Goal: Task Accomplishment & Management: Manage account settings

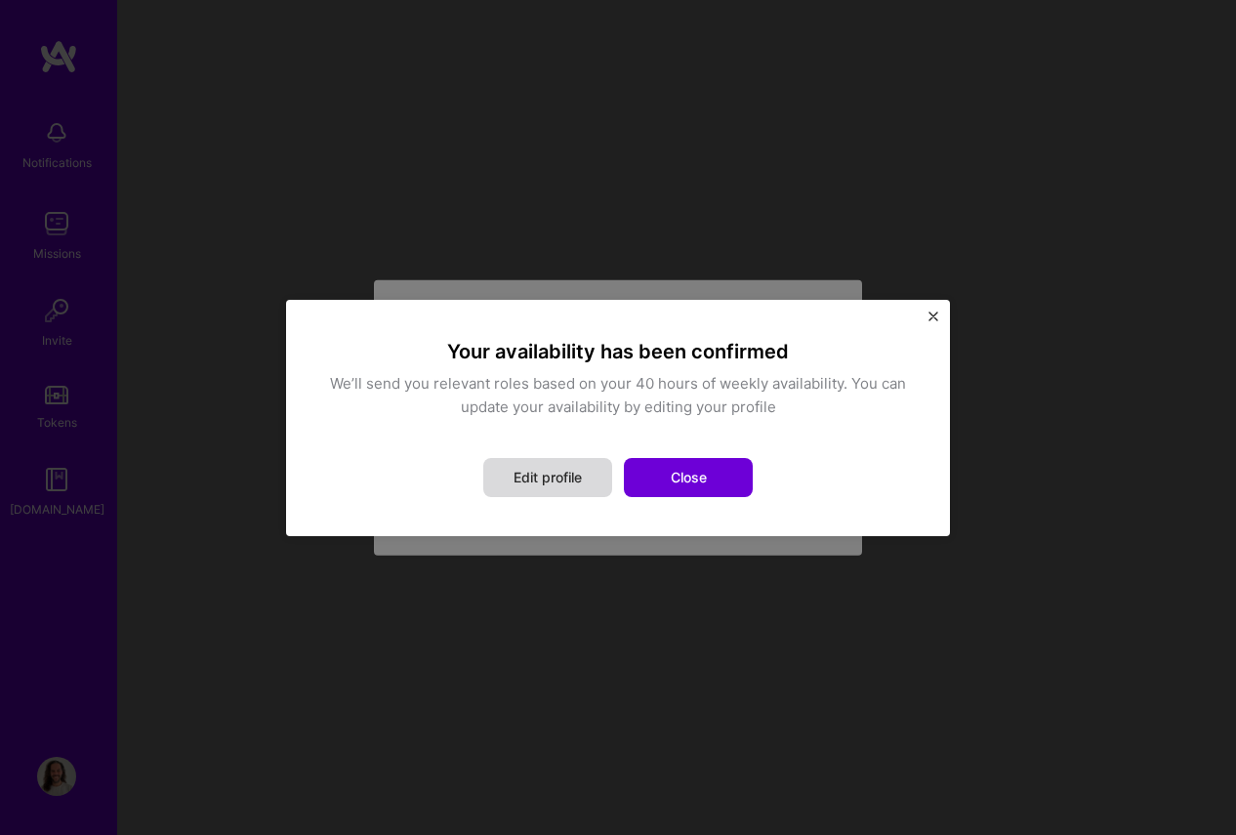
click at [574, 472] on button "Edit profile" at bounding box center [547, 477] width 129 height 39
select select "US"
select select "Right Now"
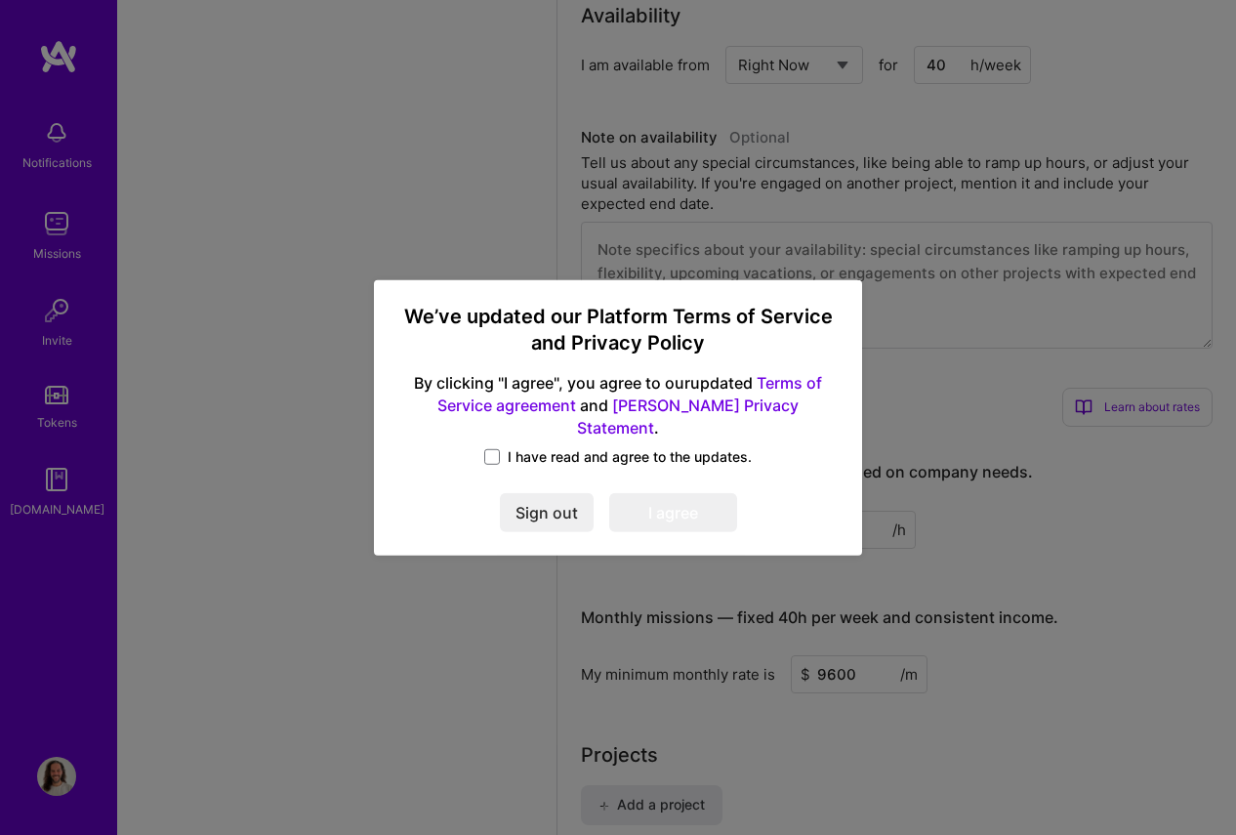
scroll to position [1774, 0]
click at [523, 447] on span "I have read and agree to the updates." at bounding box center [630, 457] width 244 height 20
click at [0, 0] on input "I have read and agree to the updates." at bounding box center [0, 0] width 0 height 0
click at [652, 499] on button "I agree" at bounding box center [673, 512] width 128 height 39
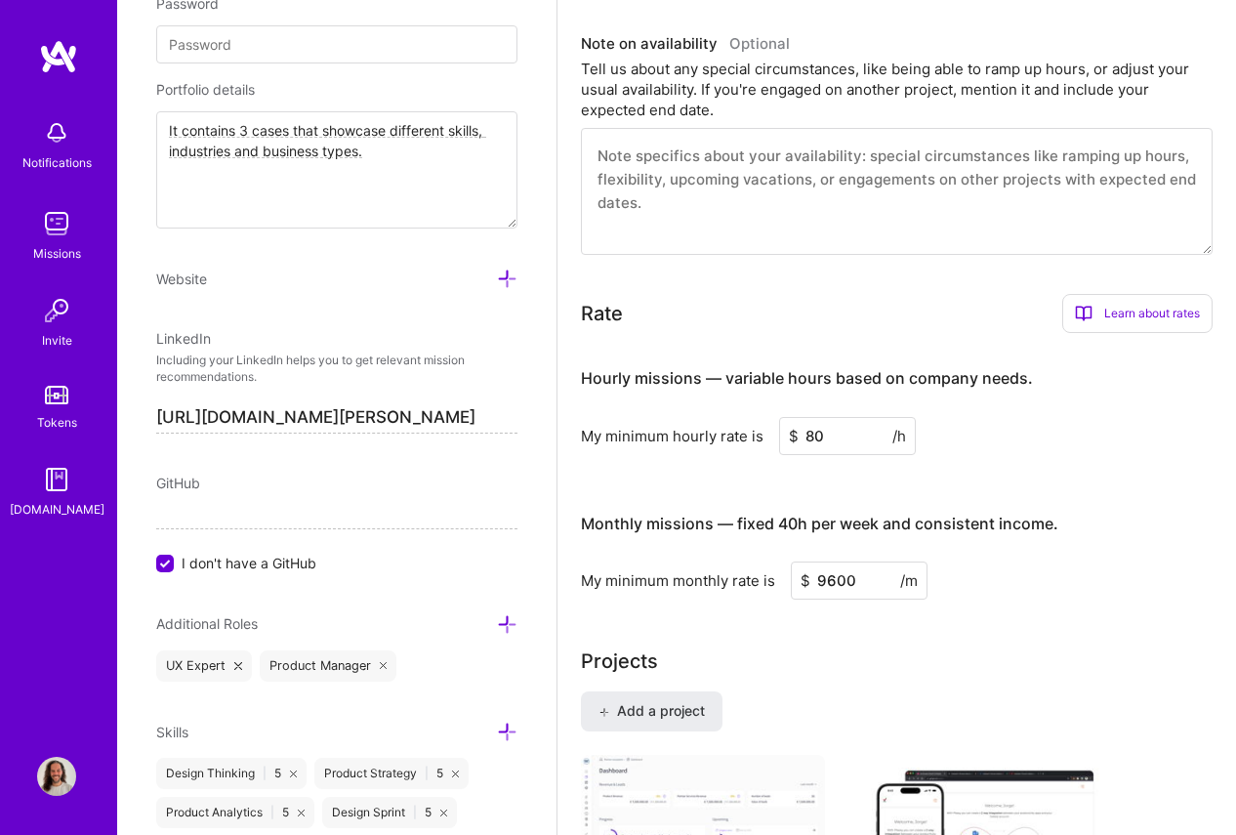
scroll to position [1036, 0]
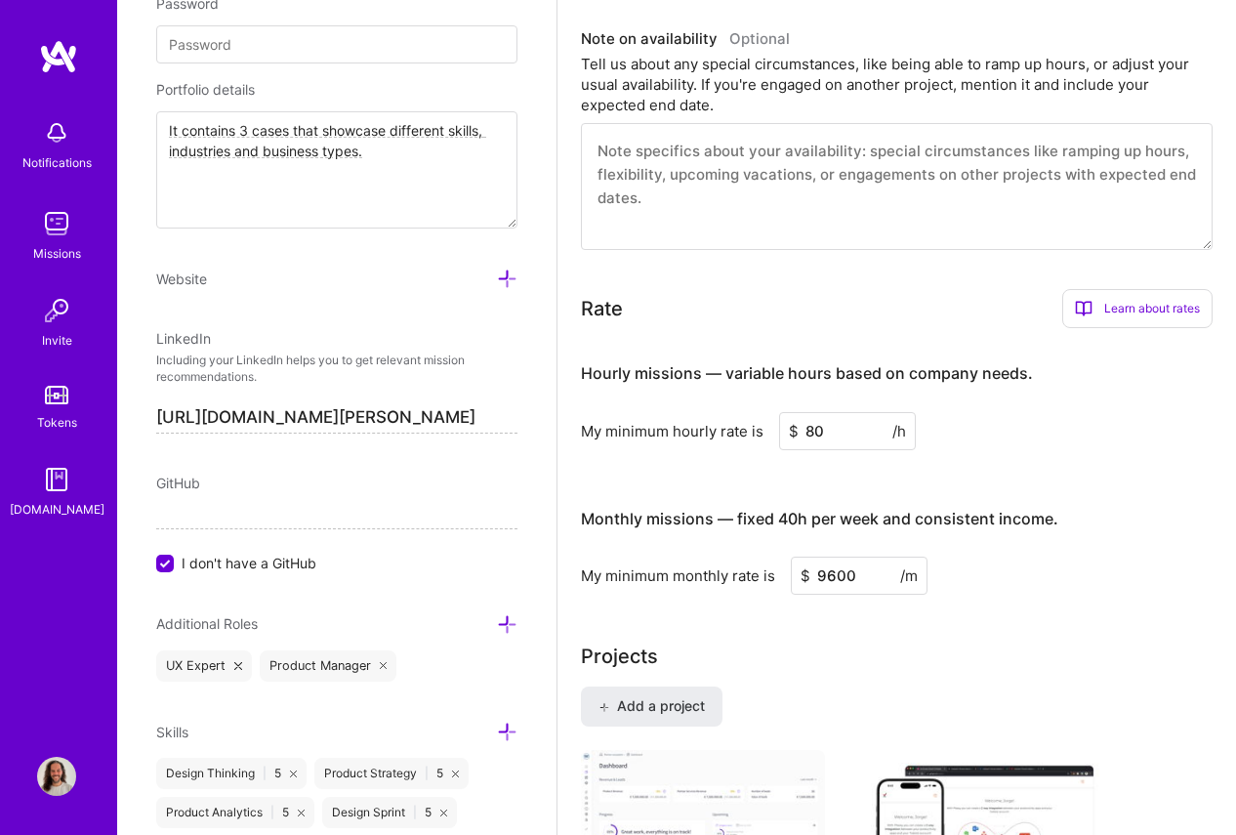
click at [855, 438] on input "80" at bounding box center [847, 431] width 137 height 38
type input "70"
click at [1016, 592] on div "My minimum monthly rate is $ 9600 /m" at bounding box center [897, 576] width 632 height 38
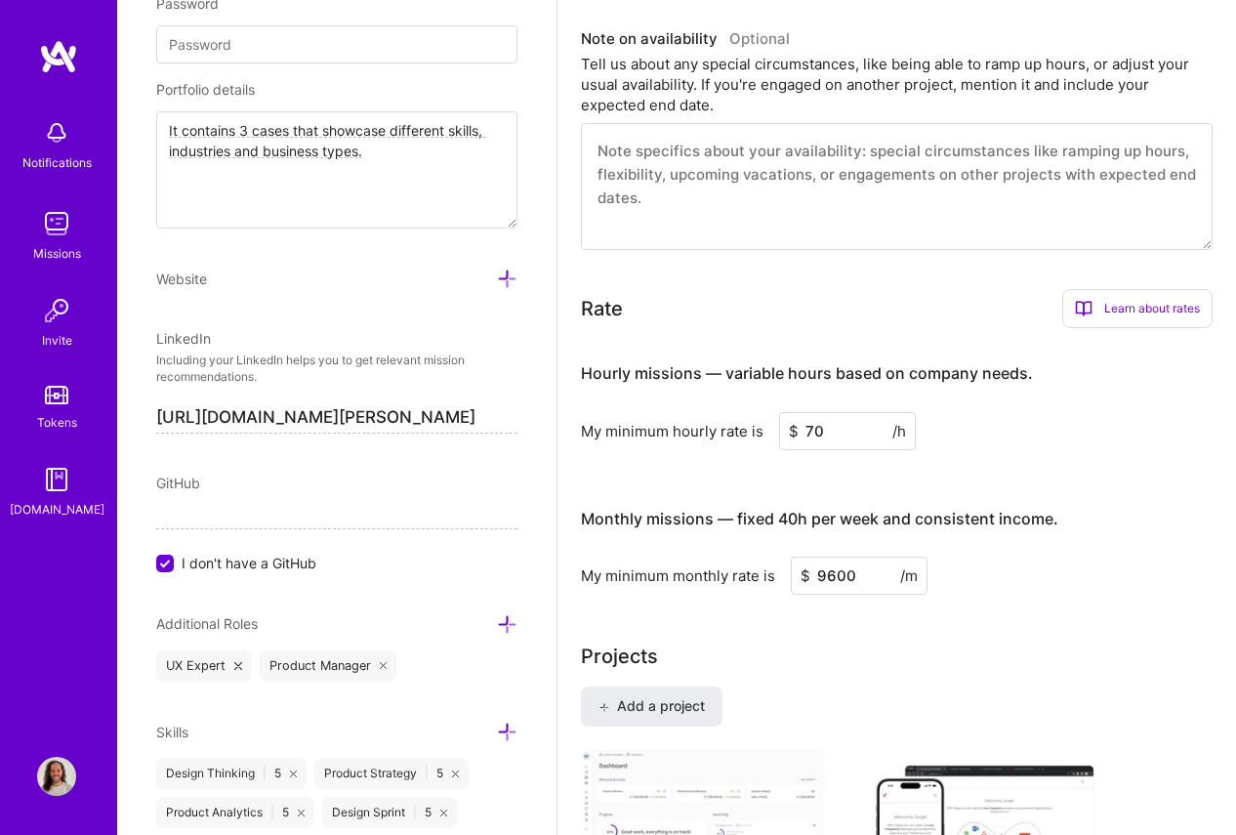
click at [861, 579] on input "9600" at bounding box center [859, 576] width 137 height 38
type input "8000"
click at [1118, 589] on div "My minimum monthly rate is $ 8000 /m" at bounding box center [897, 576] width 632 height 38
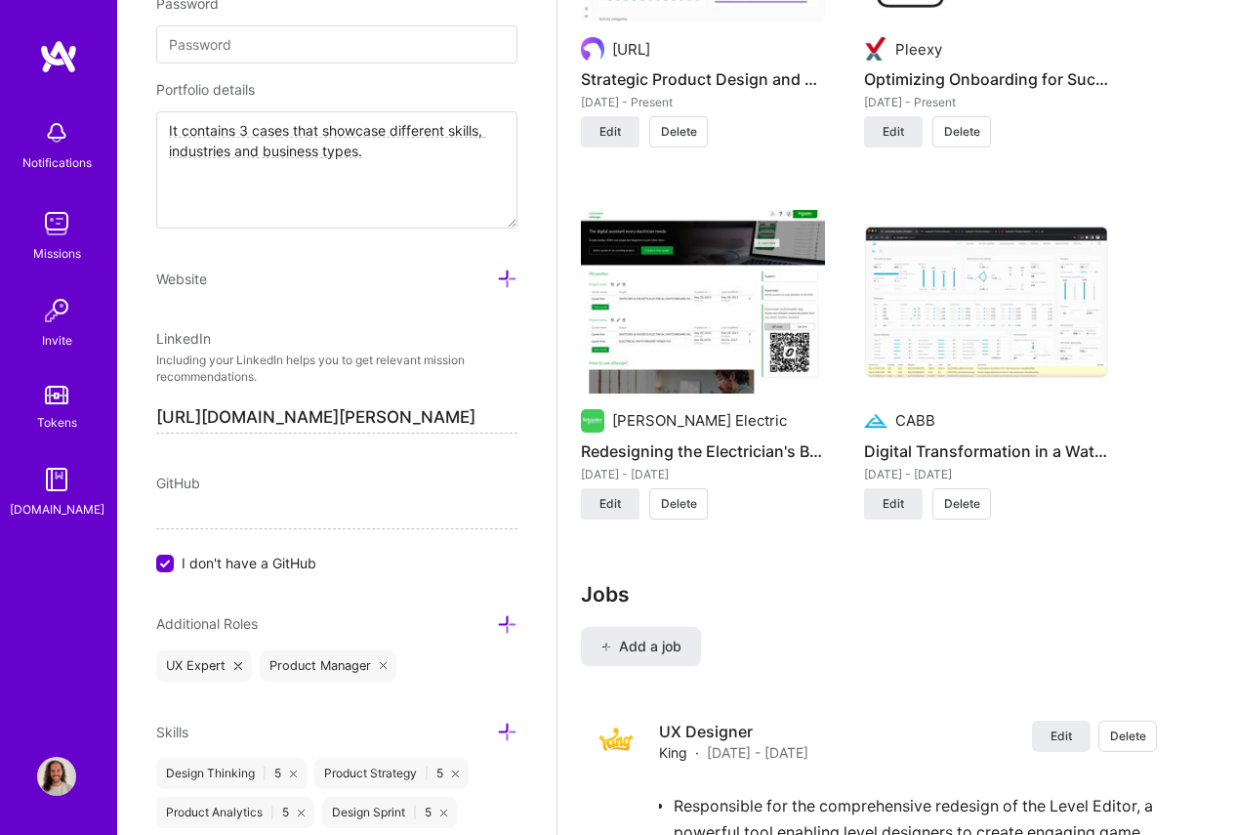
scroll to position [1954, 0]
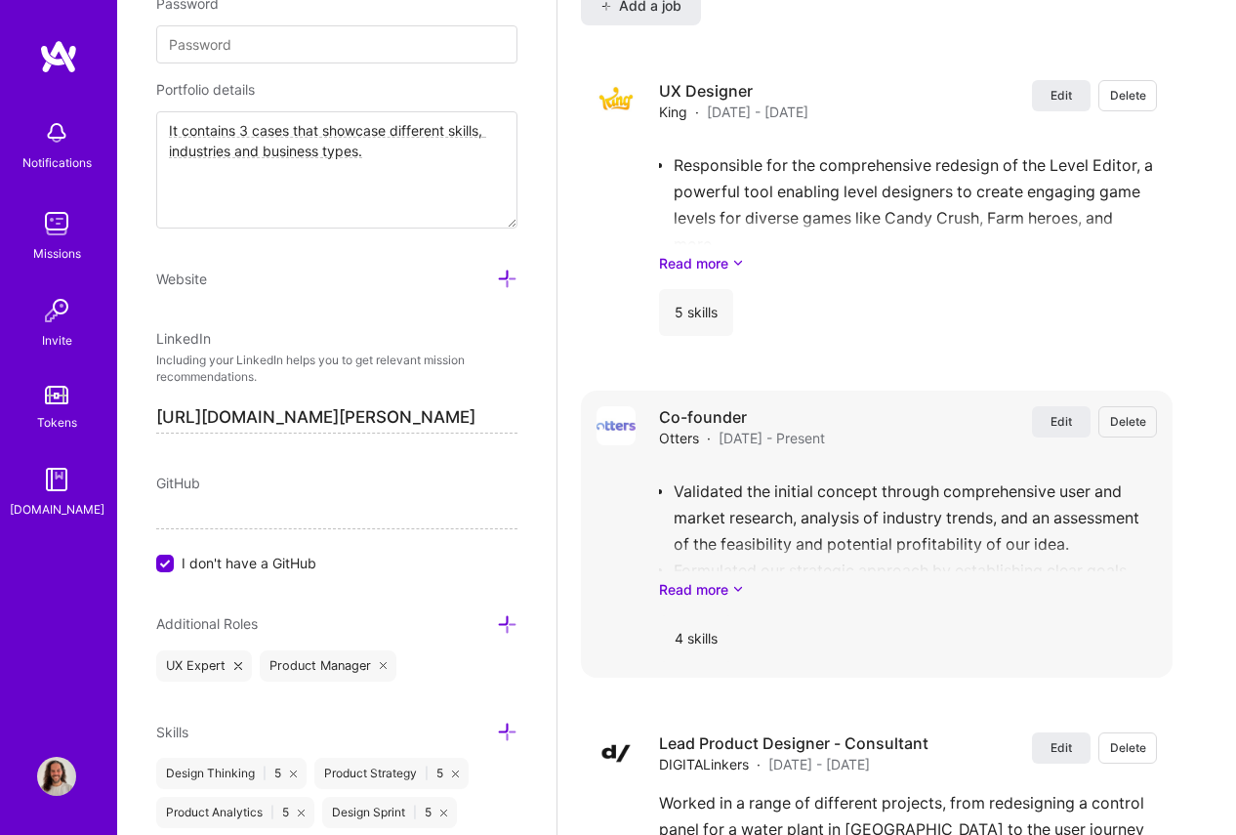
scroll to position [2597, 0]
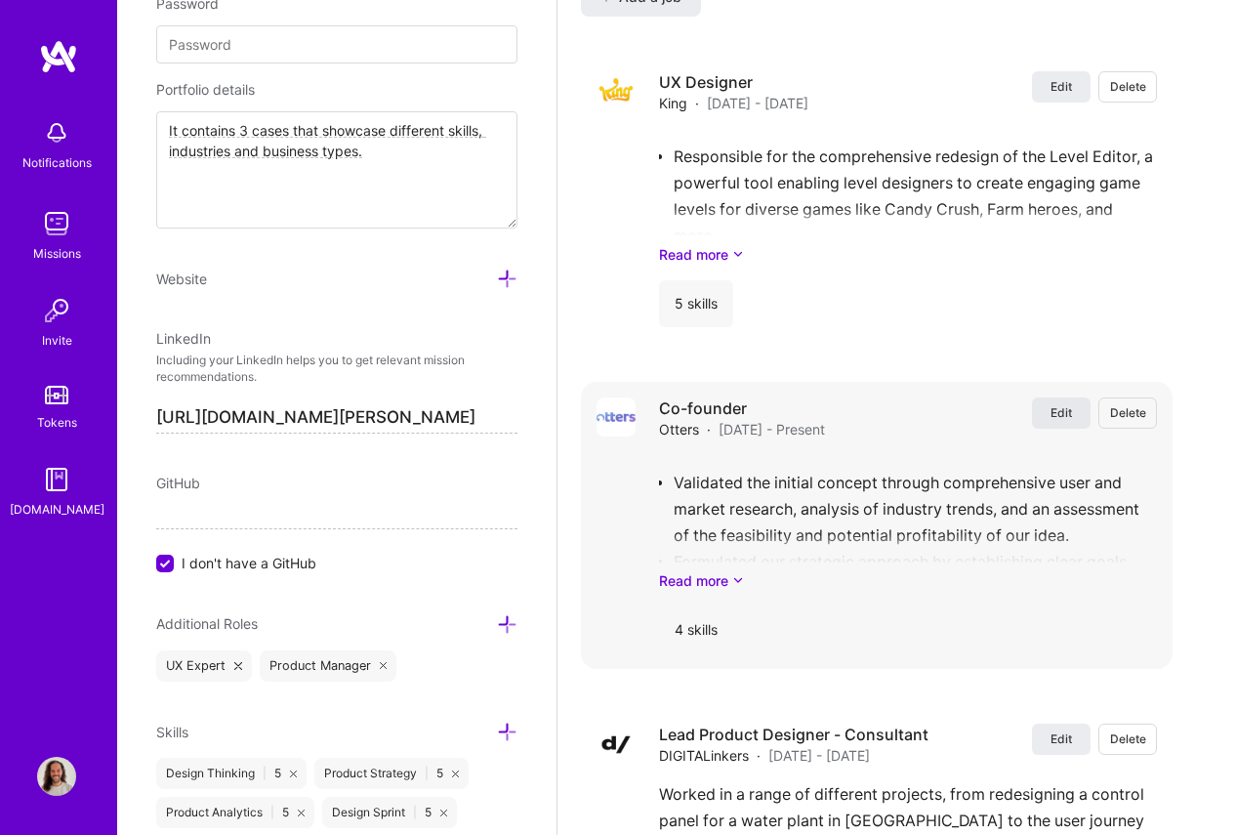
click at [1054, 408] on span "Edit" at bounding box center [1061, 412] width 21 height 17
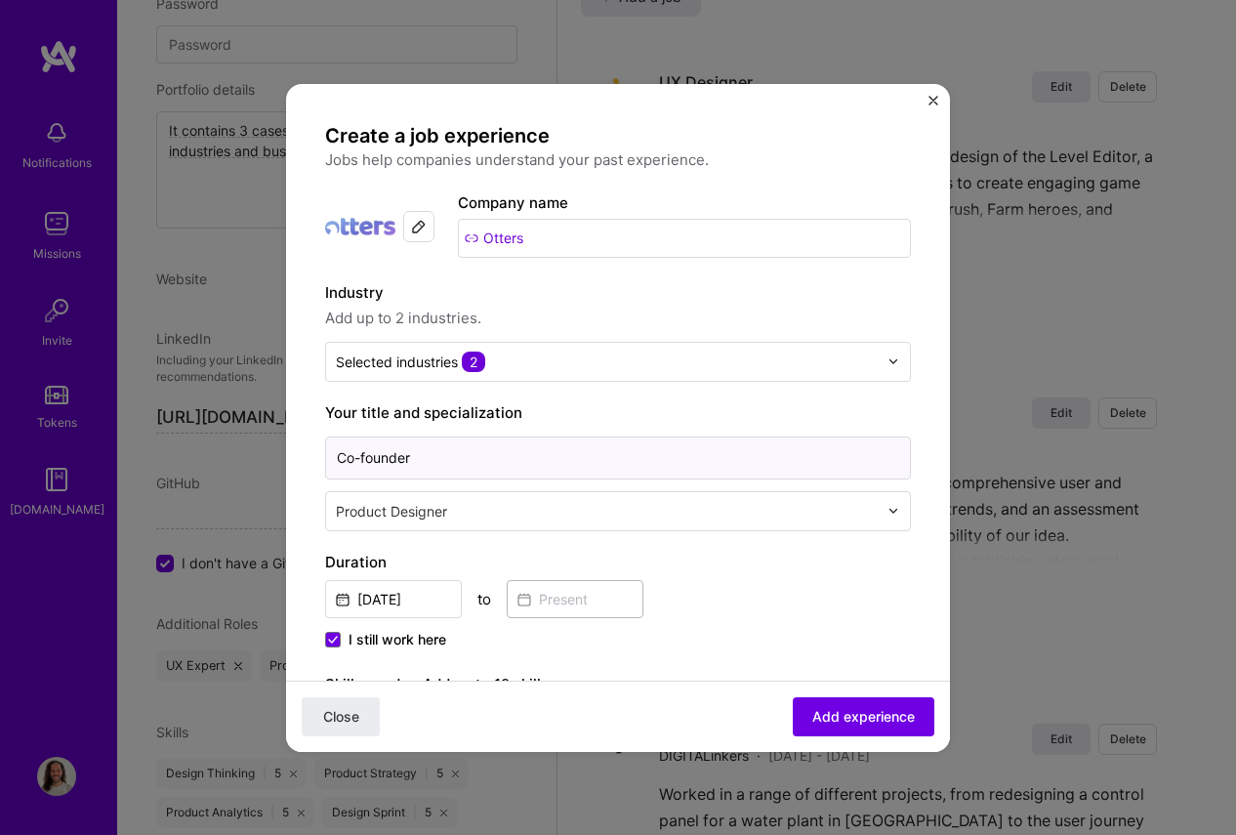
click at [535, 451] on input "Co-founder" at bounding box center [618, 458] width 586 height 43
type input "Founding designer"
click at [404, 635] on span "I still work here" at bounding box center [398, 640] width 98 height 20
click at [0, 0] on input "I still work here" at bounding box center [0, 0] width 0 height 0
click at [578, 593] on input at bounding box center [575, 599] width 137 height 38
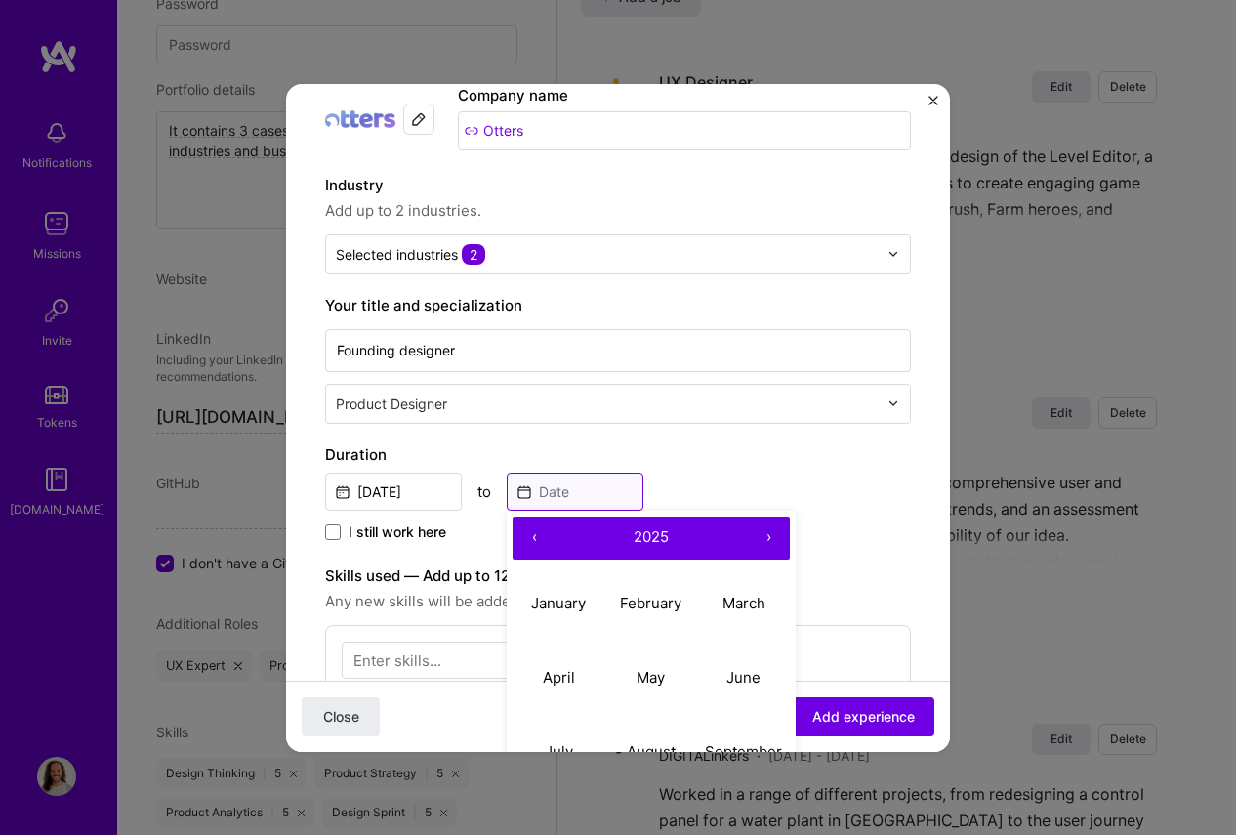
scroll to position [161, 0]
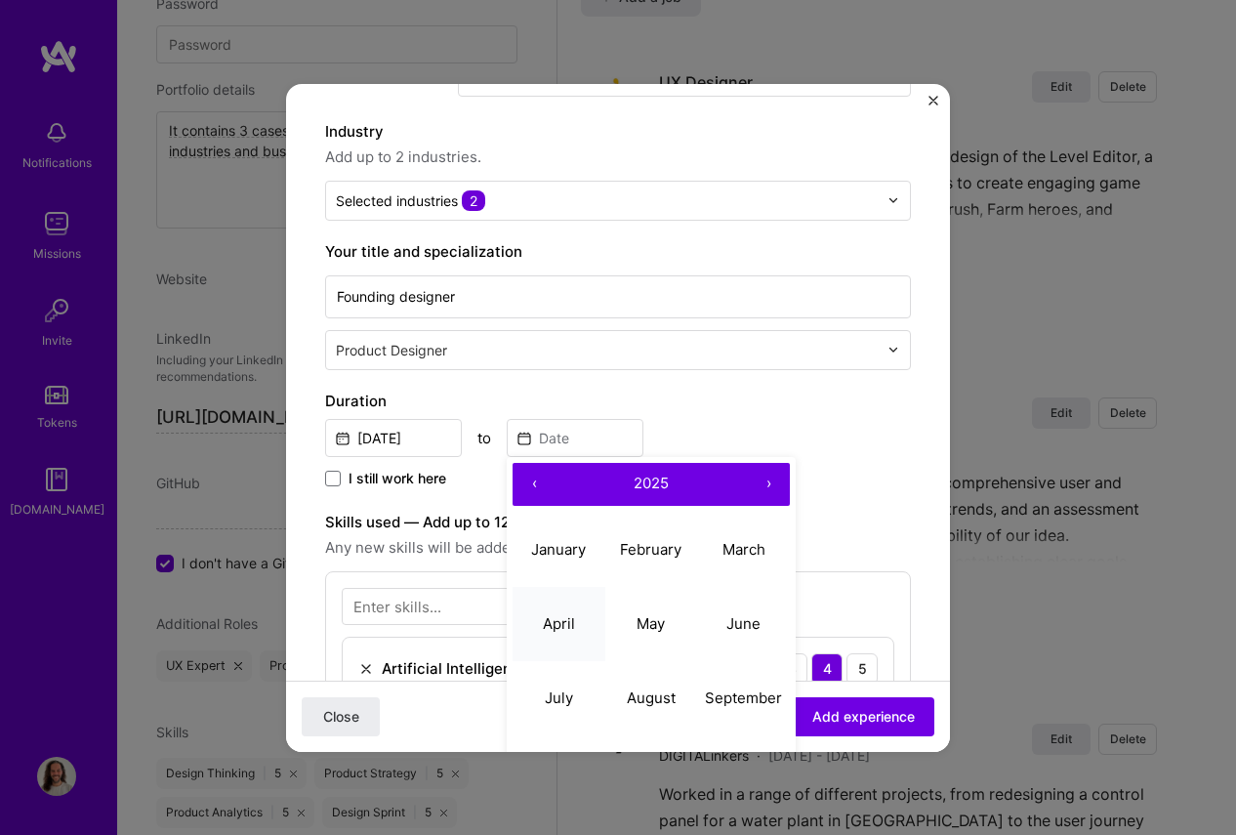
click at [562, 621] on abbr "April" at bounding box center [559, 623] width 32 height 19
type input "[DATE]"
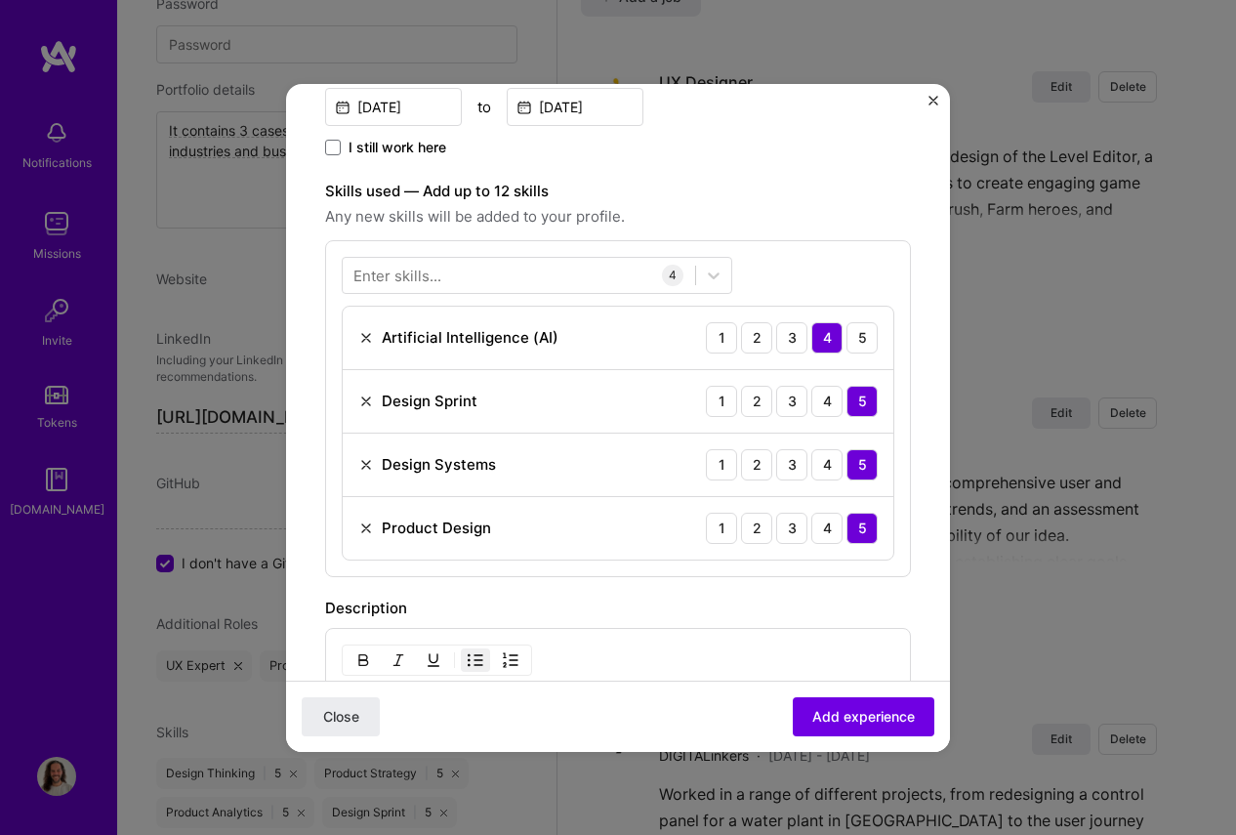
scroll to position [504, 0]
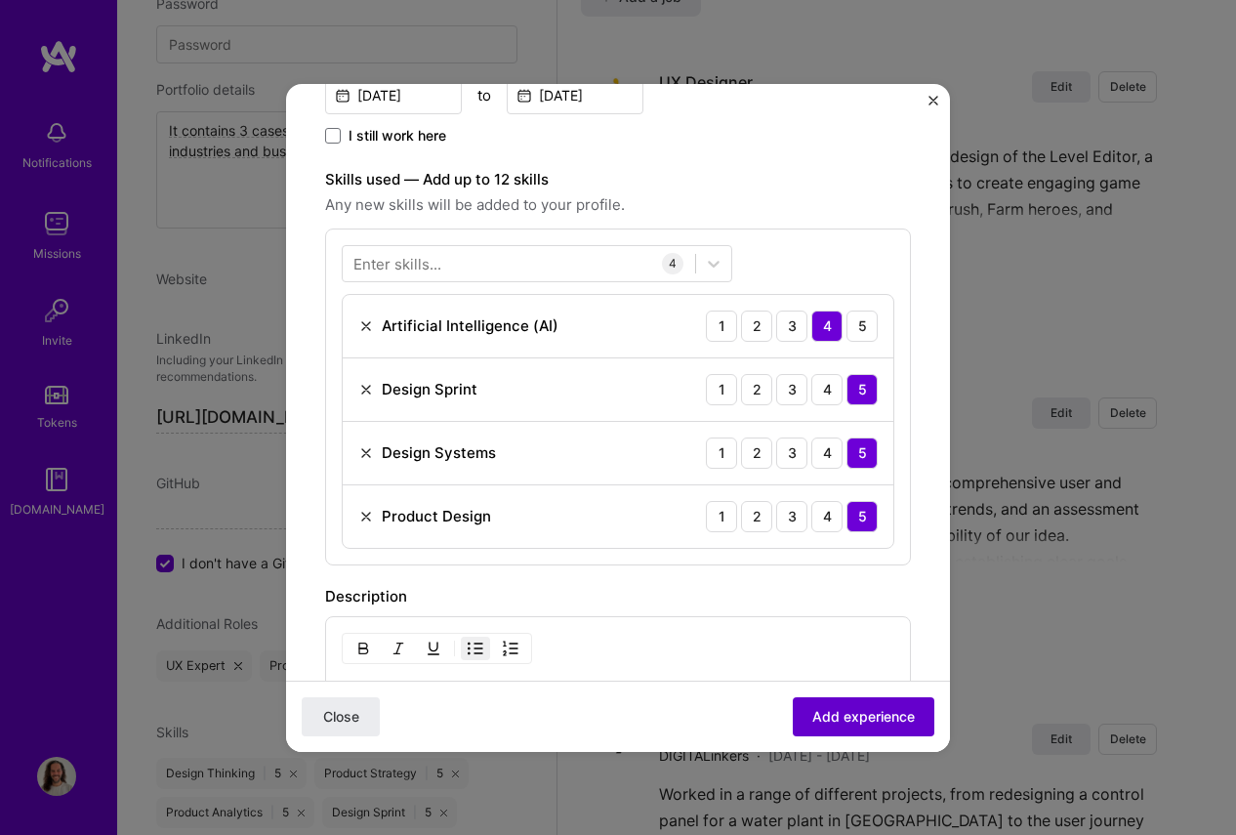
click at [875, 705] on button "Add experience" at bounding box center [864, 715] width 142 height 39
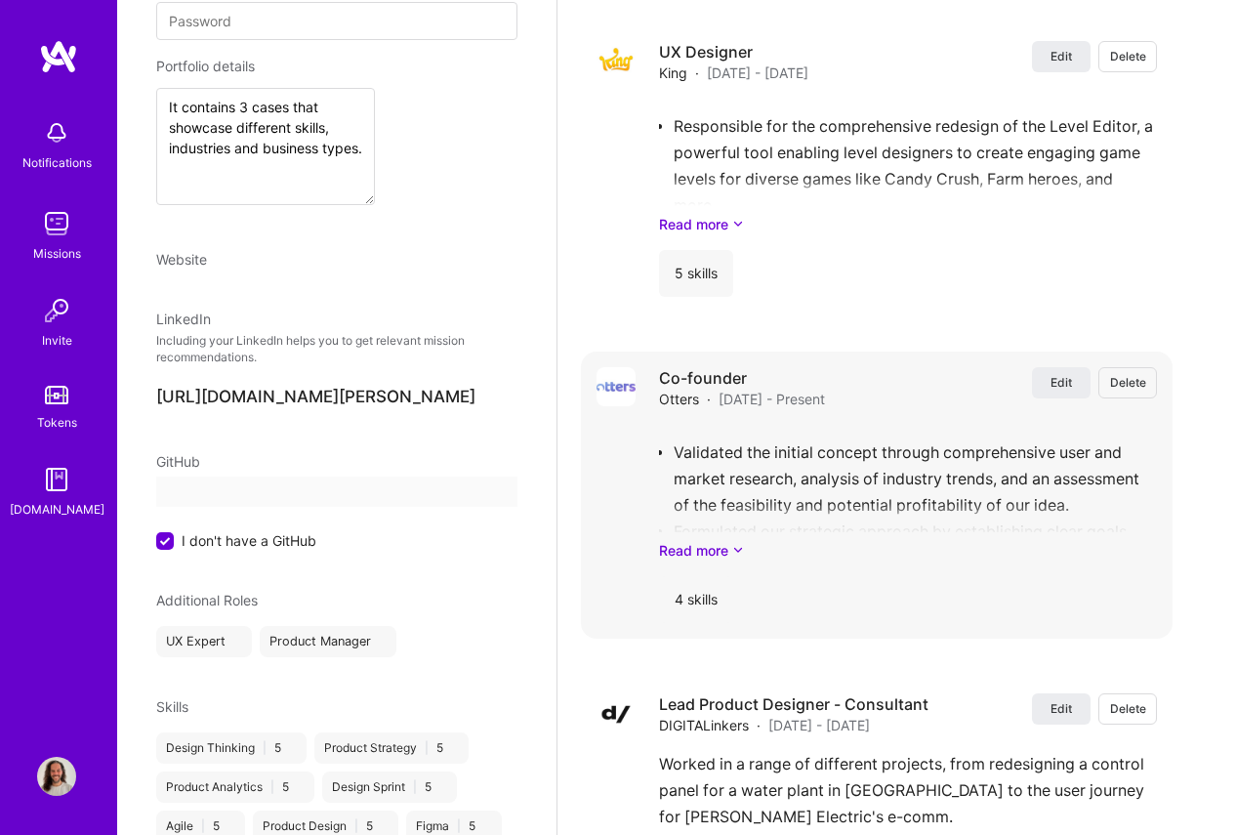
select select "US"
select select "Right Now"
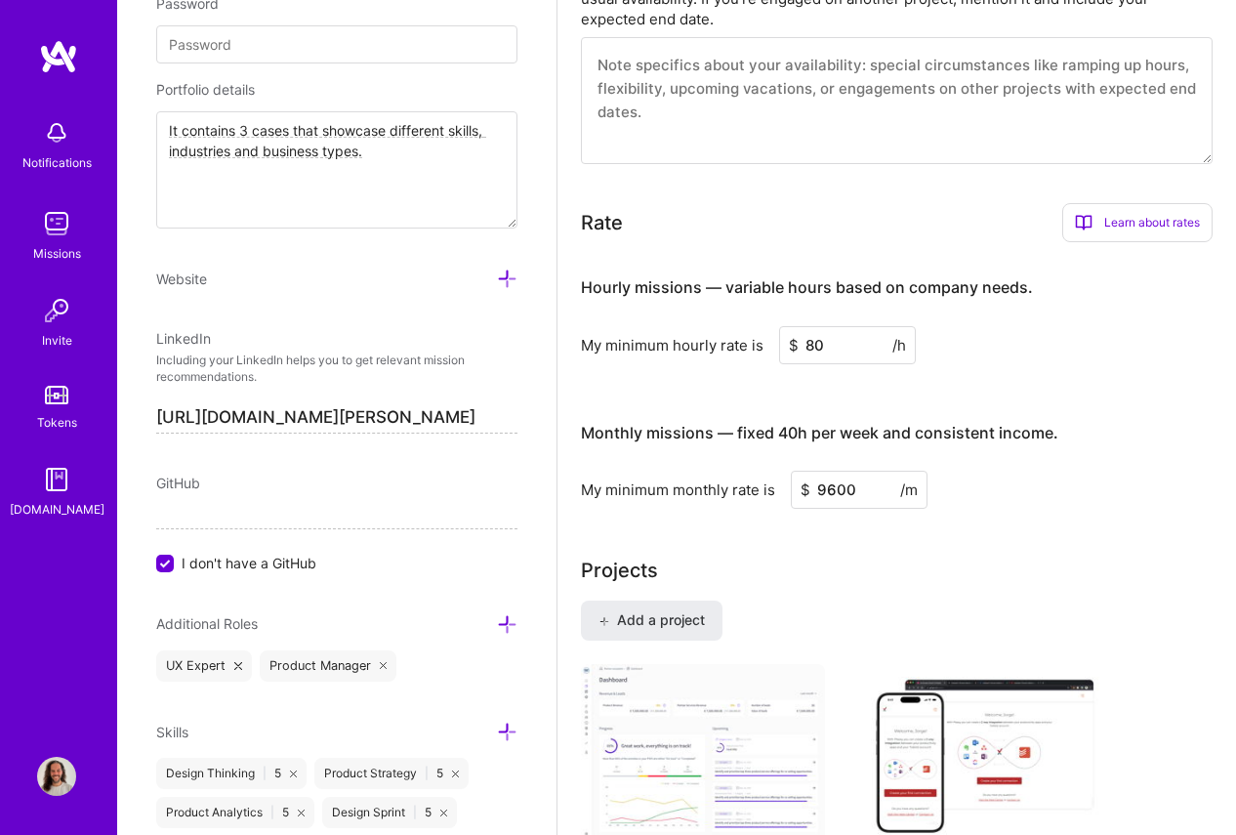
scroll to position [1124, 0]
click at [859, 351] on input "80" at bounding box center [847, 343] width 137 height 38
type input "70"
click at [837, 484] on input "9600" at bounding box center [859, 488] width 137 height 38
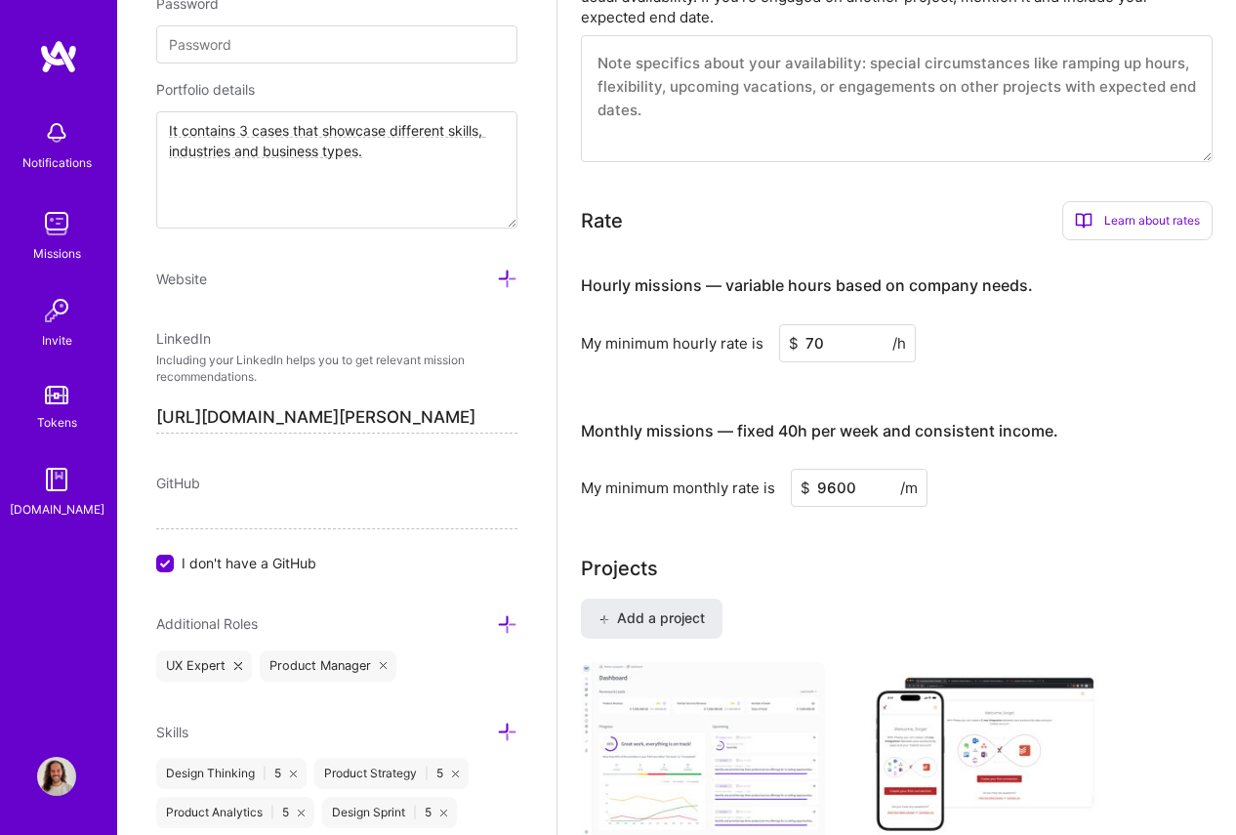
type input "900"
type input "8000"
click at [1042, 562] on div "Projects" at bounding box center [897, 568] width 632 height 29
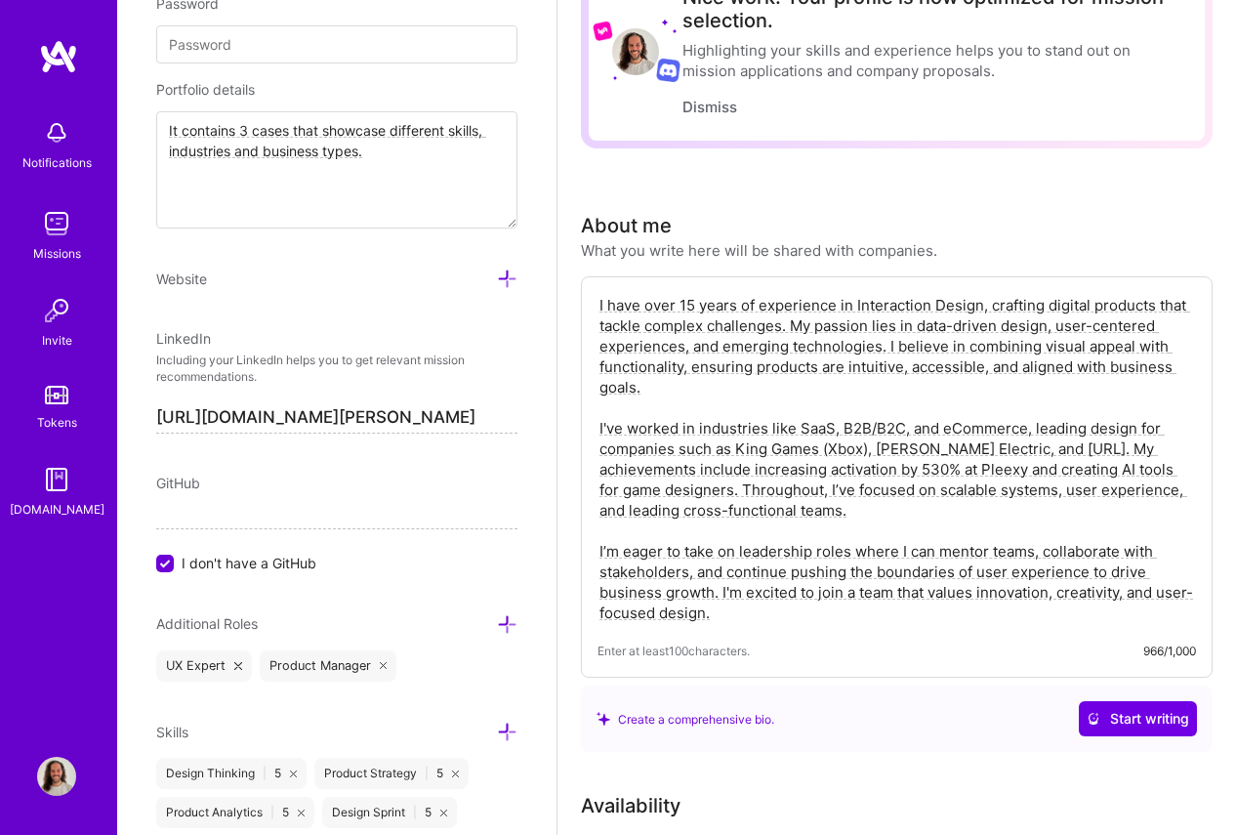
scroll to position [0, 0]
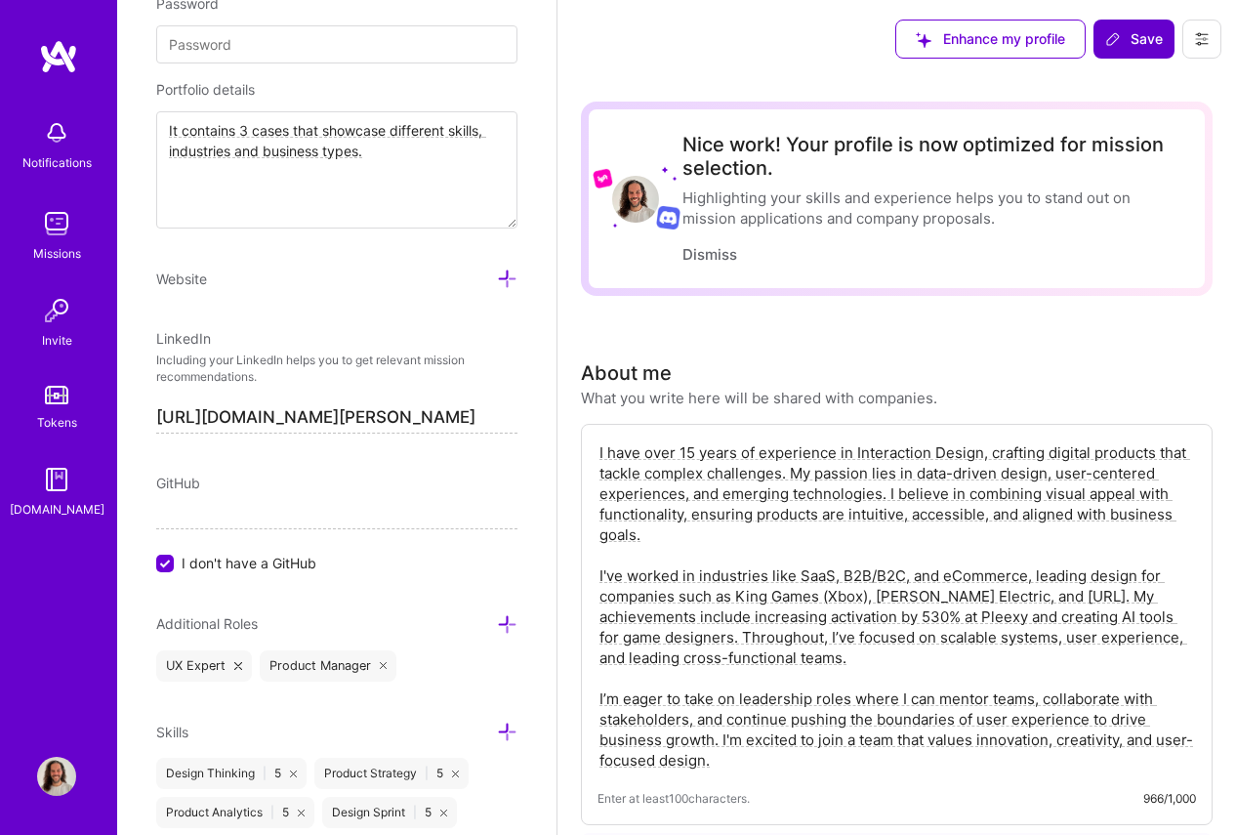
click at [1151, 43] on span "Save" at bounding box center [1135, 39] width 58 height 20
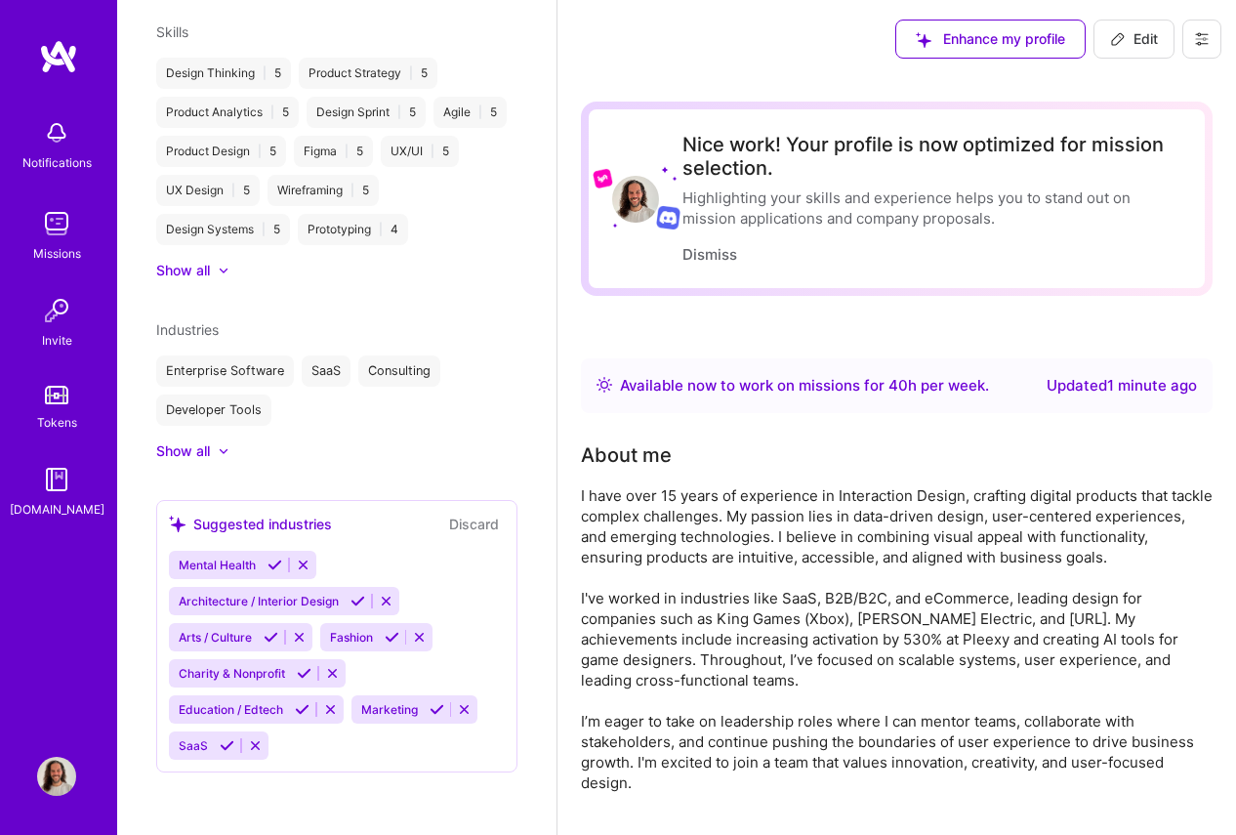
scroll to position [645, 0]
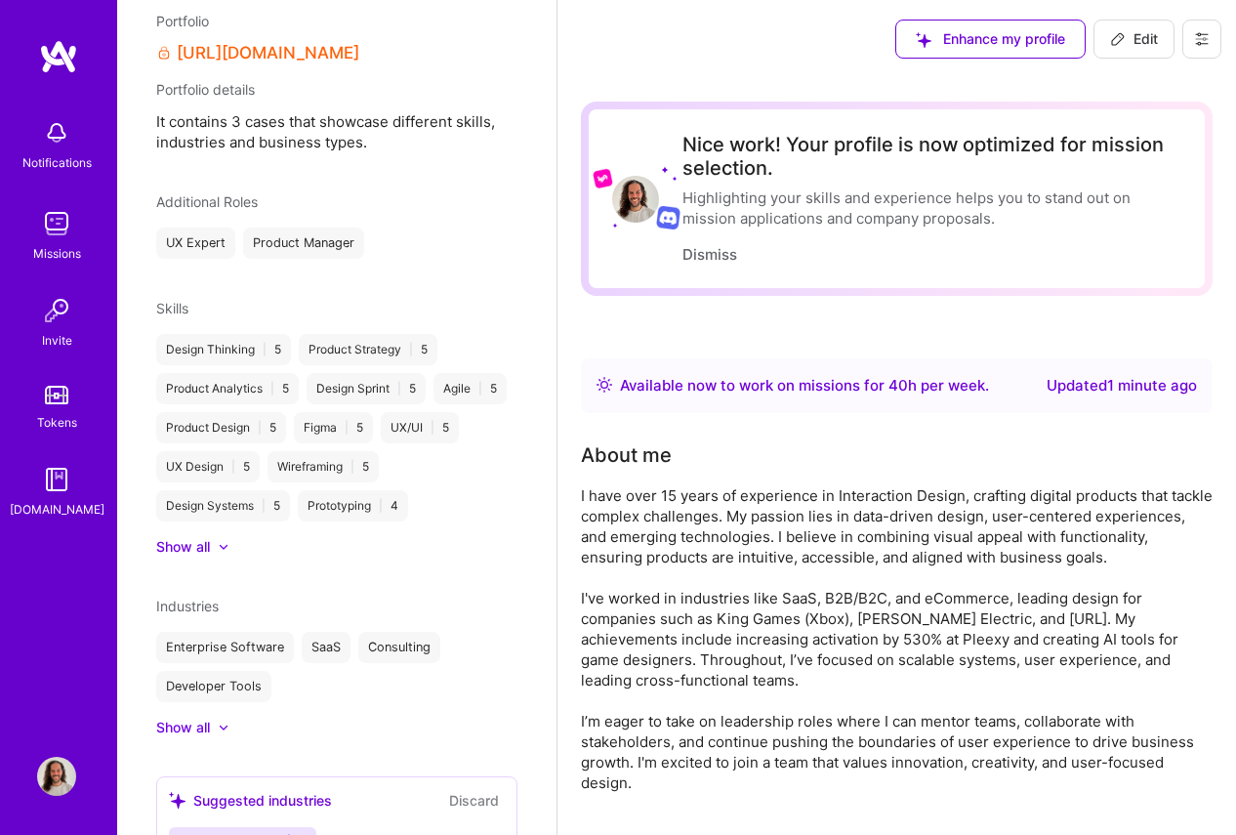
click at [1152, 53] on button "Edit" at bounding box center [1134, 39] width 81 height 39
select select "US"
select select "Right Now"
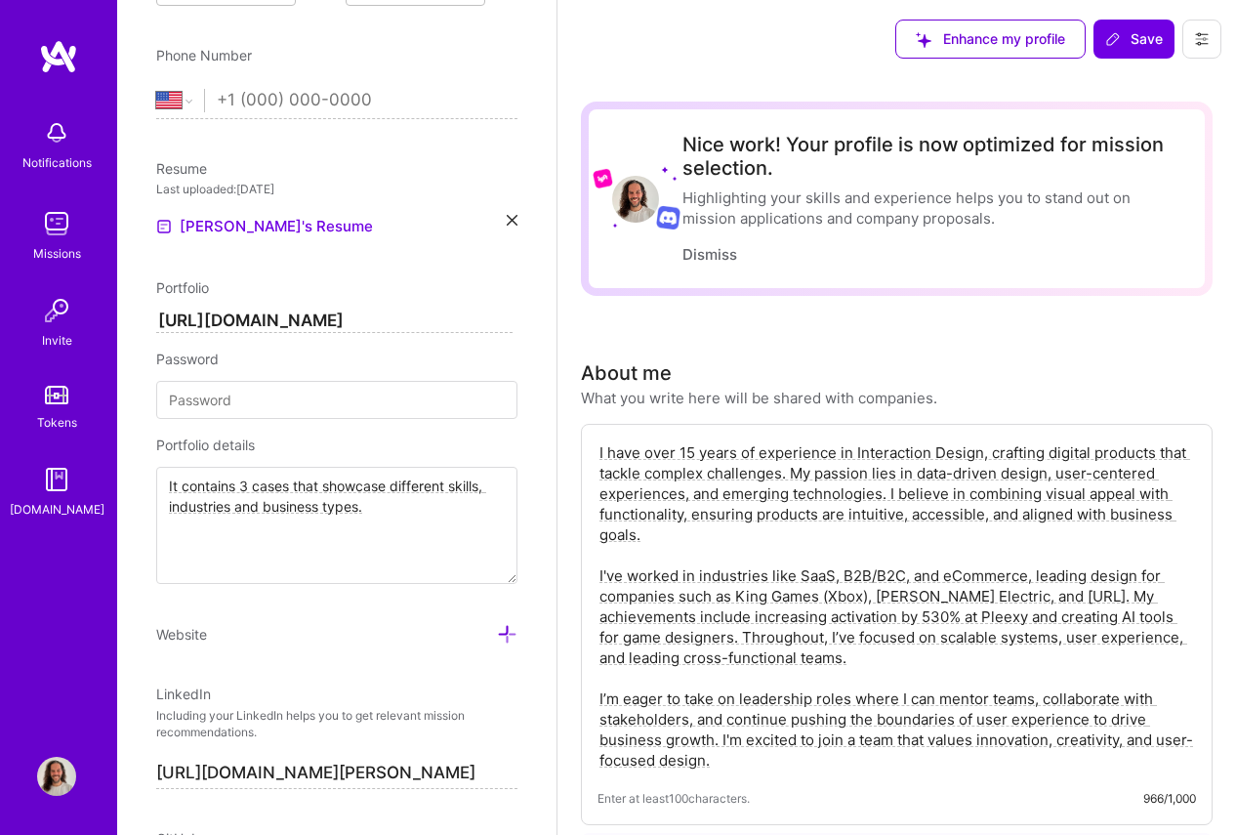
scroll to position [724, 0]
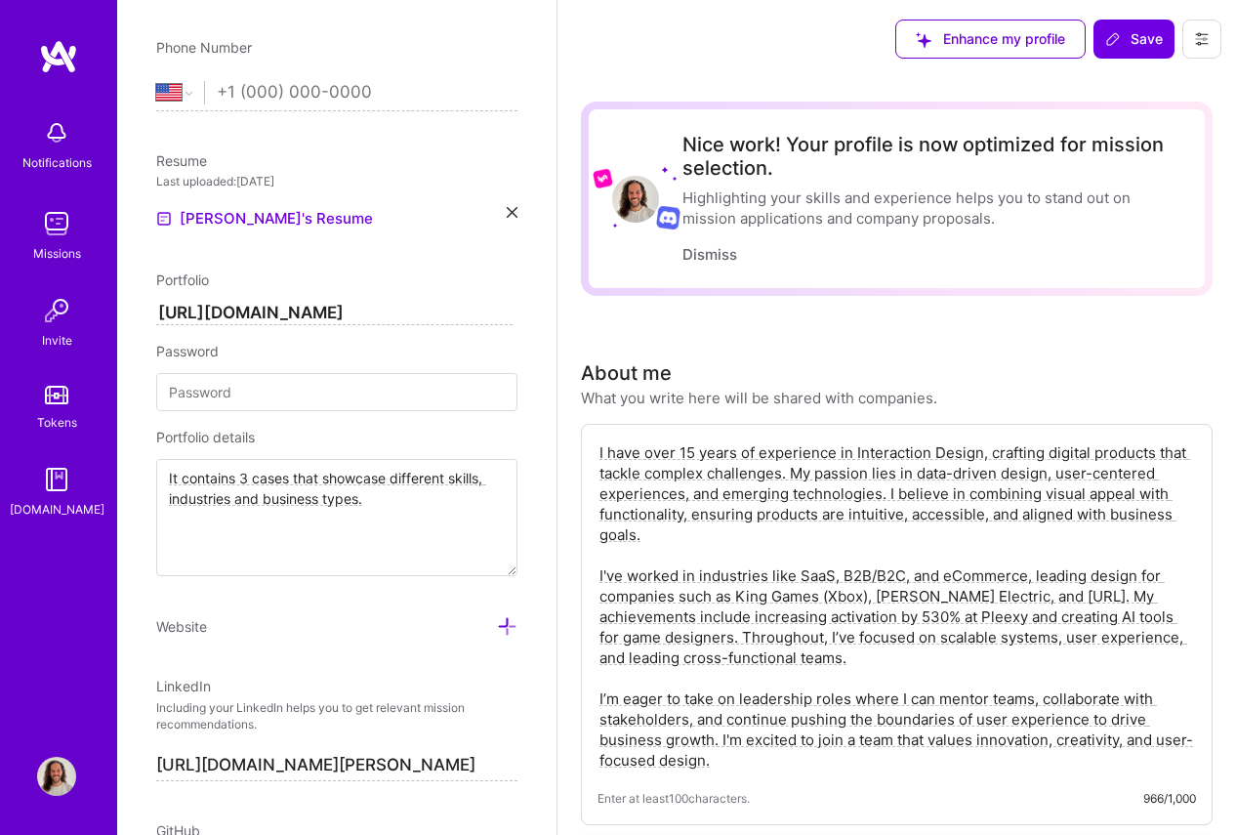
click at [507, 209] on icon at bounding box center [512, 212] width 11 height 11
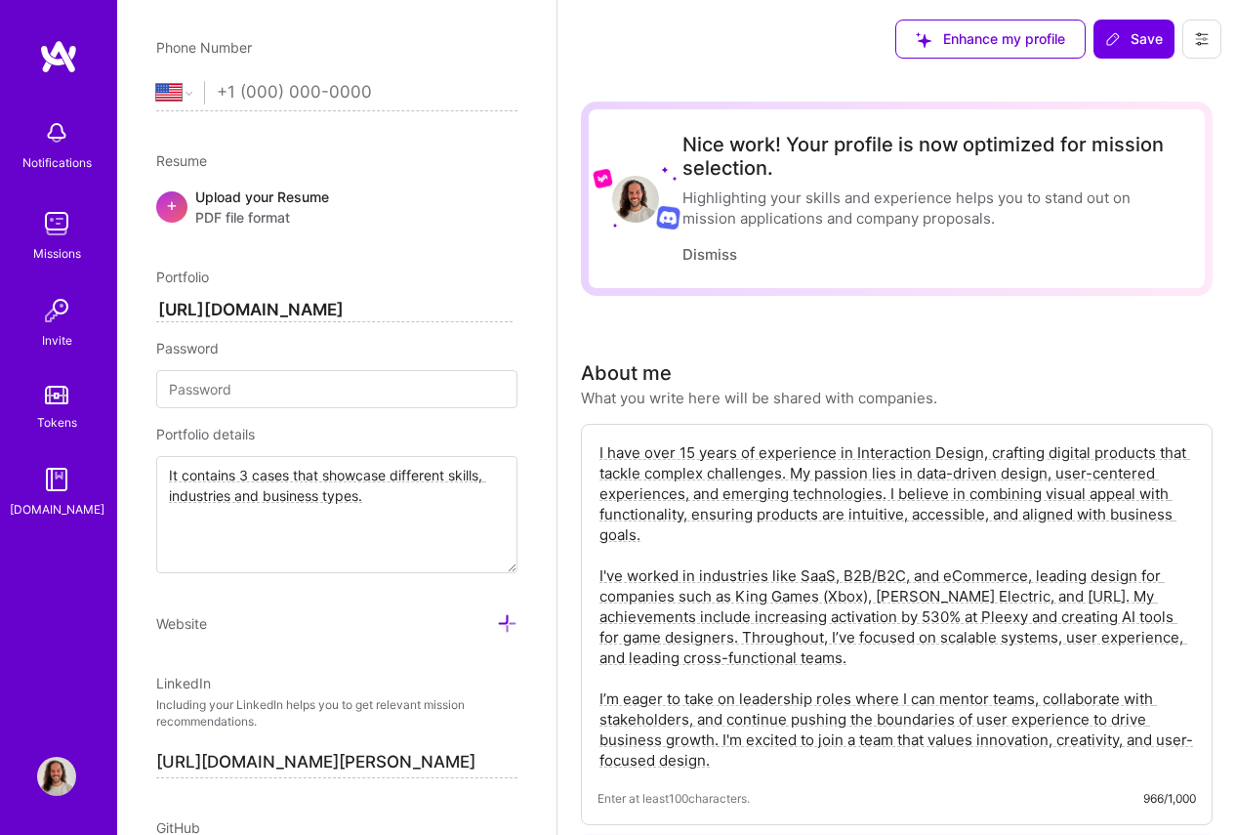
click at [317, 213] on span "PDF file format" at bounding box center [262, 217] width 134 height 21
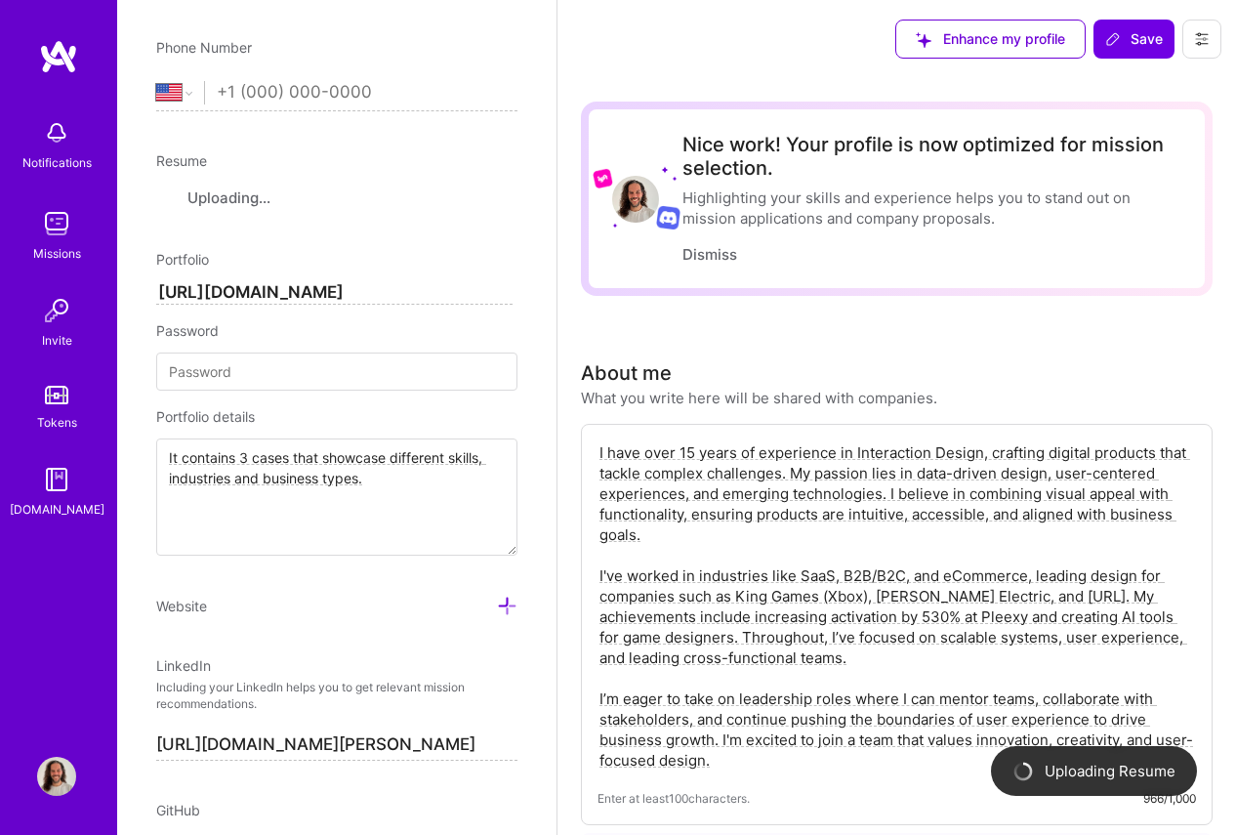
click at [402, 293] on input "[URL][DOMAIN_NAME]" at bounding box center [334, 292] width 356 height 23
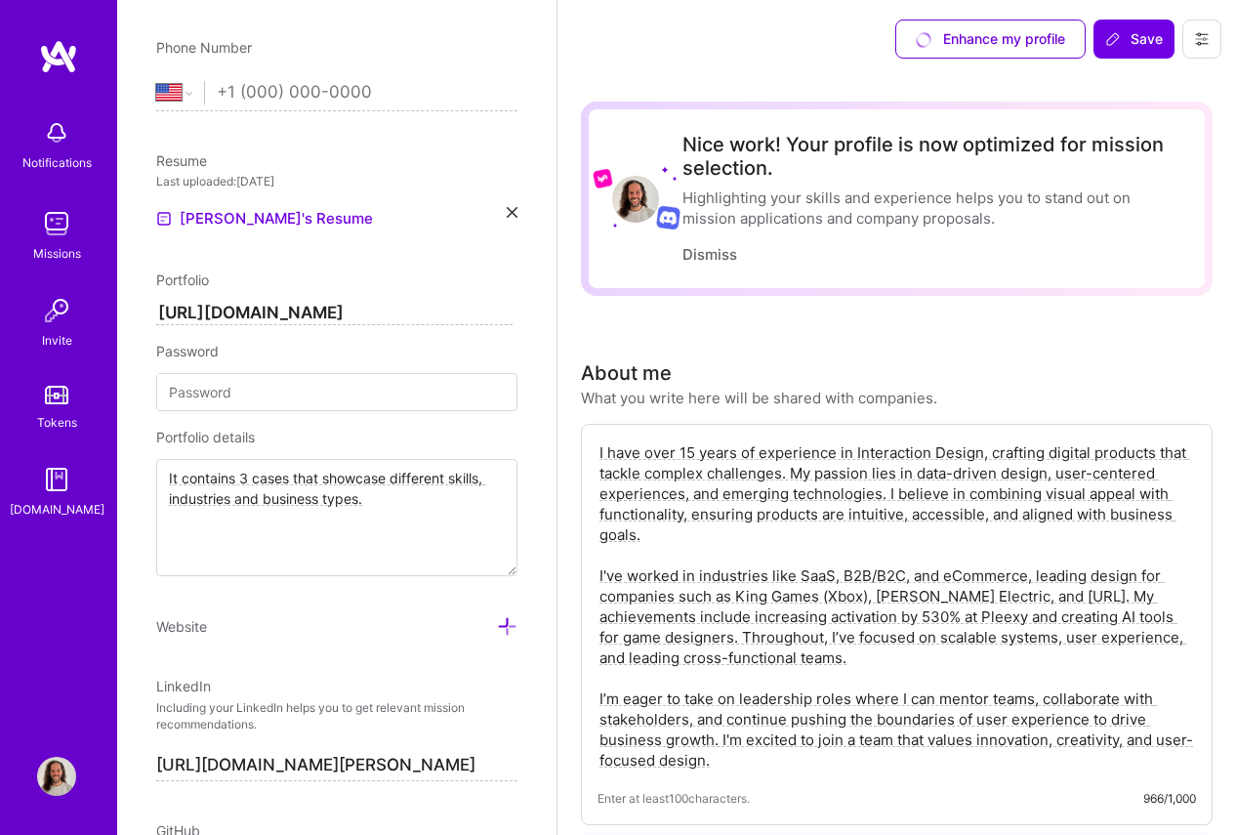
type input "[URL][DOMAIN_NAME]"
click at [528, 438] on div "Edit photo [PERSON_NAME] Product Designer 15 Years Experience Location This is …" at bounding box center [336, 417] width 439 height 835
click at [429, 493] on textarea "It contains 3 cases that showcase different skills, industries and business typ…" at bounding box center [336, 517] width 361 height 117
click at [554, 593] on div "Edit photo [PERSON_NAME] Product Designer 15 Years Experience Location This is …" at bounding box center [336, 417] width 439 height 835
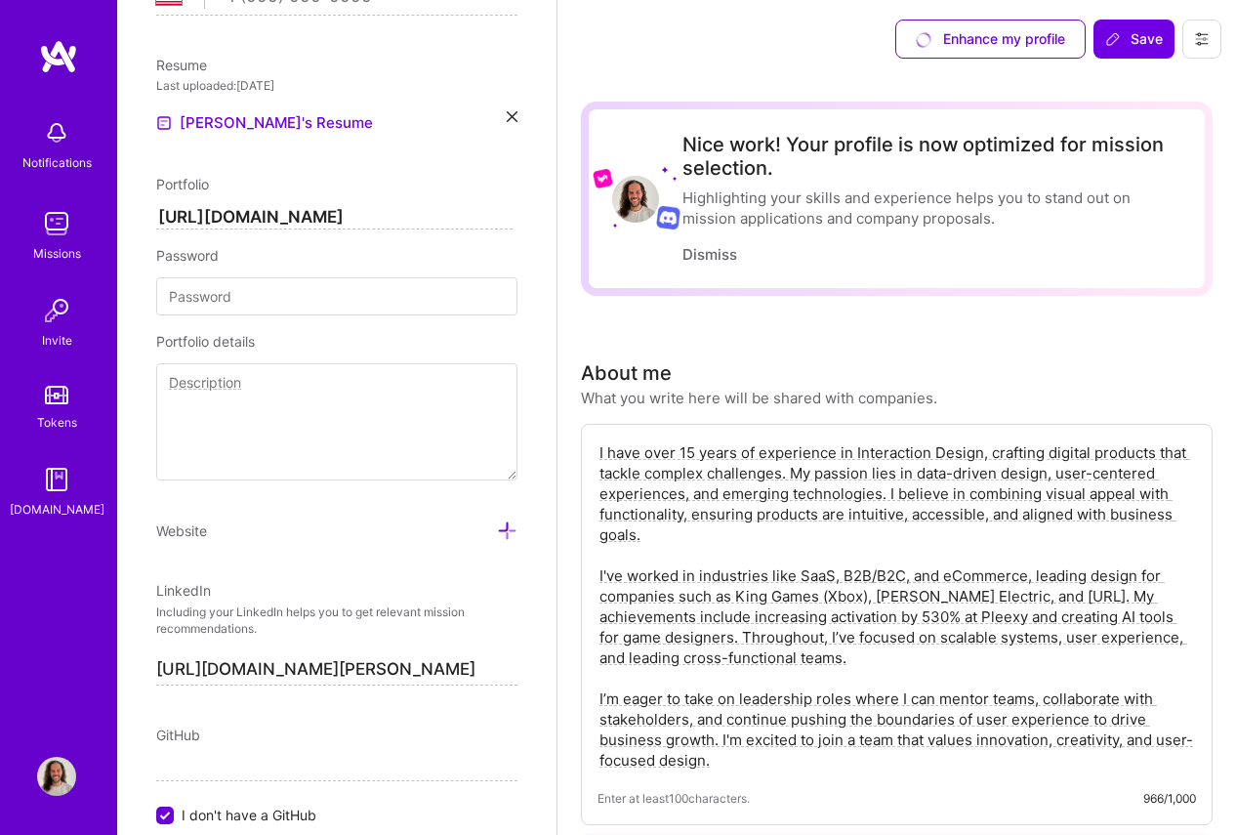
scroll to position [836, 0]
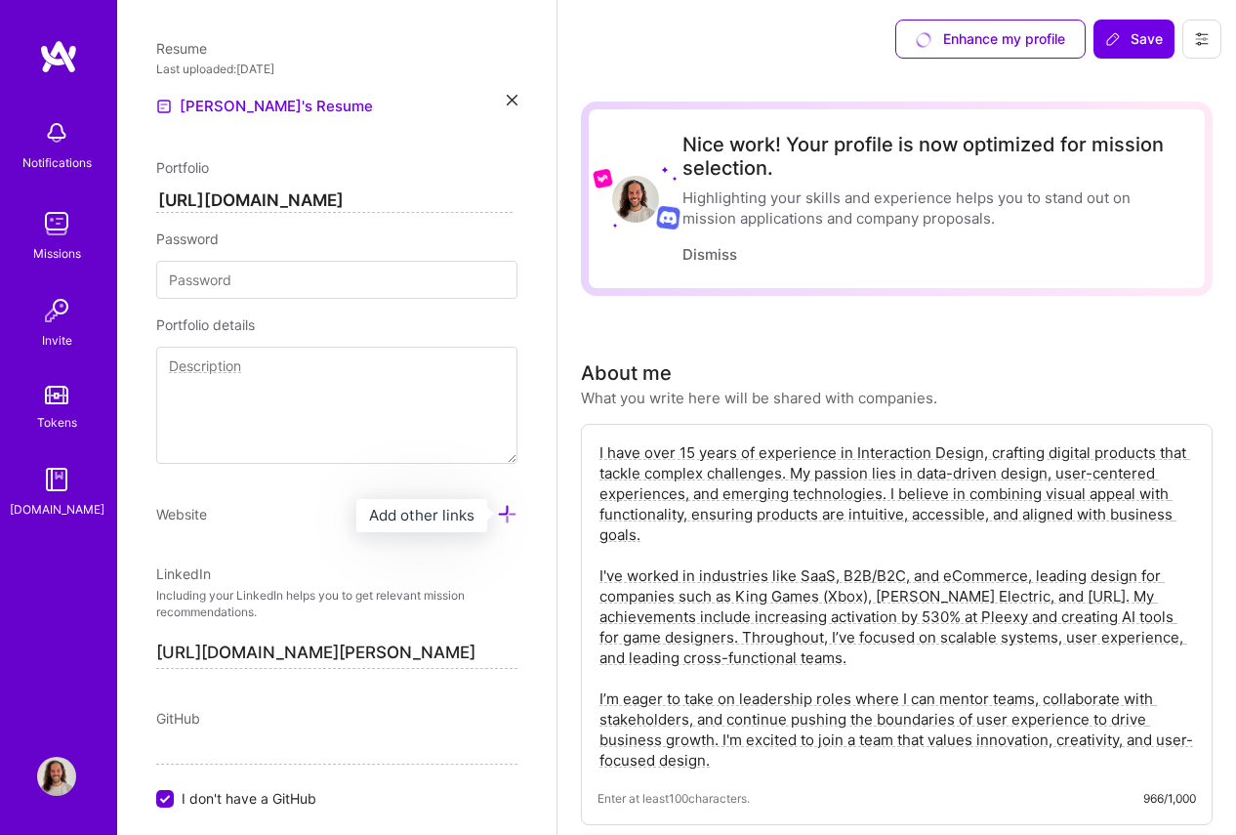
click at [498, 511] on icon at bounding box center [507, 514] width 21 height 21
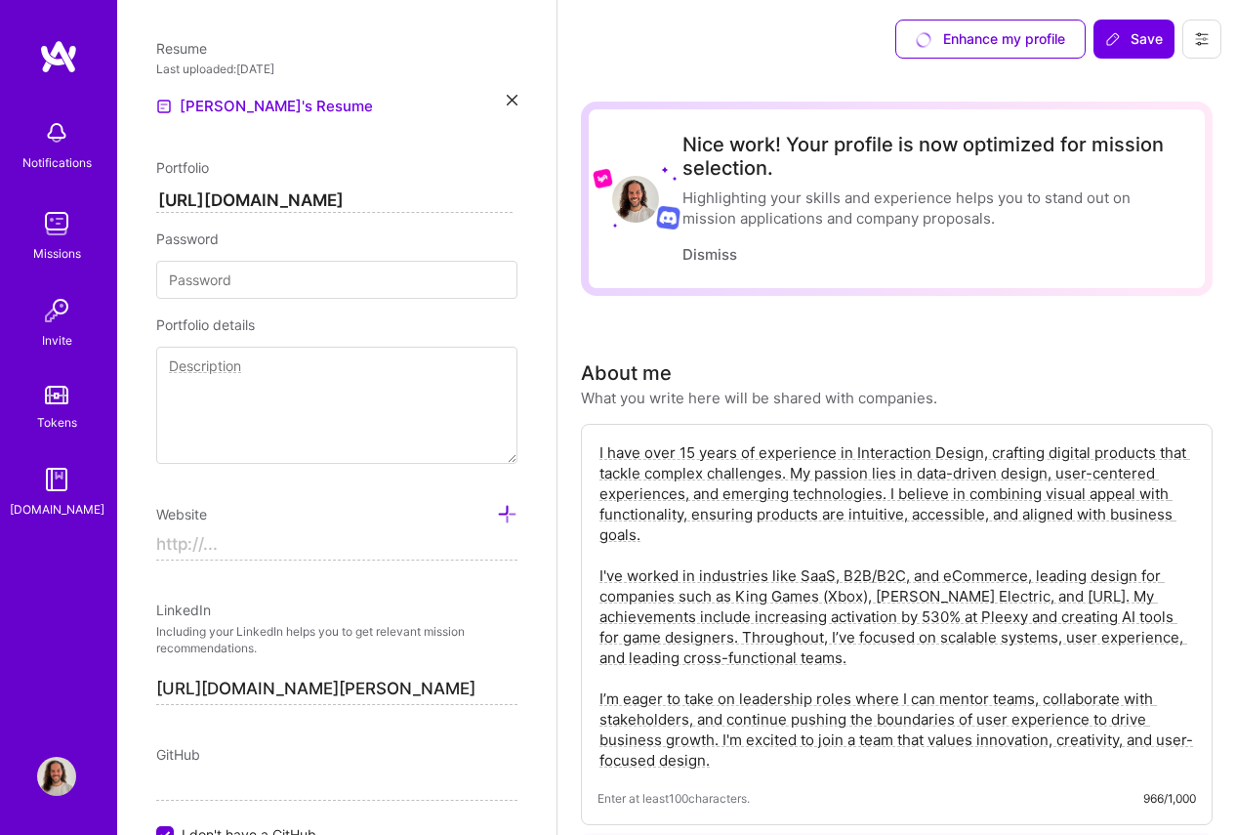
click at [350, 553] on input at bounding box center [336, 544] width 361 height 31
click at [300, 200] on input "[URL][DOMAIN_NAME]" at bounding box center [334, 200] width 356 height 23
click at [246, 547] on input "https://" at bounding box center [336, 544] width 361 height 31
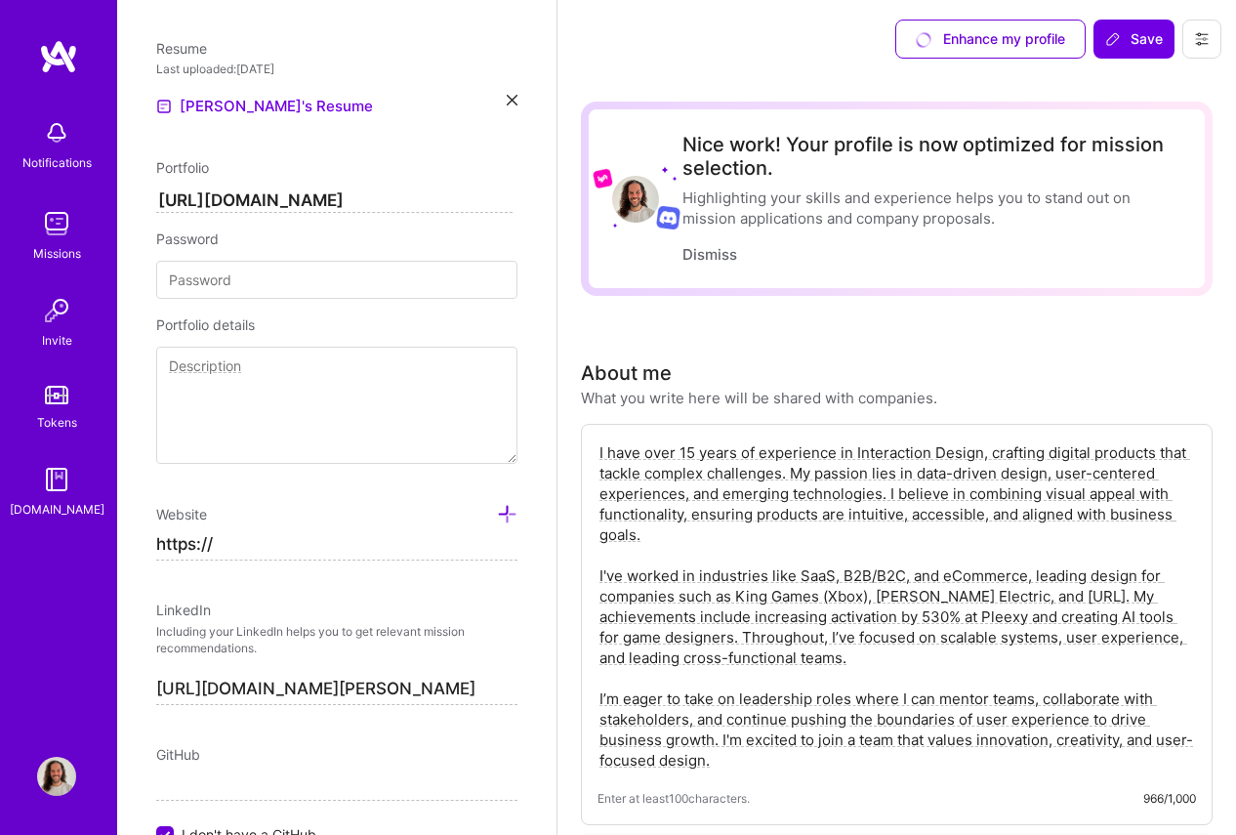
click at [246, 547] on input "https://" at bounding box center [336, 544] width 361 height 31
paste input "[DOMAIN_NAME]"
type input "[URL][DOMAIN_NAME]"
click at [535, 588] on div "Edit photo [PERSON_NAME] Product Designer 15 Years Experience Location This is …" at bounding box center [336, 417] width 439 height 835
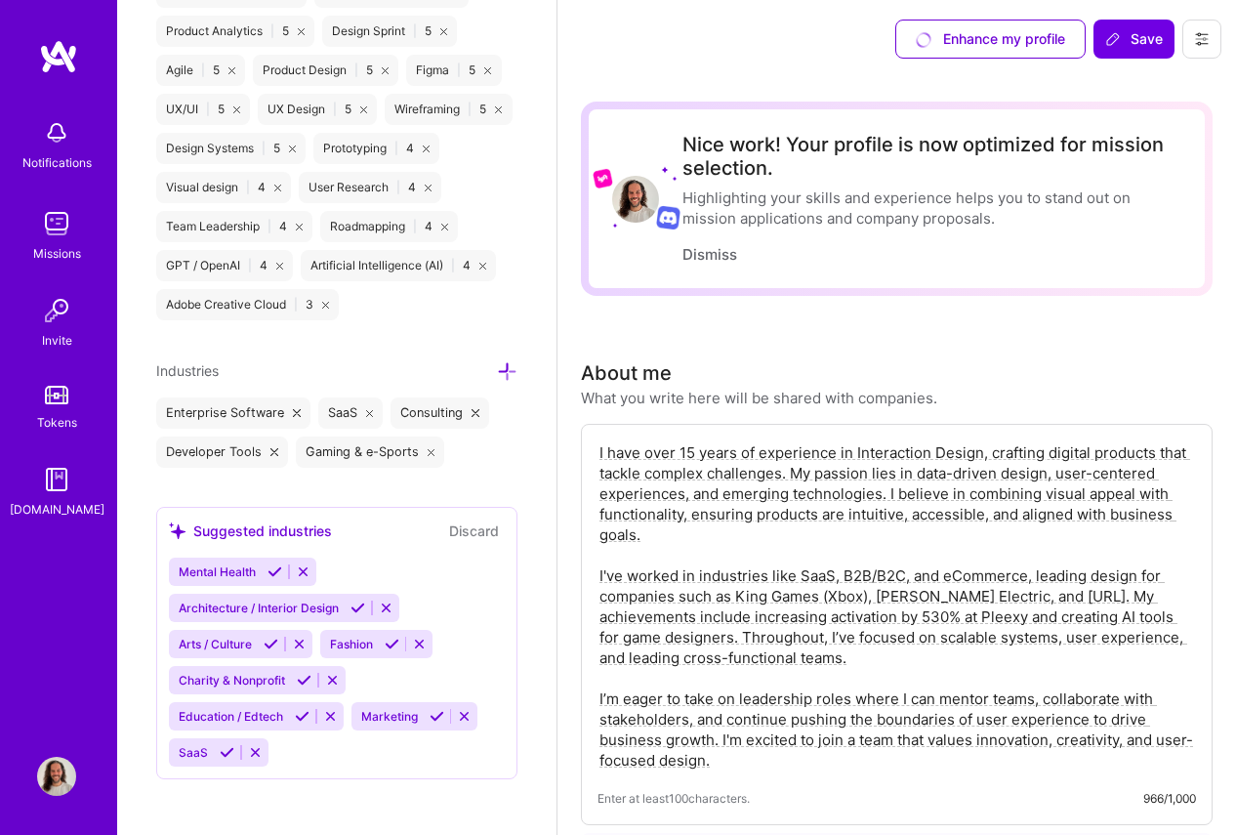
scroll to position [1894, 0]
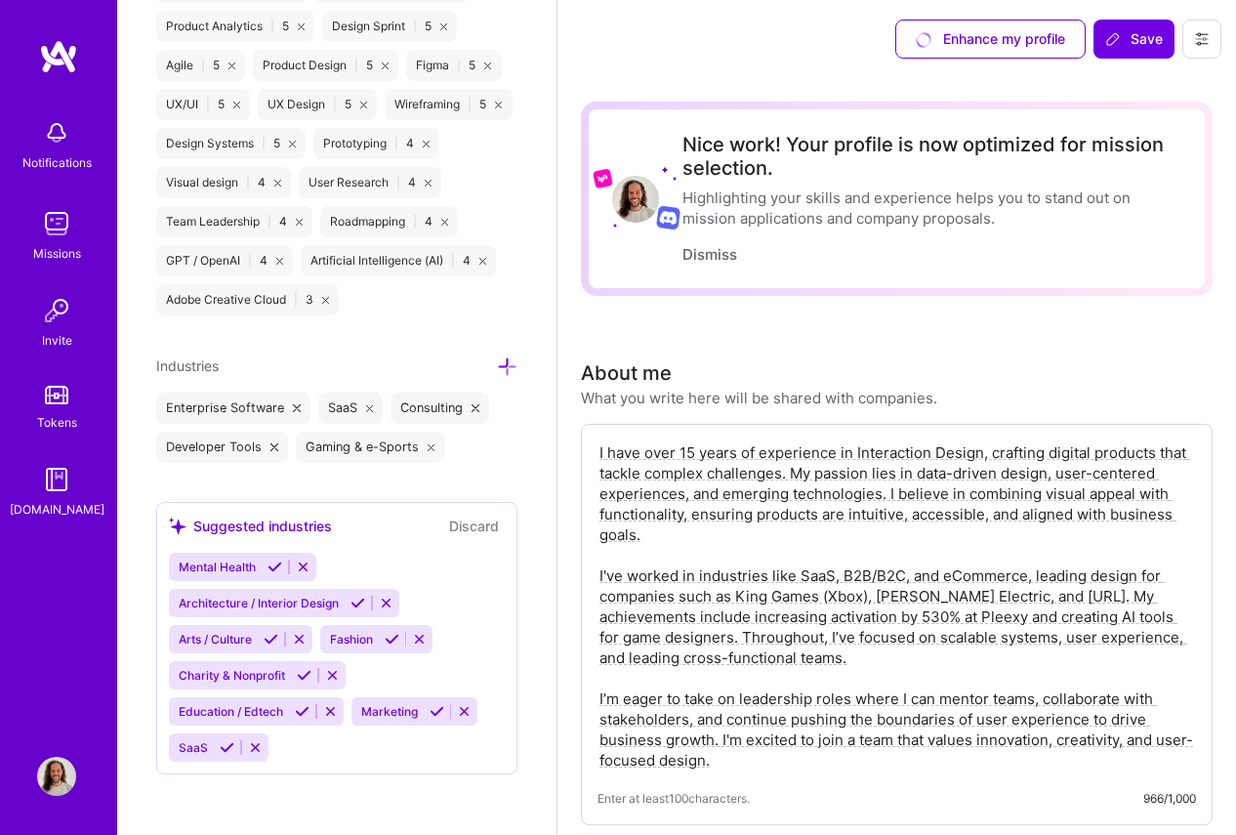
click at [221, 745] on icon at bounding box center [227, 747] width 15 height 15
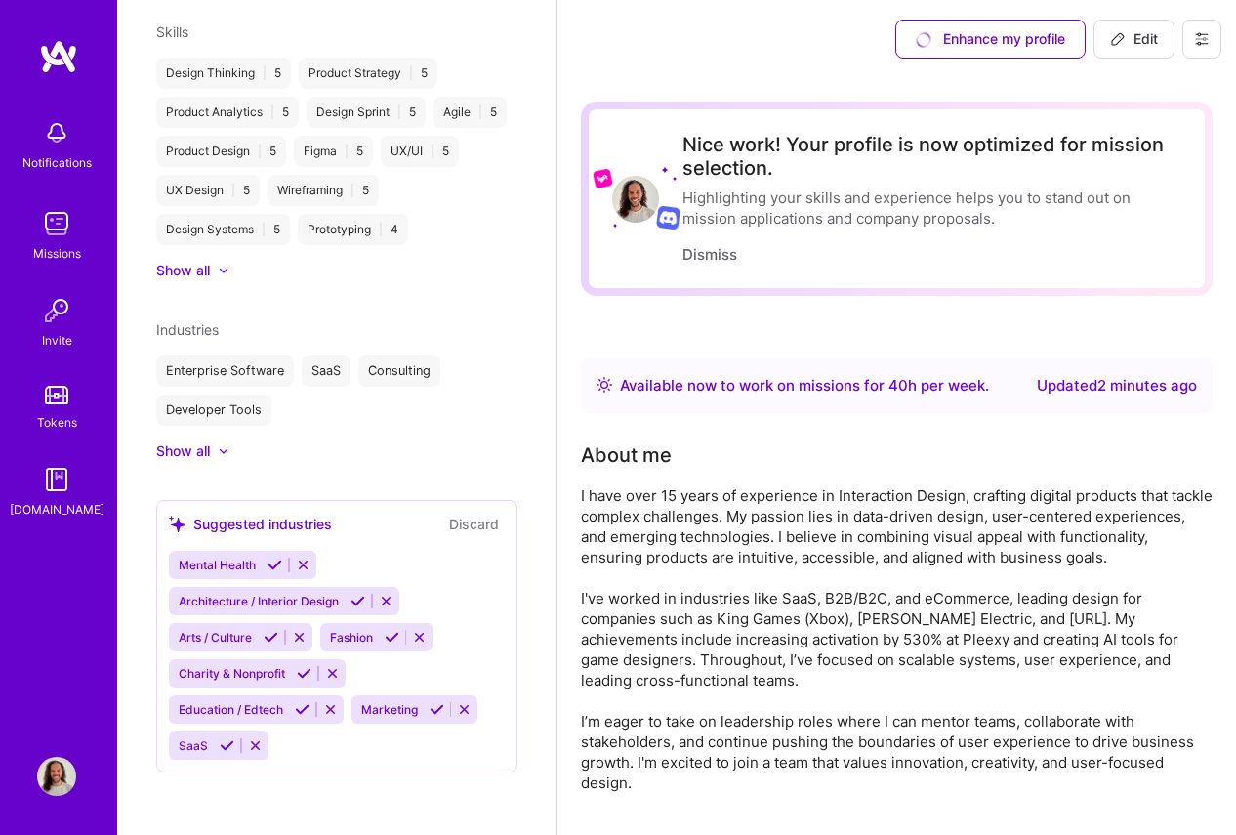
scroll to position [921, 0]
click at [394, 640] on icon at bounding box center [392, 637] width 15 height 15
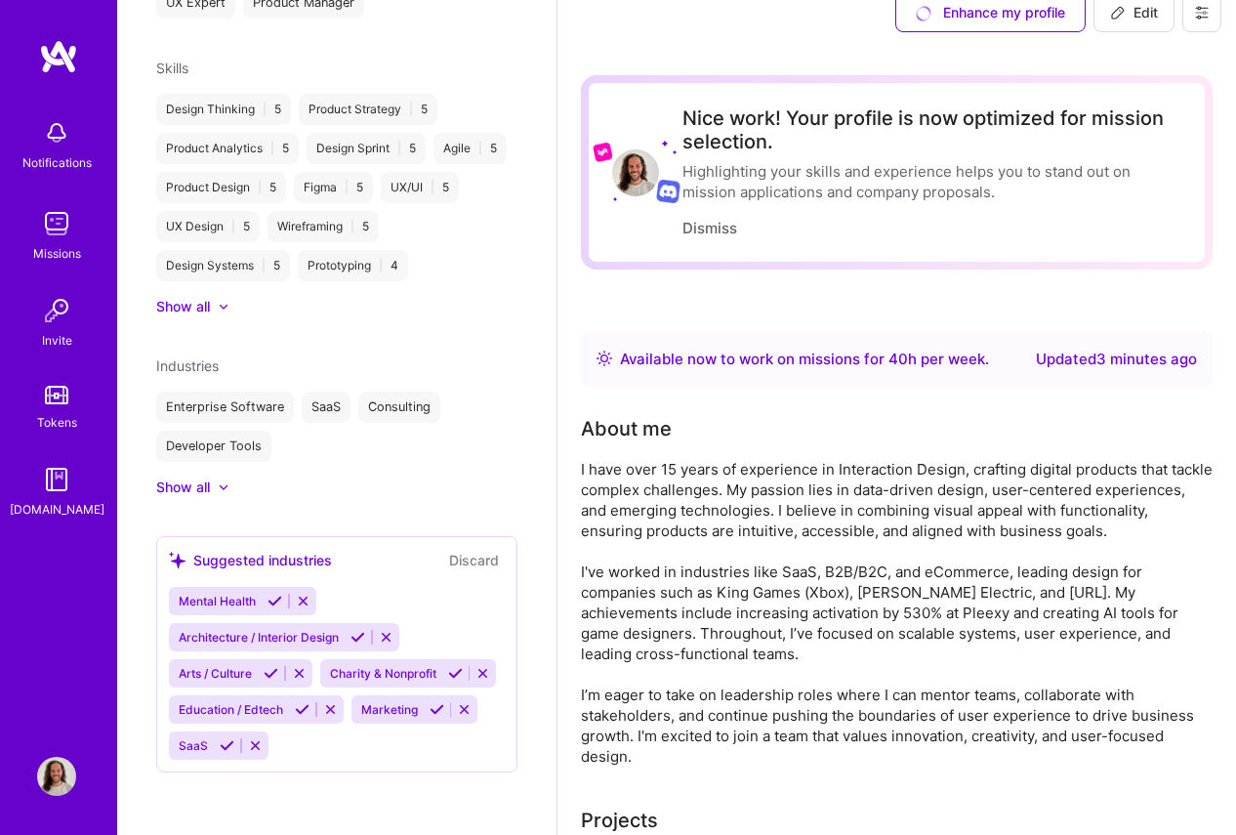
scroll to position [27, 0]
click at [224, 744] on icon at bounding box center [227, 745] width 15 height 15
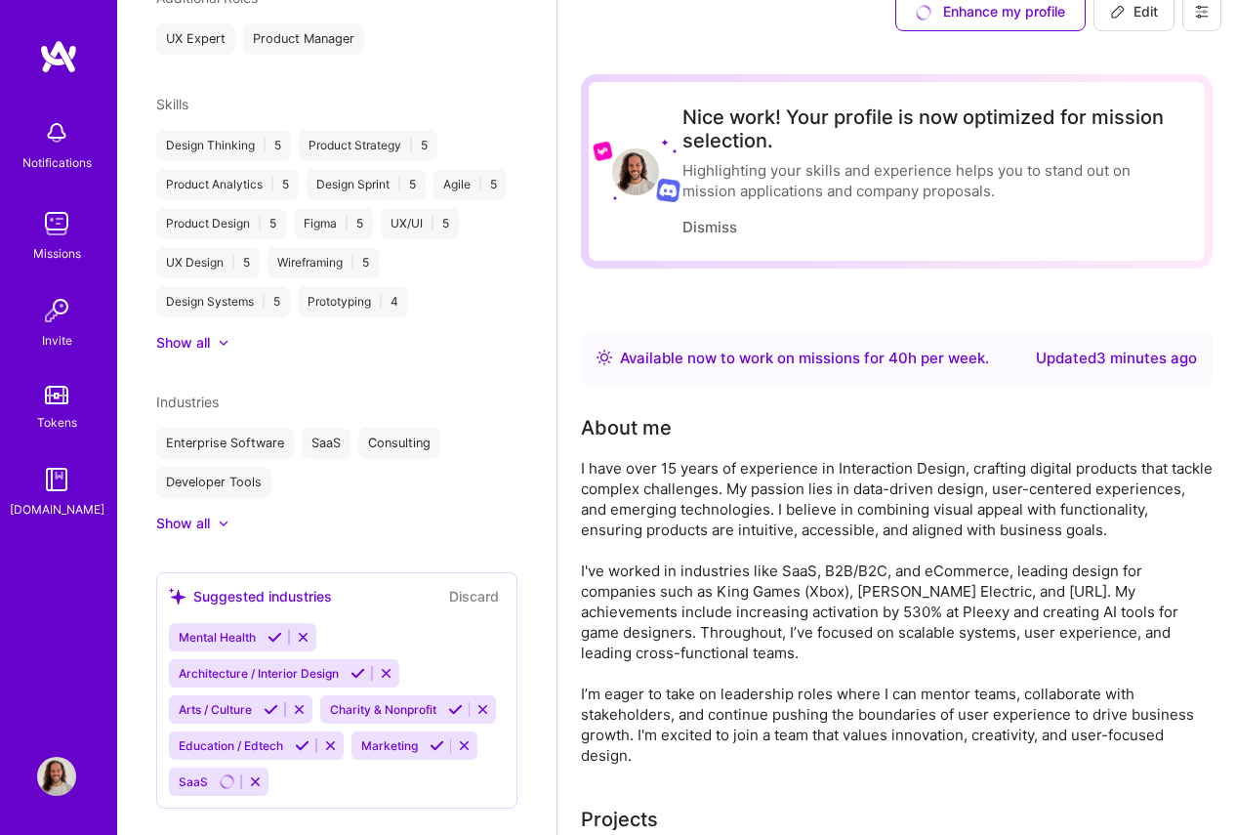
scroll to position [885, 0]
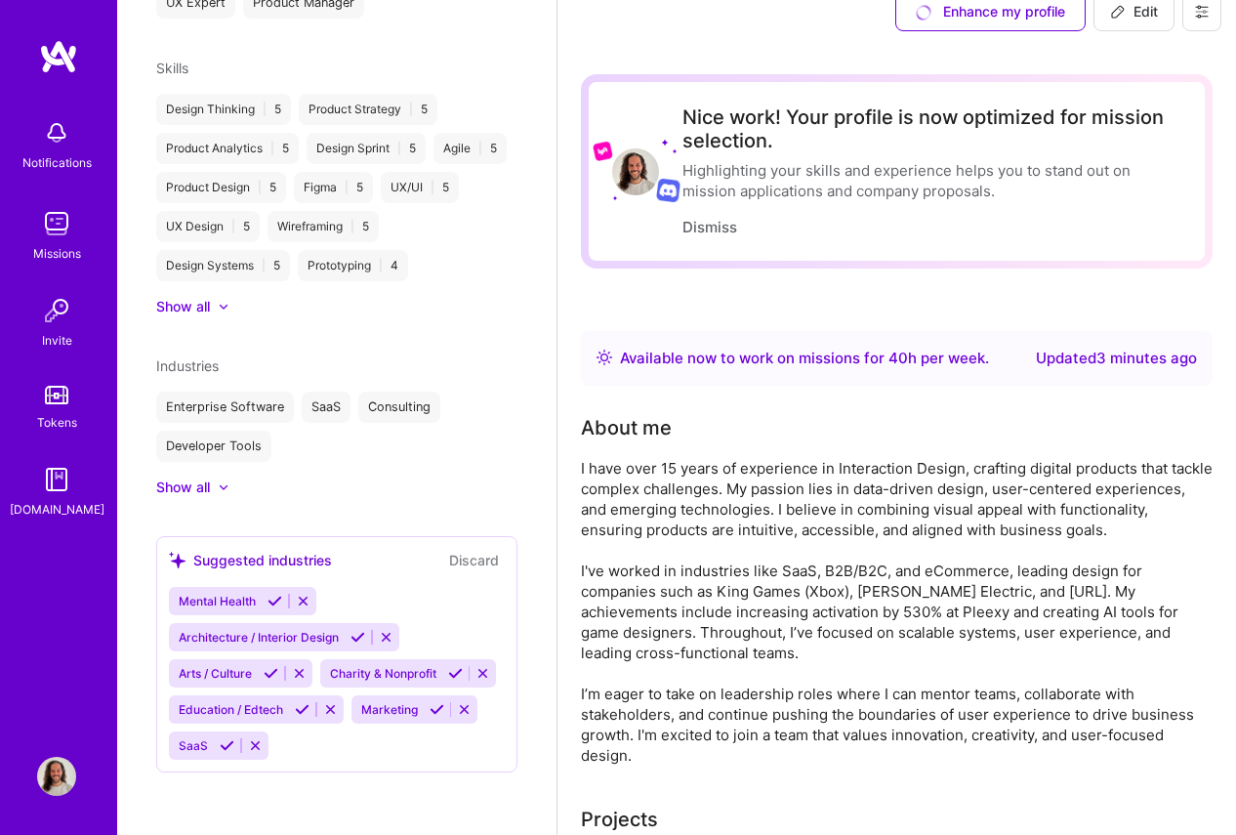
click at [219, 485] on div at bounding box center [224, 487] width 12 height 12
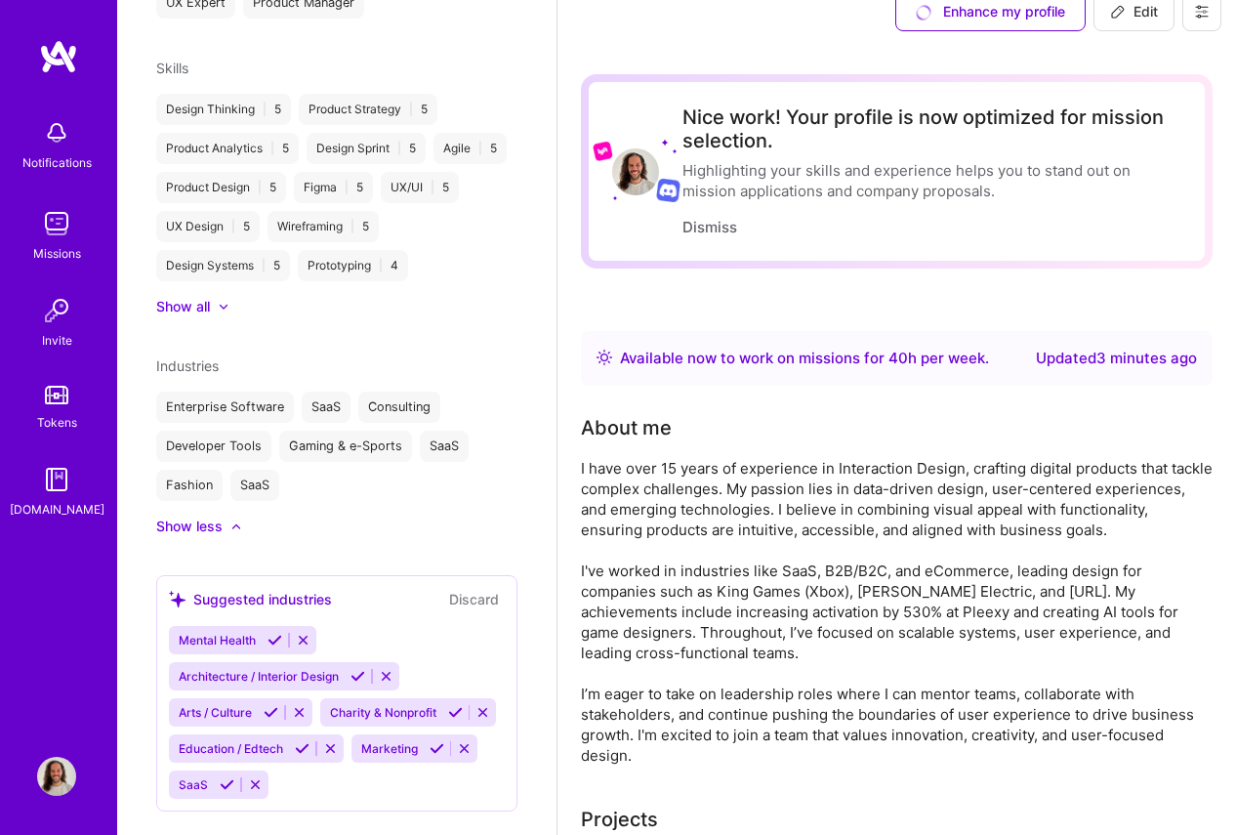
click at [253, 483] on div "SaaS" at bounding box center [254, 485] width 49 height 31
click at [424, 482] on div "Enterprise Software SaaS Consulting Developer Tools Gaming & e-Sports SaaS Fash…" at bounding box center [336, 446] width 361 height 109
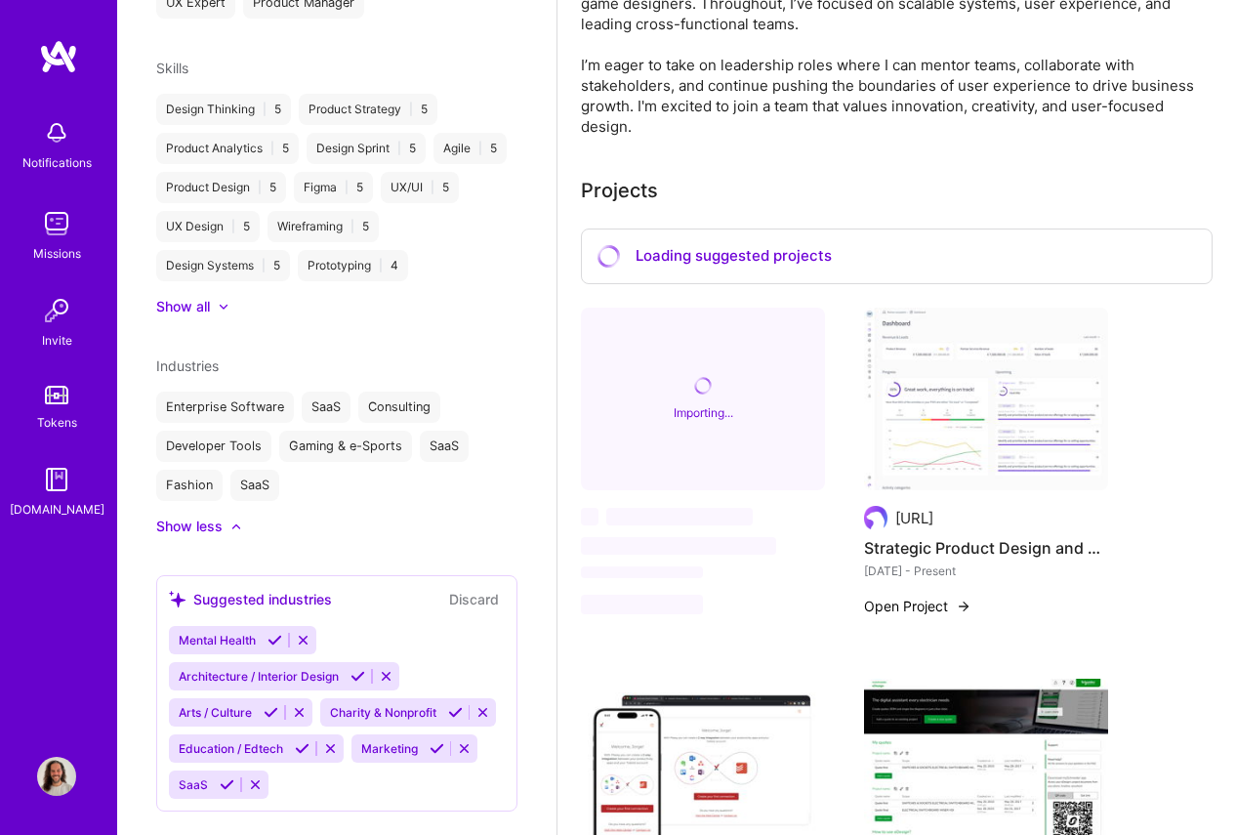
scroll to position [646, 0]
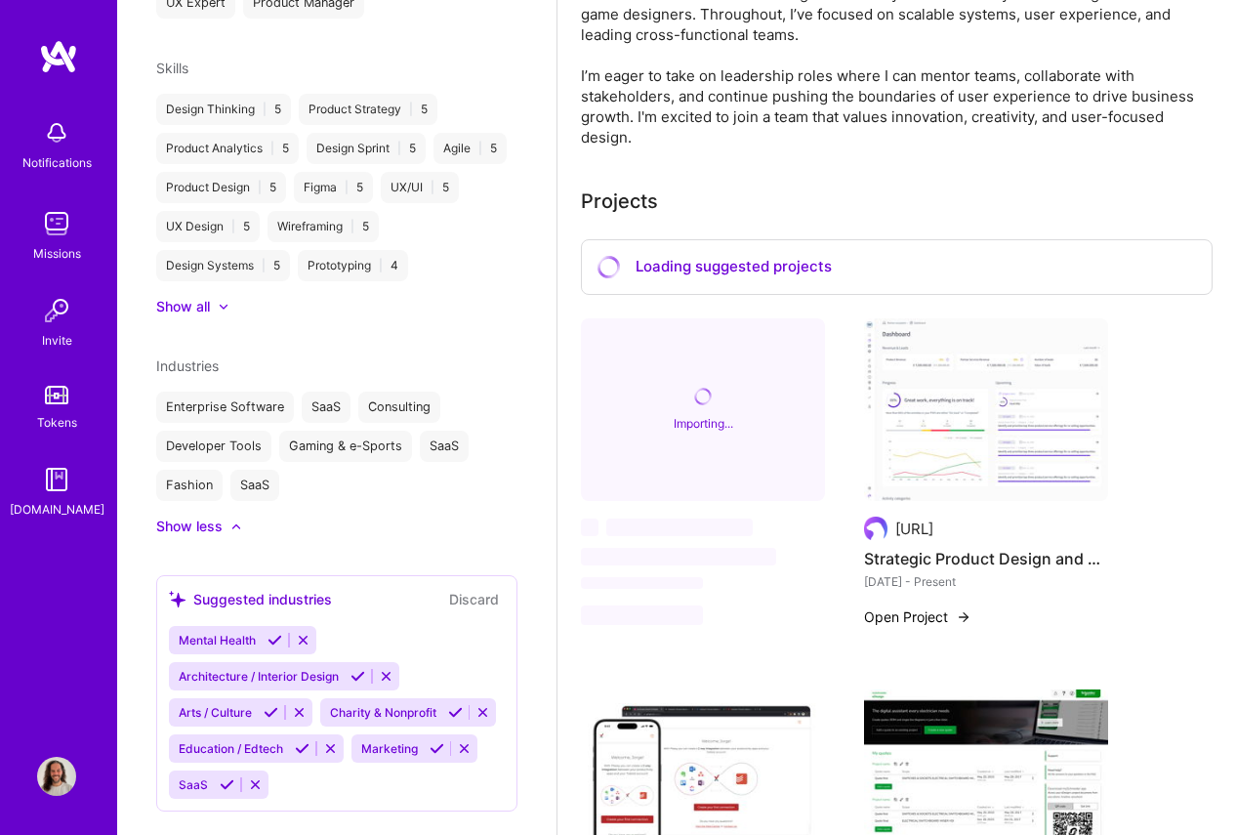
scroll to position [695, 0]
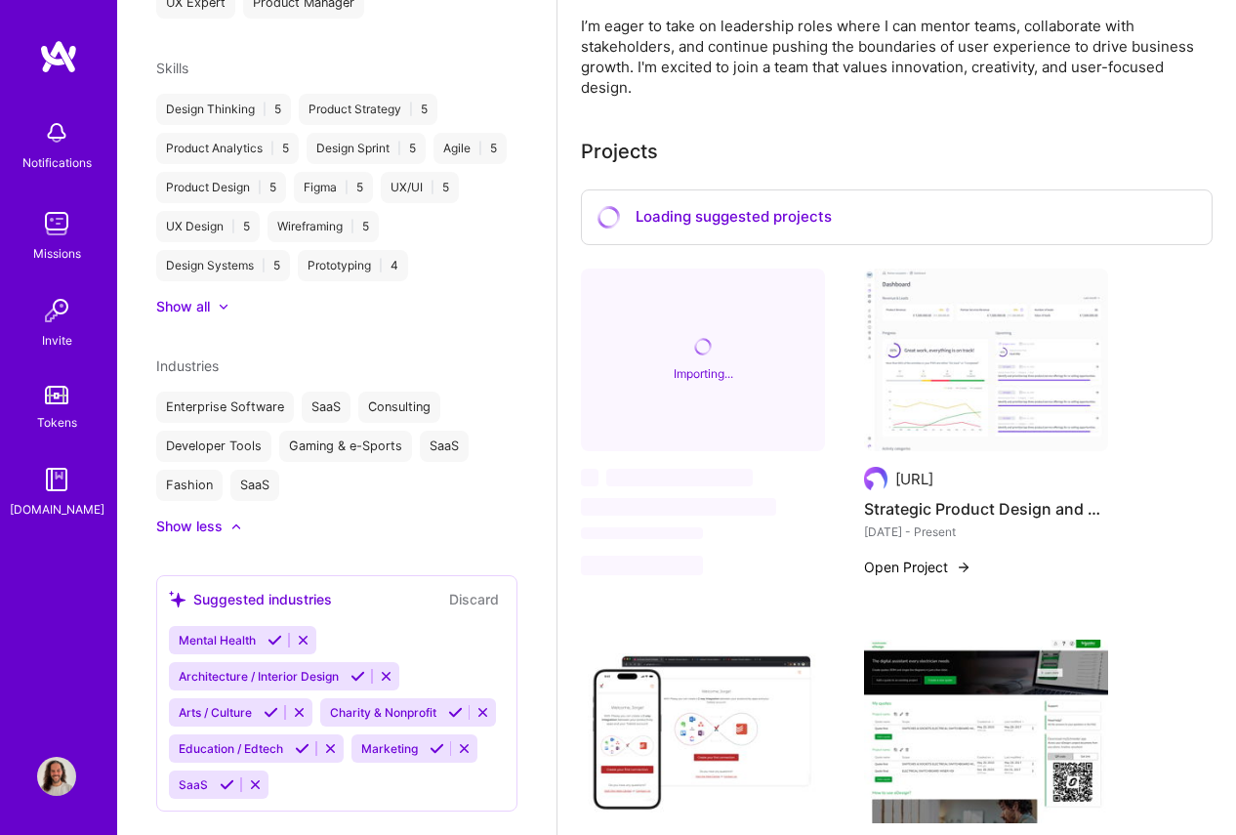
click at [916, 564] on button "Open Project" at bounding box center [917, 567] width 107 height 21
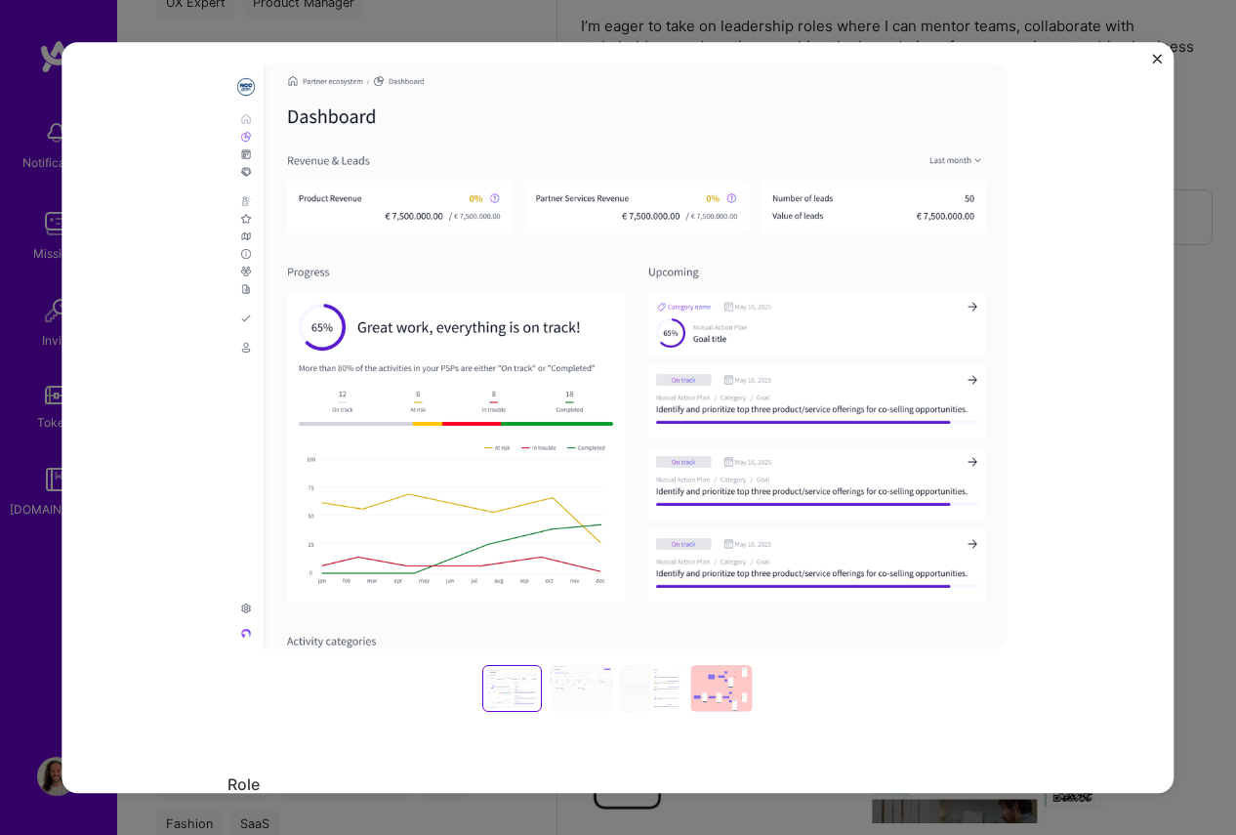
scroll to position [365, 0]
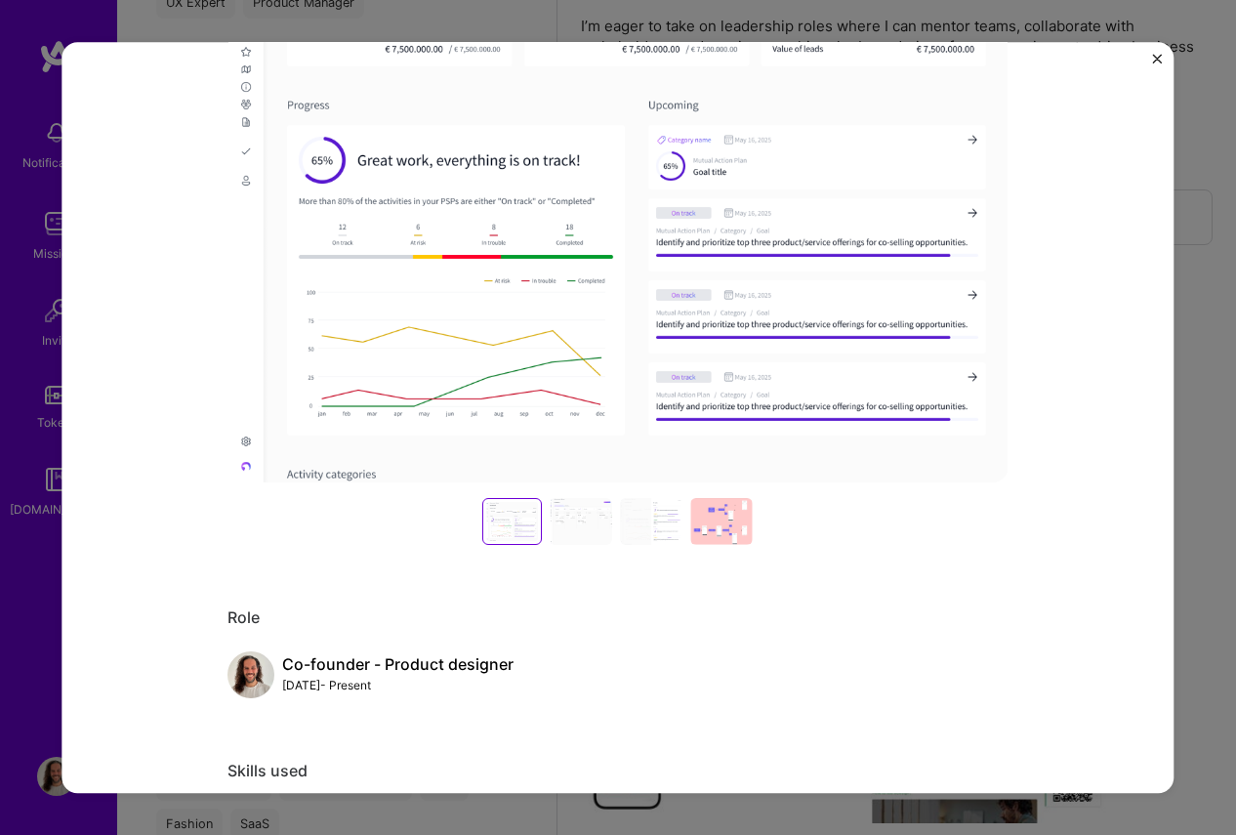
click at [1154, 54] on img "Close" at bounding box center [1158, 59] width 10 height 10
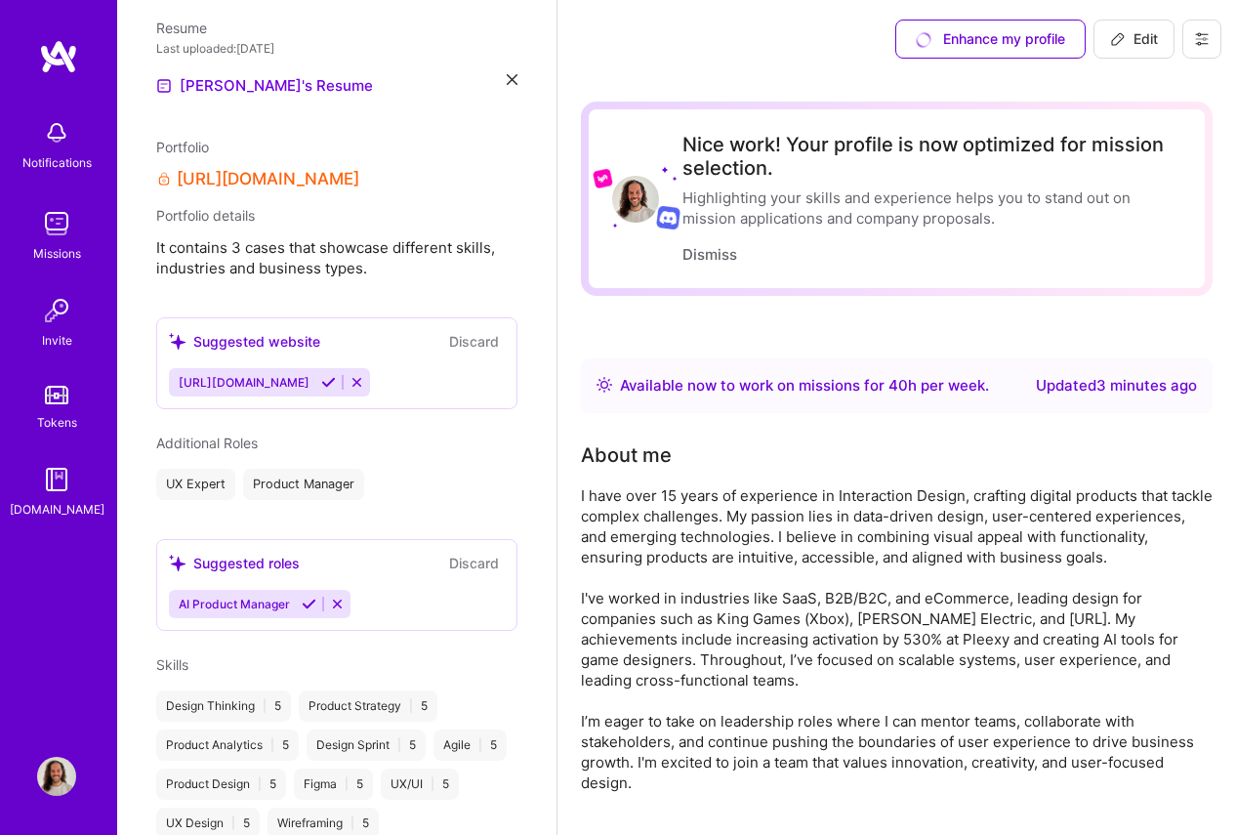
scroll to position [795, 0]
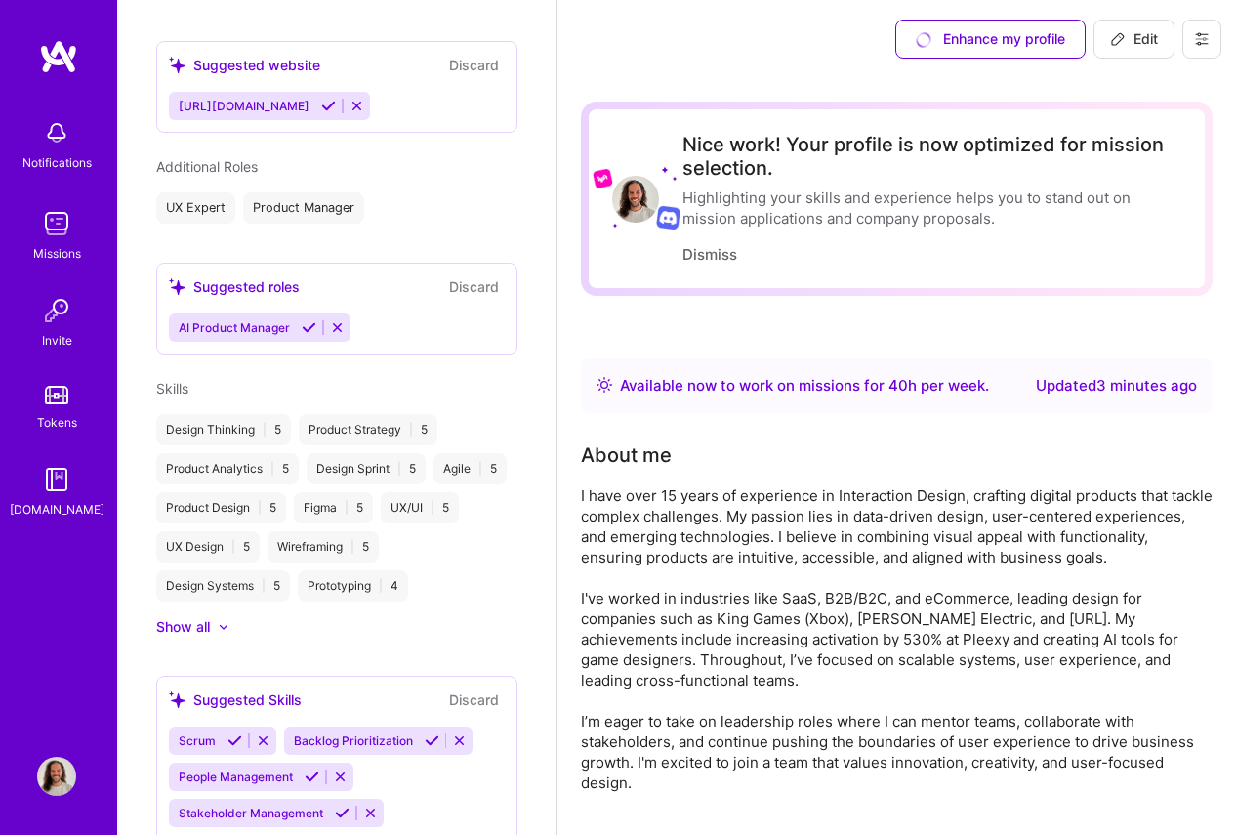
click at [311, 326] on icon at bounding box center [309, 327] width 15 height 15
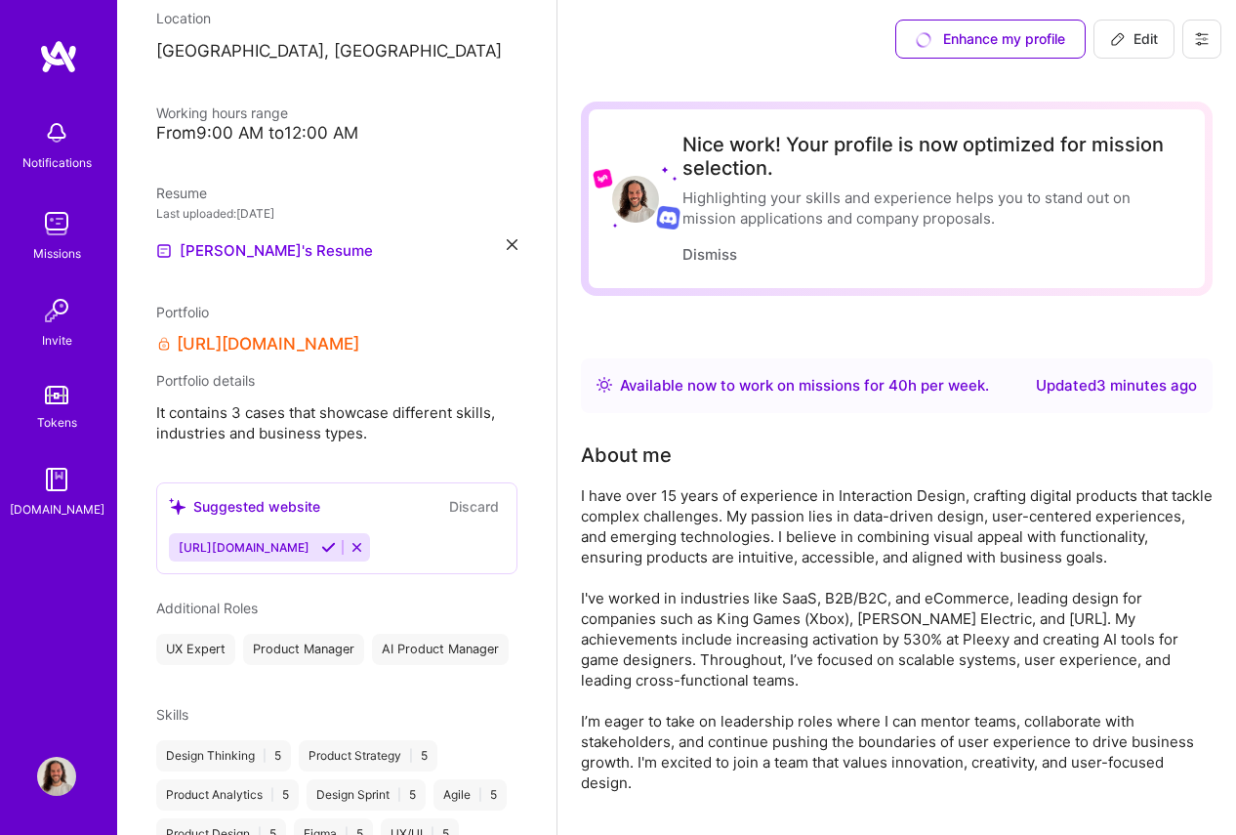
scroll to position [387, 0]
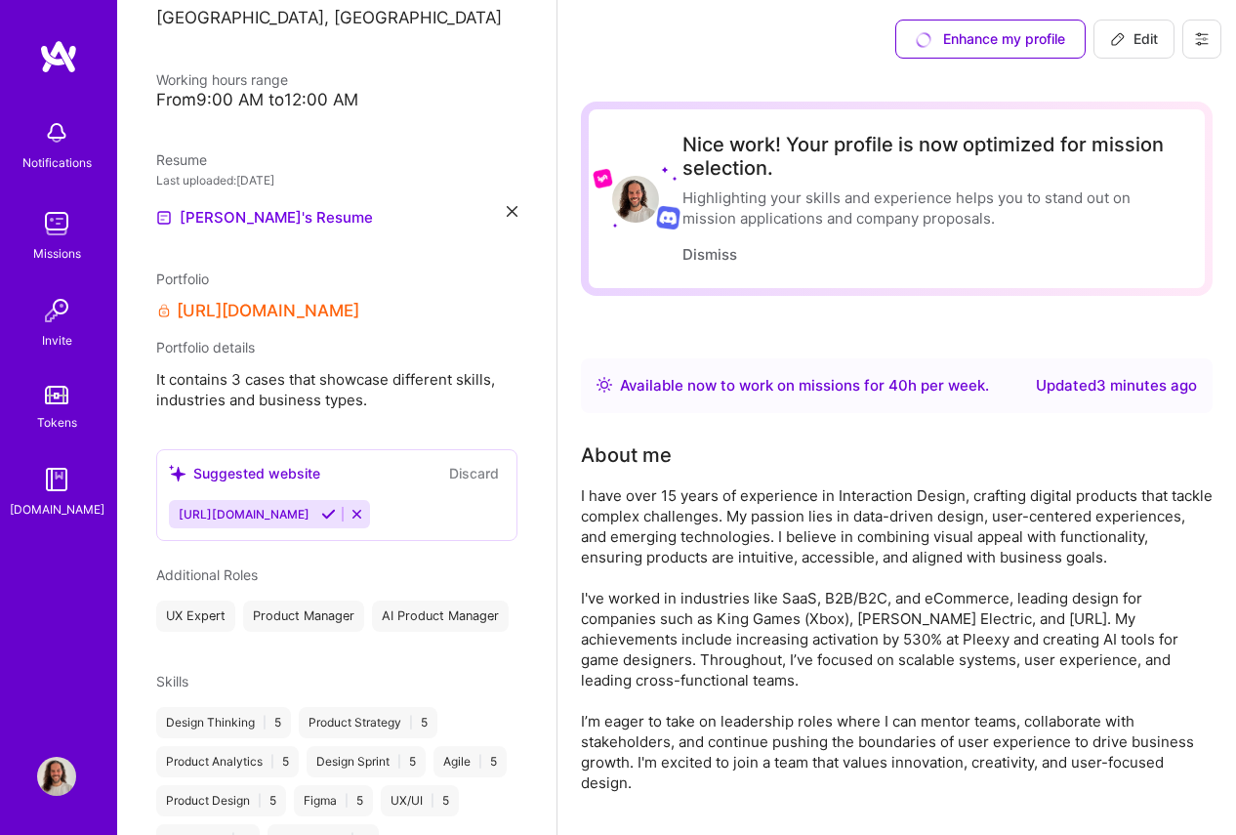
click at [336, 511] on icon at bounding box center [328, 514] width 15 height 15
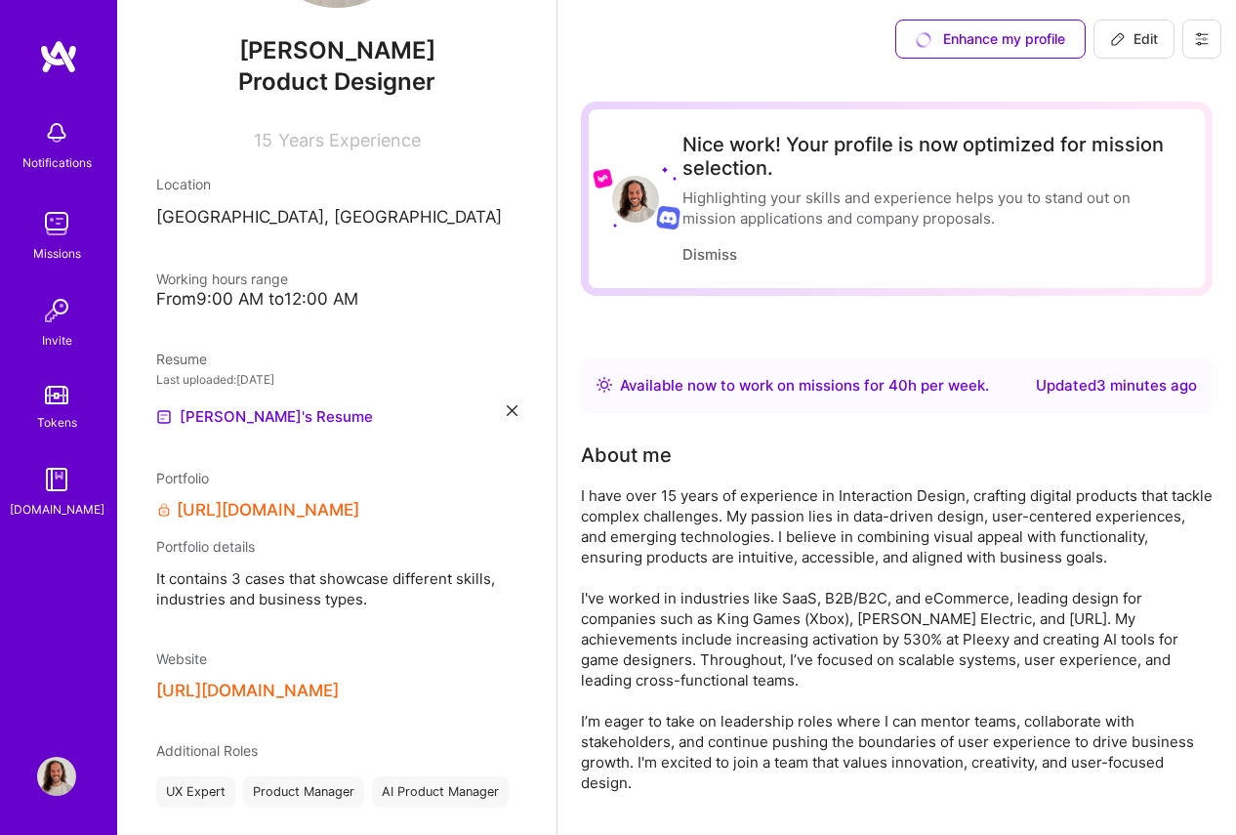
scroll to position [0, 0]
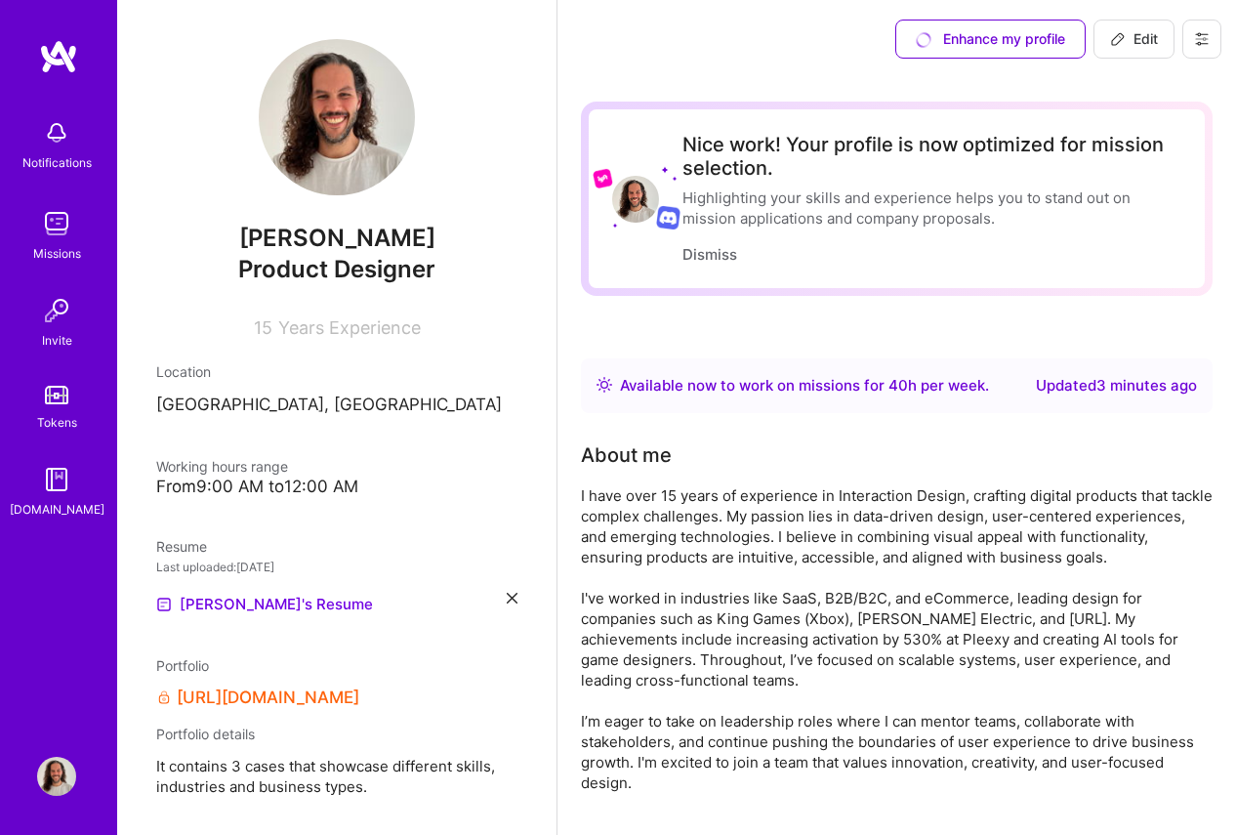
click at [1132, 31] on span "Edit" at bounding box center [1134, 39] width 48 height 20
select select "US"
select select "Right Now"
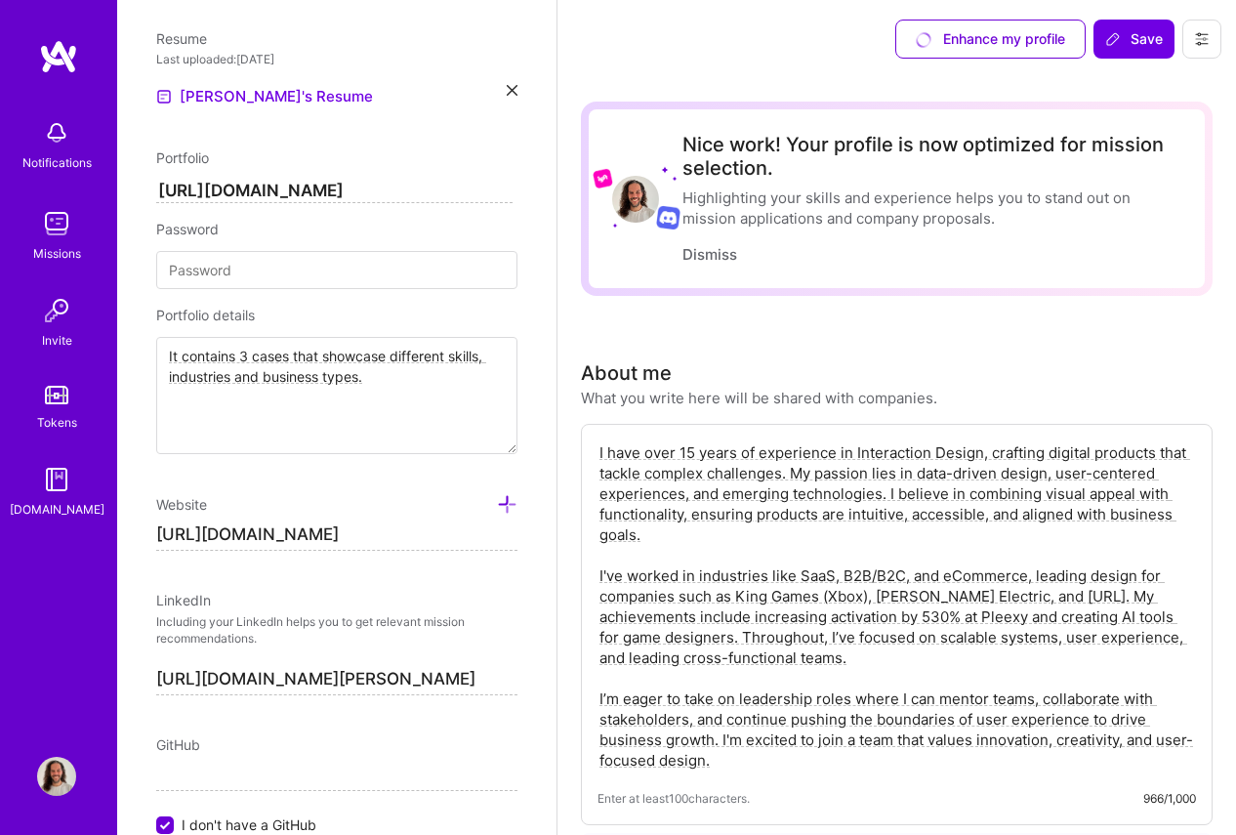
scroll to position [925, 0]
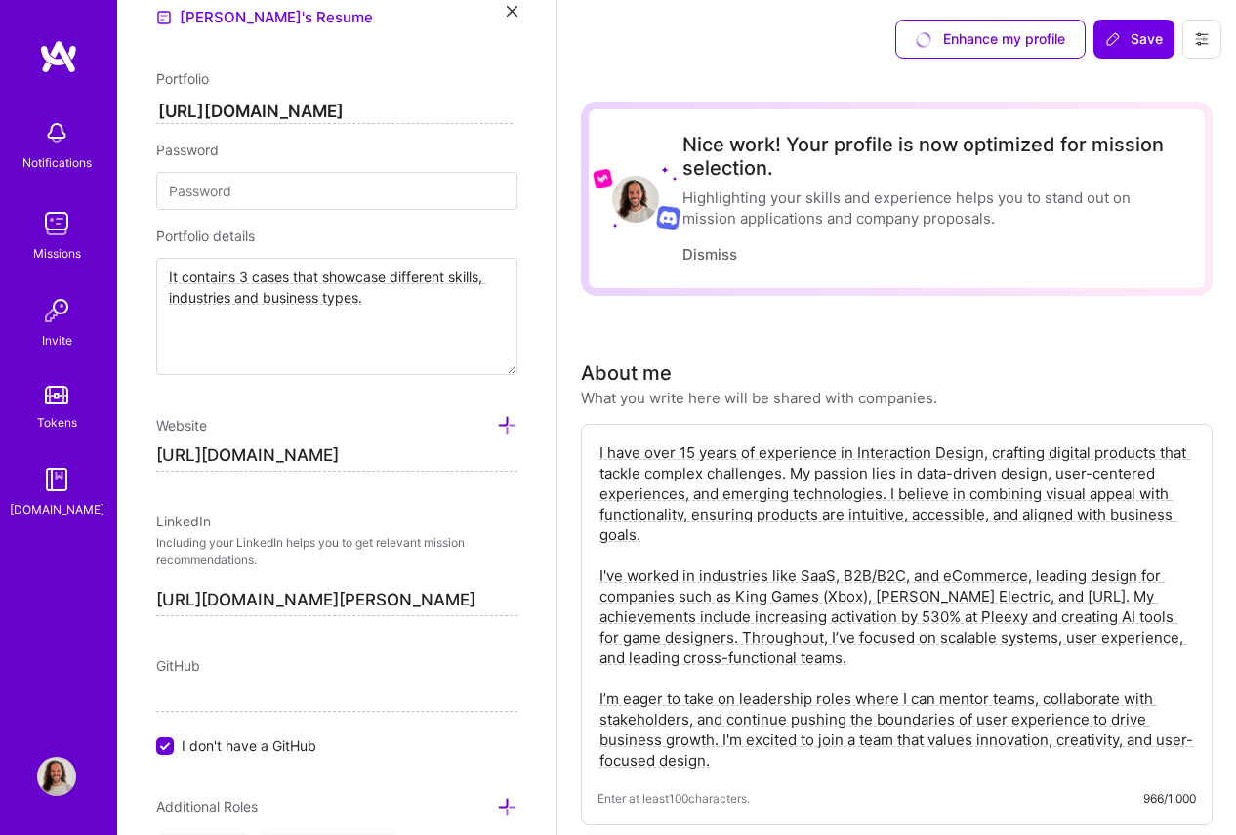
click at [304, 463] on input "[URL][DOMAIN_NAME]" at bounding box center [336, 455] width 361 height 31
click at [348, 119] on input "[URL][DOMAIN_NAME]" at bounding box center [334, 112] width 356 height 23
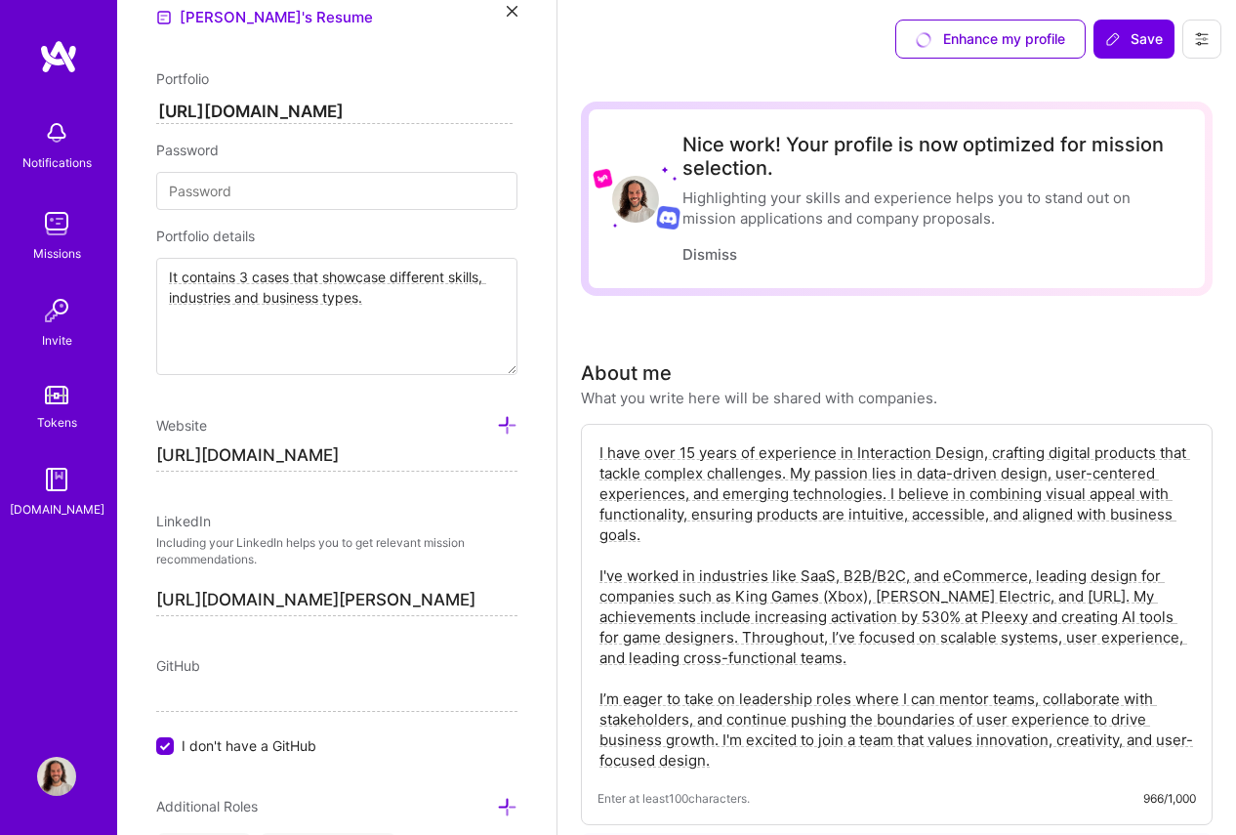
click at [348, 119] on input "[URL][DOMAIN_NAME]" at bounding box center [334, 112] width 356 height 23
paste input "[DOMAIN_NAME]"
type input "[URL][DOMAIN_NAME]"
click at [598, 74] on div "Enhance my profile Save" at bounding box center [897, 39] width 679 height 78
click at [1147, 45] on span "Save" at bounding box center [1135, 39] width 58 height 20
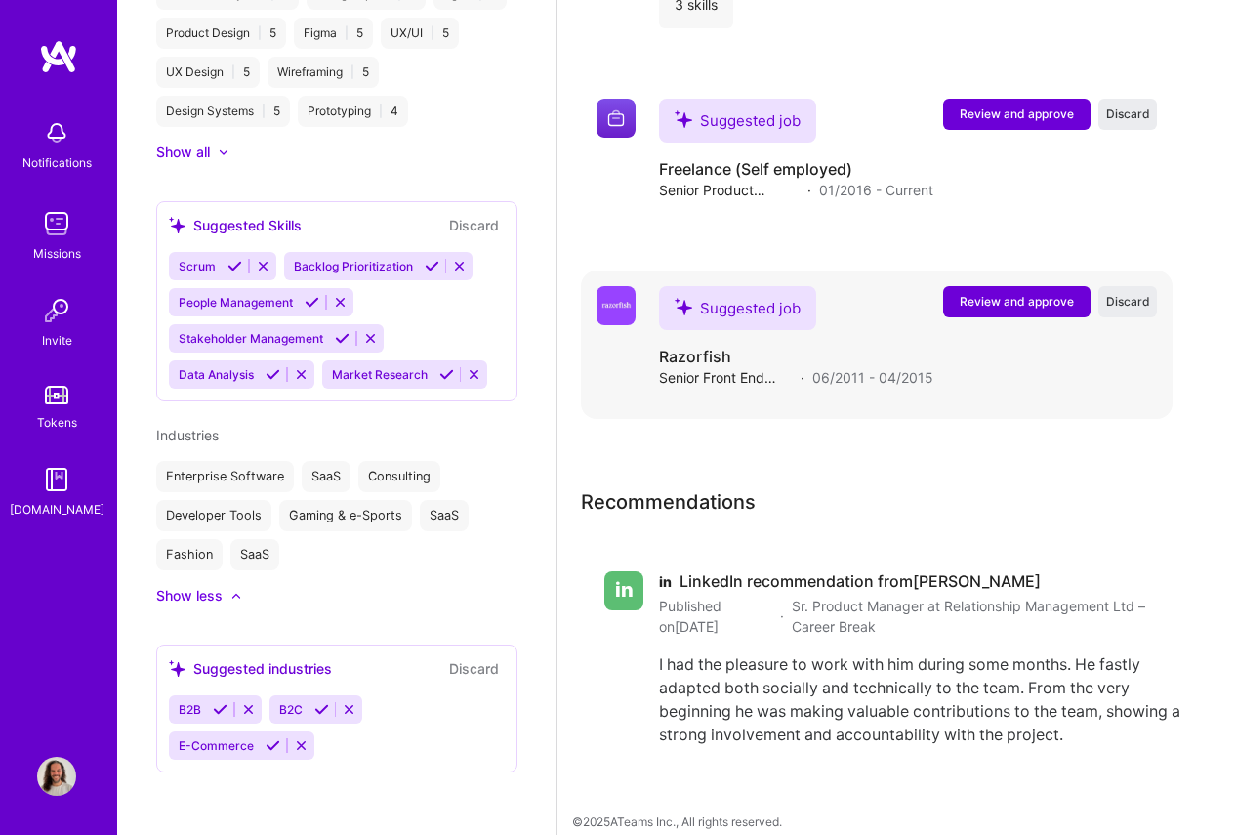
scroll to position [4463, 0]
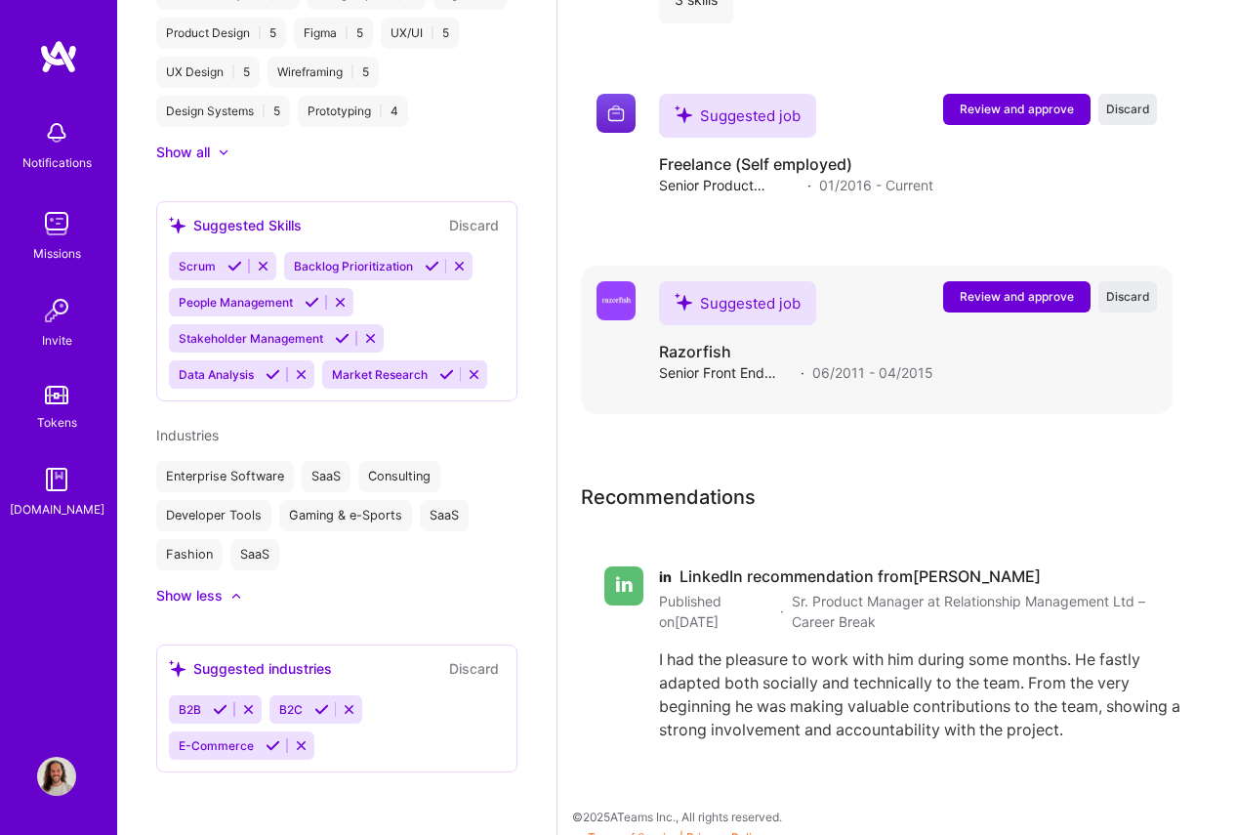
click at [1042, 298] on span "Review and approve" at bounding box center [1017, 296] width 114 height 17
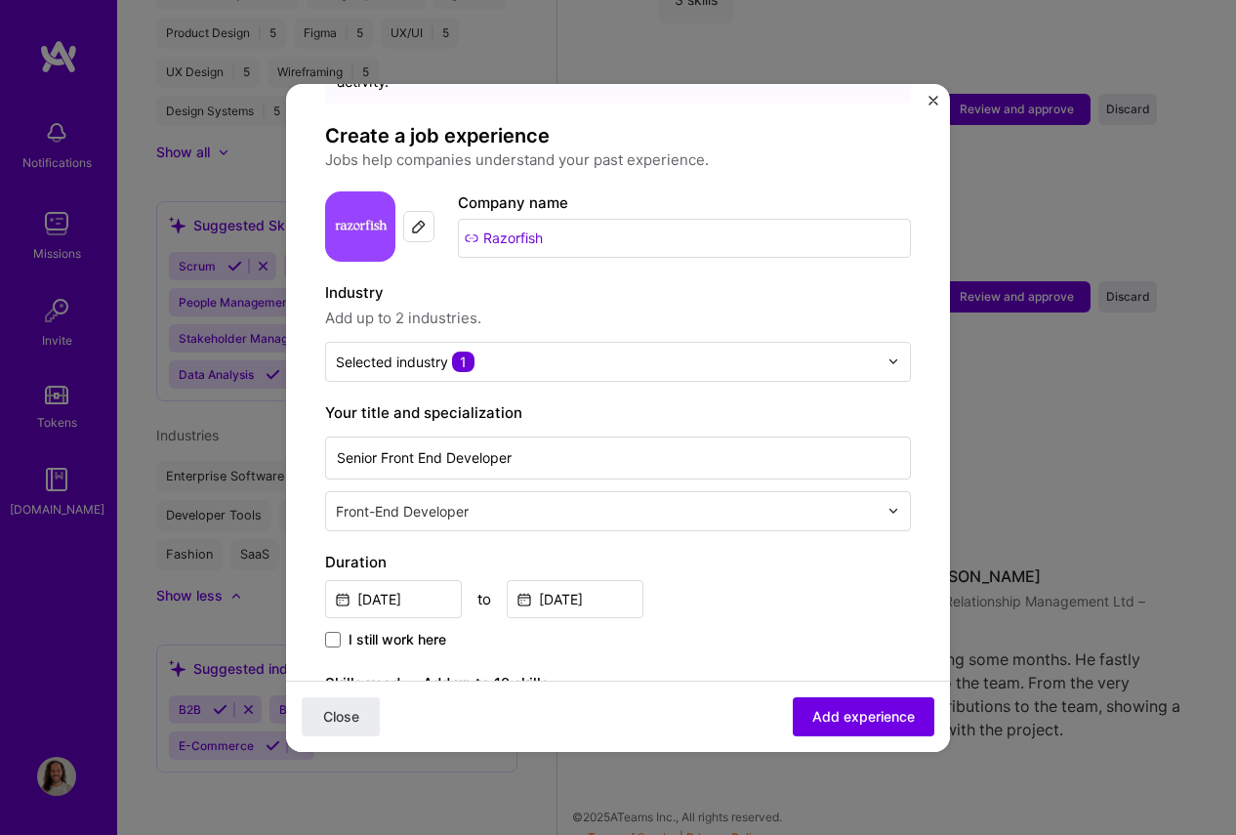
scroll to position [109, 0]
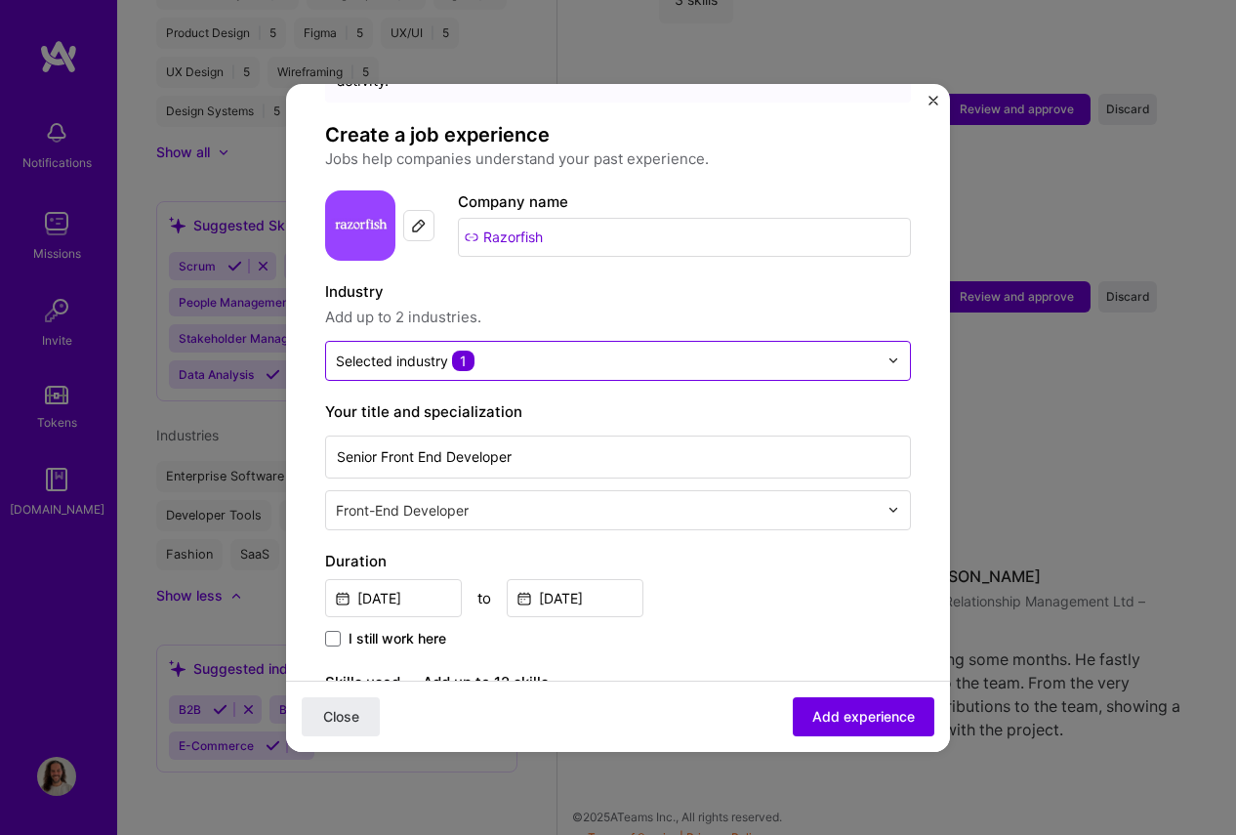
click at [742, 351] on input "text" at bounding box center [607, 361] width 542 height 21
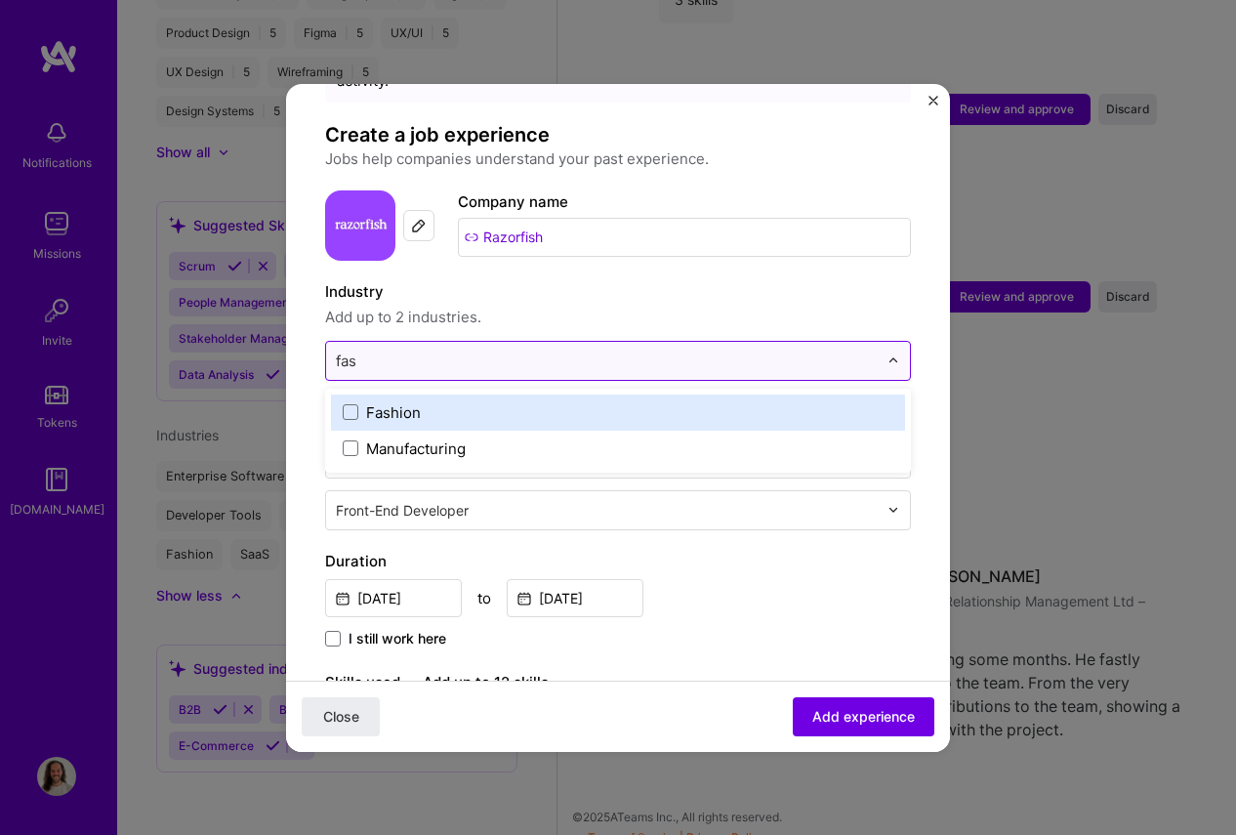
type input "fash"
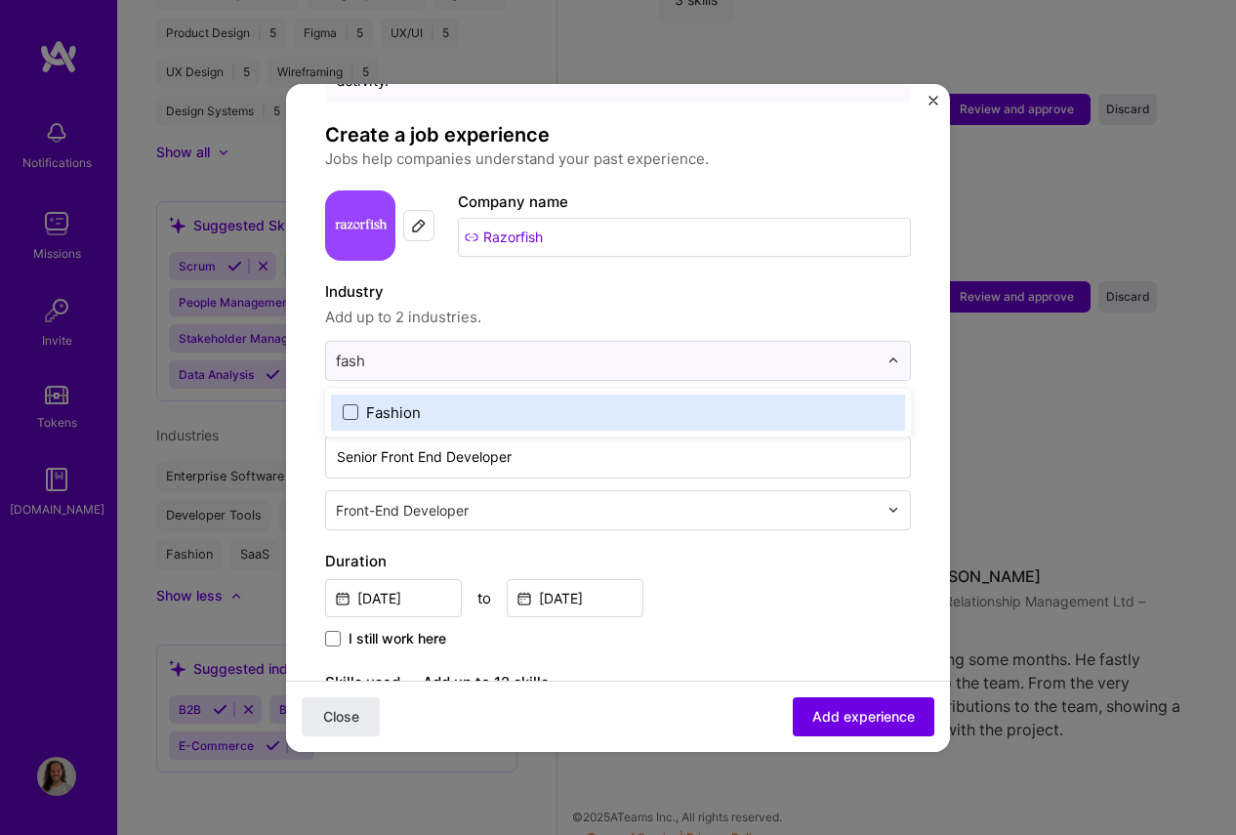
click at [351, 404] on span at bounding box center [351, 412] width 16 height 16
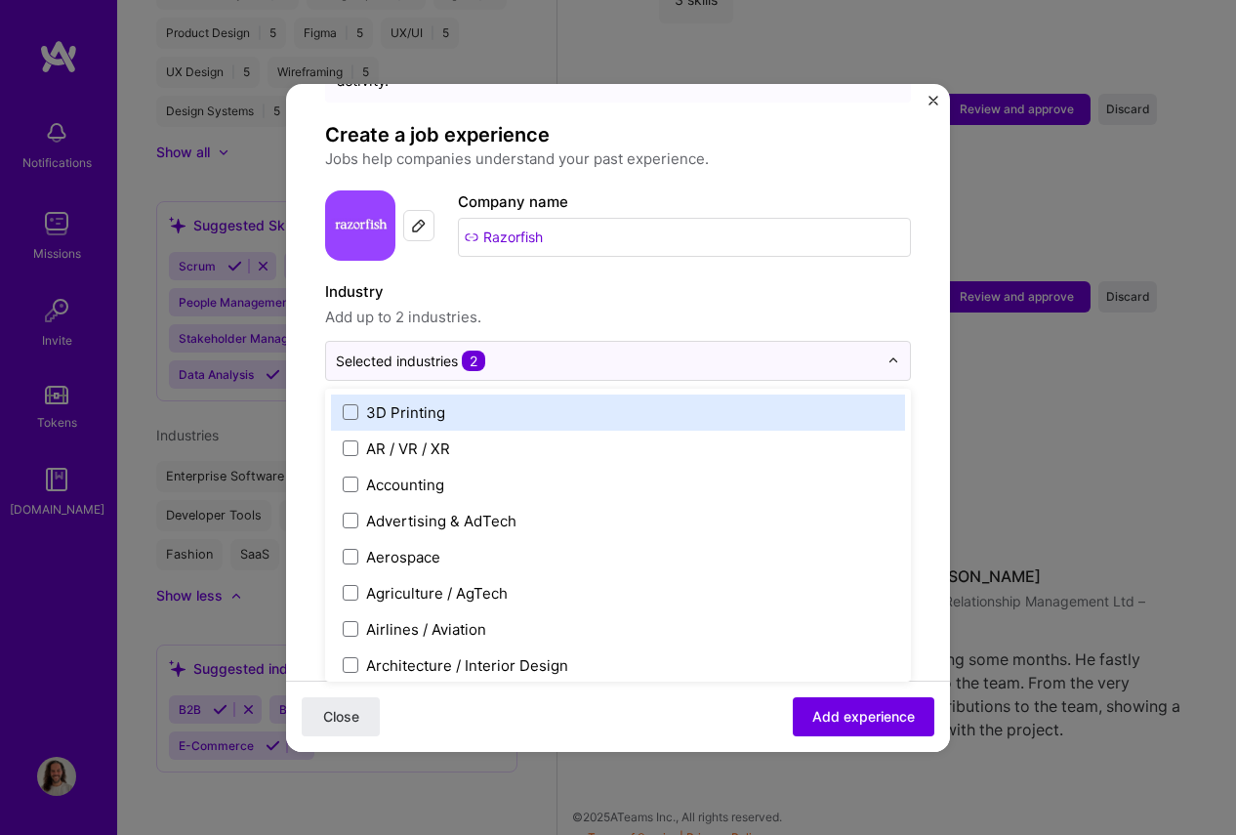
click at [713, 306] on span "Add up to 2 industries." at bounding box center [618, 317] width 586 height 23
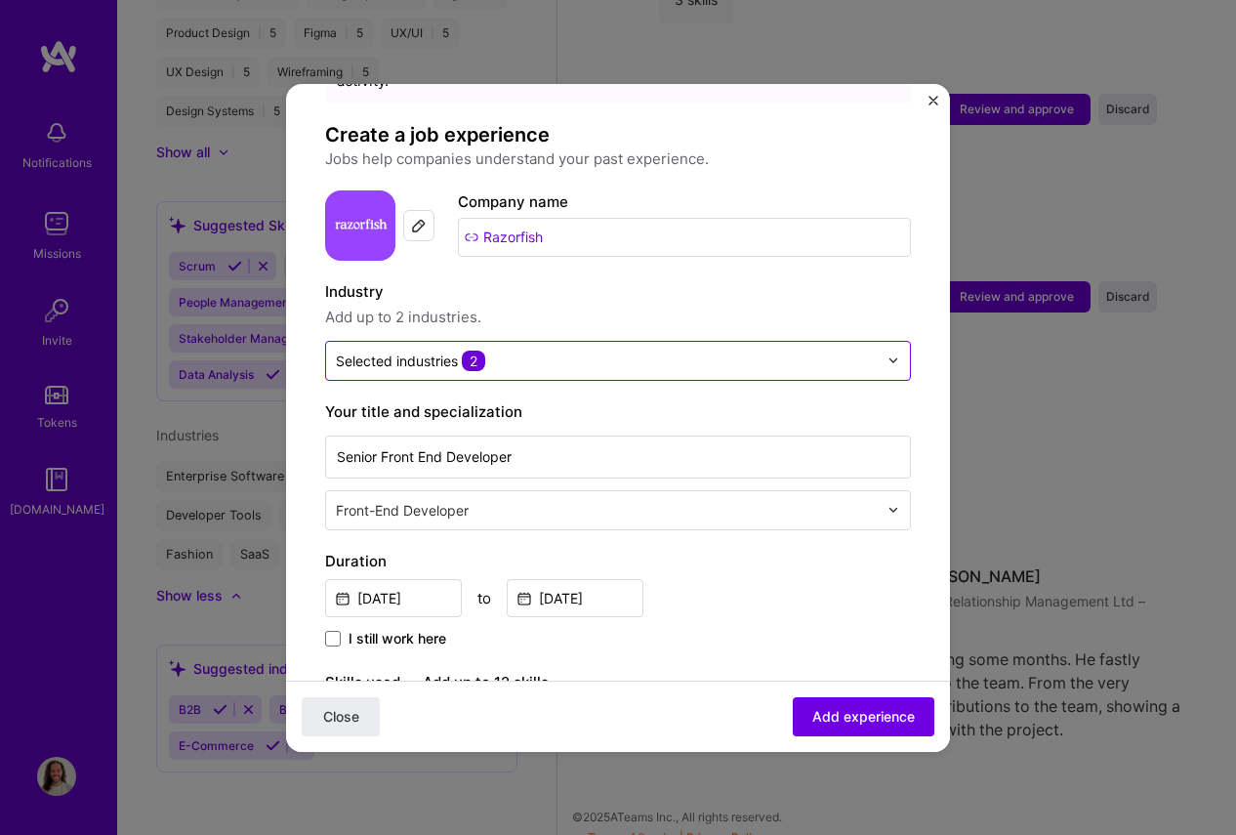
click at [888, 342] on div at bounding box center [899, 361] width 22 height 38
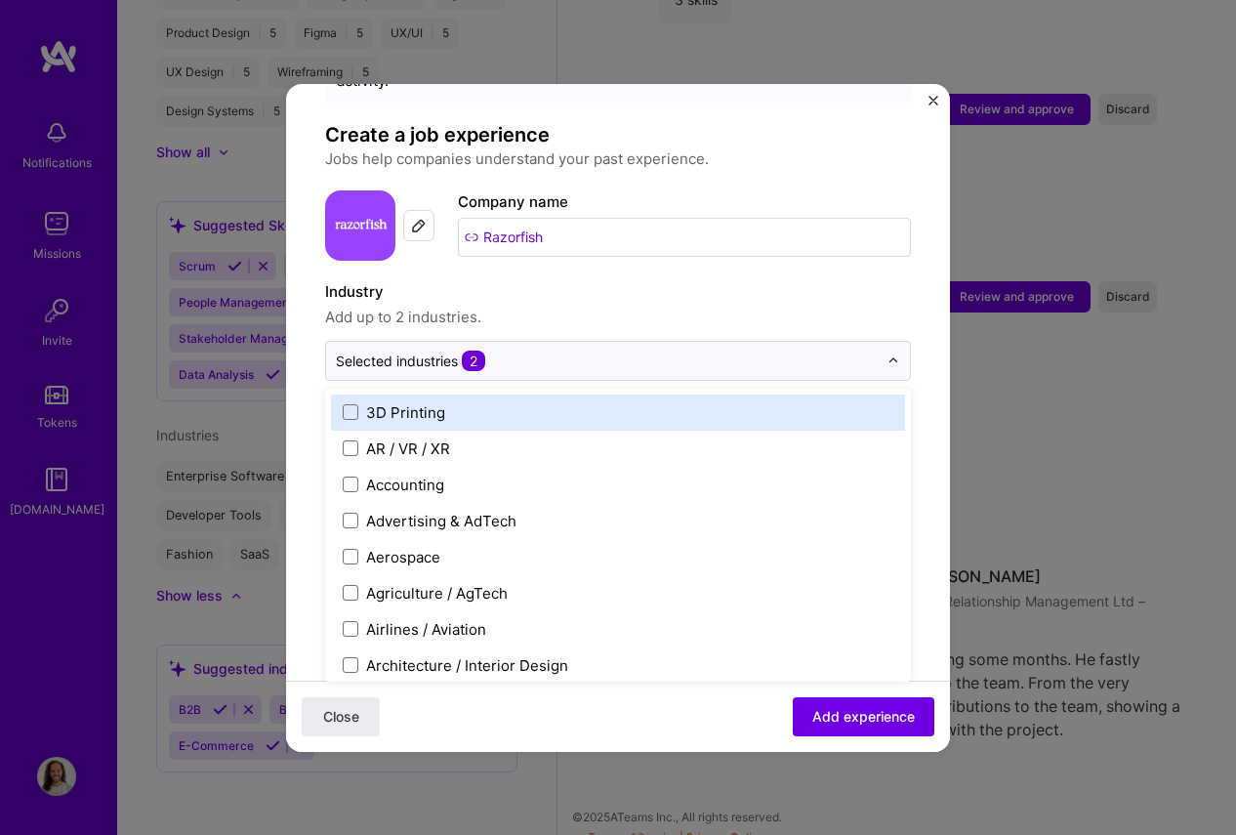
click at [914, 415] on form "Adding suggested job This job is suggested based on your LinkedIn, resume or [D…" at bounding box center [618, 813] width 664 height 1598
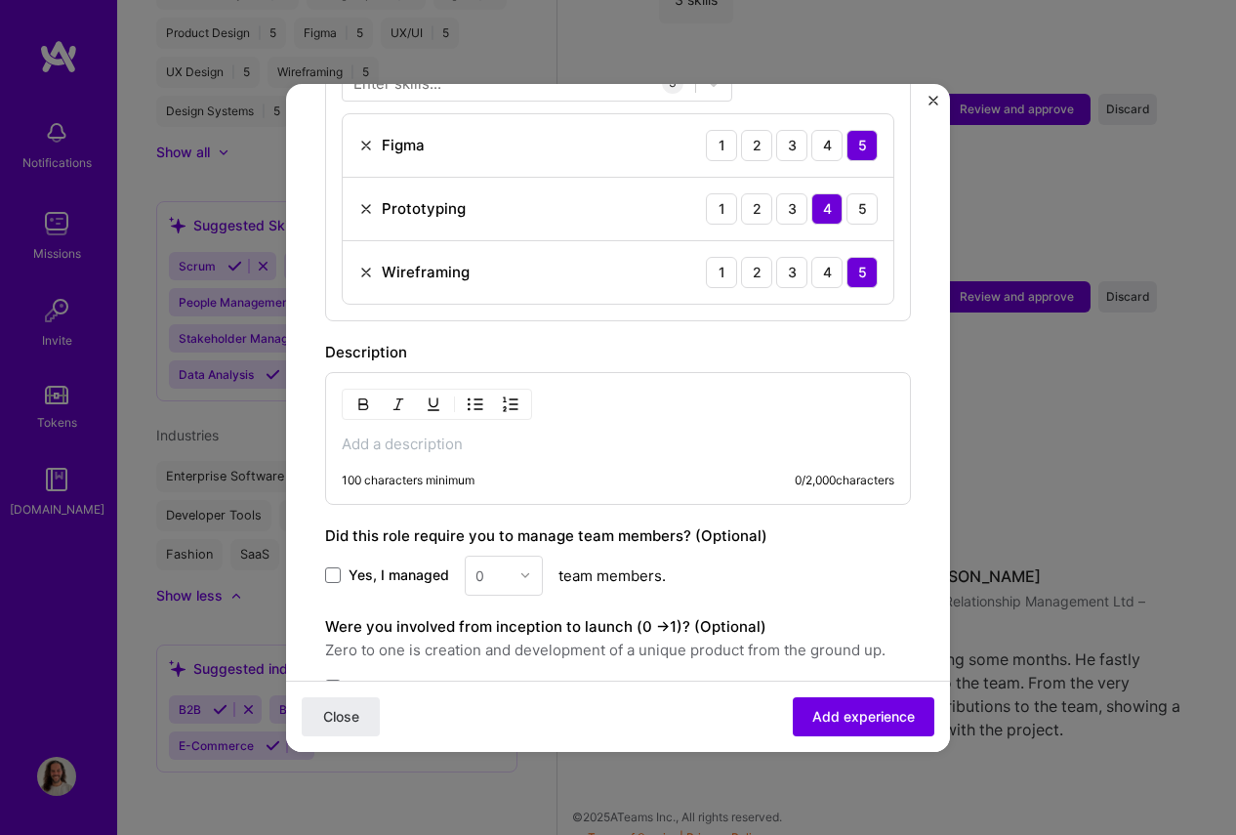
scroll to position [948, 0]
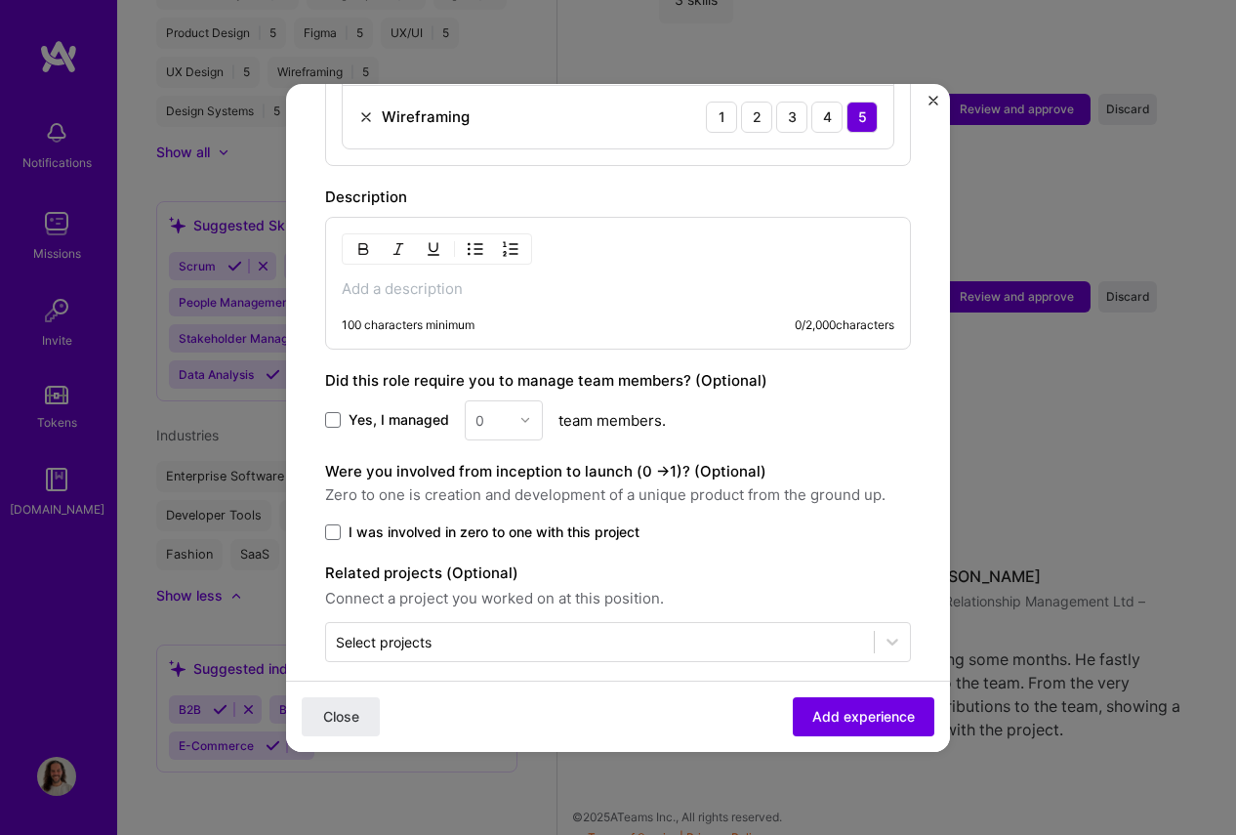
click at [370, 410] on span "Yes, I managed" at bounding box center [399, 420] width 101 height 20
click at [0, 0] on input "Yes, I managed" at bounding box center [0, 0] width 0 height 0
click at [497, 410] on input "text" at bounding box center [493, 420] width 34 height 21
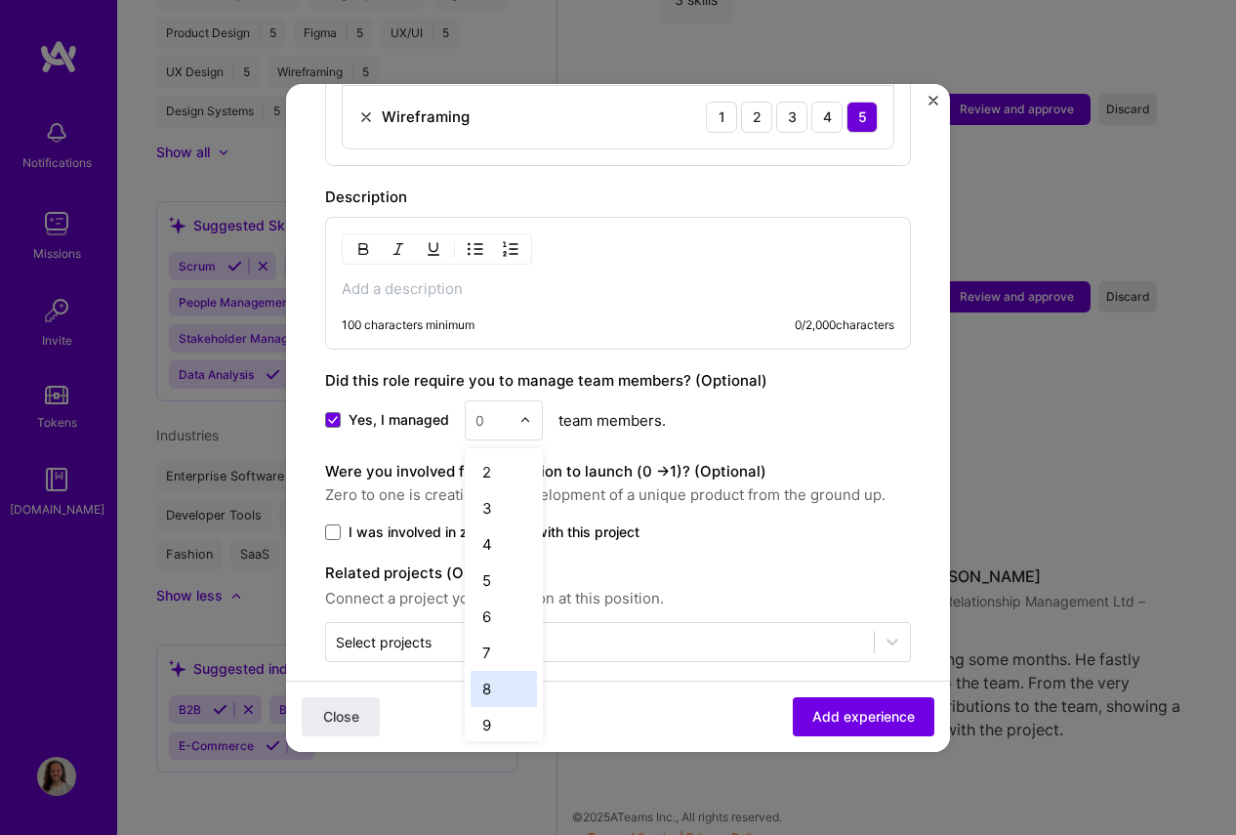
click at [499, 671] on div "8" at bounding box center [504, 689] width 66 height 36
click at [342, 522] on label "I was involved in zero to one with this project" at bounding box center [618, 532] width 586 height 20
click at [0, 0] on input "I was involved in zero to one with this project" at bounding box center [0, 0] width 0 height 0
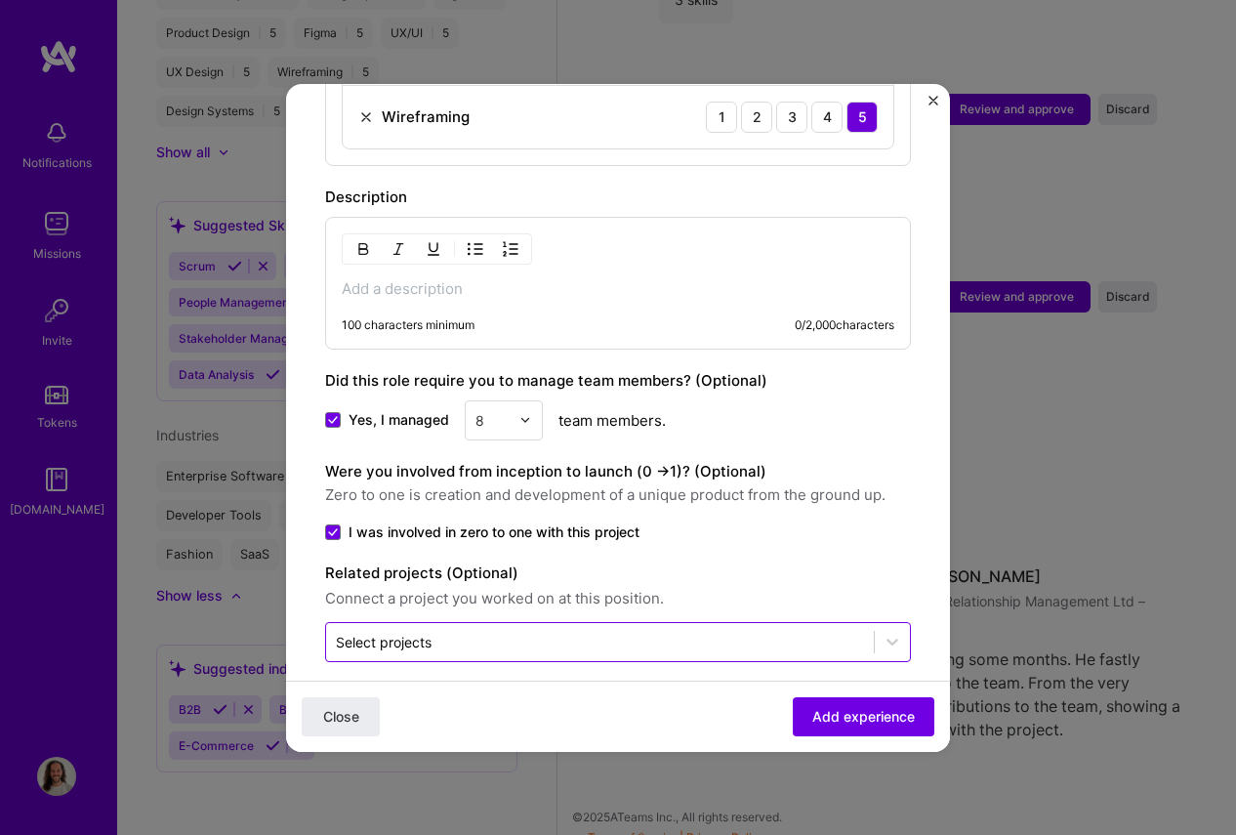
click at [756, 632] on input "text" at bounding box center [600, 642] width 528 height 21
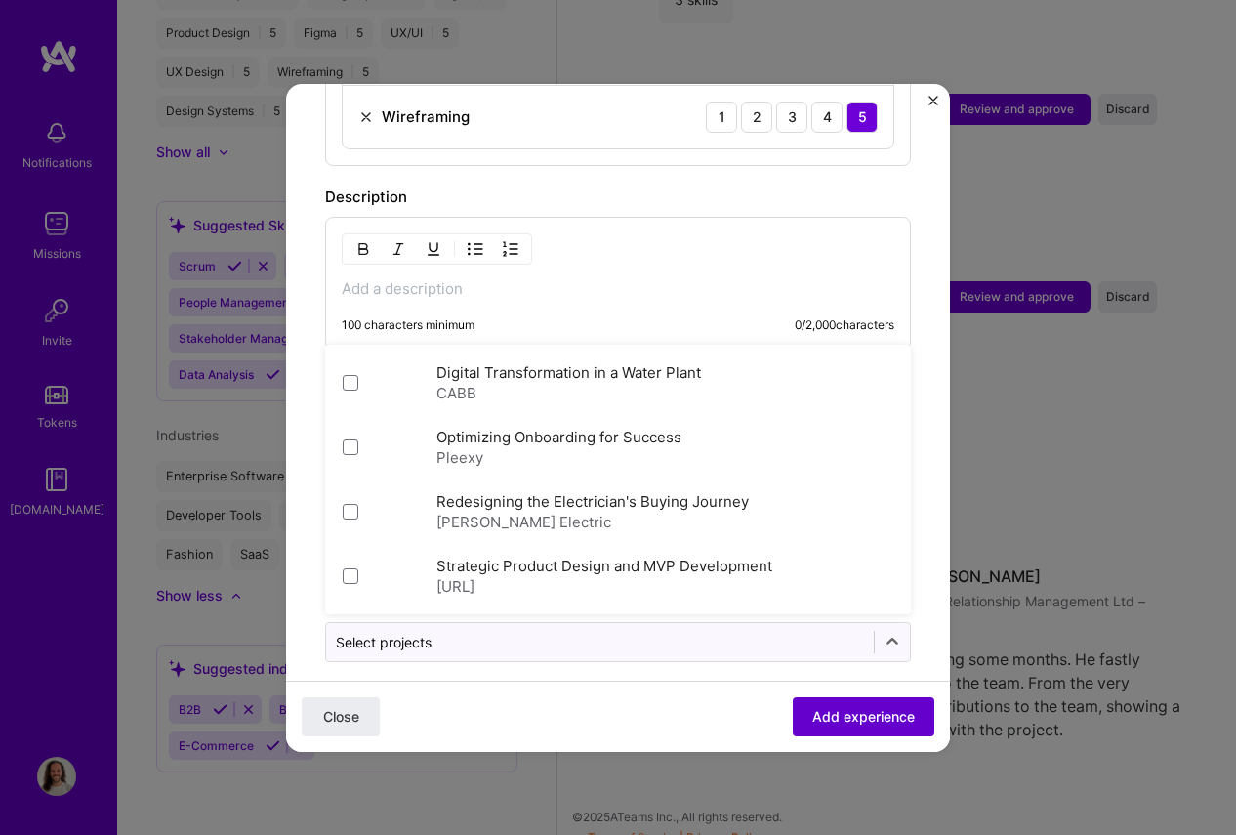
click at [887, 717] on span "Add experience" at bounding box center [864, 716] width 103 height 20
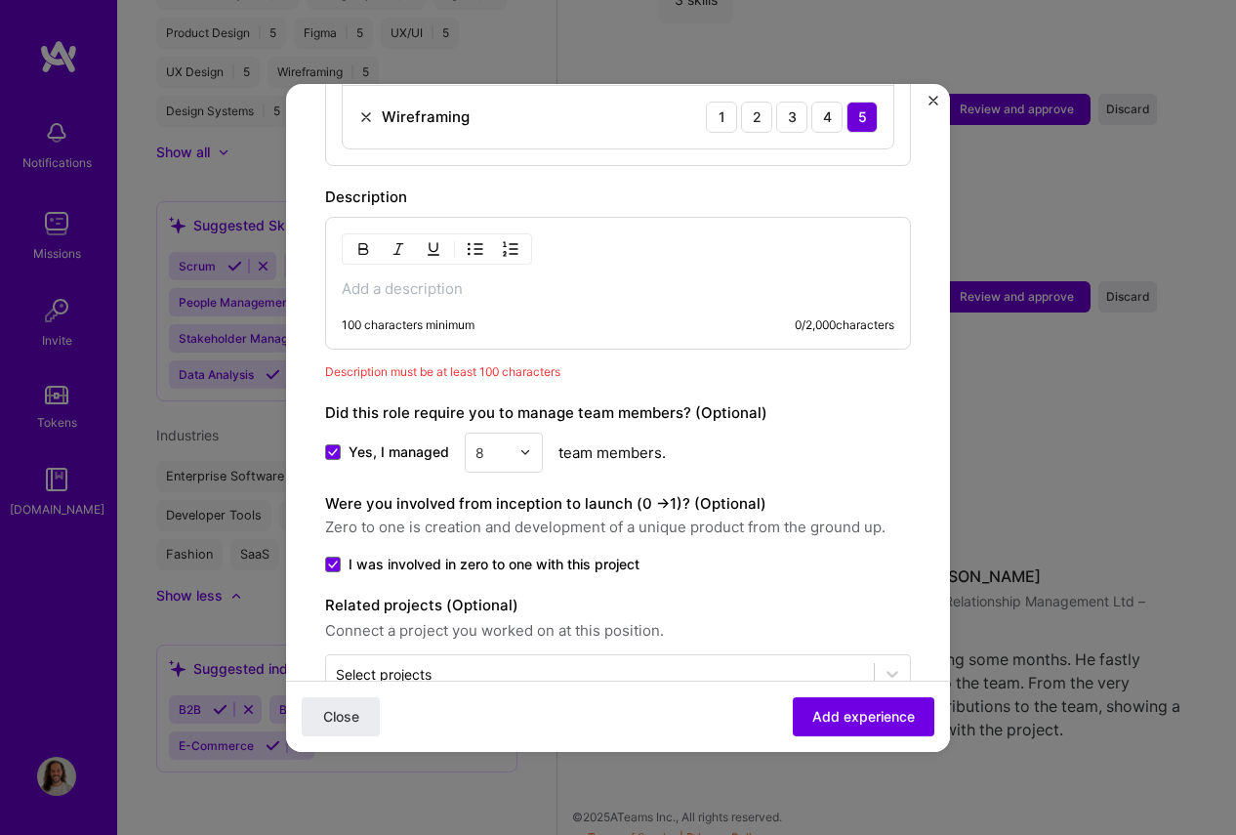
click at [461, 278] on div "100 characters minimum 0 / 2,000 characters" at bounding box center [618, 283] width 586 height 133
click at [458, 279] on p at bounding box center [618, 289] width 553 height 20
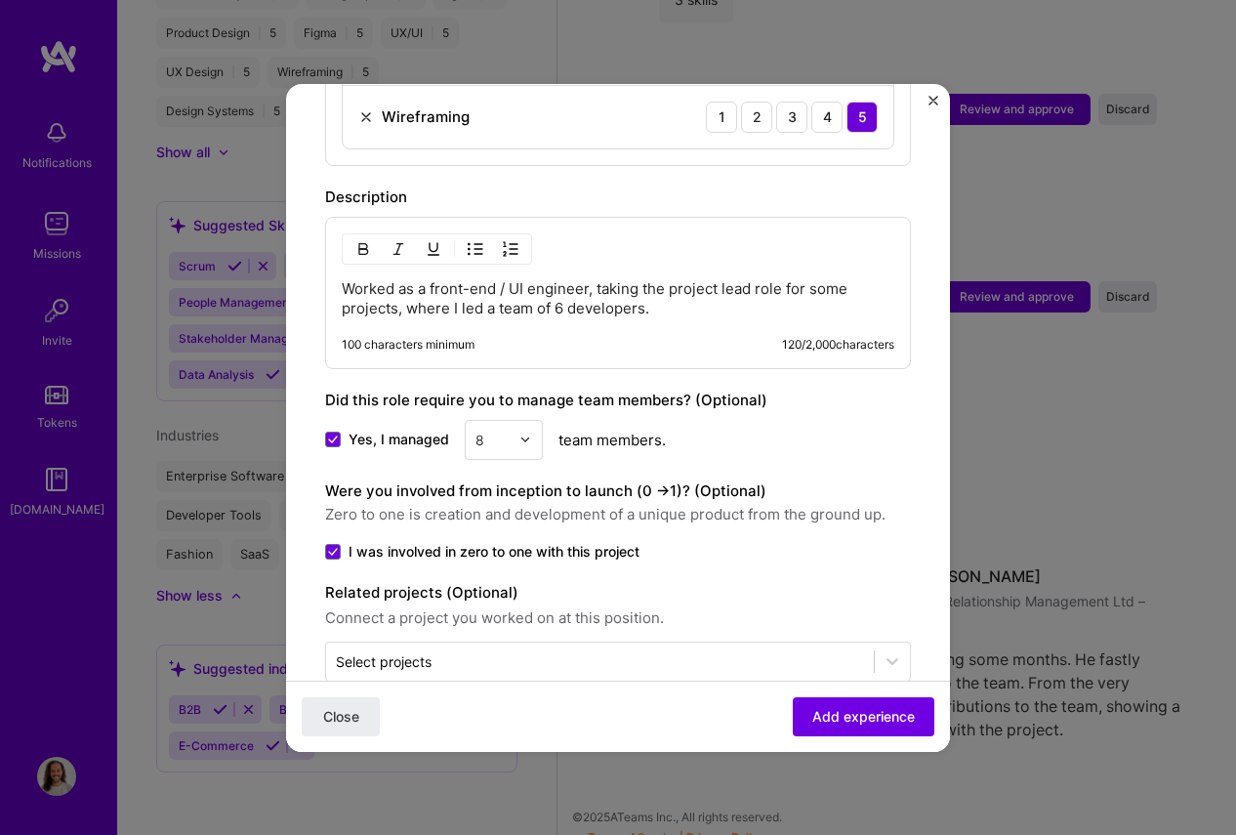
click at [507, 430] on input "text" at bounding box center [493, 440] width 34 height 21
click at [502, 654] on div "6" at bounding box center [504, 672] width 66 height 36
click at [561, 288] on p "Worked as a front-end / UI engineer, taking the project lead role for some proj…" at bounding box center [618, 298] width 553 height 39
click at [862, 707] on span "Add experience" at bounding box center [864, 716] width 103 height 20
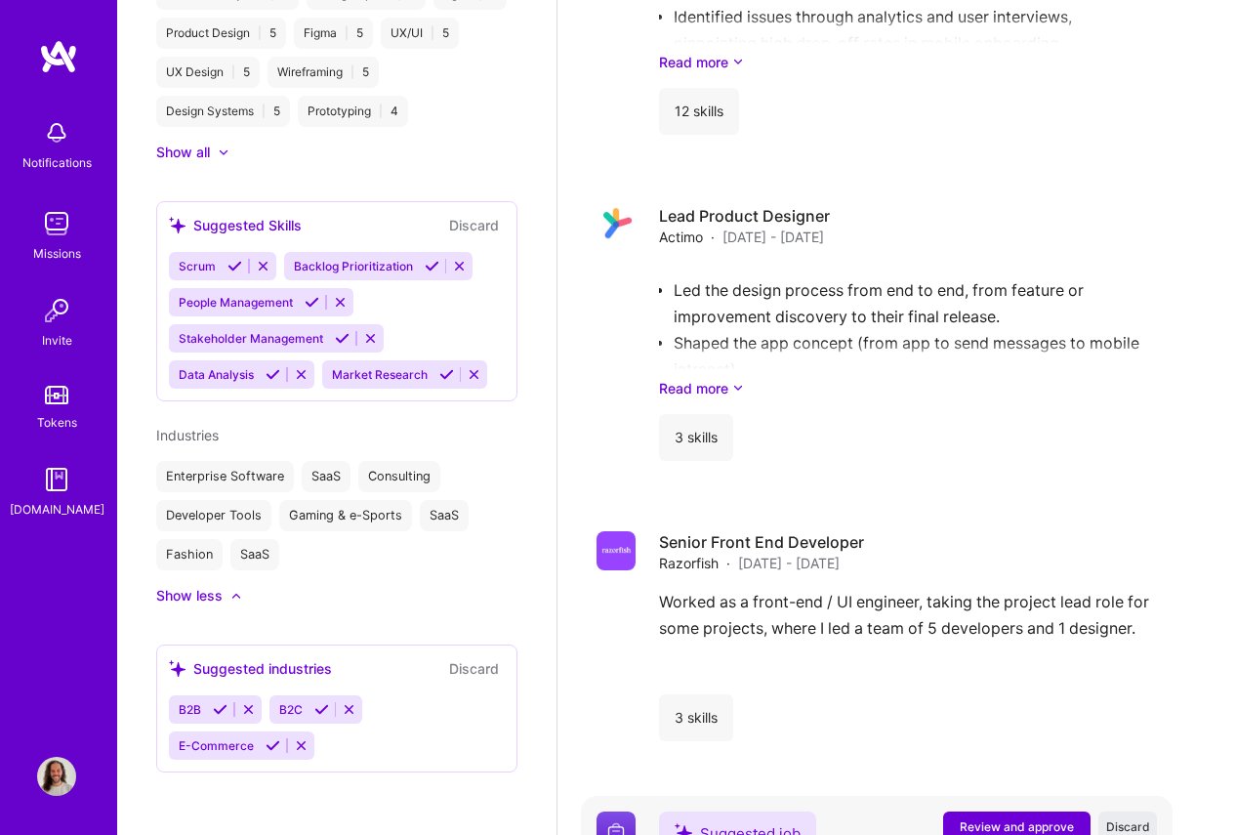
scroll to position [3939, 0]
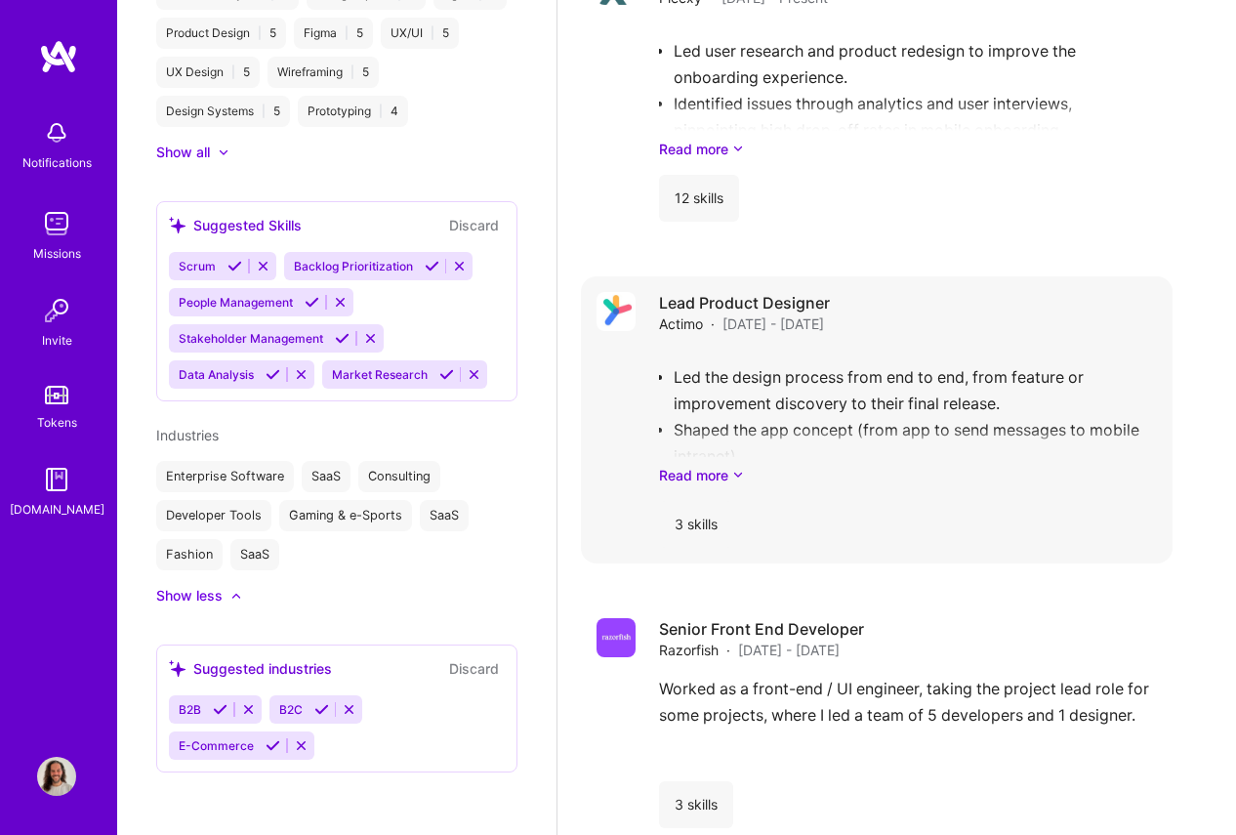
click at [976, 327] on div "Lead Product Designer Actimo · [DATE] - [DATE]" at bounding box center [908, 313] width 498 height 42
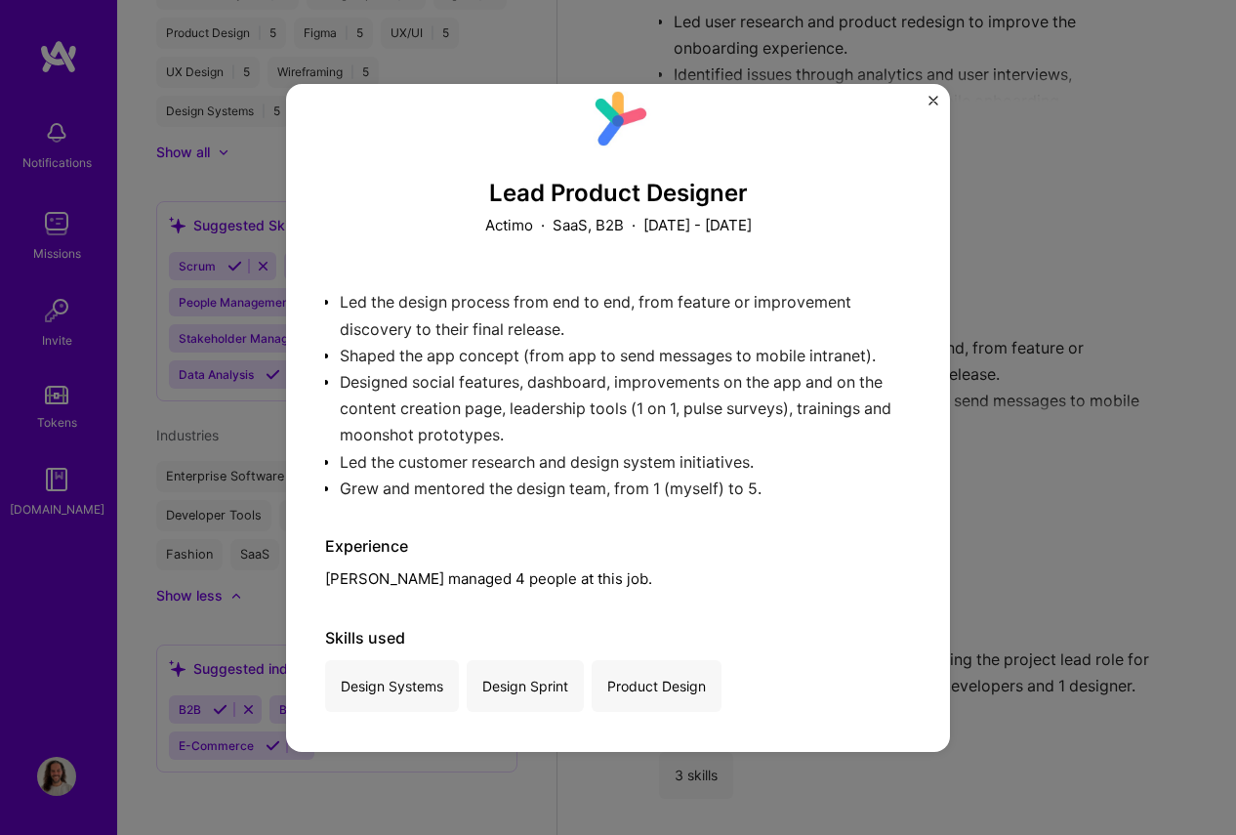
scroll to position [3970, 0]
click at [932, 97] on img "Close" at bounding box center [934, 101] width 10 height 10
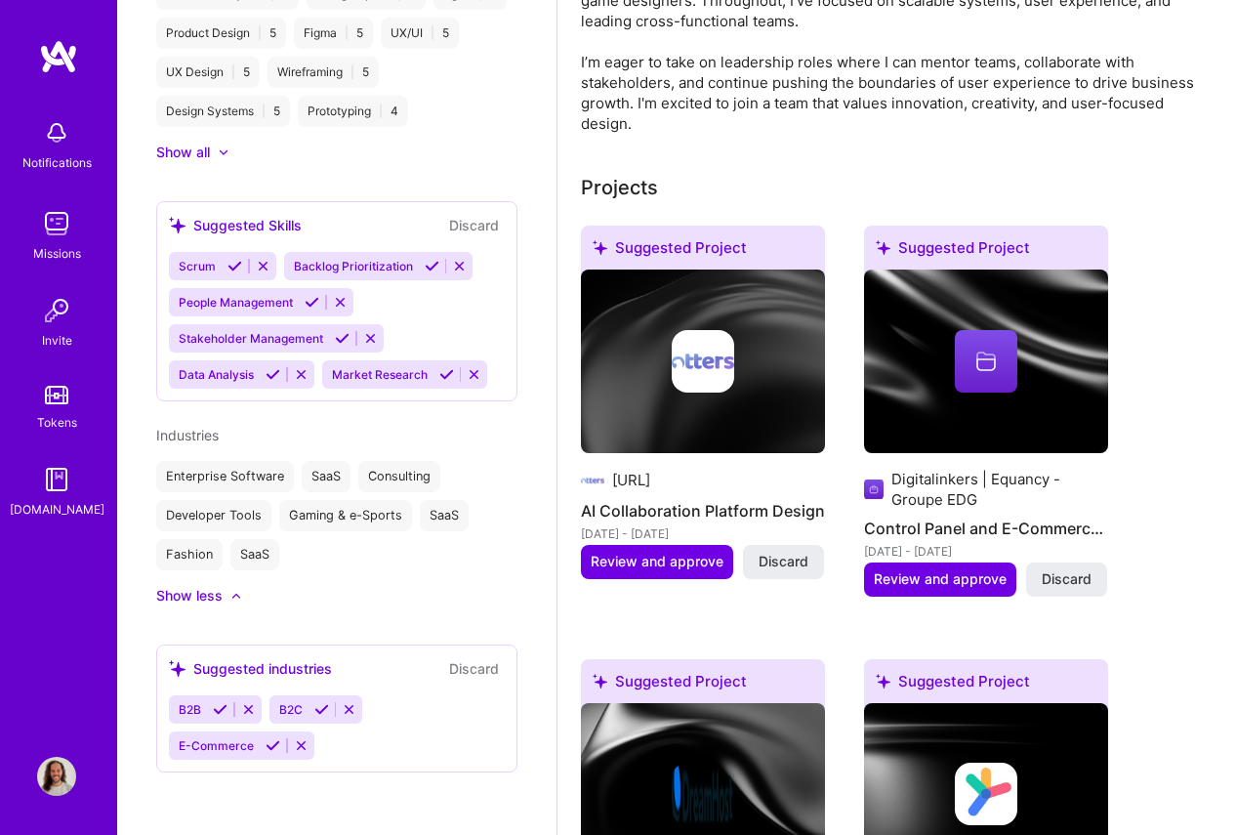
scroll to position [636, 0]
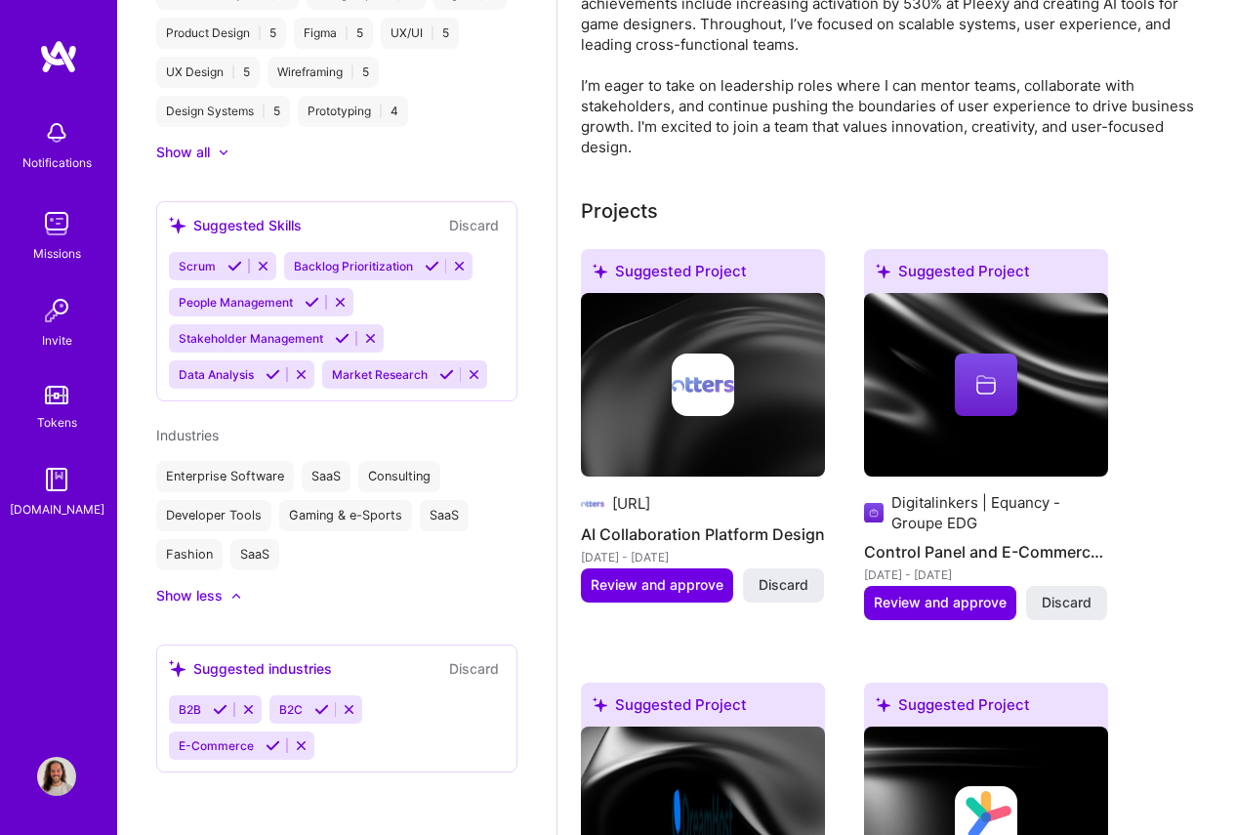
click at [762, 421] on img at bounding box center [703, 385] width 244 height 184
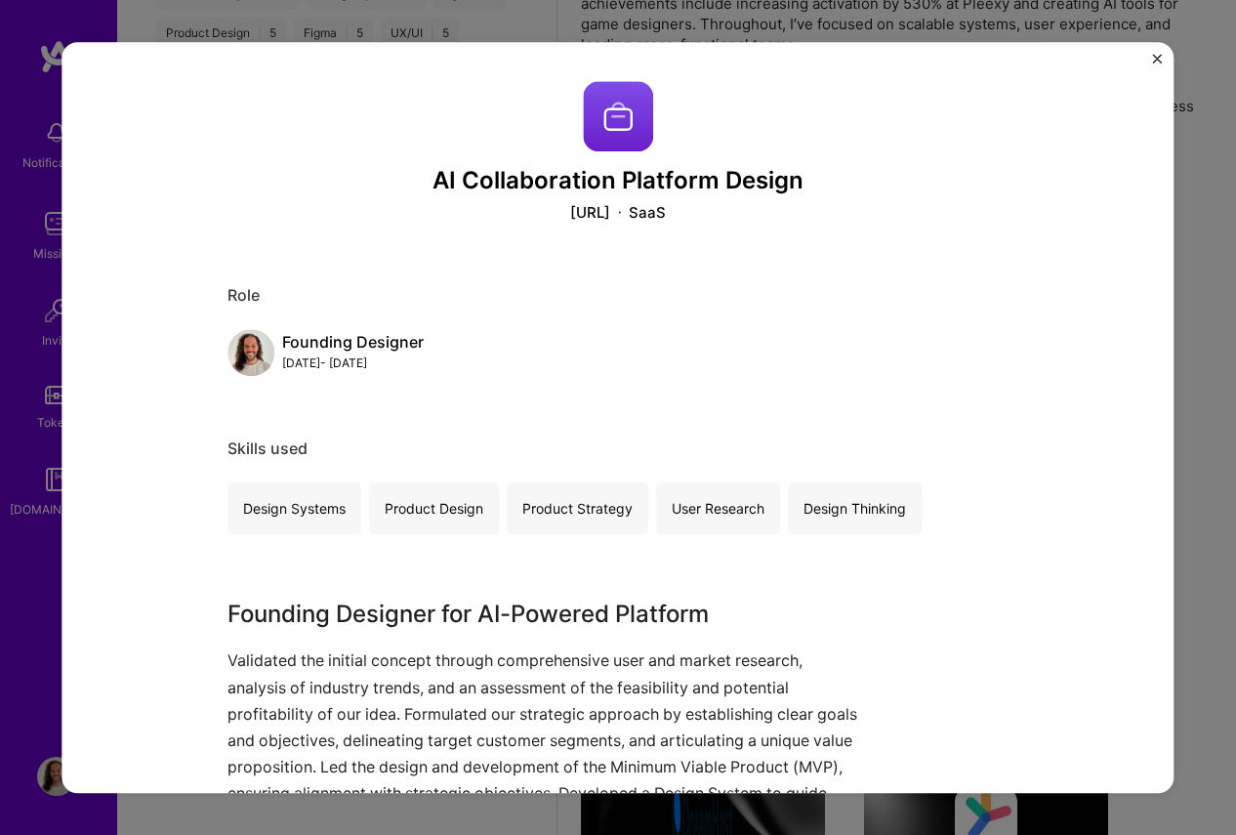
click at [1157, 59] on img "Close" at bounding box center [1158, 59] width 10 height 10
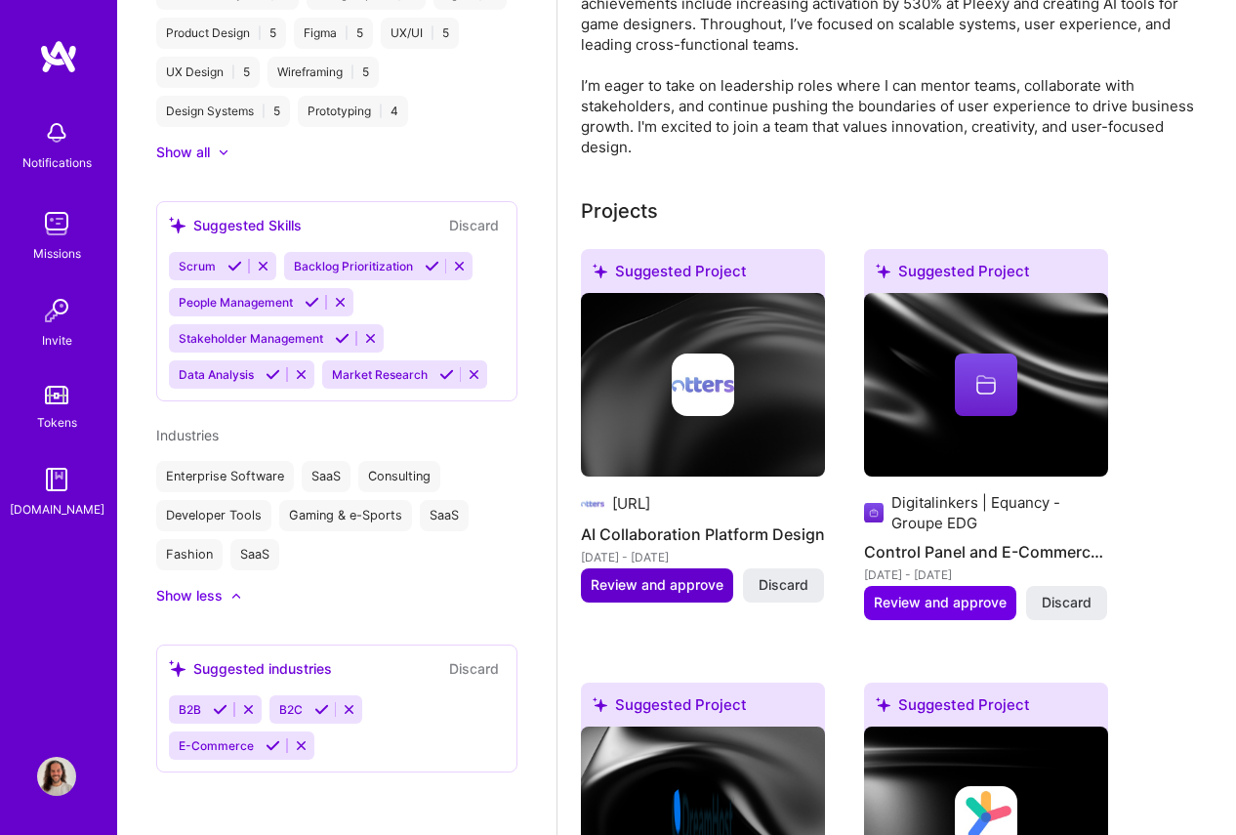
click at [682, 582] on span "Review and approve" at bounding box center [657, 585] width 133 height 20
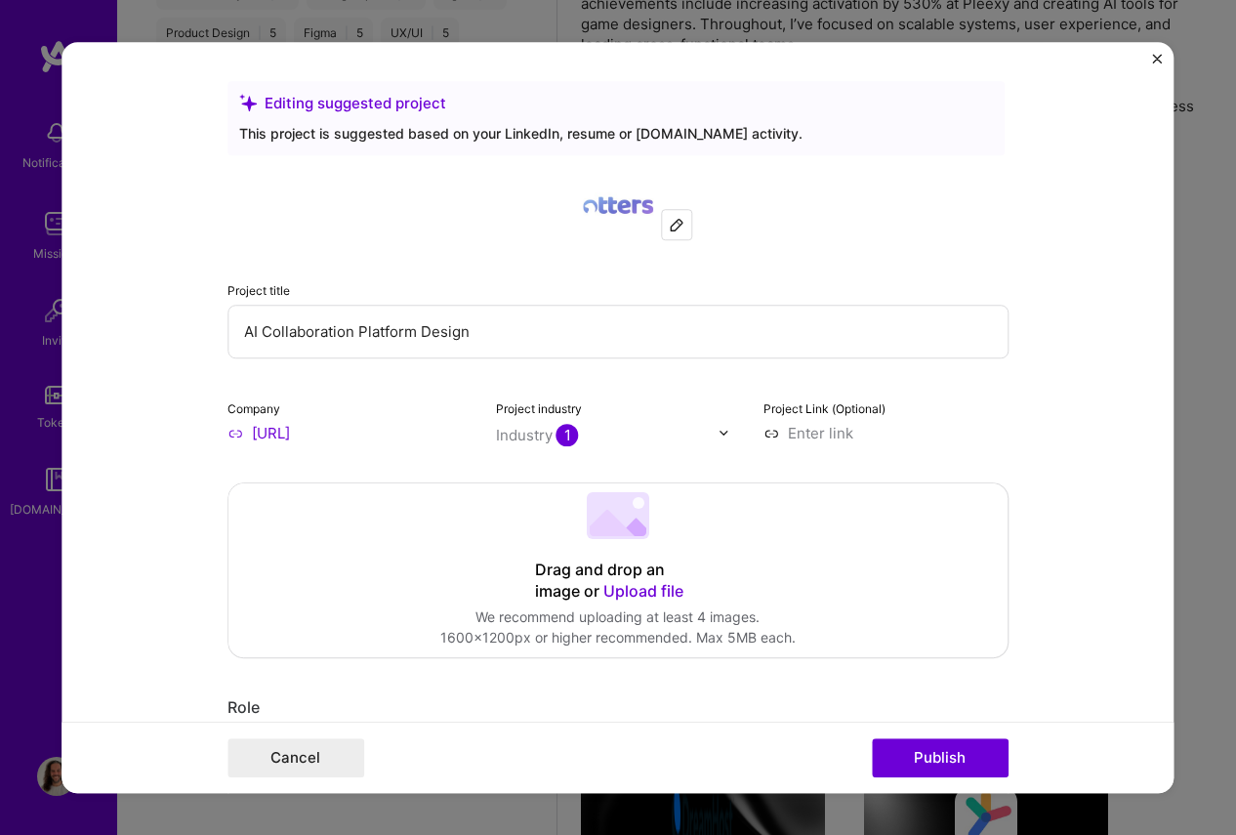
click at [677, 235] on div at bounding box center [676, 224] width 29 height 29
click at [725, 431] on img at bounding box center [724, 433] width 12 height 12
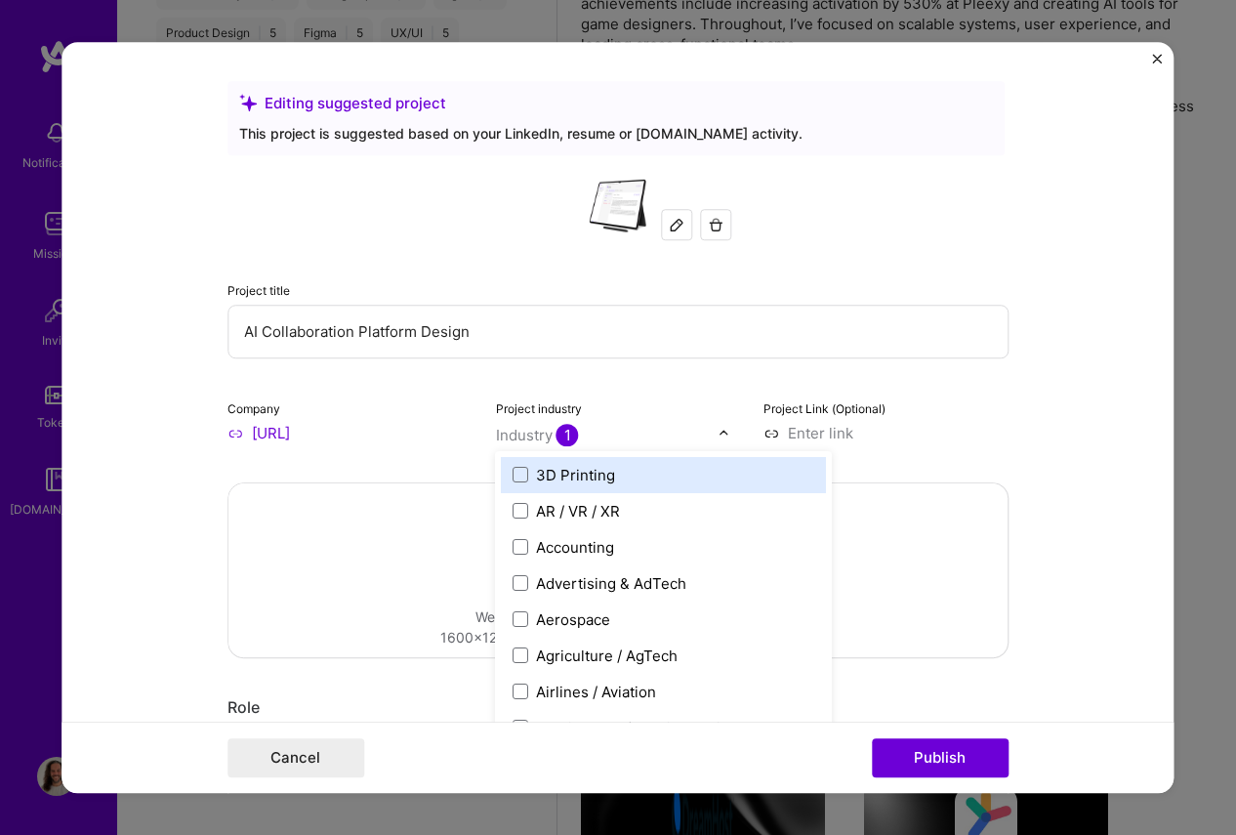
click at [654, 438] on input "text" at bounding box center [607, 435] width 223 height 21
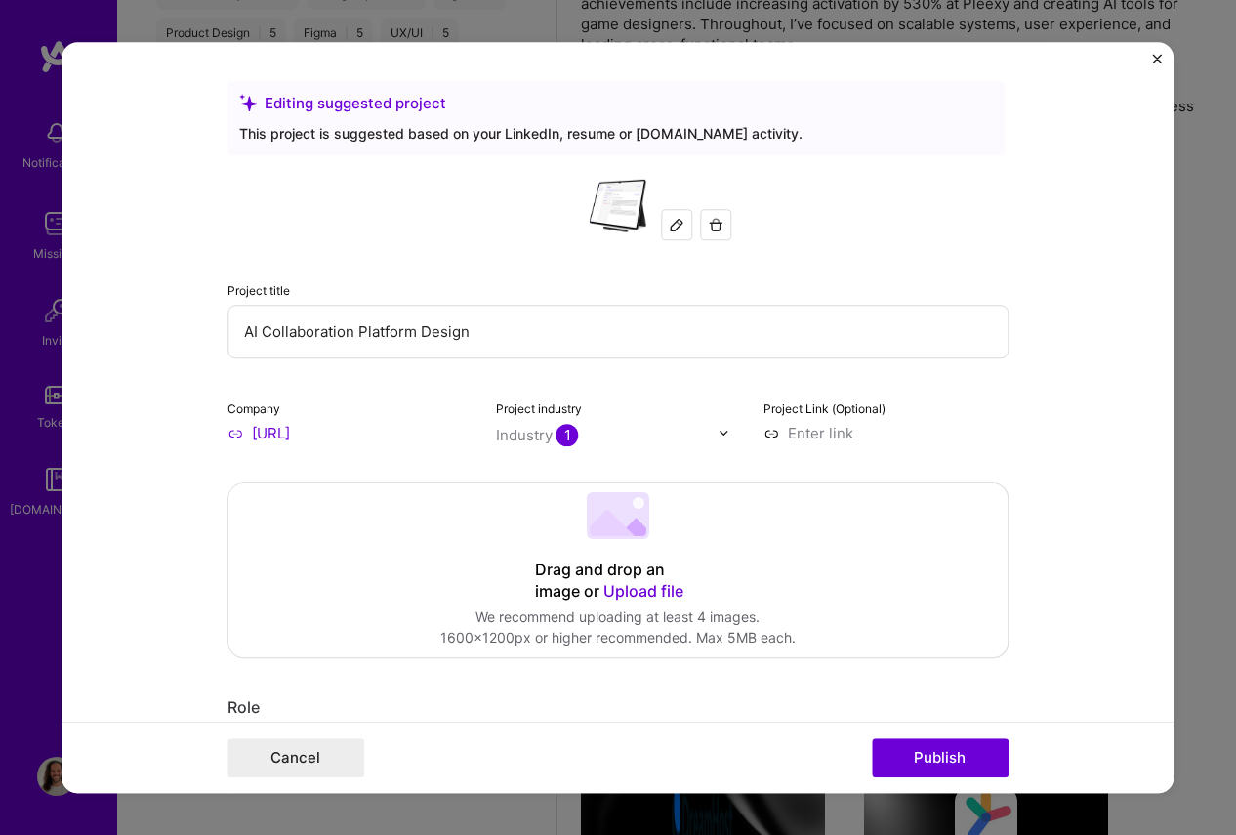
click at [580, 441] on input "text" at bounding box center [607, 435] width 223 height 21
type input "saas"
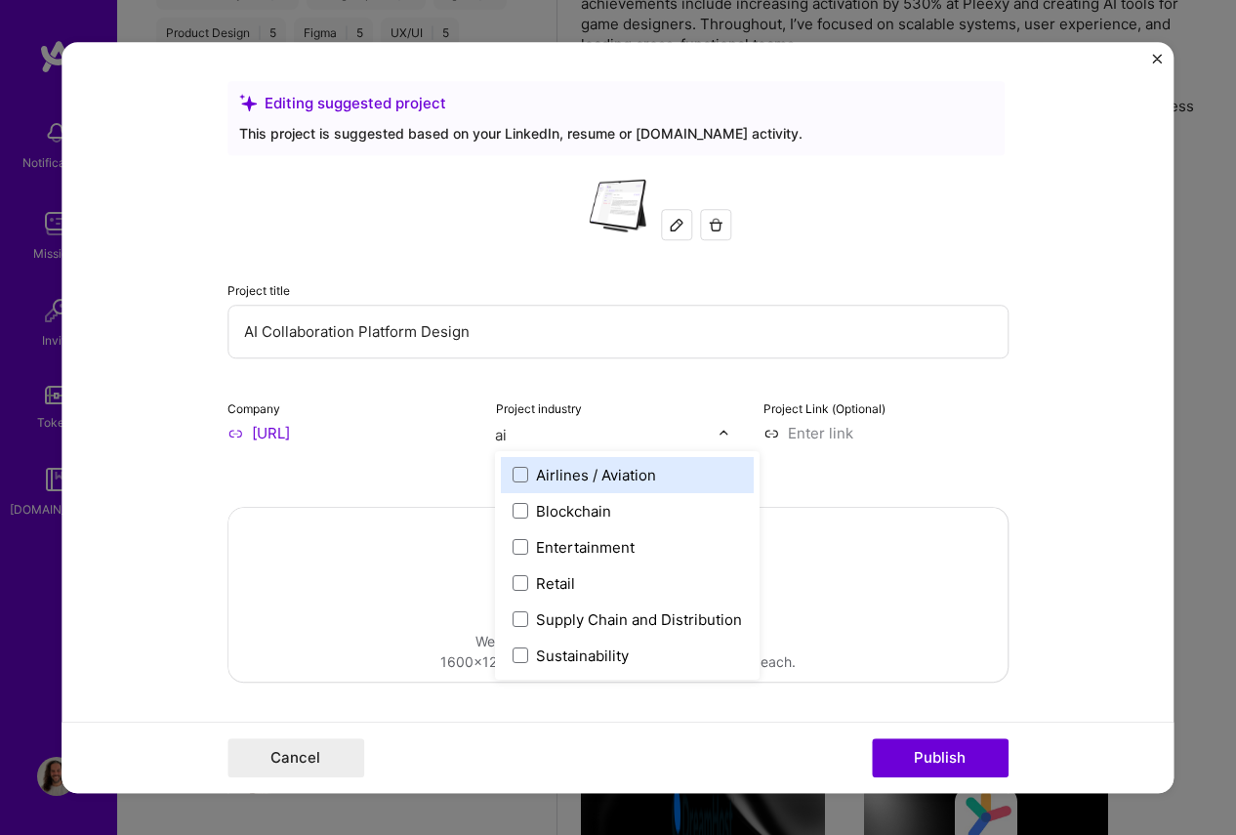
type input "a"
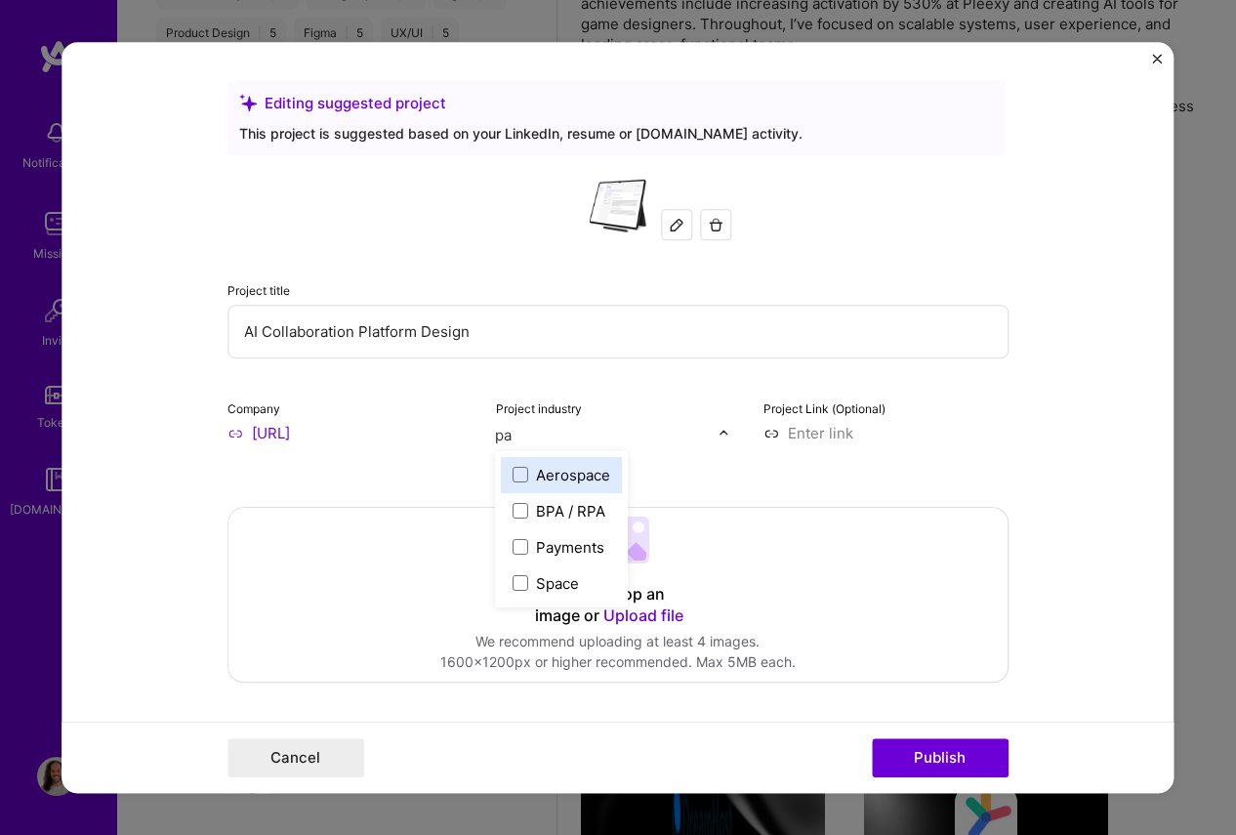
type input "p"
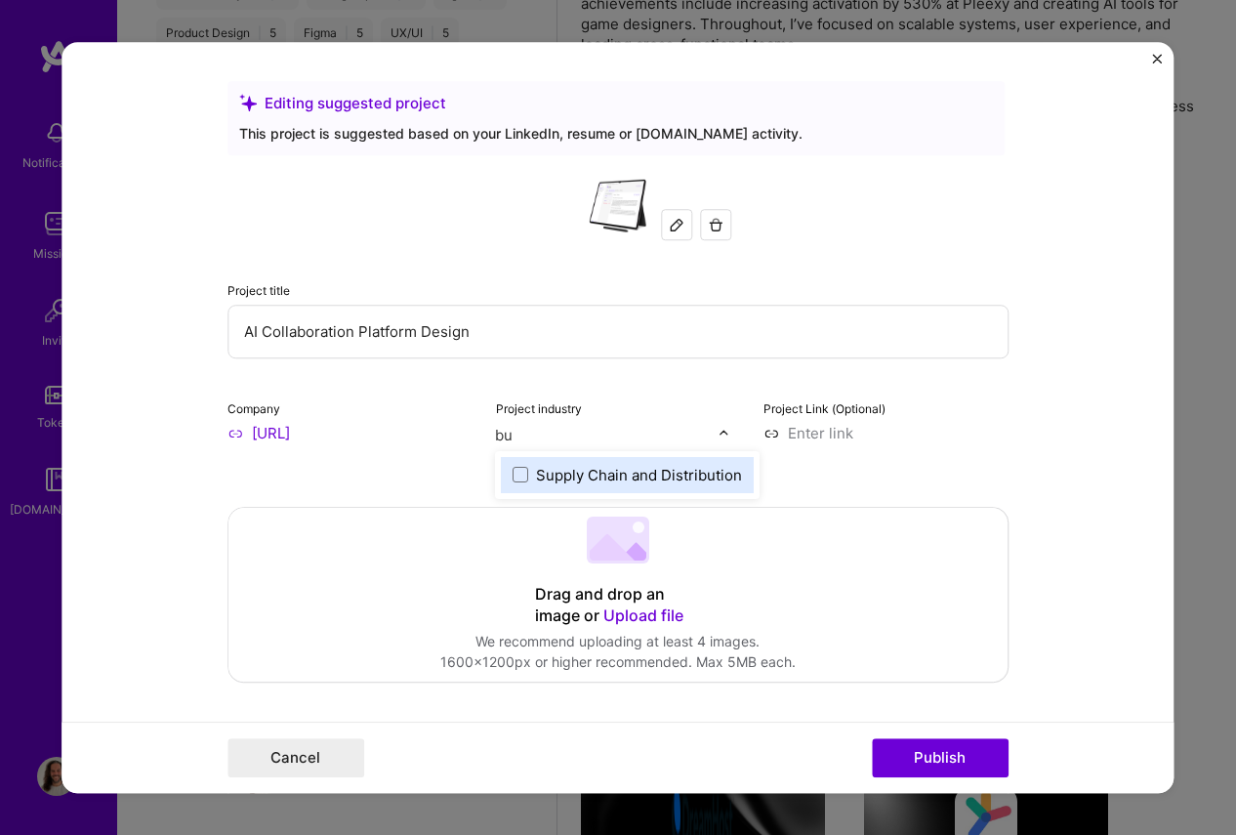
type input "b"
type input "C"
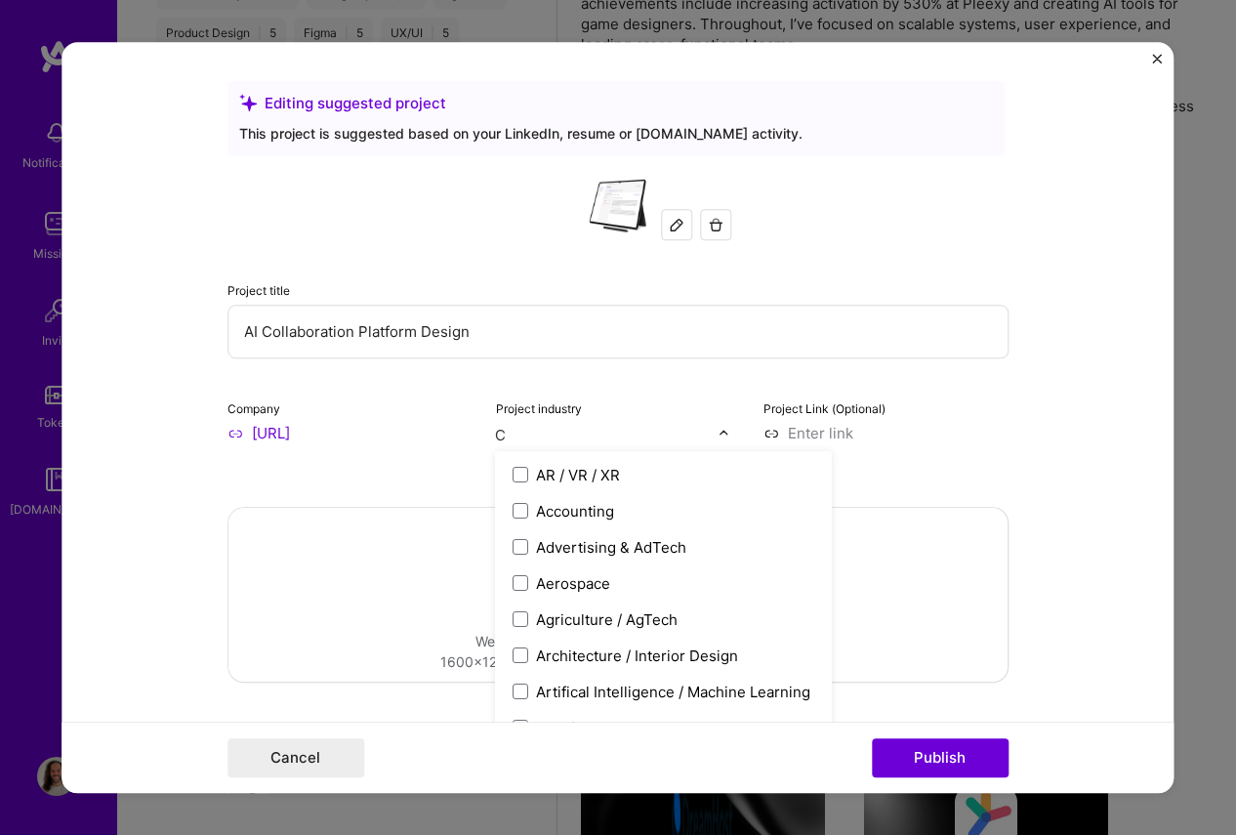
type input "CR"
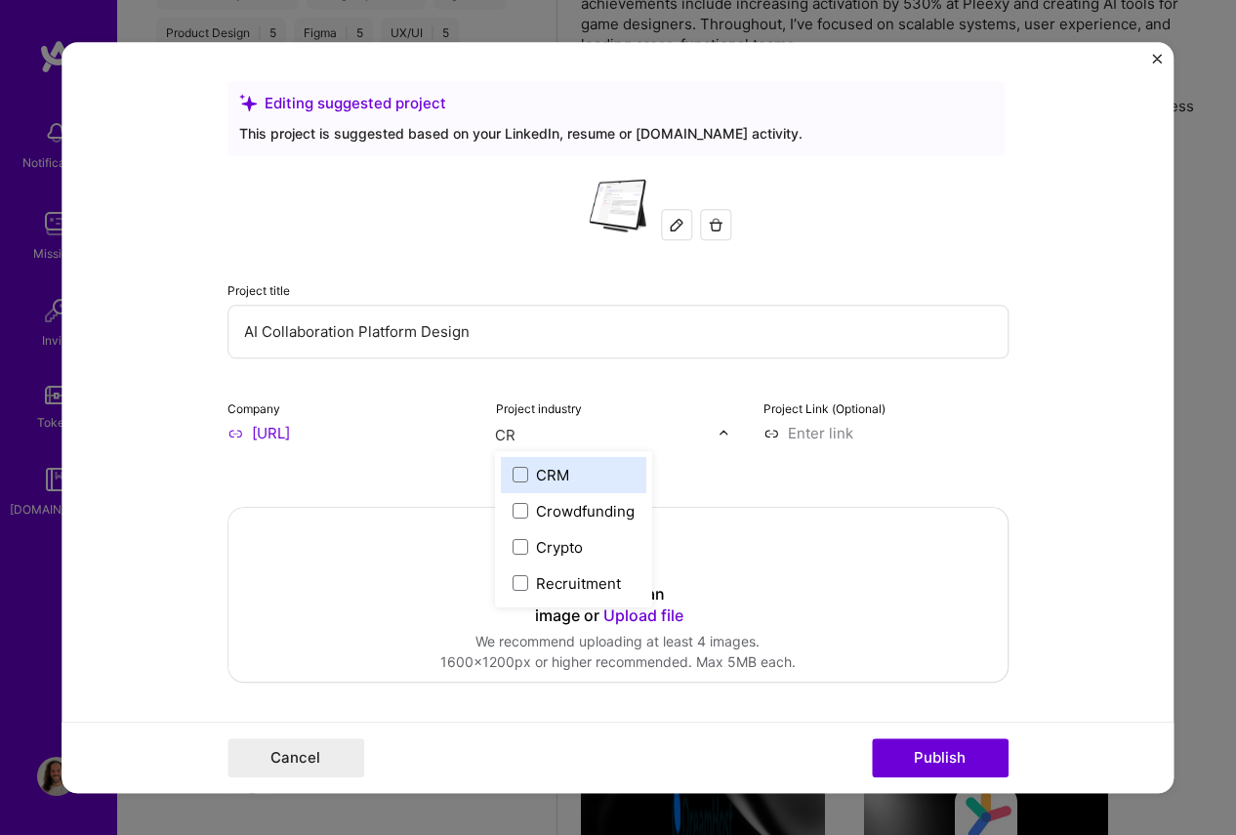
click at [553, 472] on div "CRM" at bounding box center [553, 475] width 33 height 21
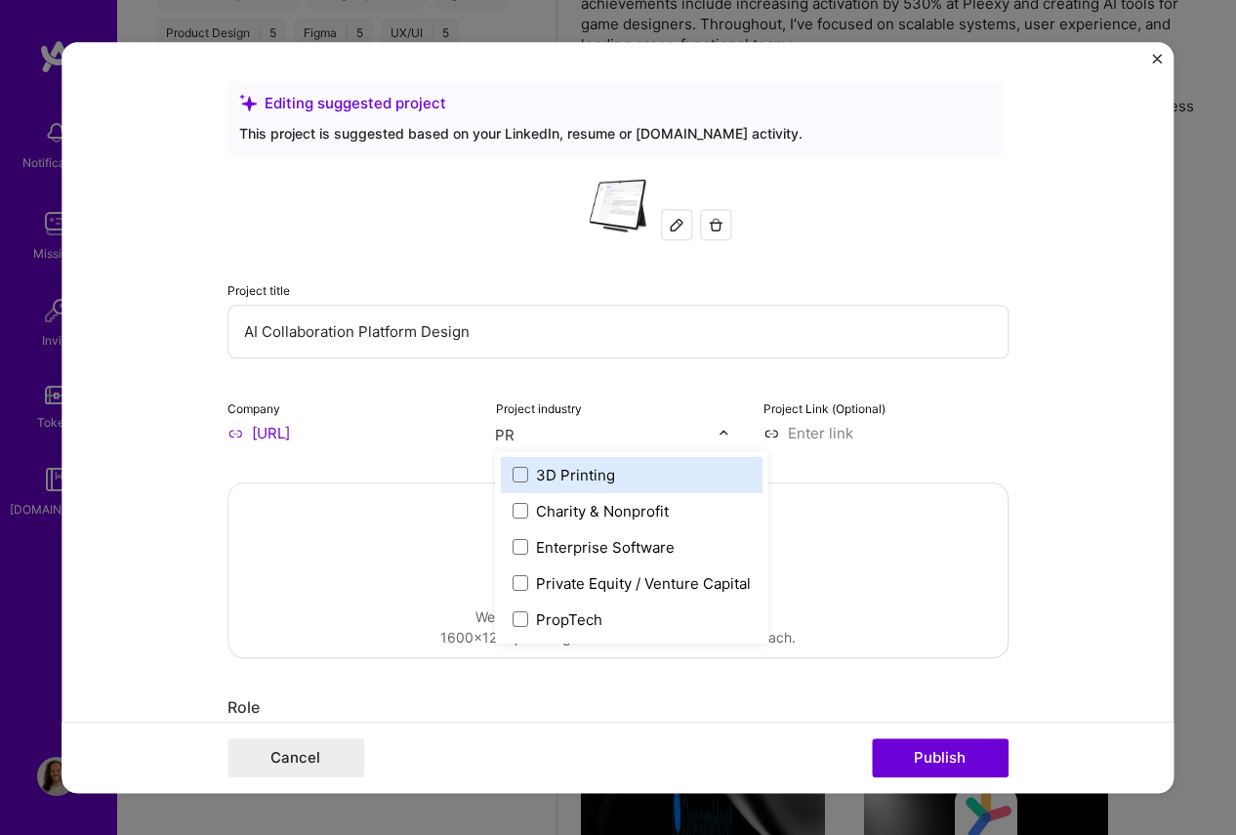
type input "P"
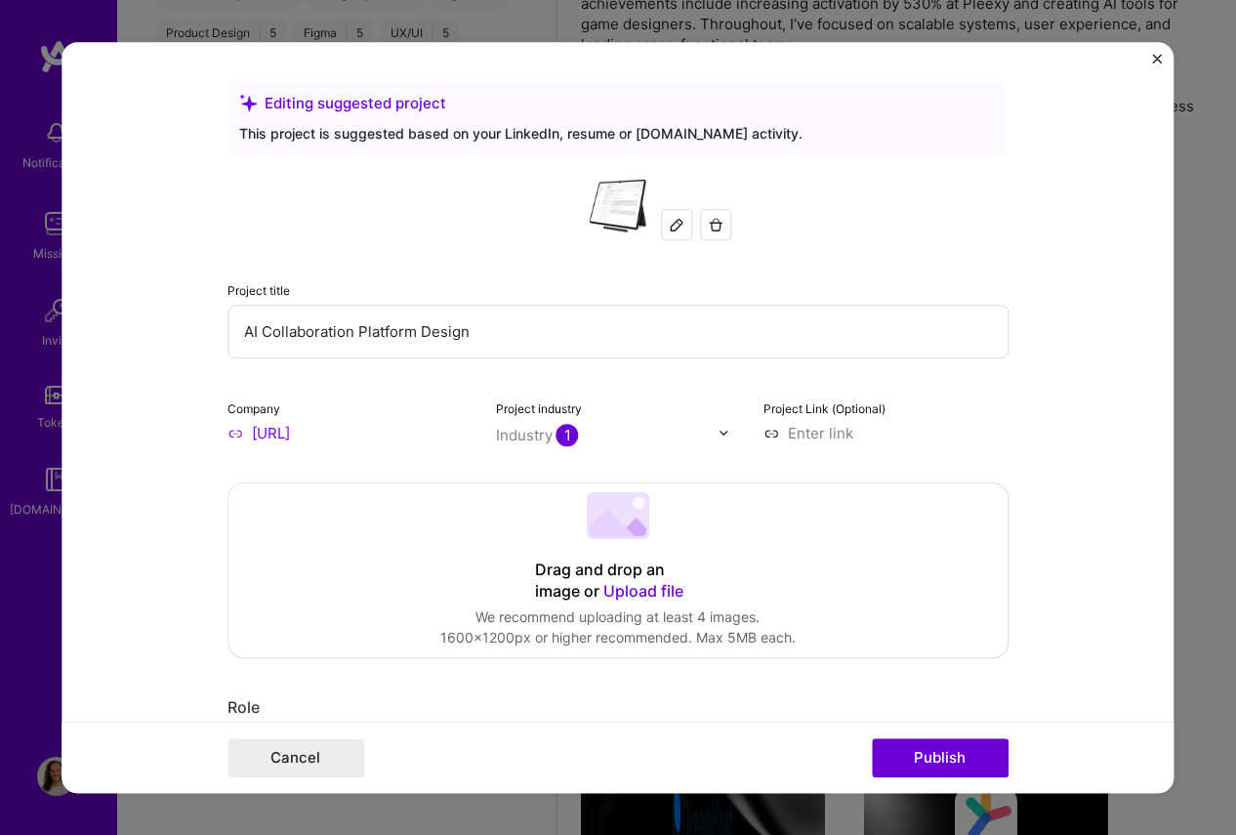
click at [994, 425] on input at bounding box center [886, 433] width 245 height 21
click at [571, 429] on span "1" at bounding box center [568, 435] width 22 height 22
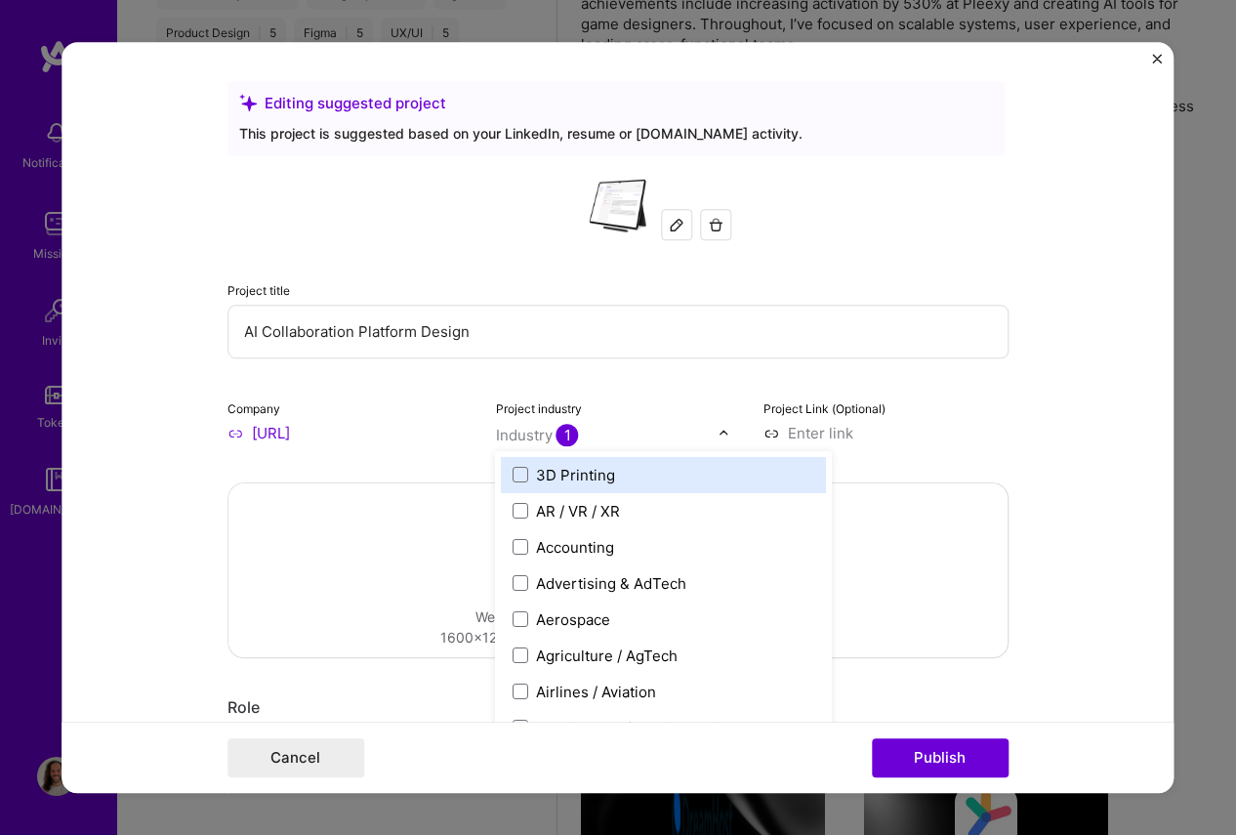
click at [726, 436] on img at bounding box center [724, 433] width 12 height 12
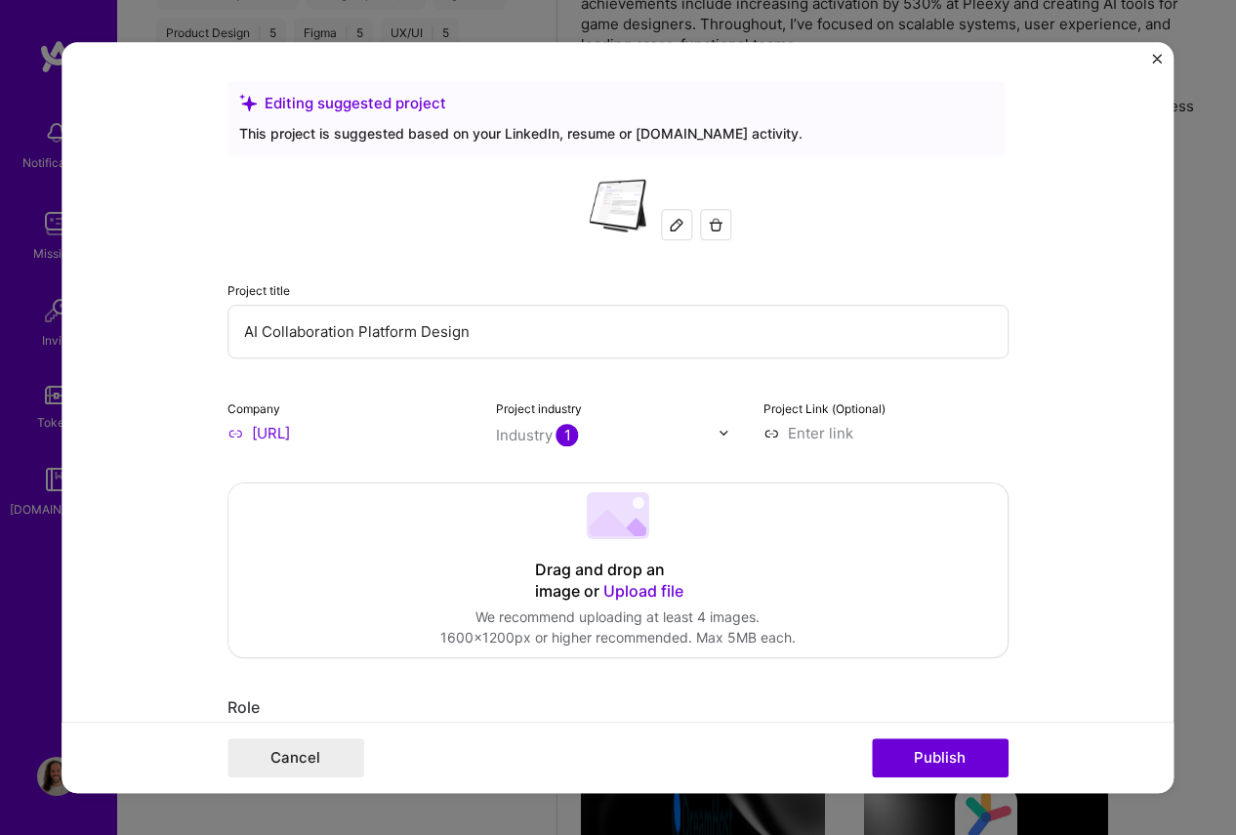
click at [638, 436] on input "text" at bounding box center [607, 435] width 223 height 21
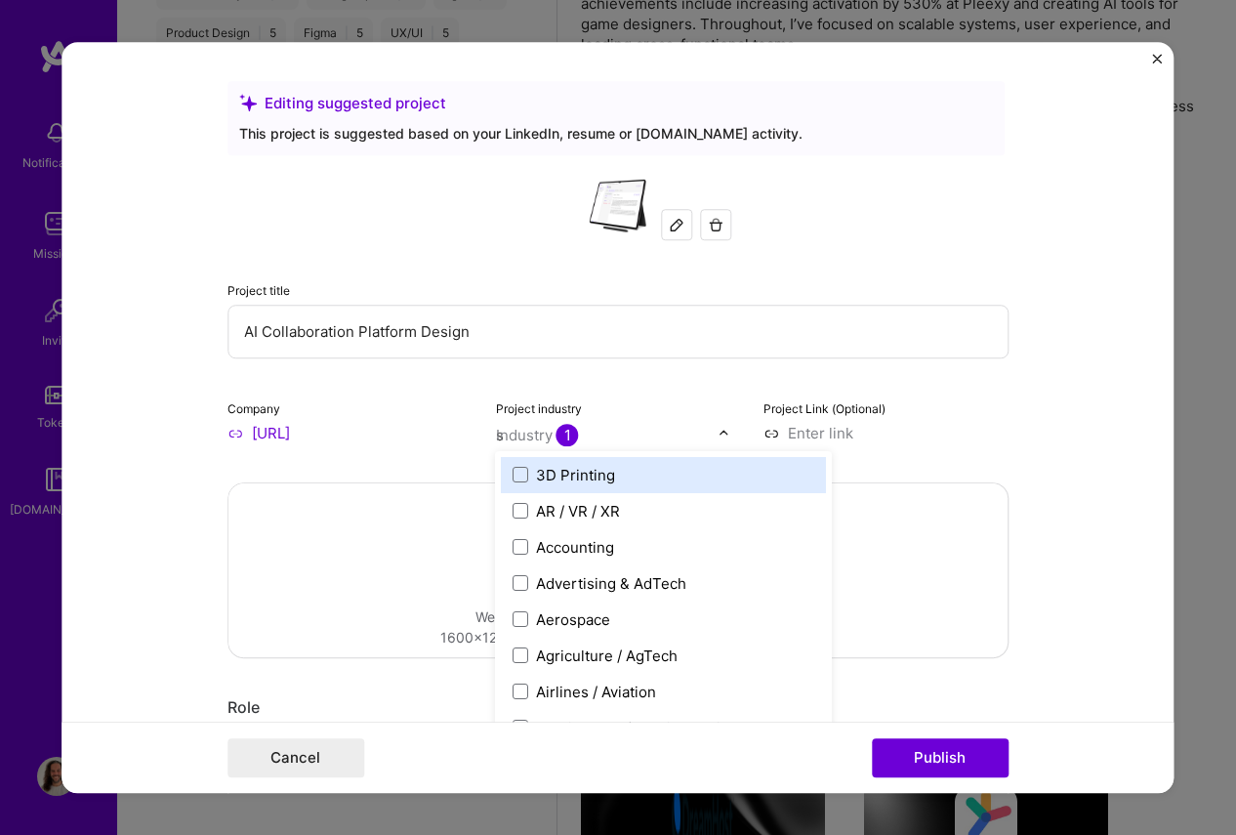
type input "sa"
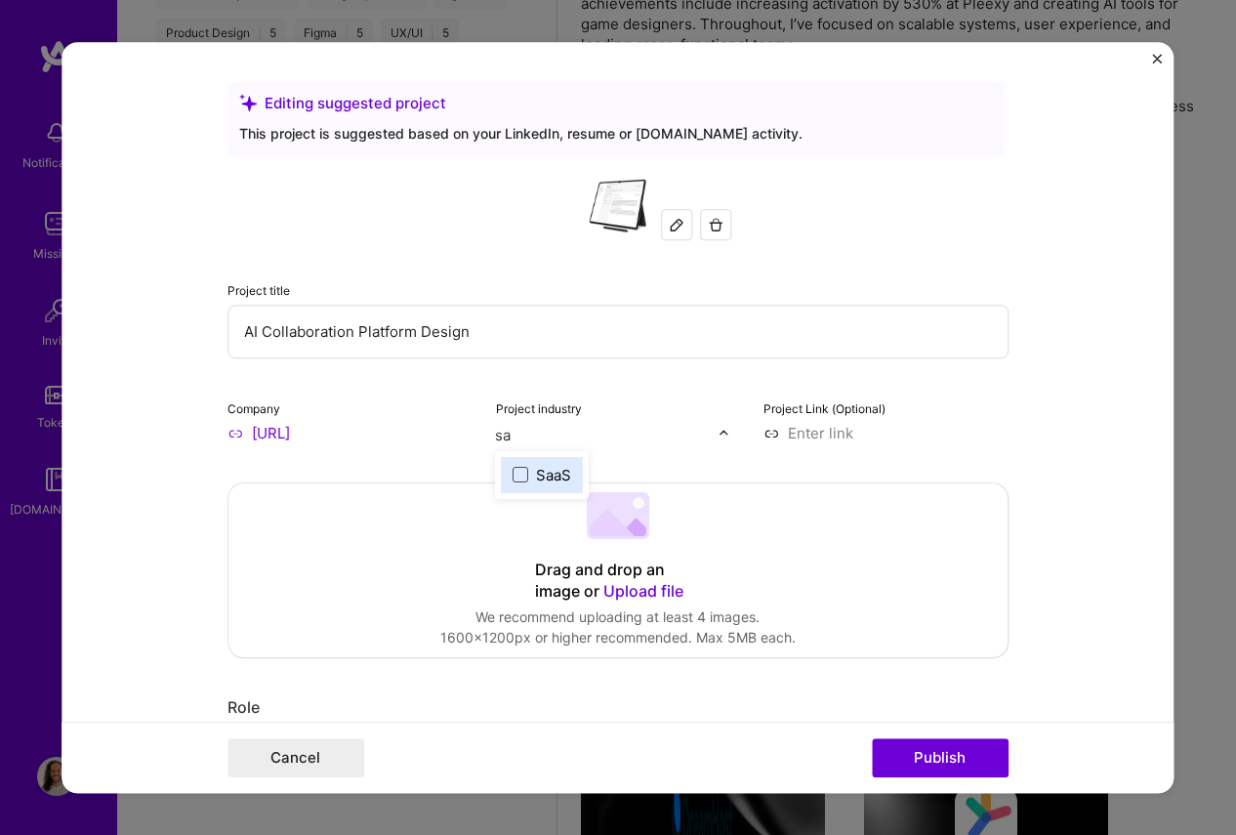
click at [524, 476] on span at bounding box center [522, 475] width 16 height 16
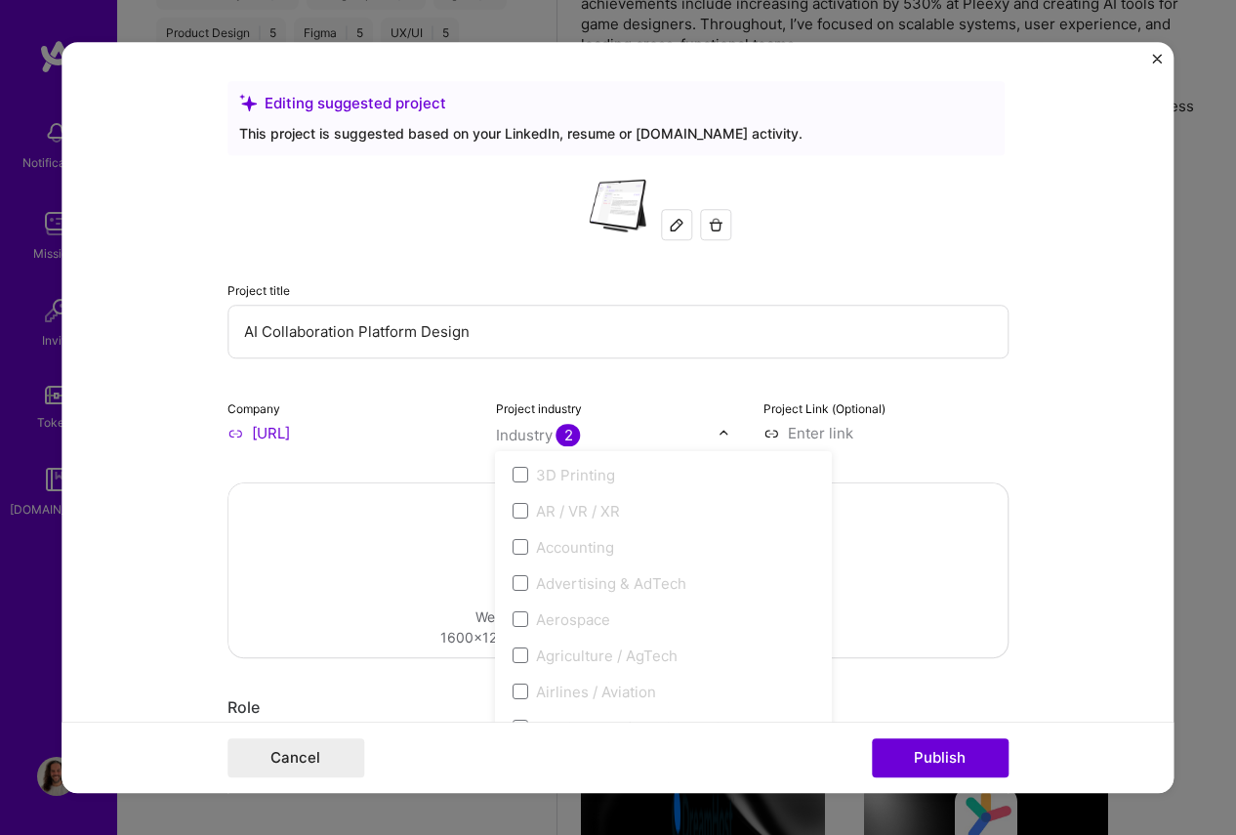
click at [1005, 409] on div "Project Link (Optional)" at bounding box center [886, 420] width 245 height 46
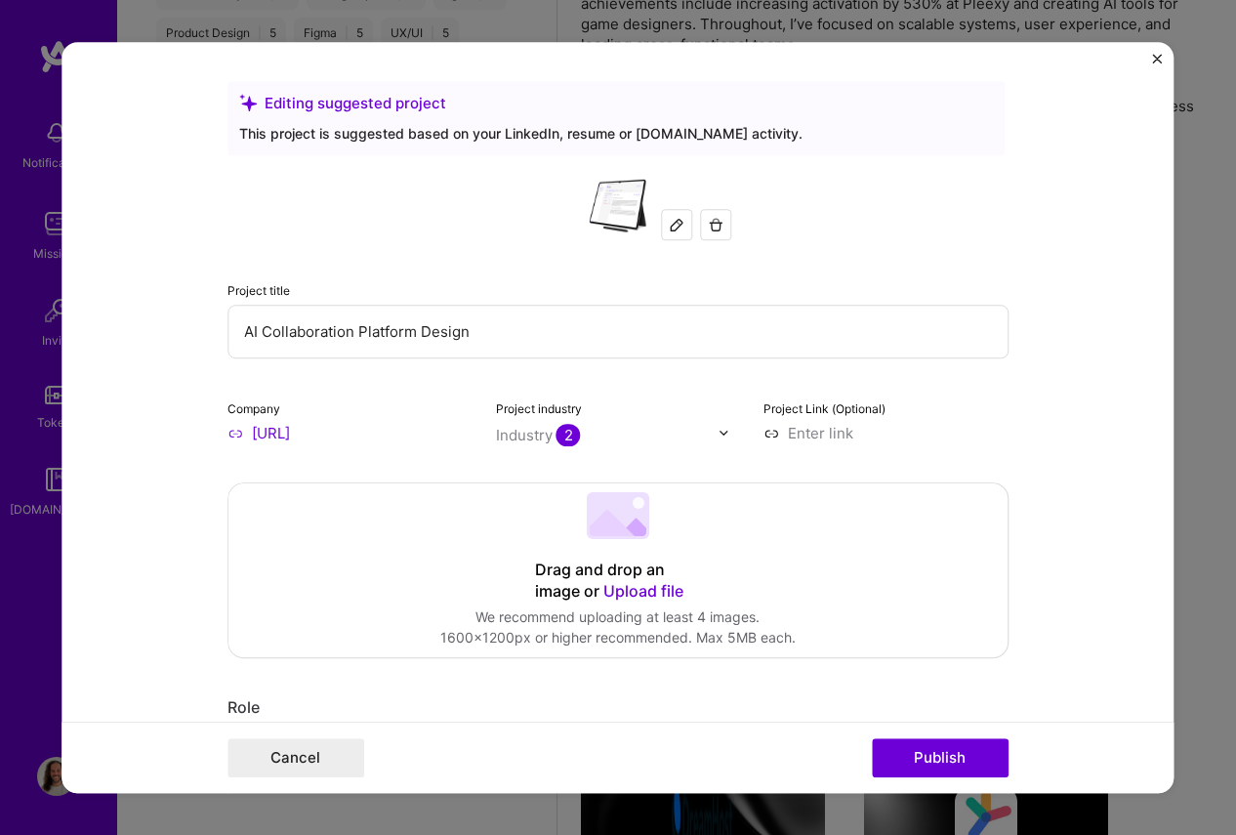
click at [837, 439] on input at bounding box center [886, 433] width 245 height 21
paste input "[URL]"
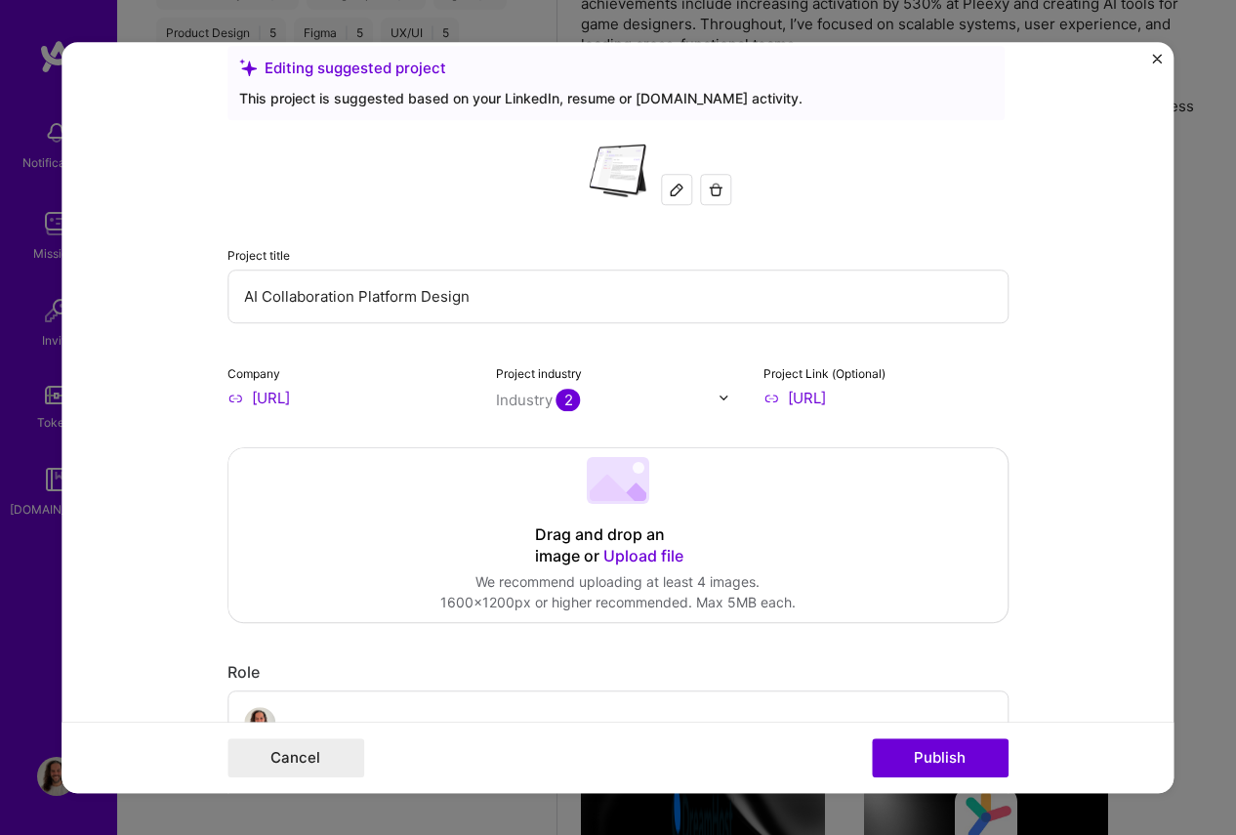
scroll to position [36, 0]
type input "[URL]"
click at [639, 551] on span "Upload file" at bounding box center [644, 555] width 80 height 20
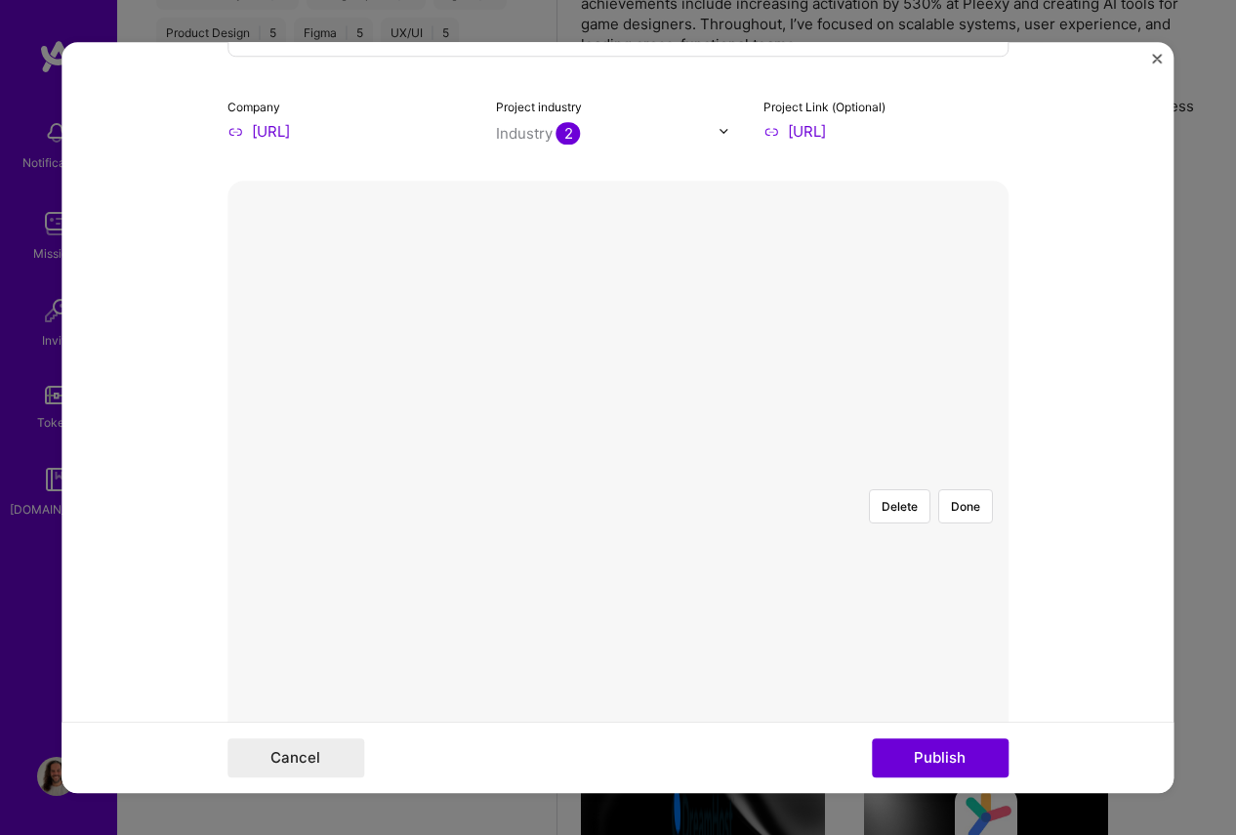
scroll to position [257, 0]
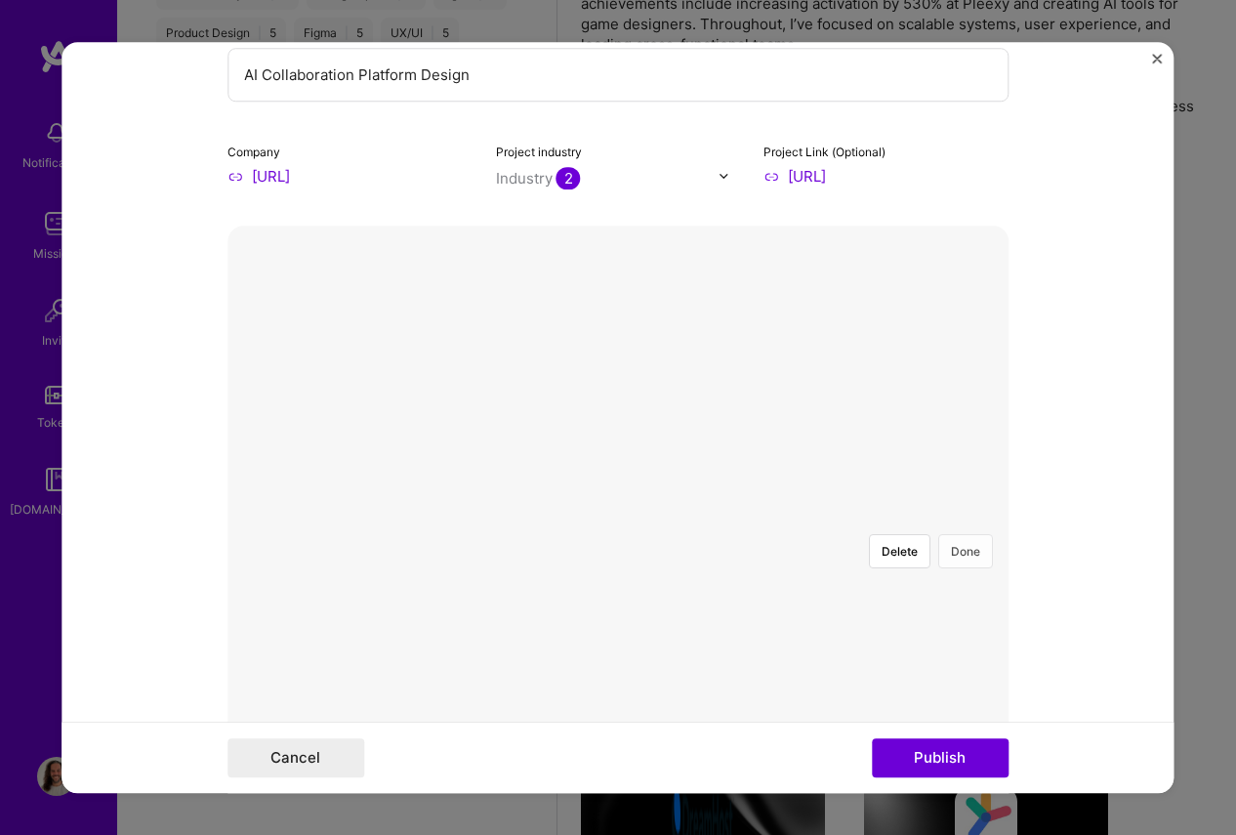
click at [969, 534] on button "Done" at bounding box center [966, 551] width 55 height 34
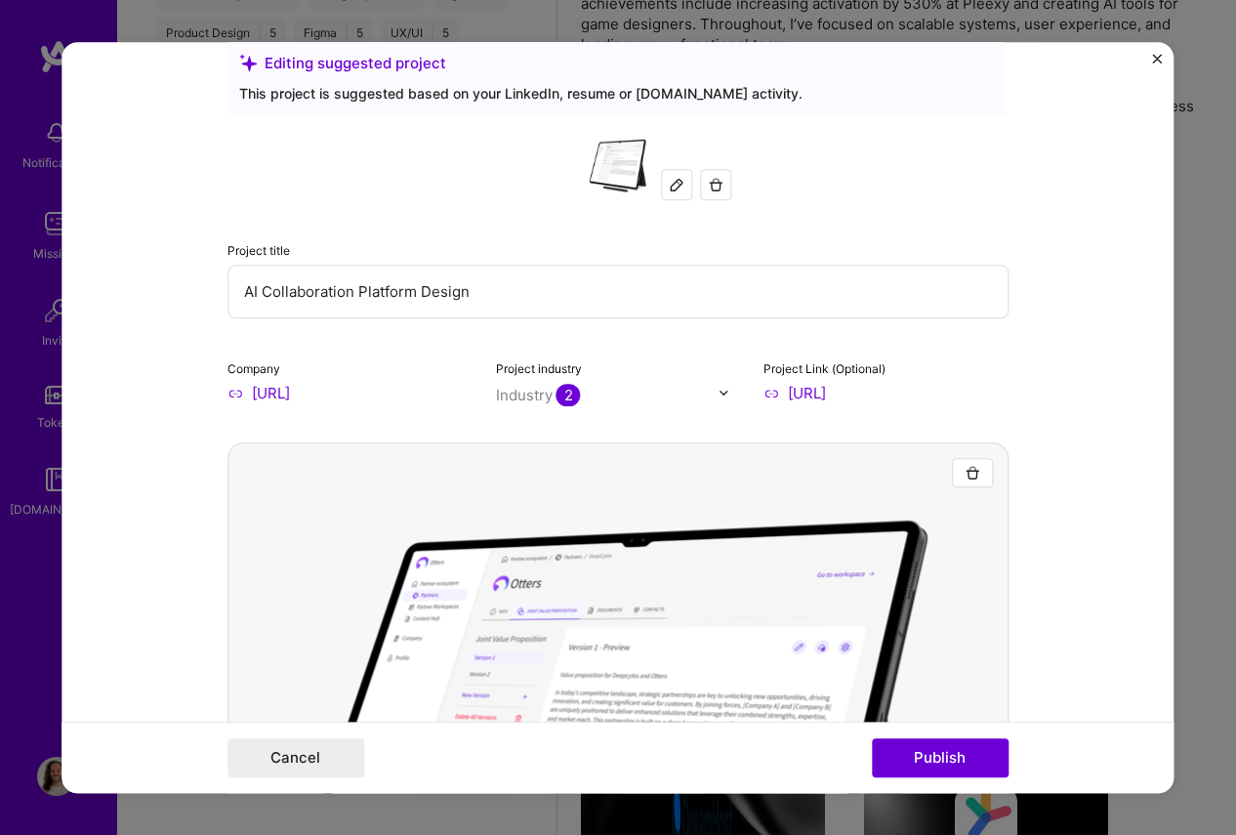
scroll to position [0, 0]
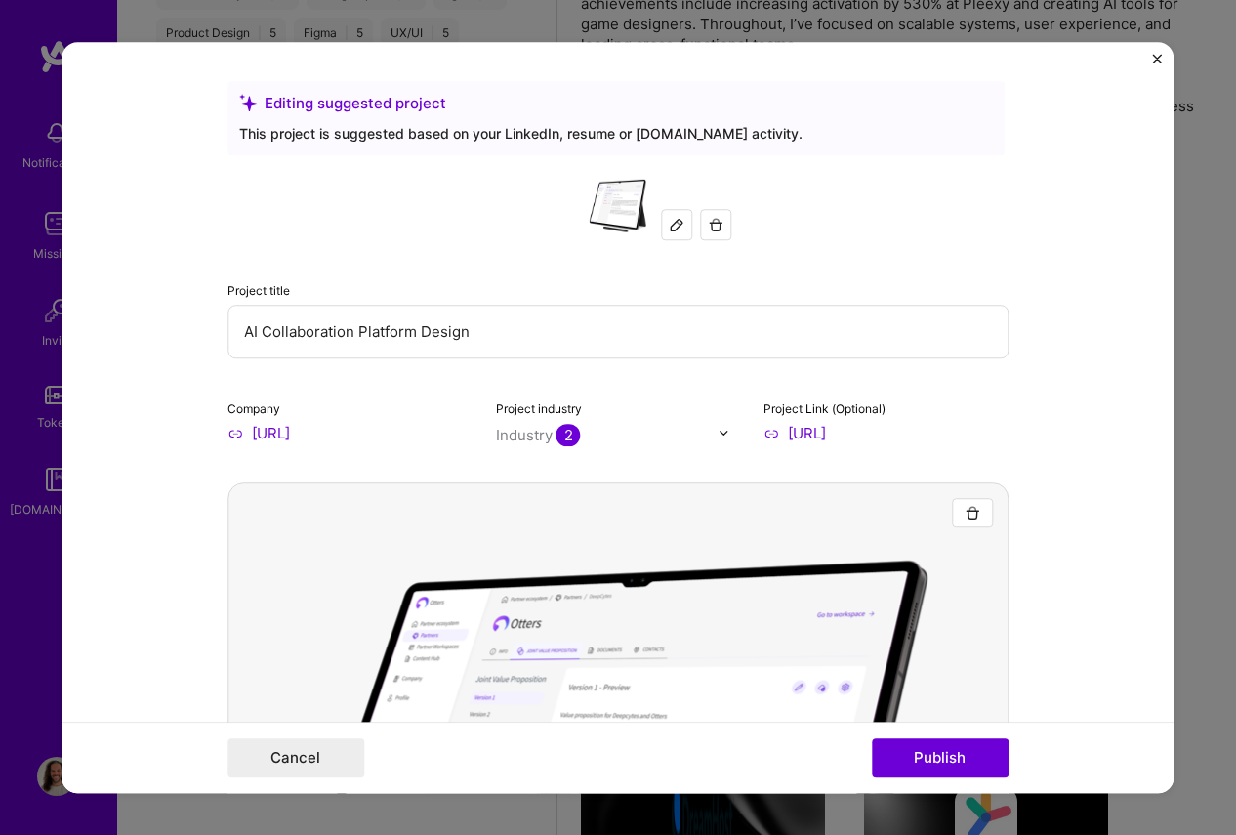
click at [683, 229] on img at bounding box center [677, 225] width 16 height 16
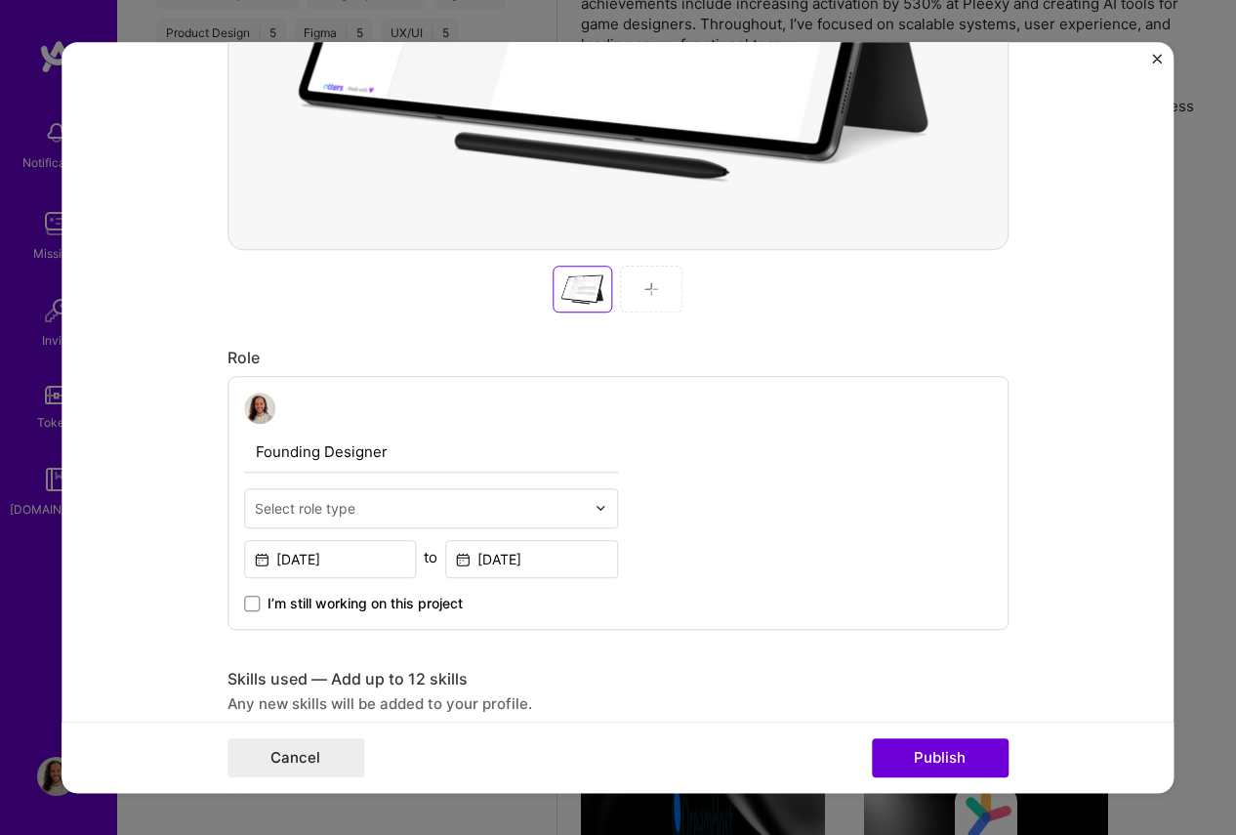
scroll to position [853, 0]
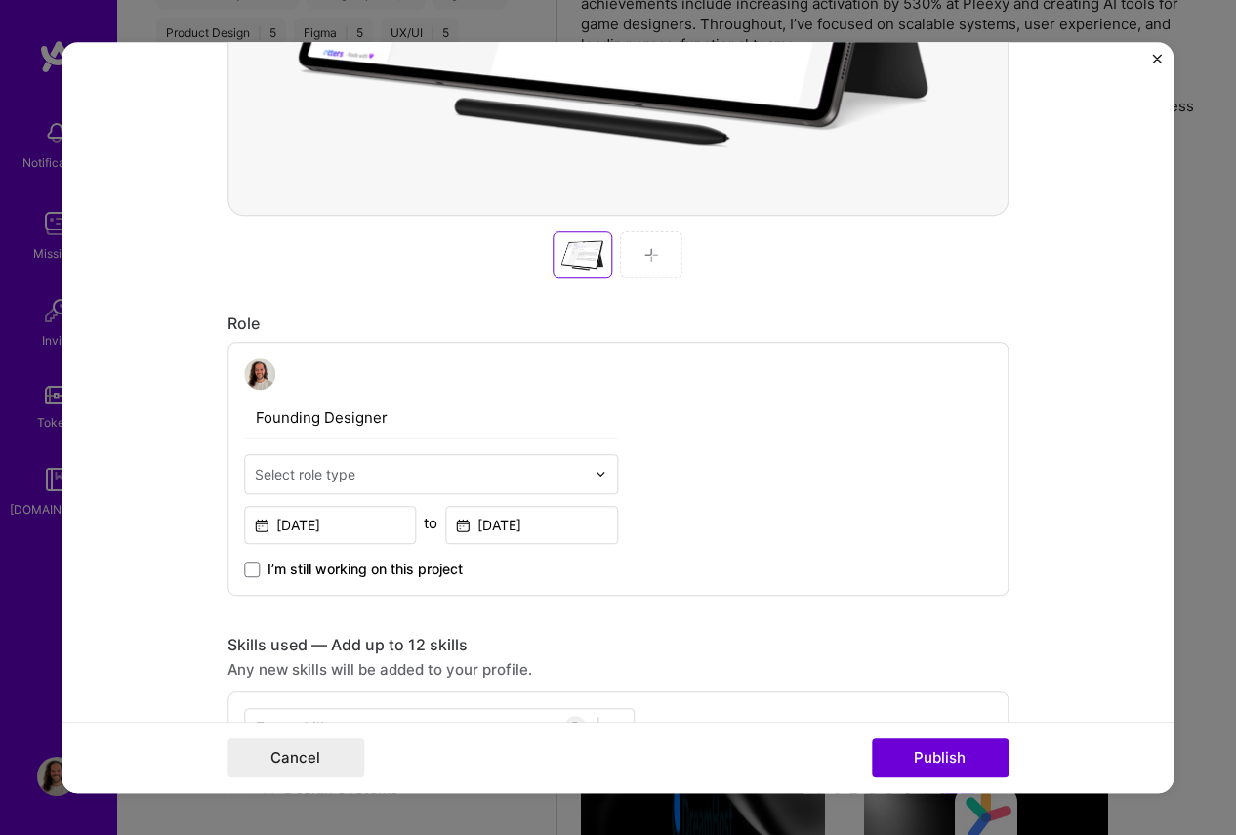
click at [651, 262] on img at bounding box center [652, 255] width 16 height 16
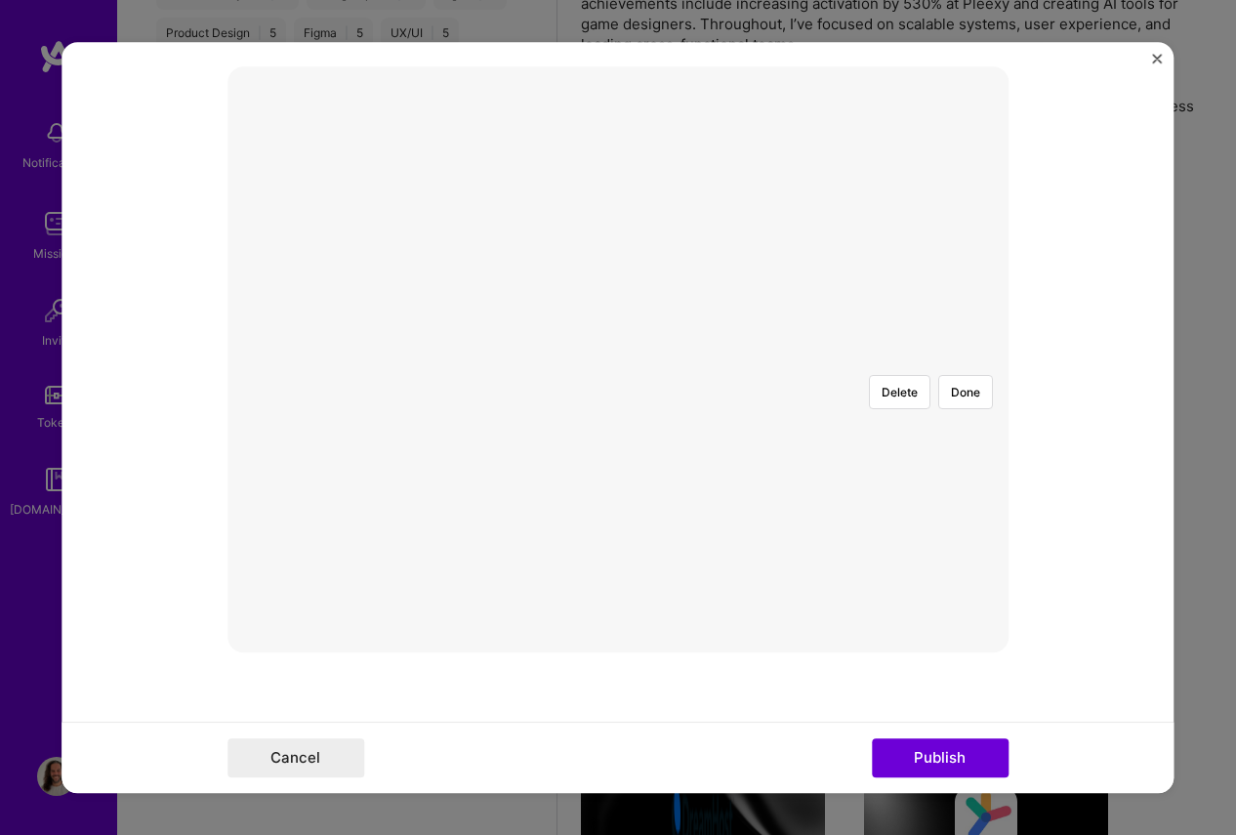
scroll to position [400, 0]
click at [1004, 655] on div "Delete Done" at bounding box center [618, 375] width 781 height 586
click at [824, 572] on div at bounding box center [988, 654] width 741 height 558
click at [789, 558] on div at bounding box center [988, 654] width 741 height 558
click at [770, 517] on div at bounding box center [1009, 654] width 741 height 558
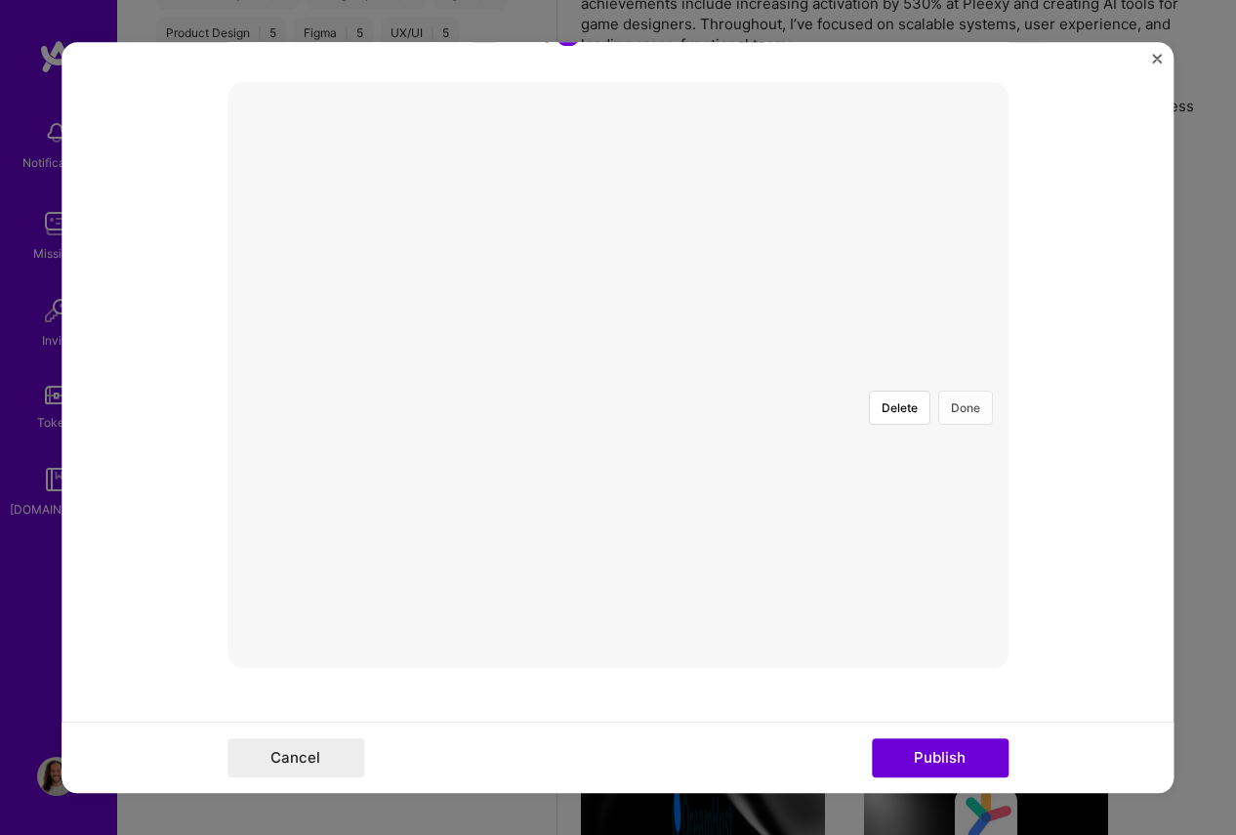
click at [970, 391] on button "Done" at bounding box center [966, 408] width 55 height 34
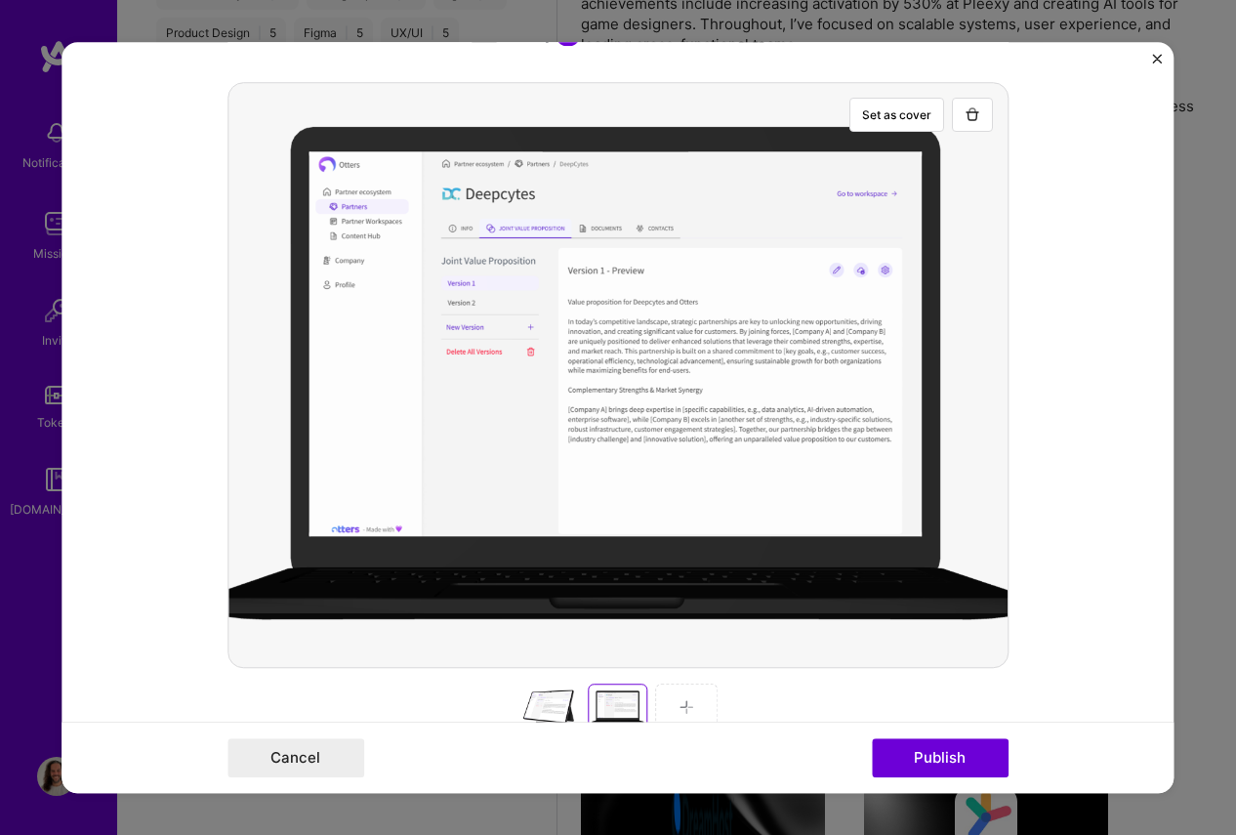
click at [688, 697] on div at bounding box center [686, 707] width 63 height 47
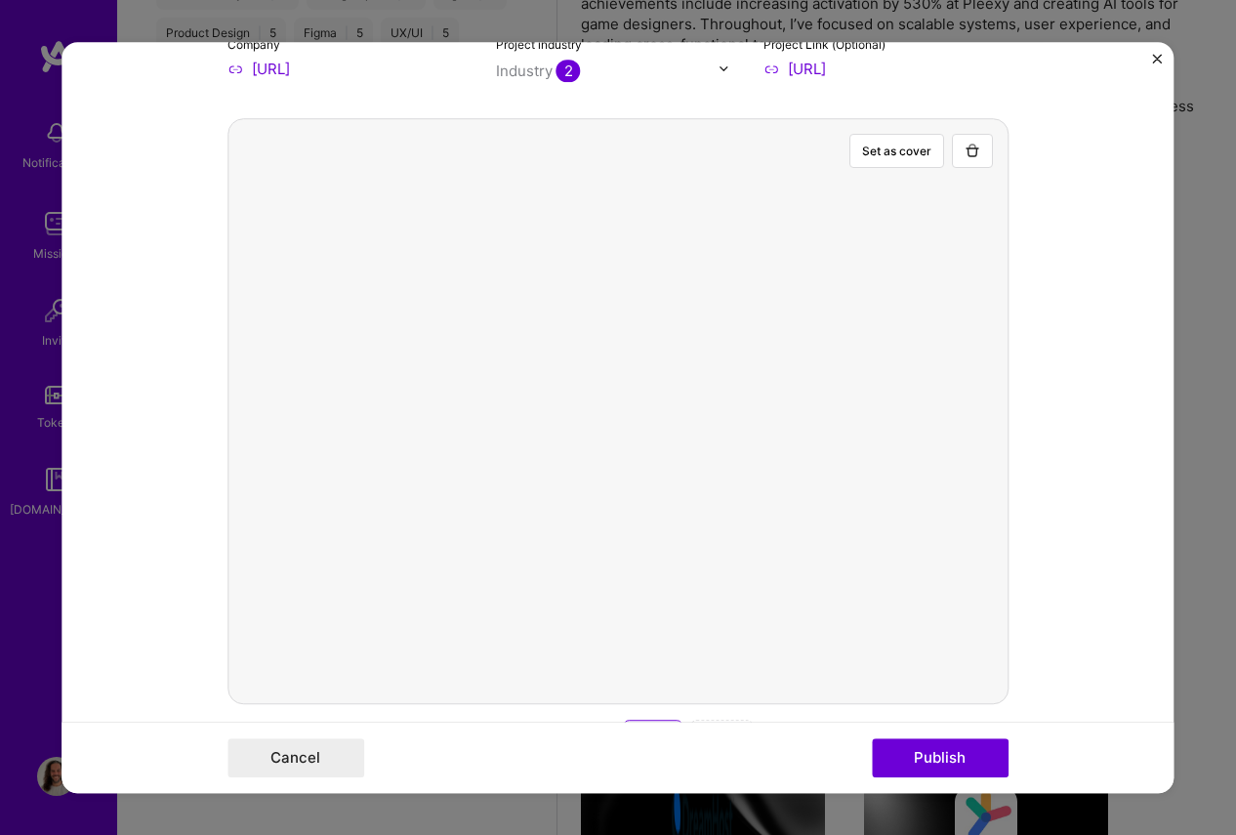
scroll to position [285, 0]
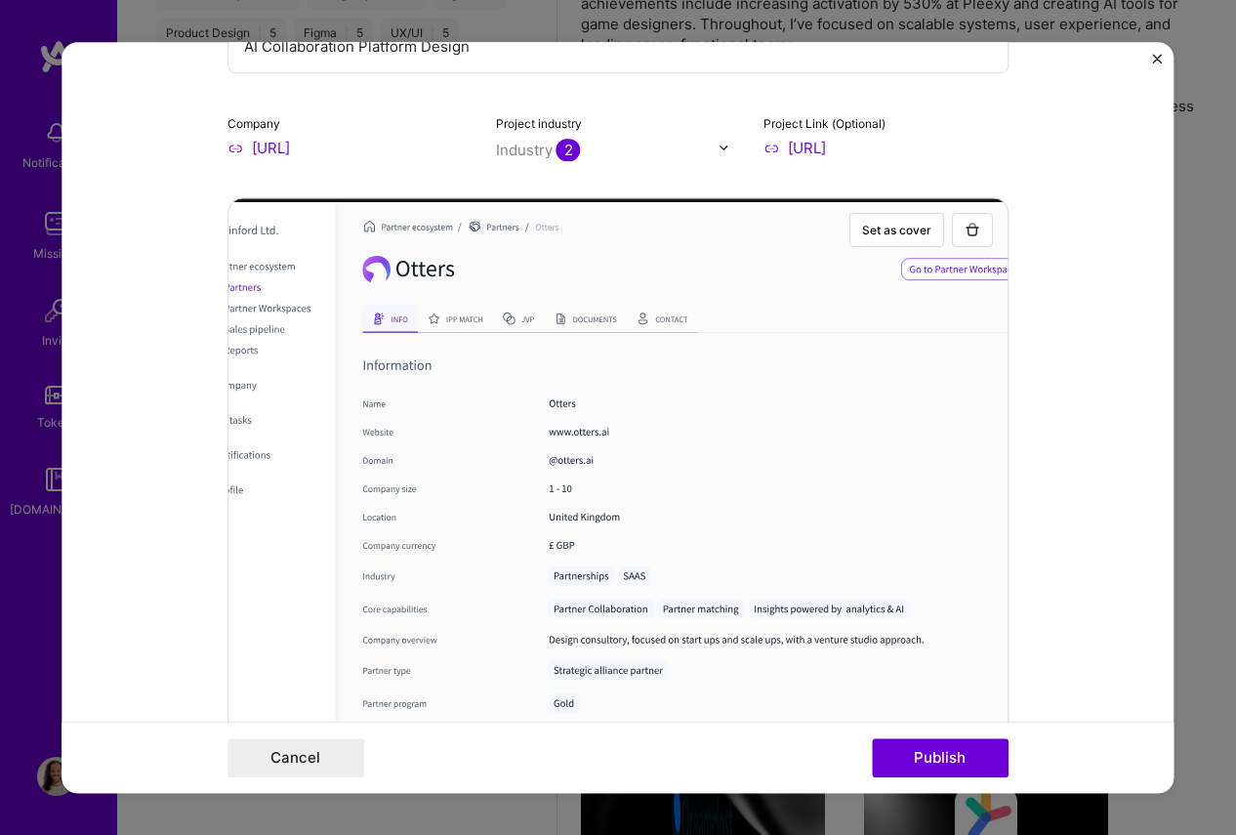
click at [731, 541] on div at bounding box center [618, 490] width 781 height 586
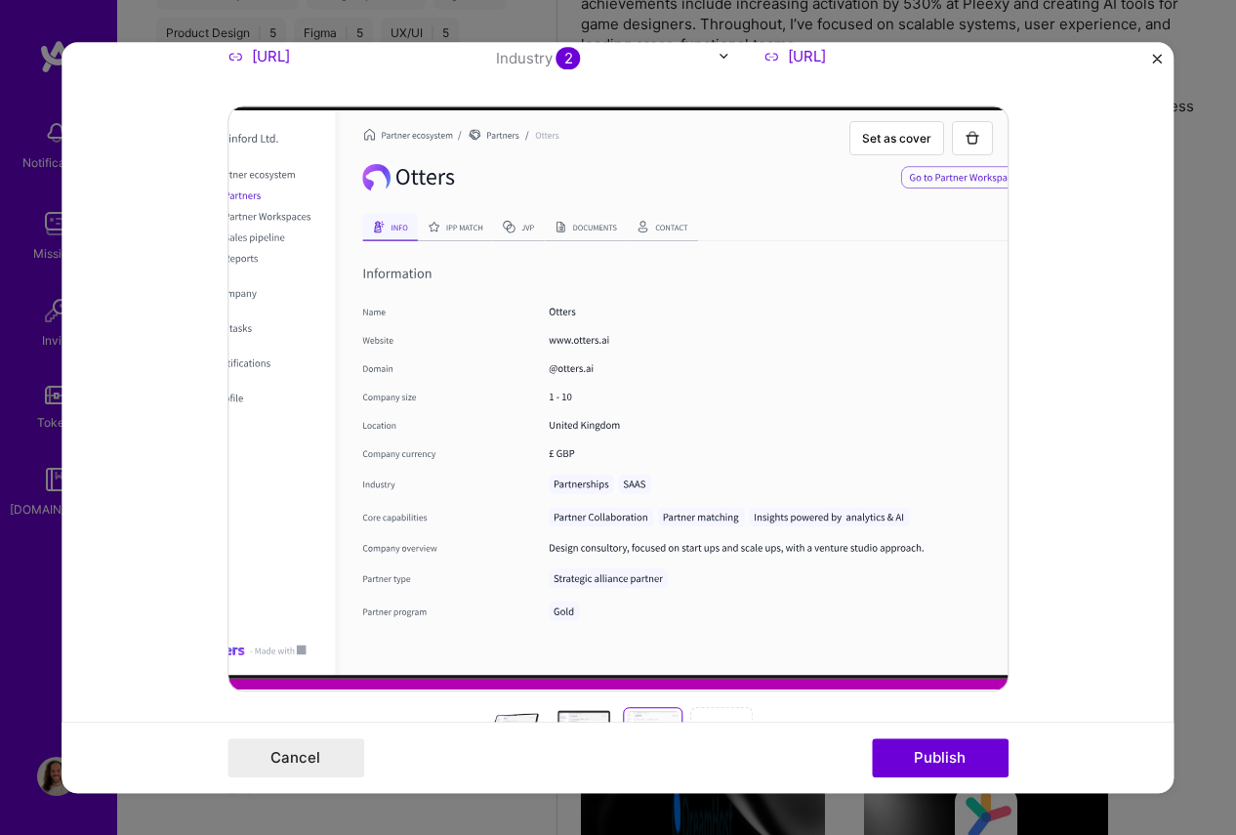
scroll to position [375, 0]
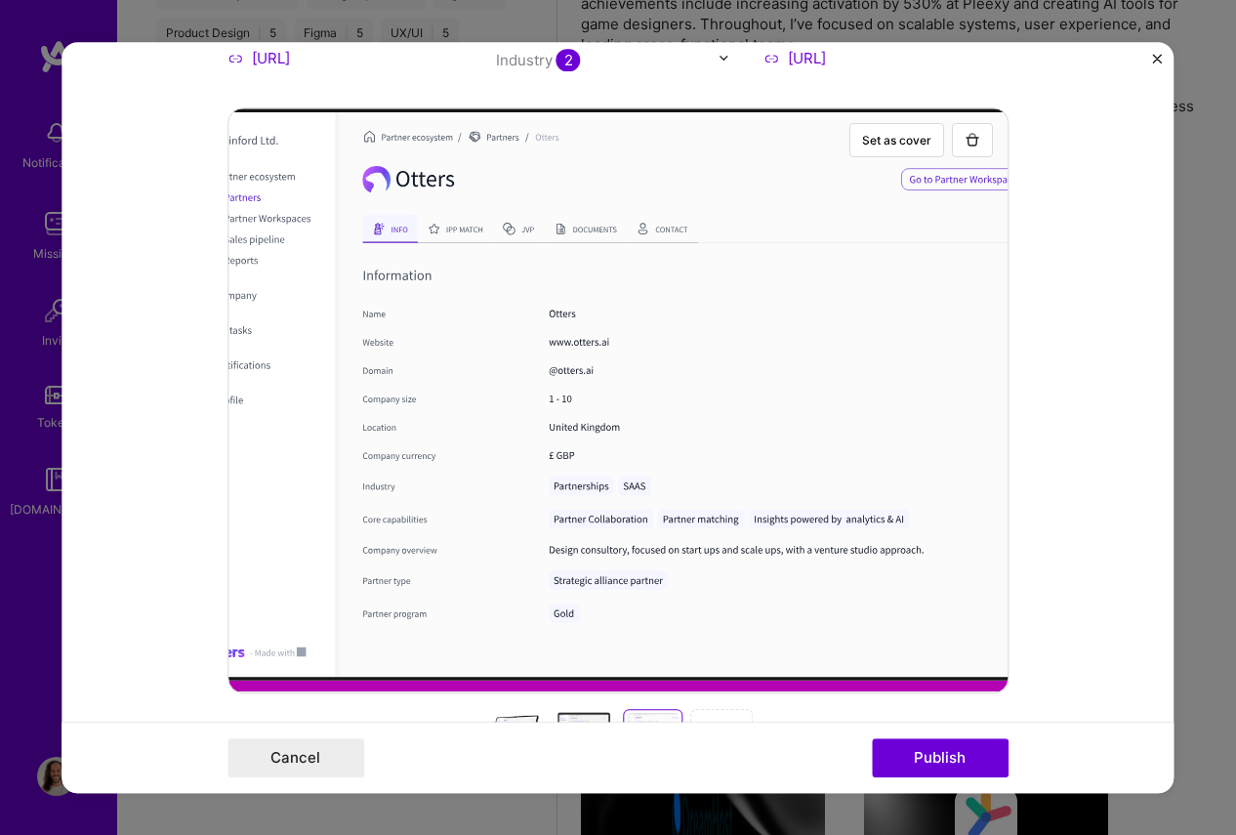
drag, startPoint x: 673, startPoint y: 298, endPoint x: 689, endPoint y: 303, distance: 16.4
click at [690, 303] on div at bounding box center [618, 400] width 781 height 586
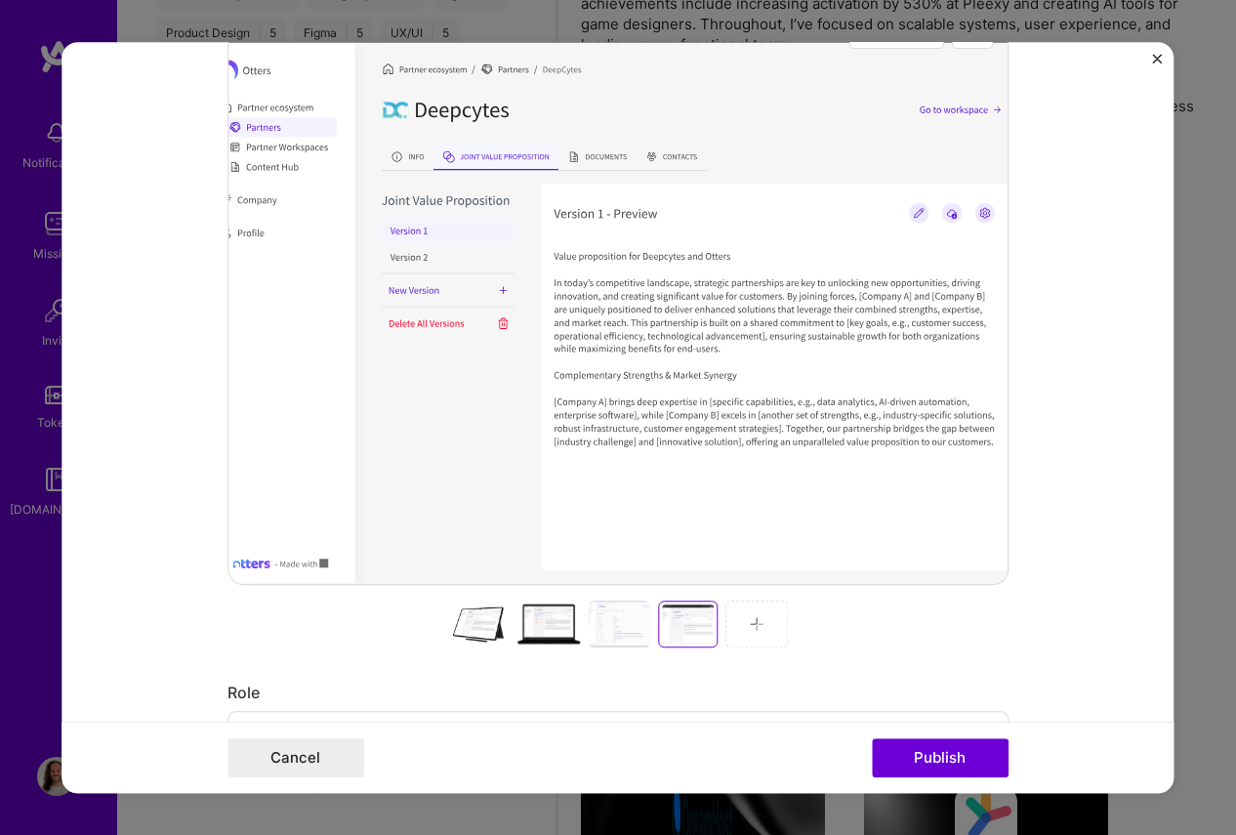
scroll to position [566, 0]
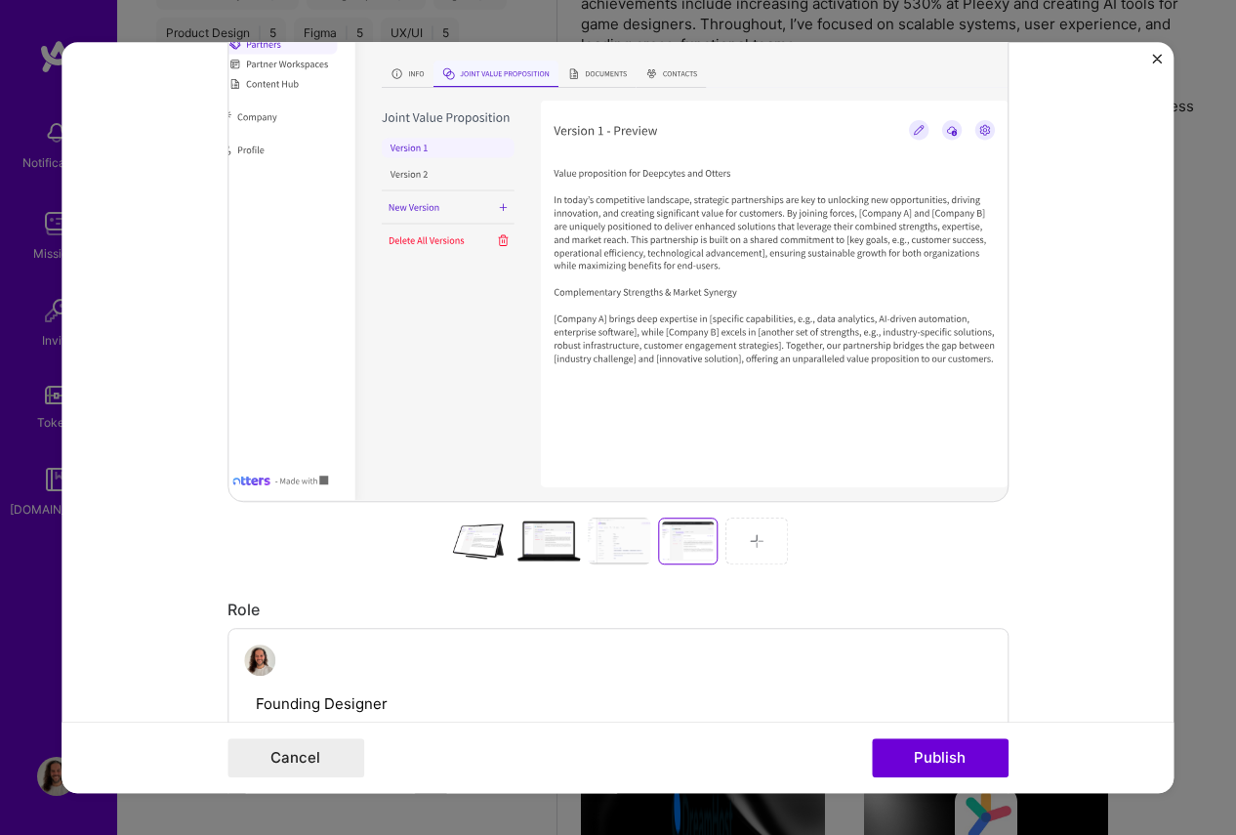
click at [629, 548] on div at bounding box center [619, 541] width 63 height 47
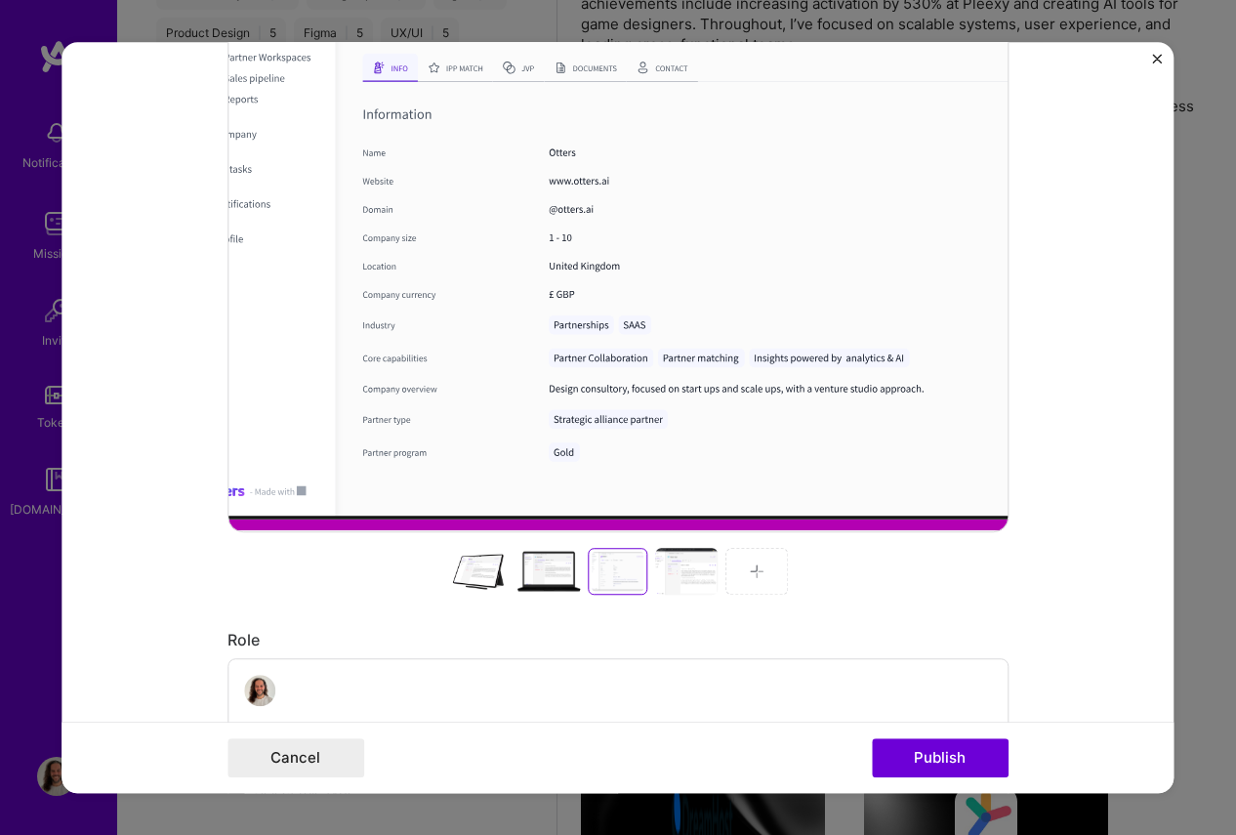
scroll to position [391, 0]
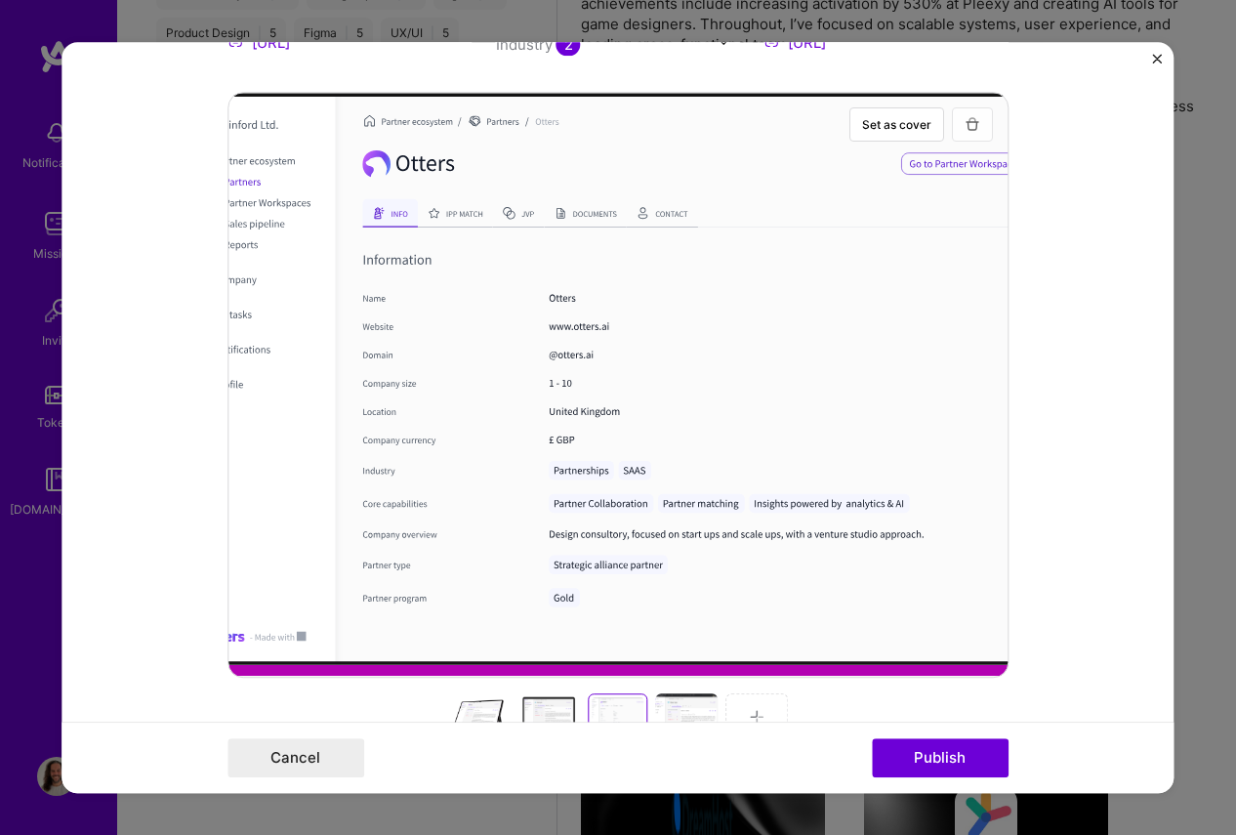
click at [975, 120] on img "button" at bounding box center [973, 124] width 16 height 16
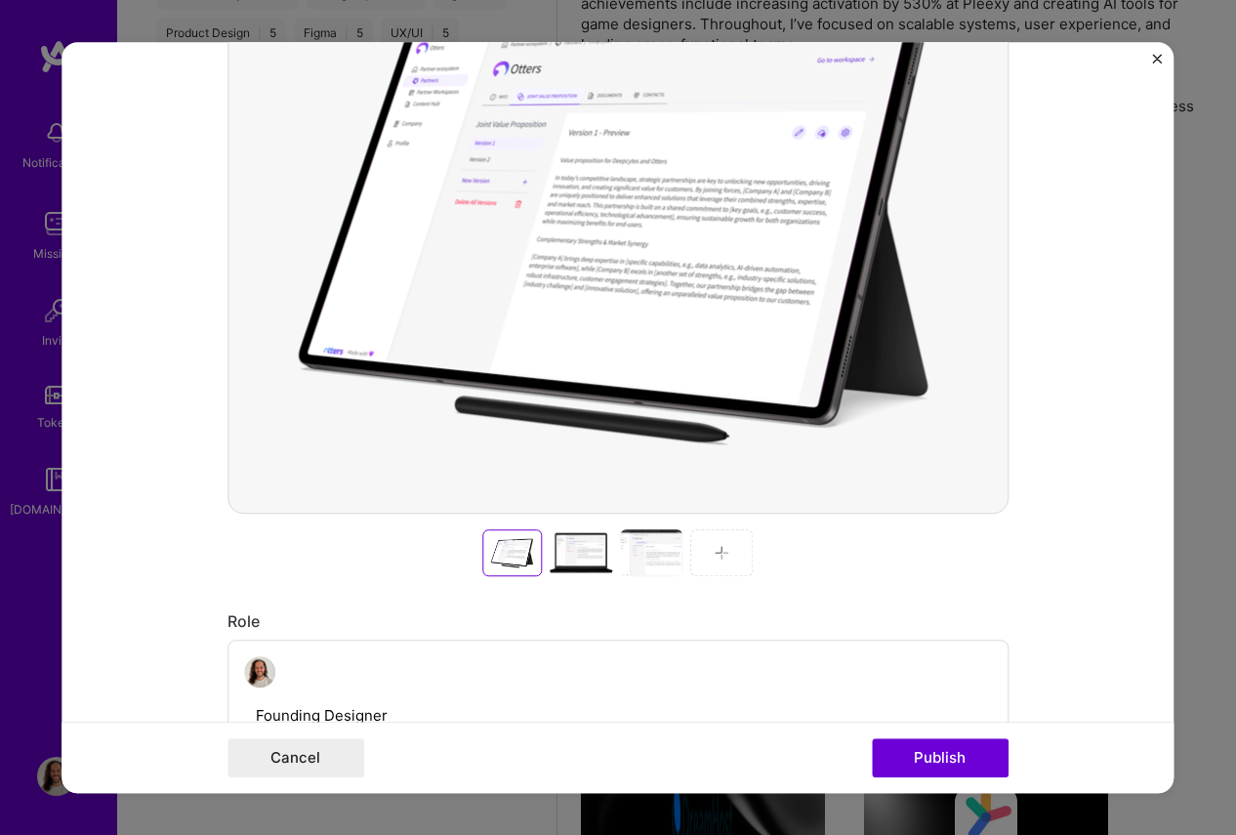
scroll to position [567, 0]
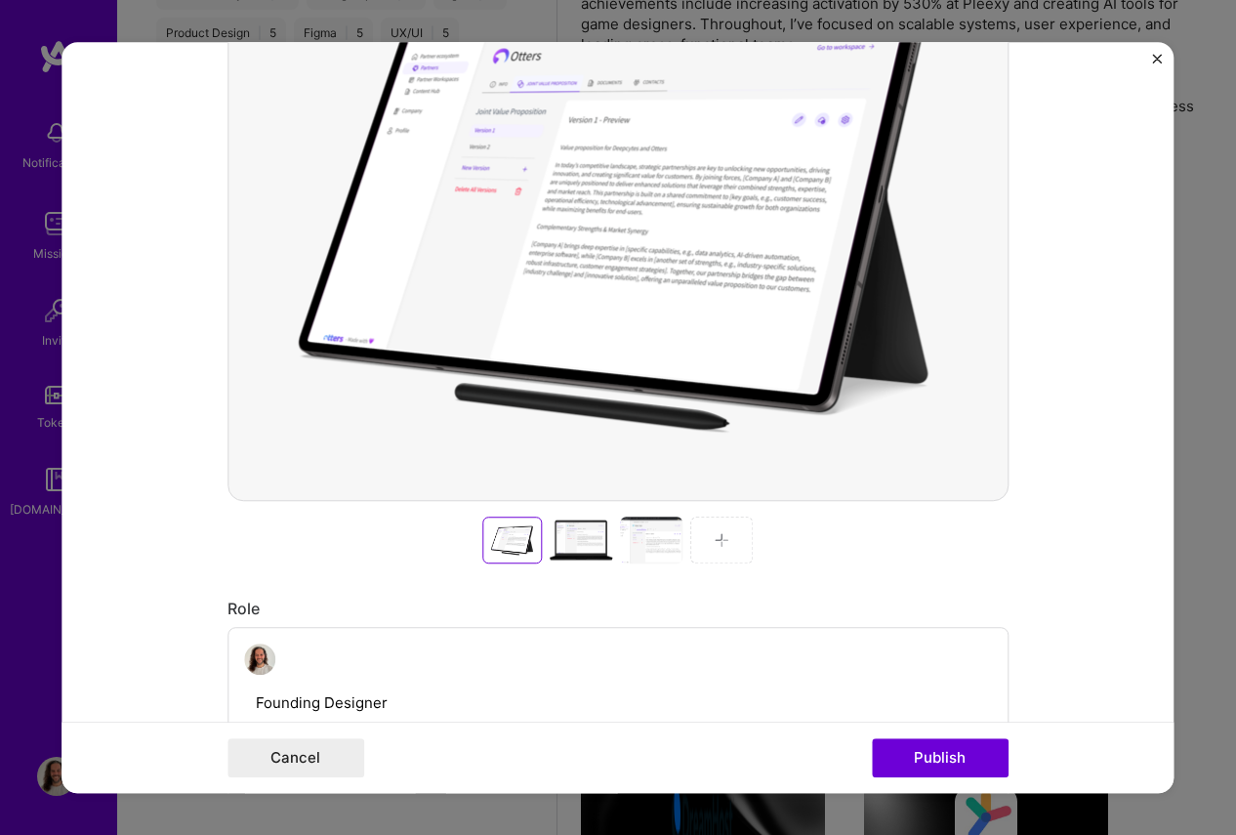
click at [726, 547] on img at bounding box center [722, 540] width 16 height 16
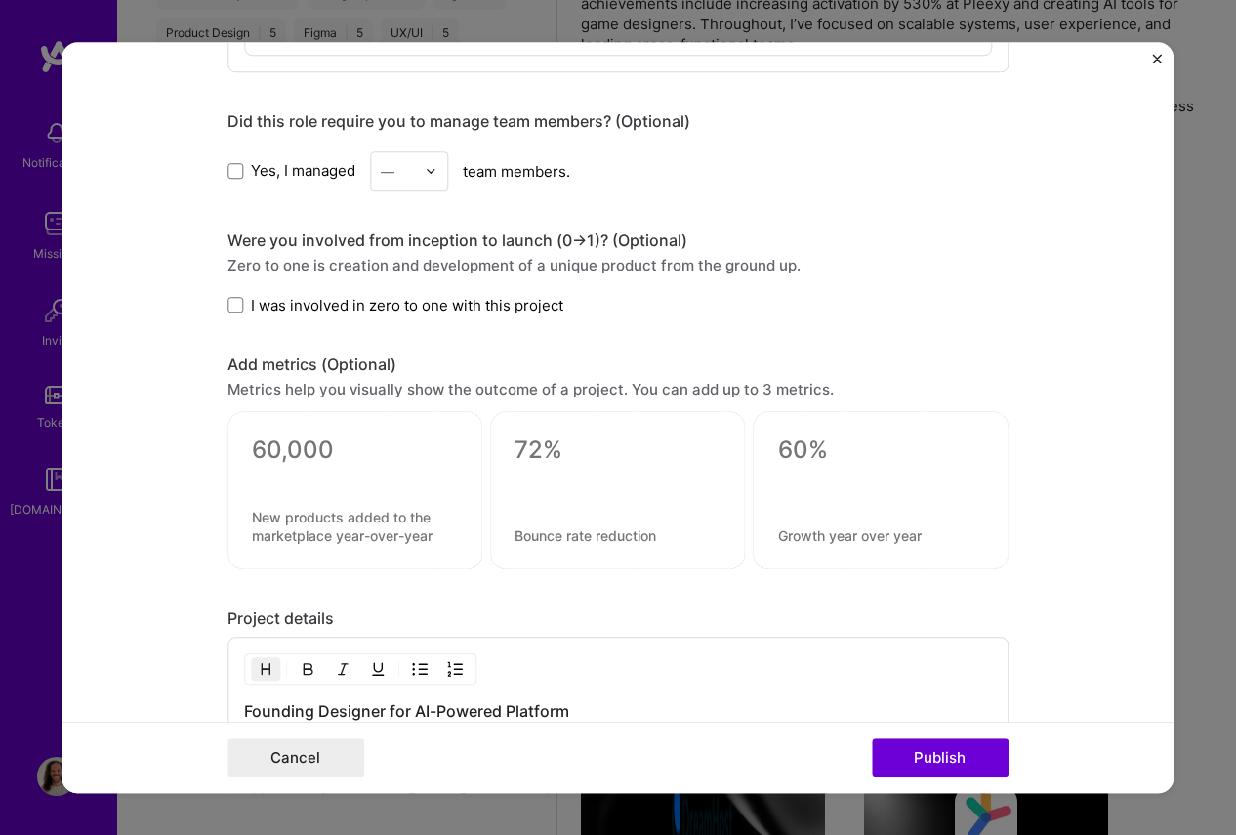
scroll to position [1865, 0]
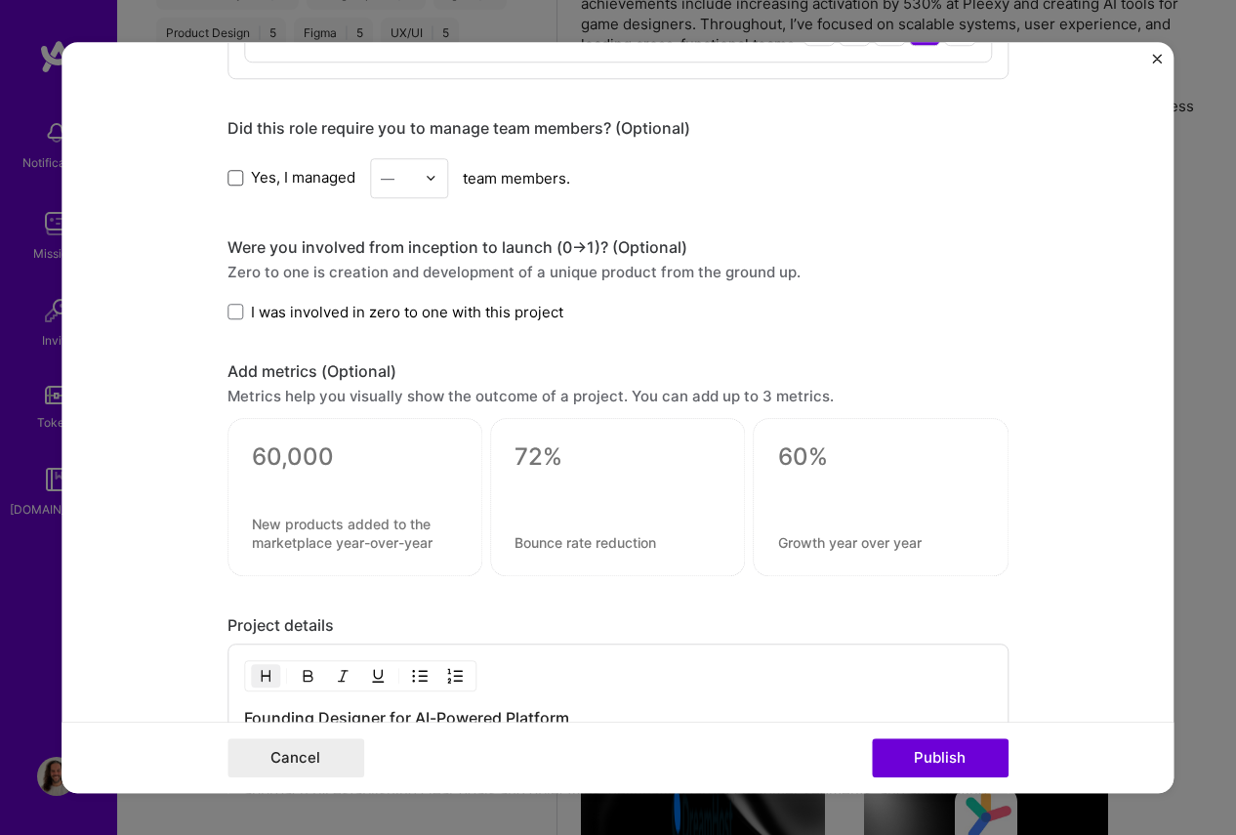
click at [232, 176] on span at bounding box center [236, 178] width 16 height 16
click at [0, 0] on input "Yes, I managed" at bounding box center [0, 0] width 0 height 0
click at [401, 180] on input "text" at bounding box center [398, 178] width 34 height 21
click at [412, 334] on div "4" at bounding box center [409, 338] width 66 height 36
click at [869, 297] on div "Were you involved from inception to launch (0 -> 1)? (Optional) Zero to one is …" at bounding box center [618, 279] width 781 height 85
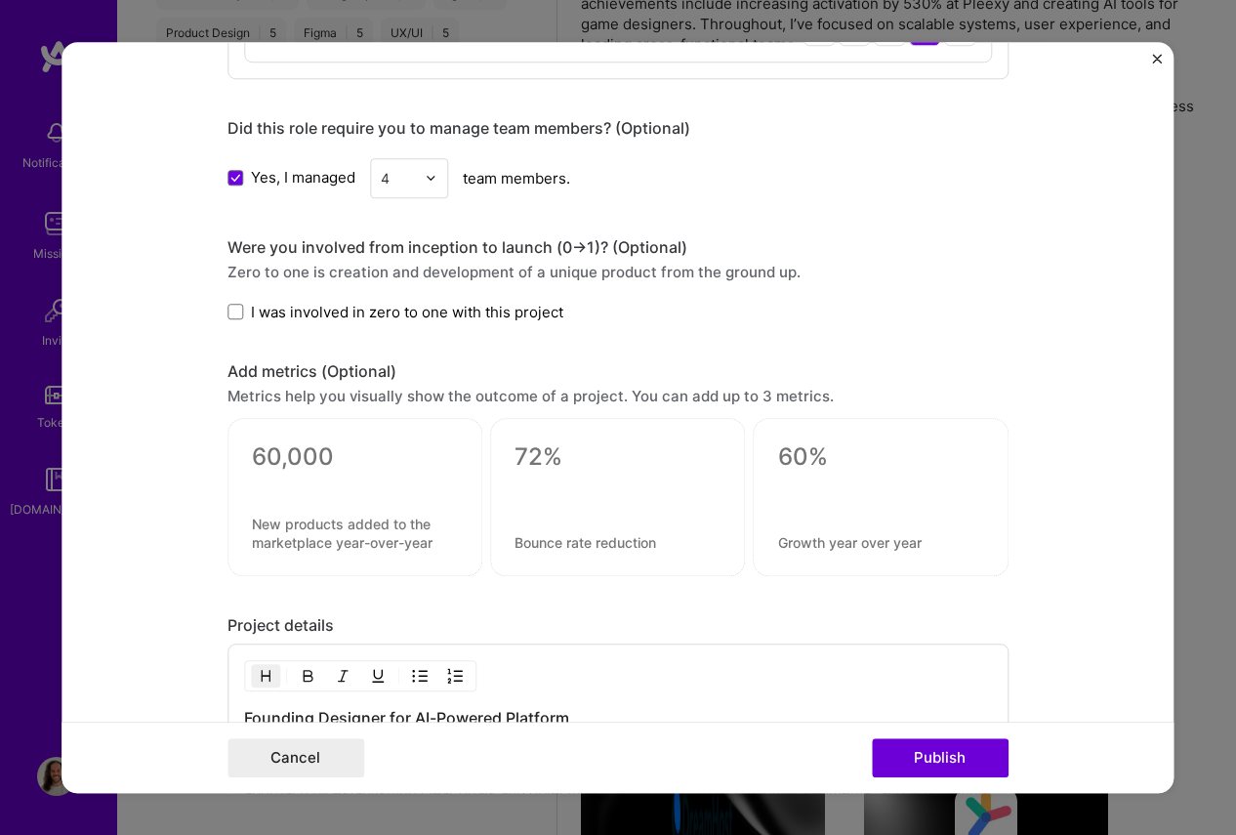
scroll to position [1892, 0]
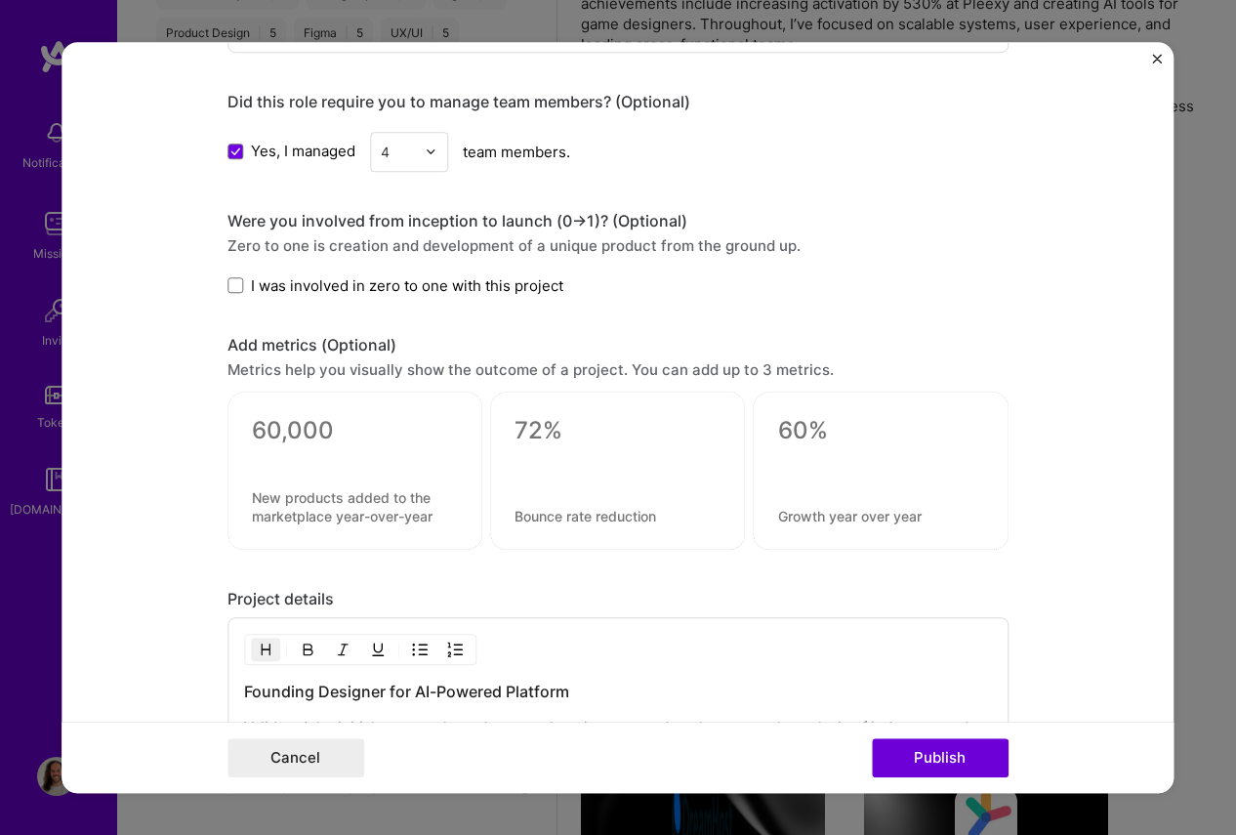
click at [410, 279] on span "I was involved in zero to one with this project" at bounding box center [407, 285] width 313 height 21
click at [0, 0] on input "I was involved in zero to one with this project" at bounding box center [0, 0] width 0 height 0
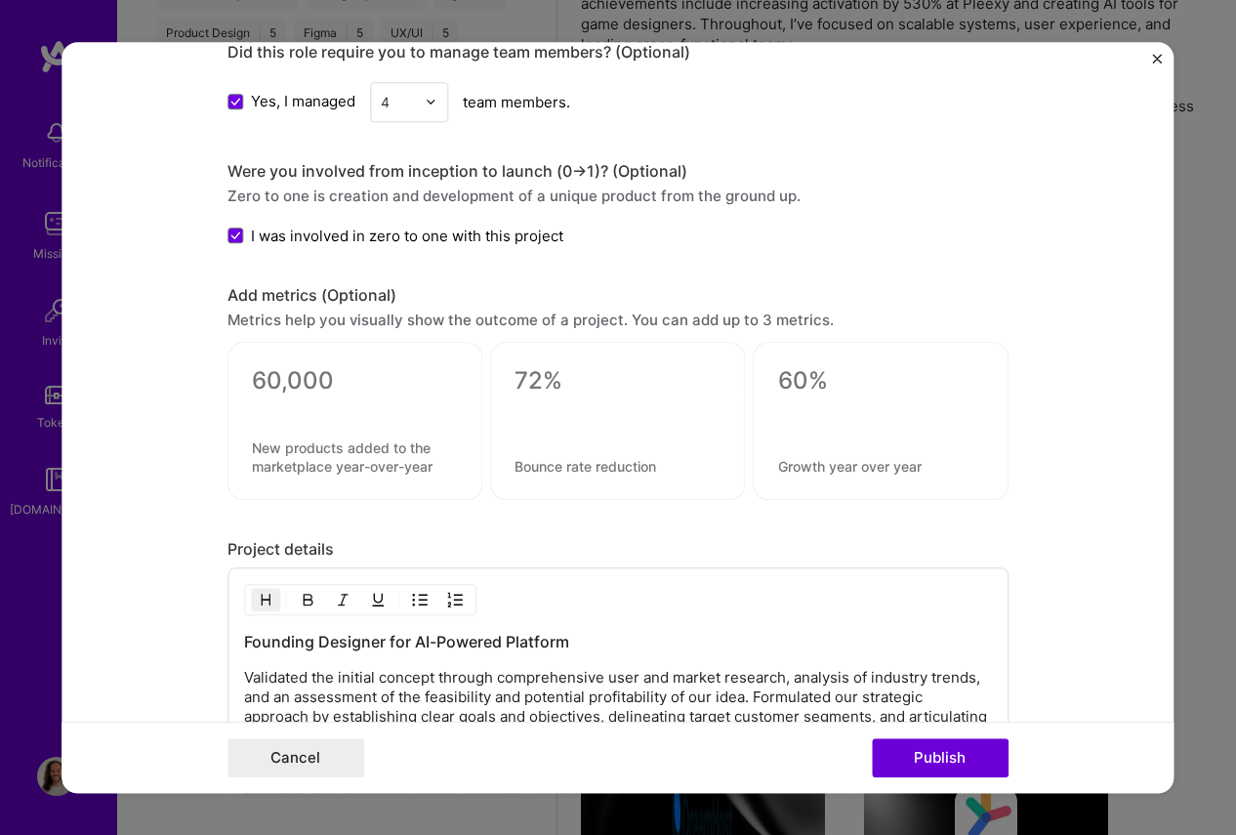
scroll to position [1943, 0]
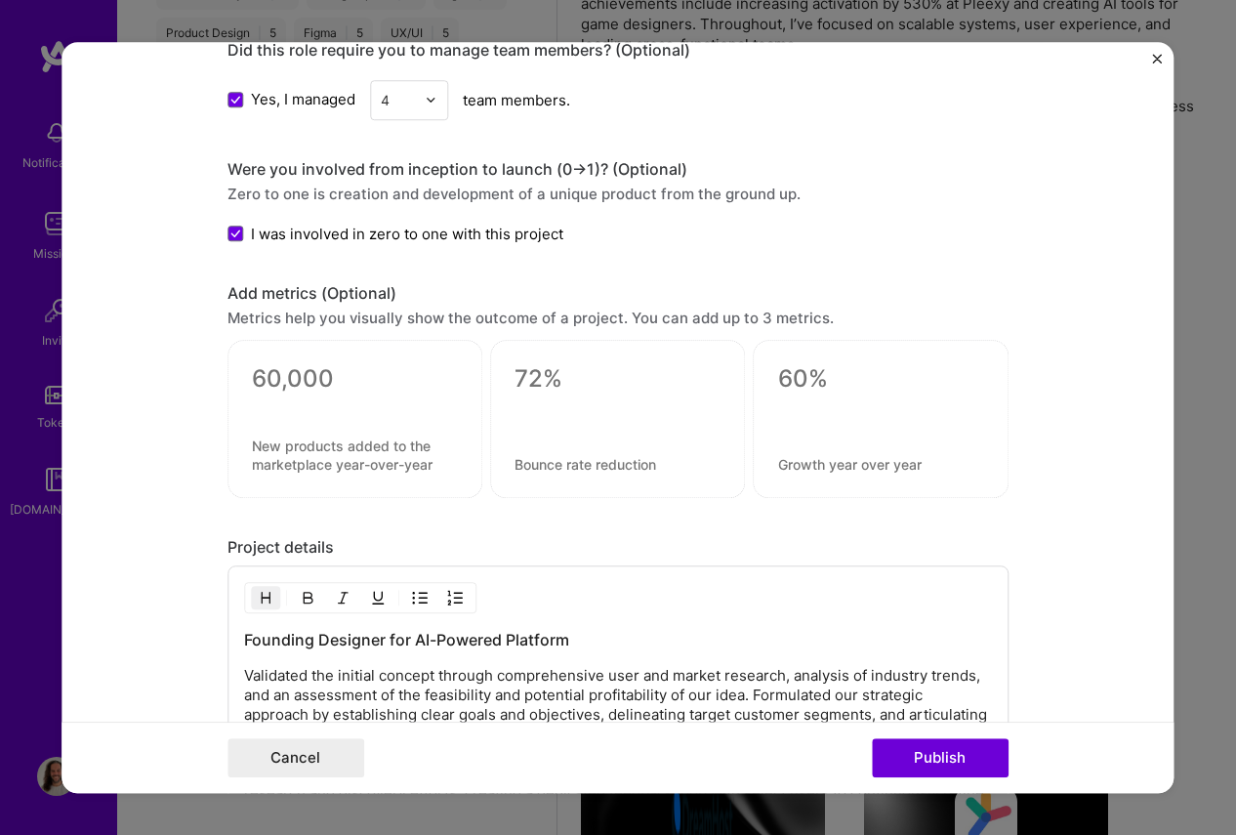
click at [314, 374] on textarea at bounding box center [355, 378] width 206 height 29
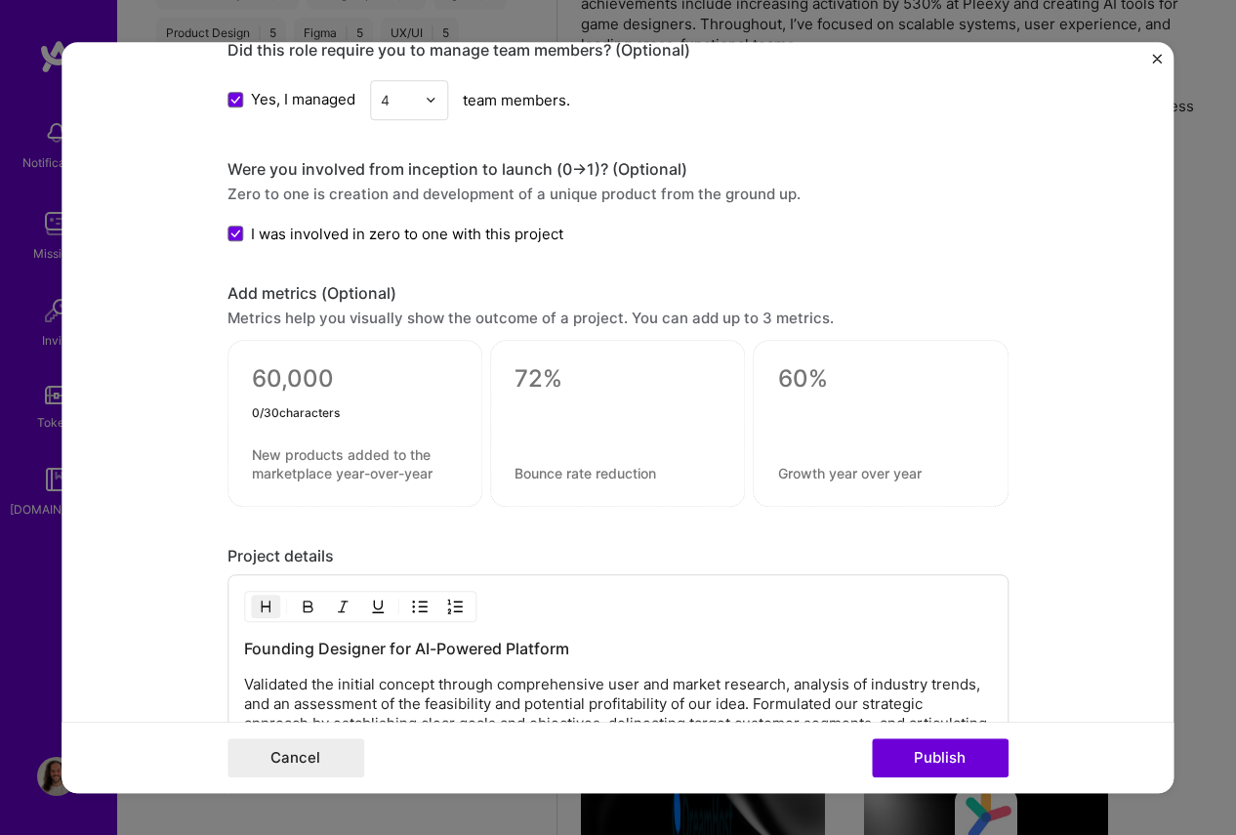
type textarea "x"
type textarea "8x"
click at [287, 453] on textarea at bounding box center [355, 463] width 206 height 37
paste textarea "Faster process completion"
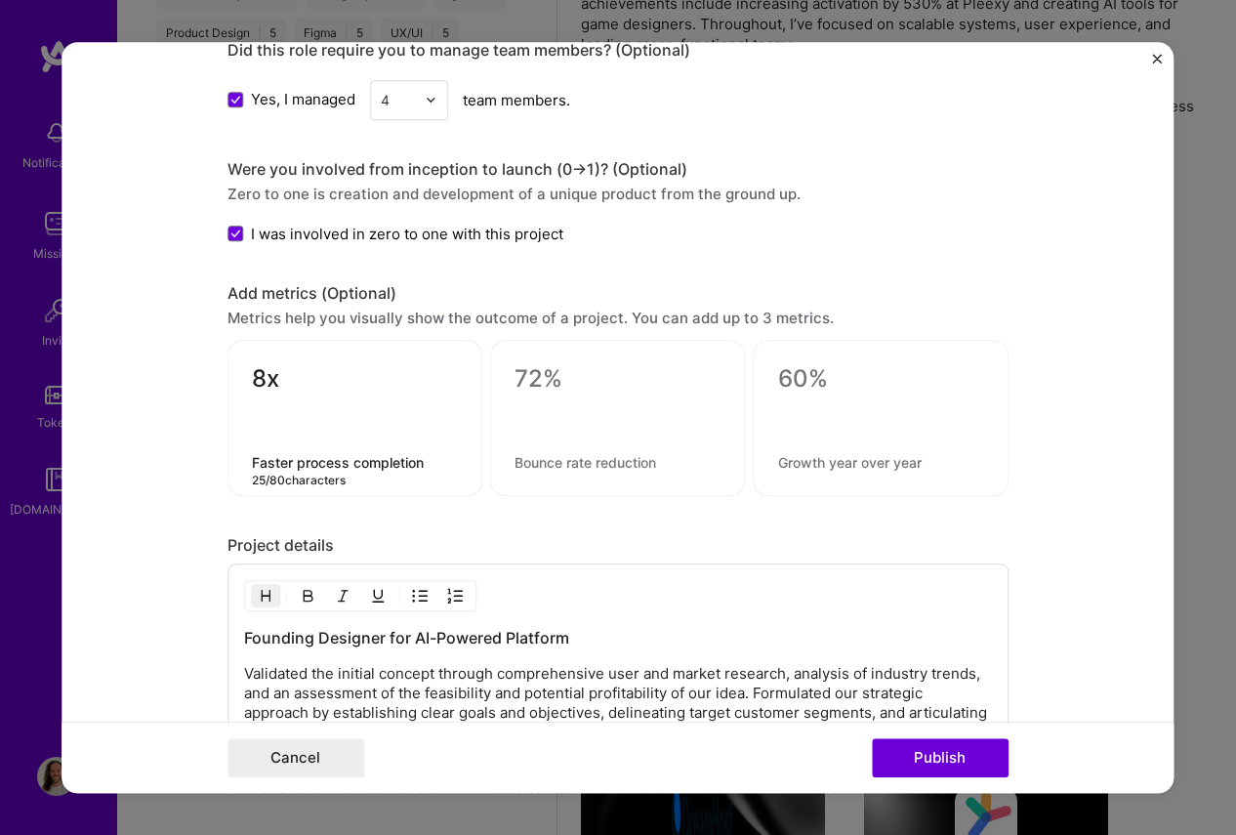
type textarea "Faster process completion"
click at [126, 519] on form "Editing suggested project This project is suggested based on your LinkedIn, res…" at bounding box center [618, 418] width 1112 height 752
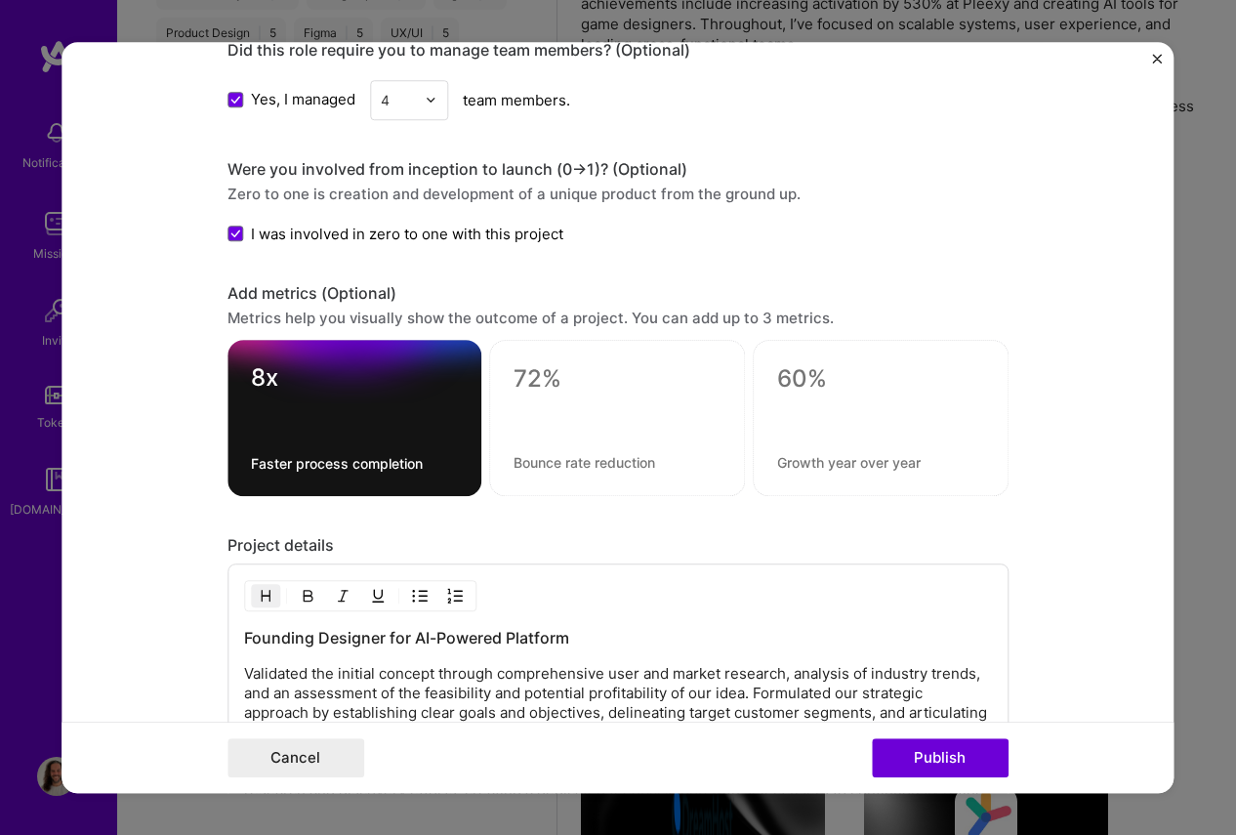
click at [539, 381] on textarea at bounding box center [617, 378] width 207 height 29
type textarea "17%"
click at [549, 461] on textarea at bounding box center [617, 462] width 207 height 19
paste textarea "Revenue Per Customer increase"
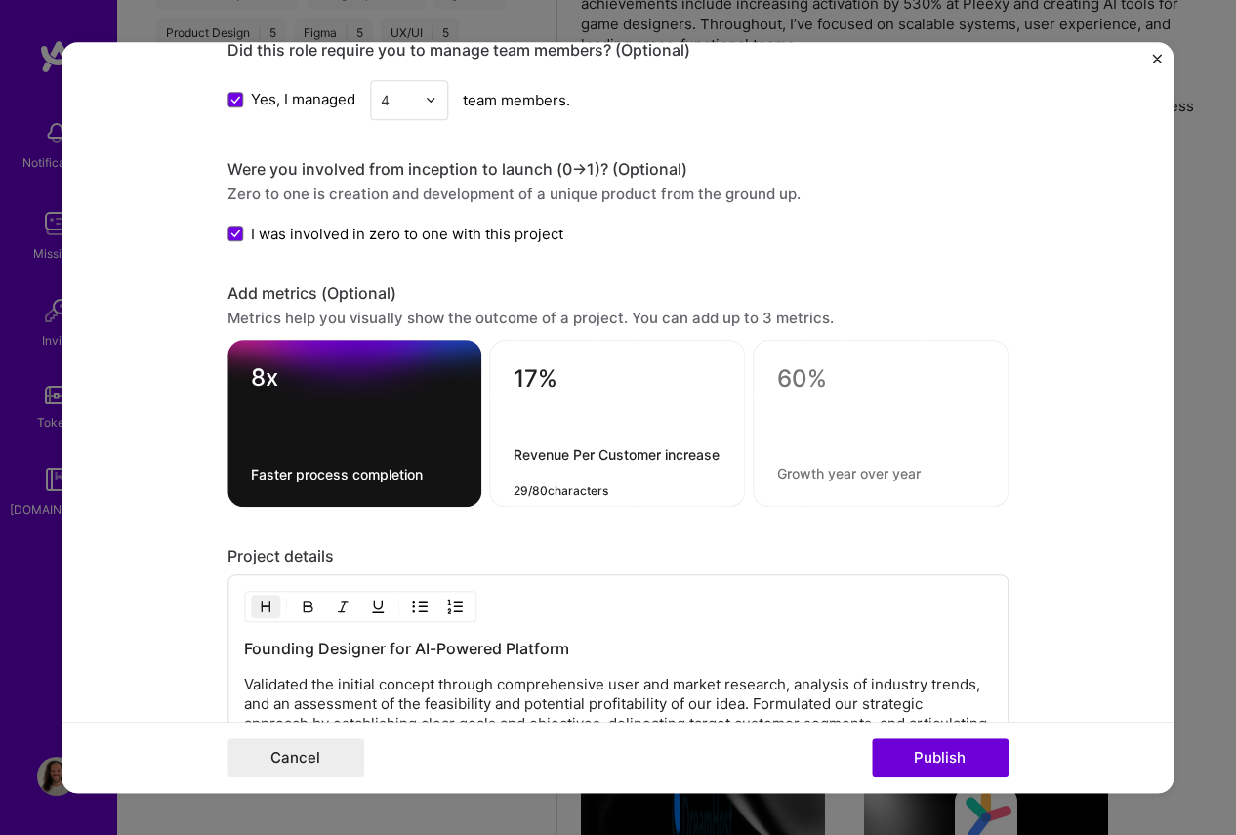
type textarea "Revenue Per Customer increase"
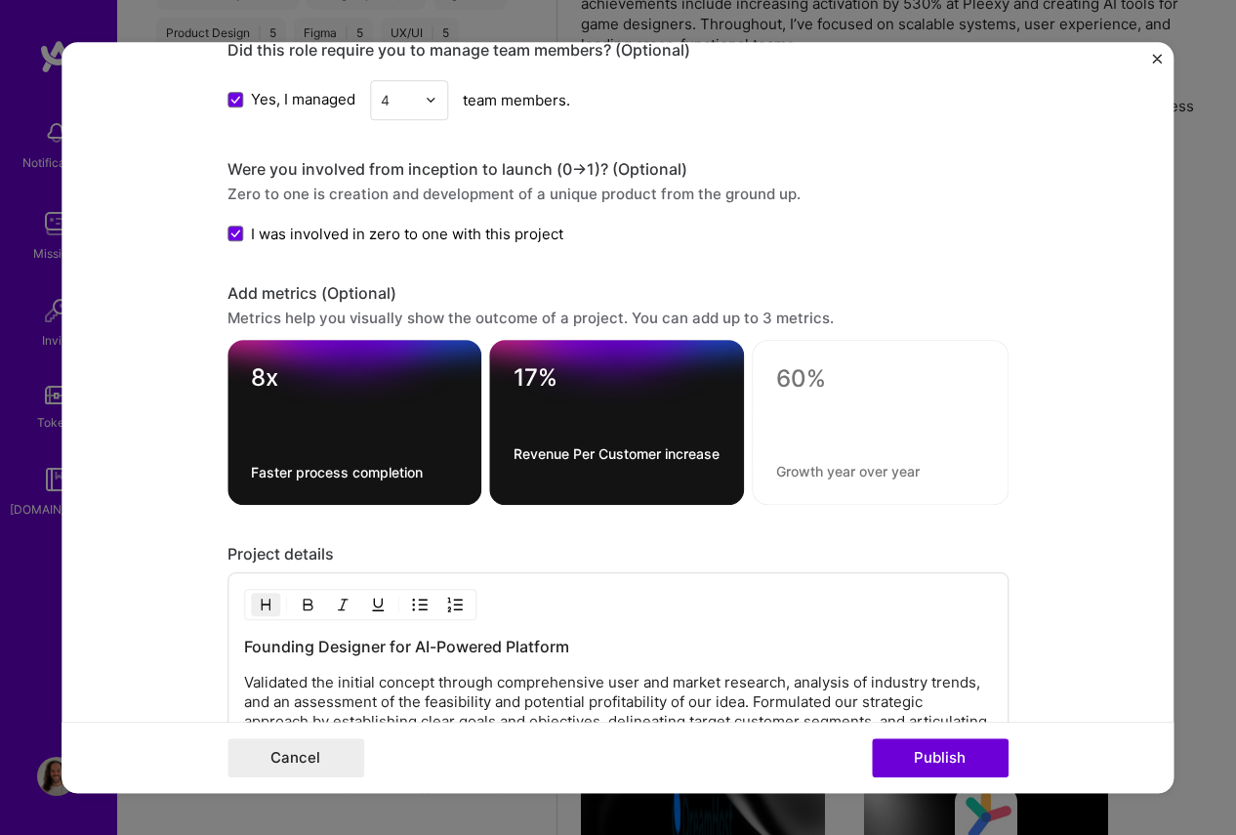
click at [852, 377] on textarea at bounding box center [880, 378] width 208 height 29
type textarea "88%"
click at [824, 469] on textarea at bounding box center [880, 471] width 208 height 19
paste textarea "88%"
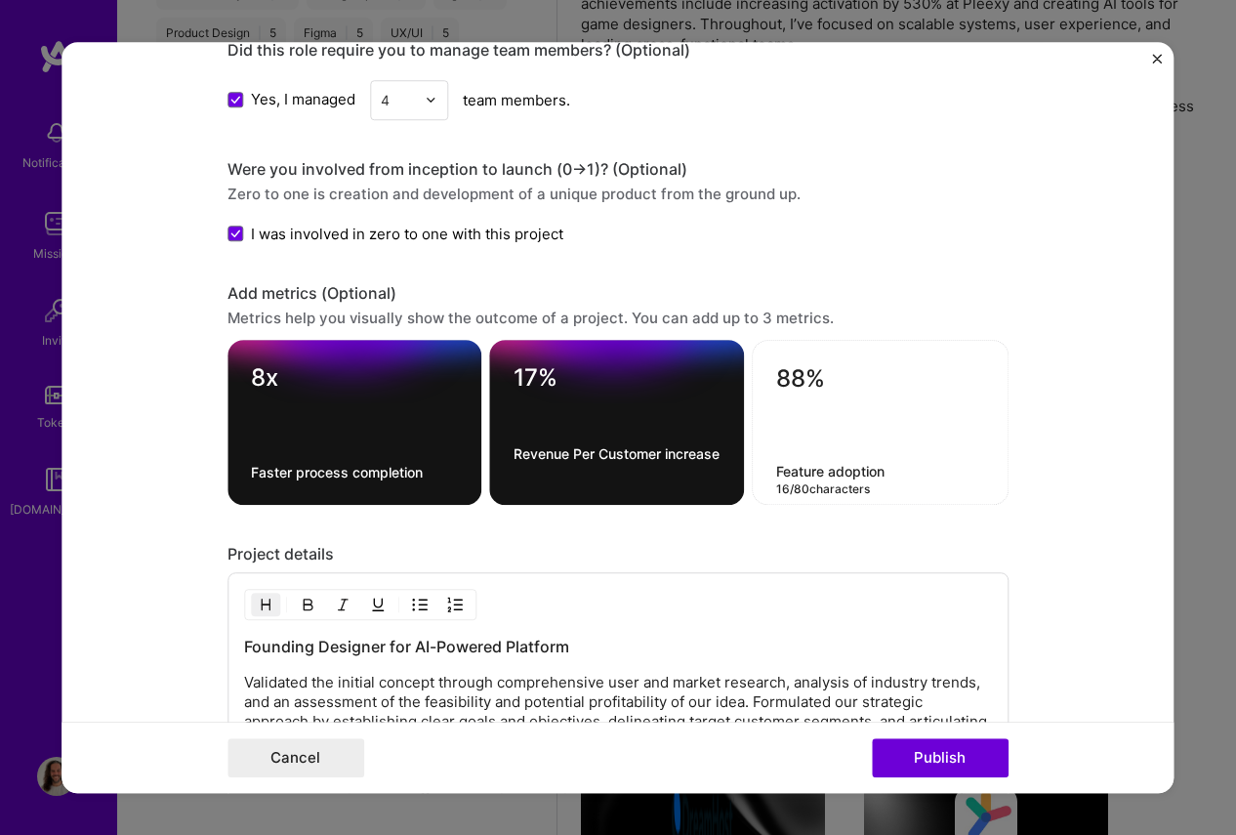
type textarea "Feature adoption"
click at [1137, 552] on form "Editing suggested project This project is suggested based on your LinkedIn, res…" at bounding box center [618, 418] width 1112 height 752
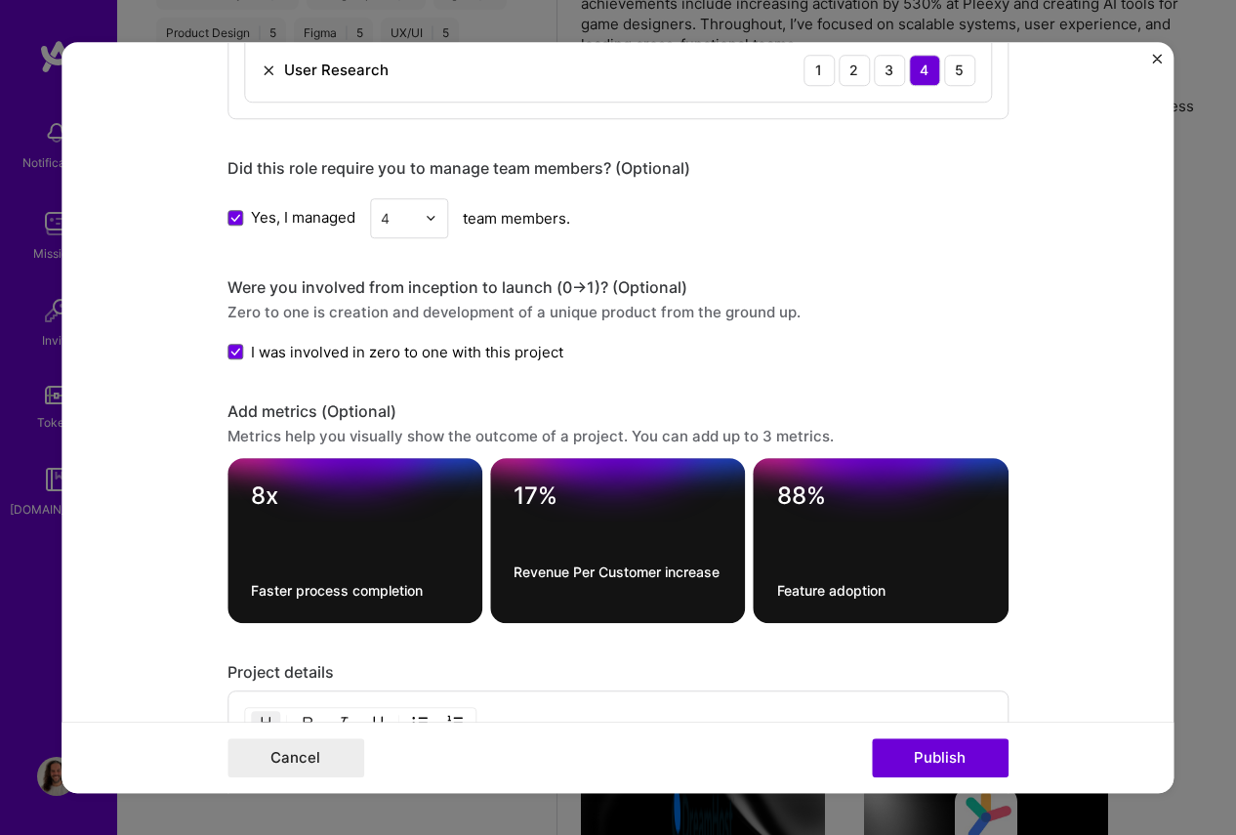
scroll to position [1865, 0]
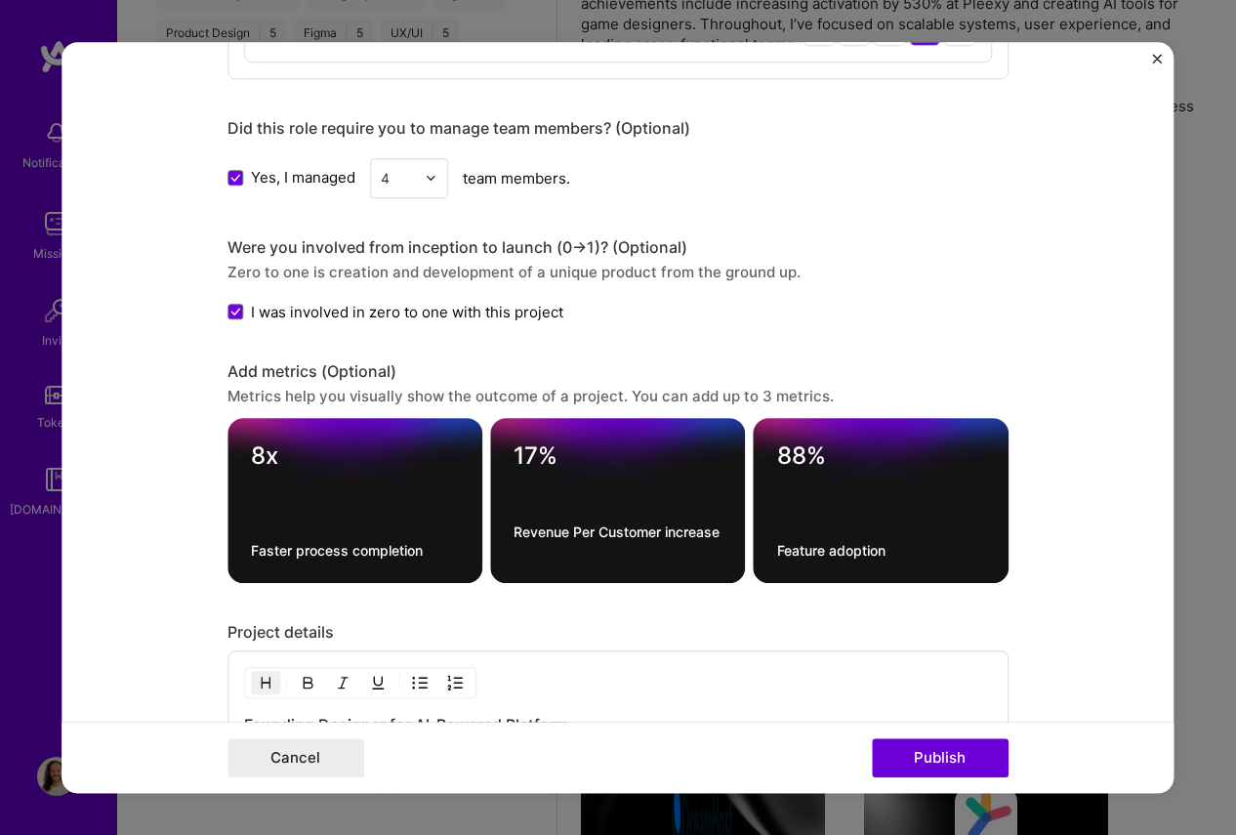
click at [358, 469] on textarea "8x" at bounding box center [355, 460] width 208 height 38
click at [582, 452] on textarea "17%" at bounding box center [618, 460] width 208 height 38
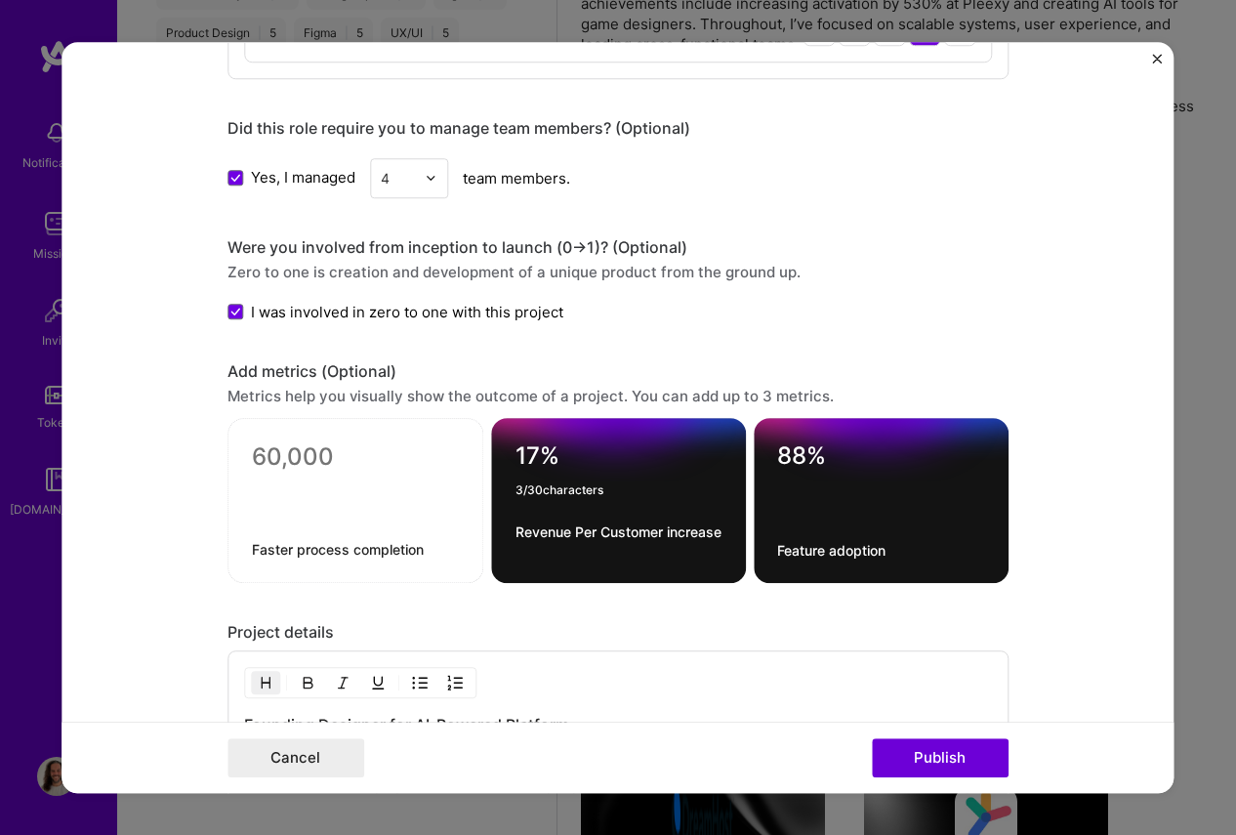
click at [582, 452] on textarea "17%" at bounding box center [620, 460] width 208 height 38
click at [817, 452] on textarea "88%" at bounding box center [881, 460] width 208 height 38
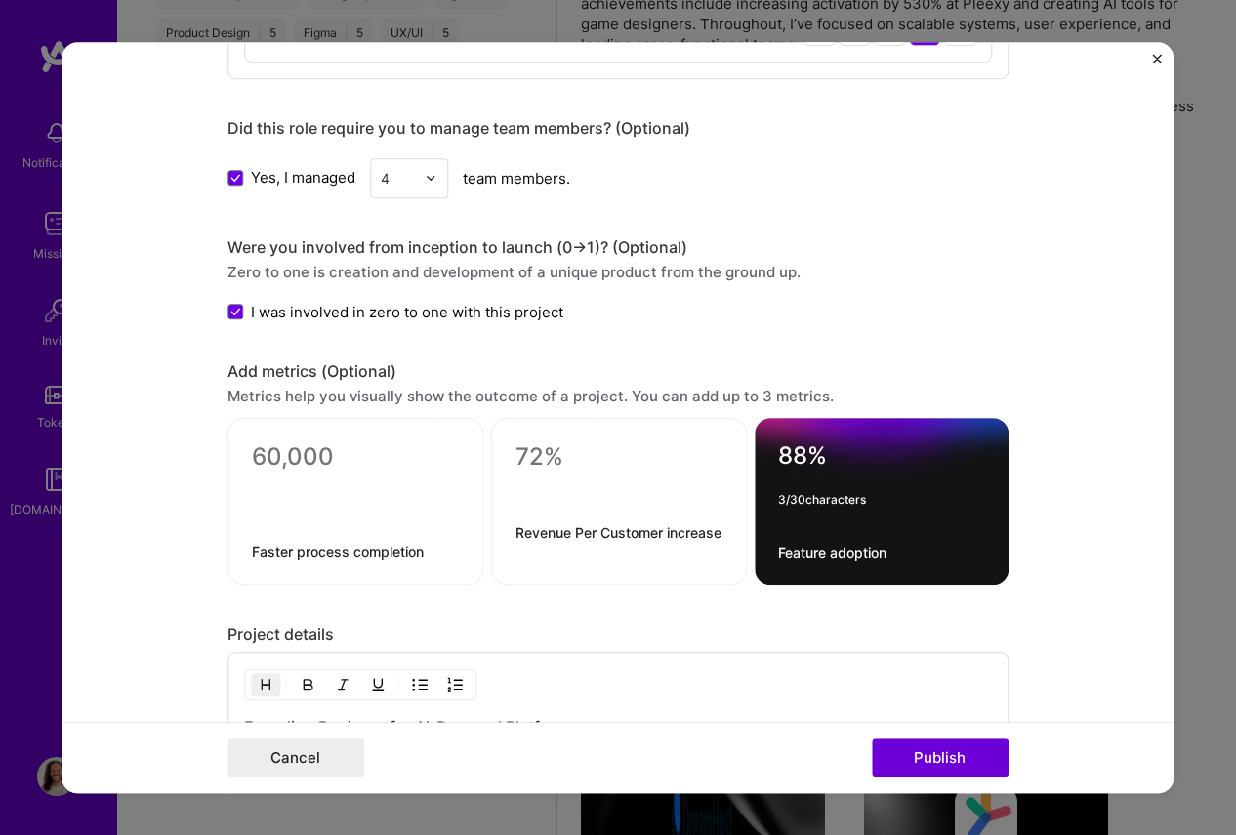
click at [817, 452] on textarea "88%" at bounding box center [881, 460] width 207 height 38
click at [935, 388] on div "Metrics help you visually show the outcome of a project. You can add up to 3 me…" at bounding box center [618, 396] width 781 height 21
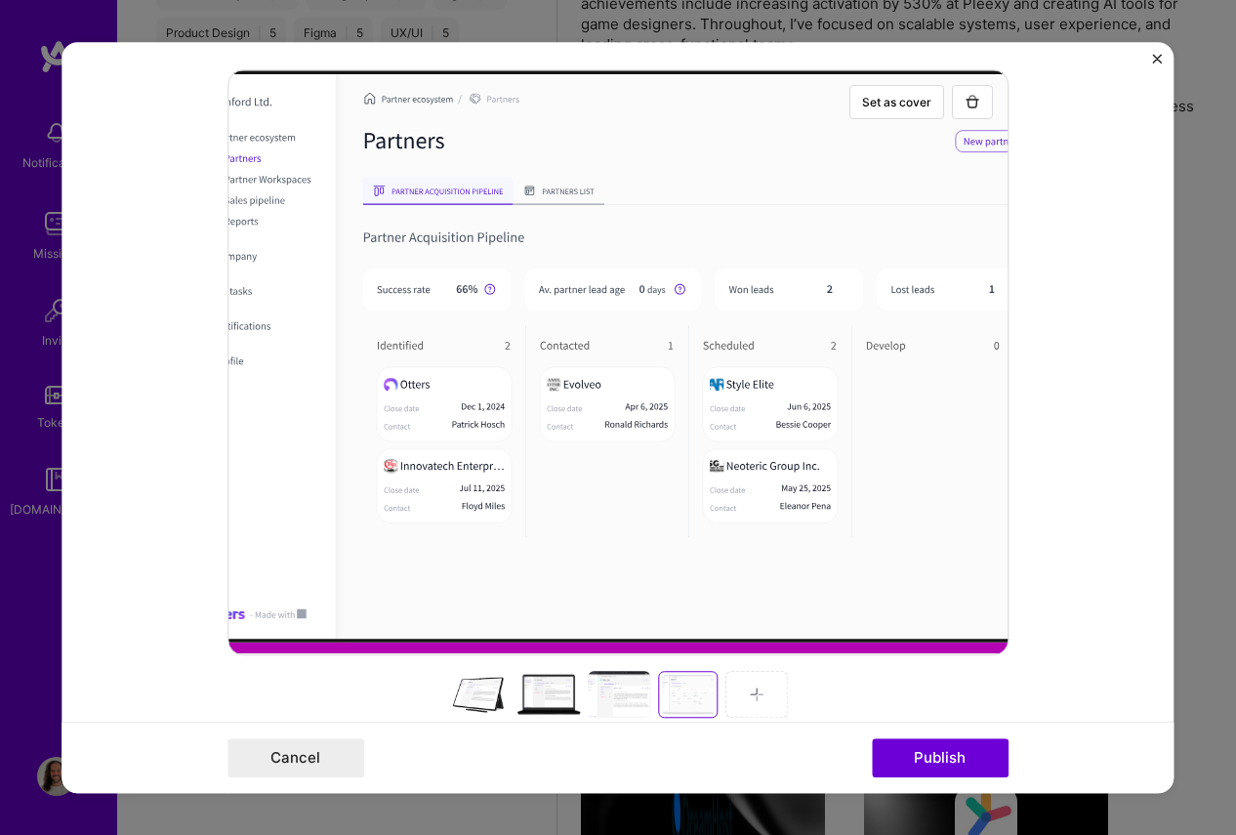
scroll to position [429, 0]
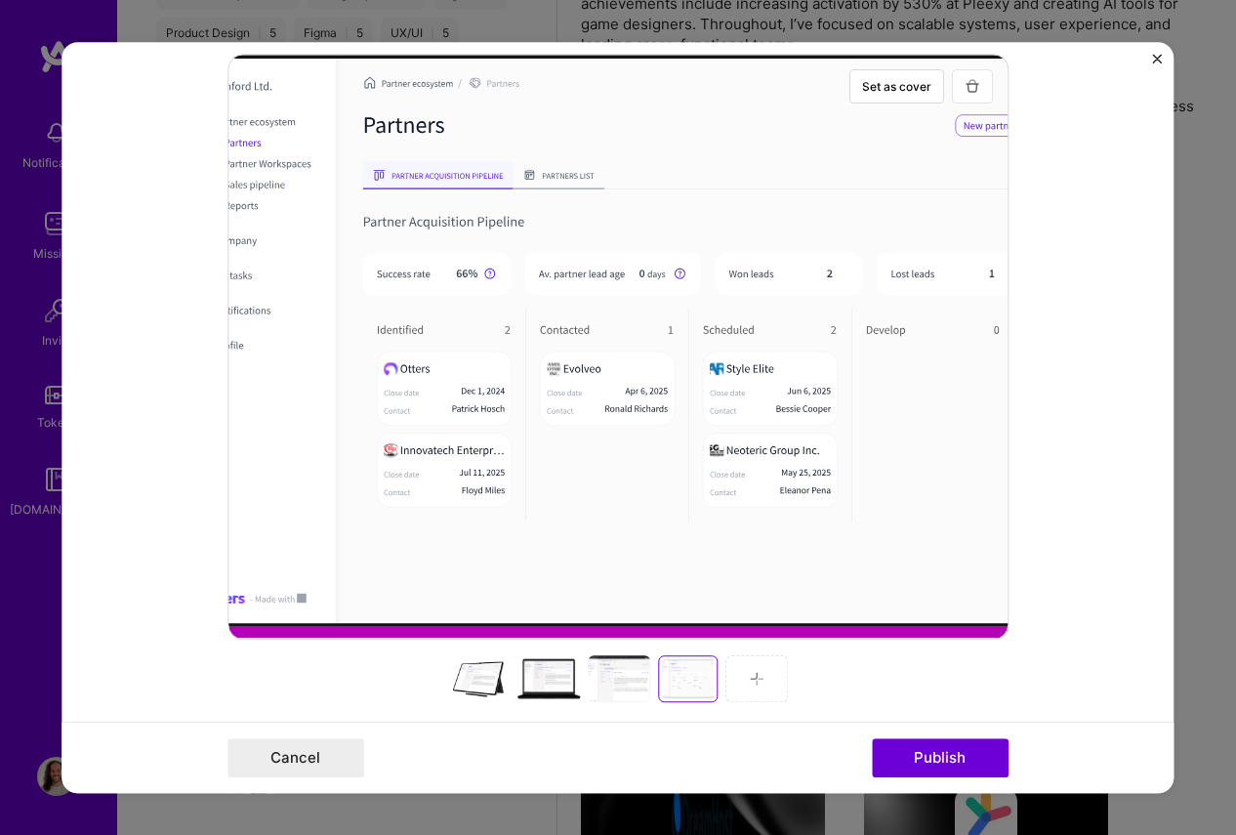
click at [979, 92] on img "button" at bounding box center [973, 86] width 16 height 16
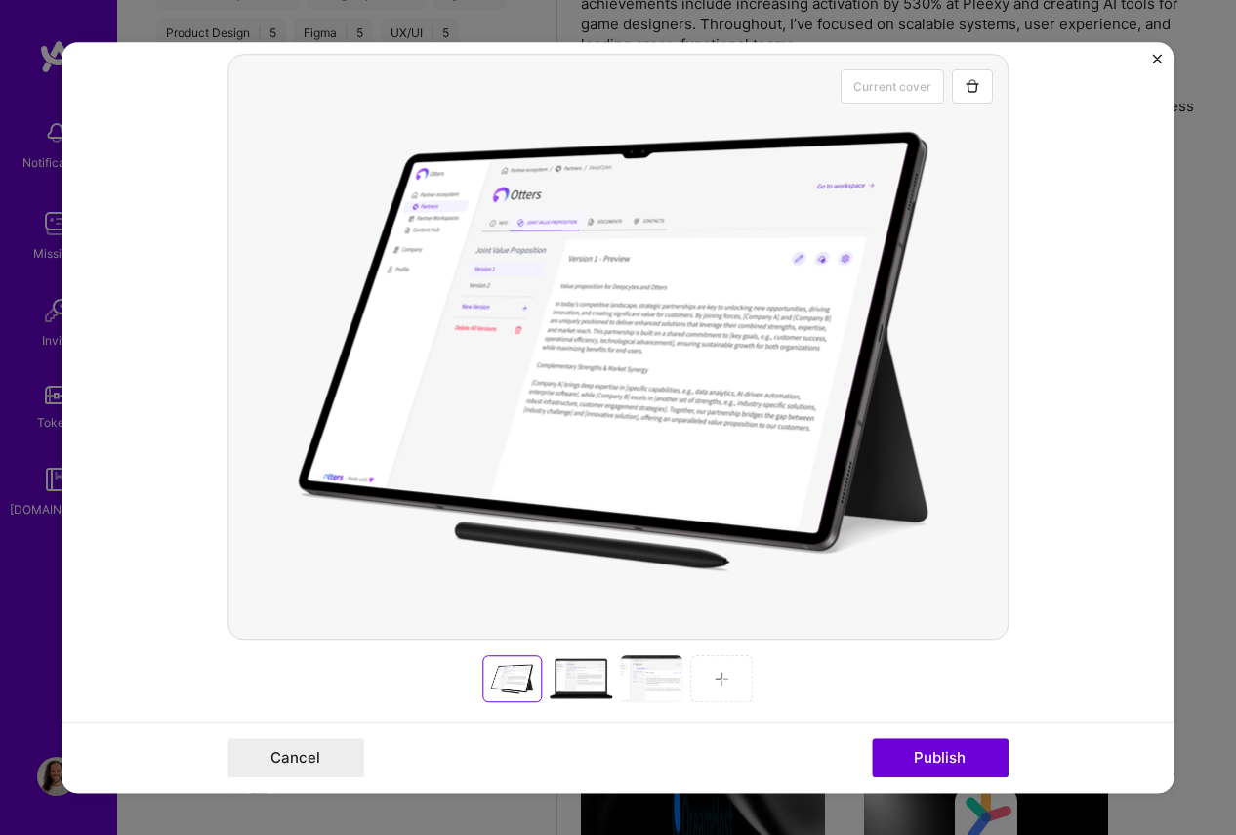
click at [654, 673] on div at bounding box center [651, 678] width 63 height 47
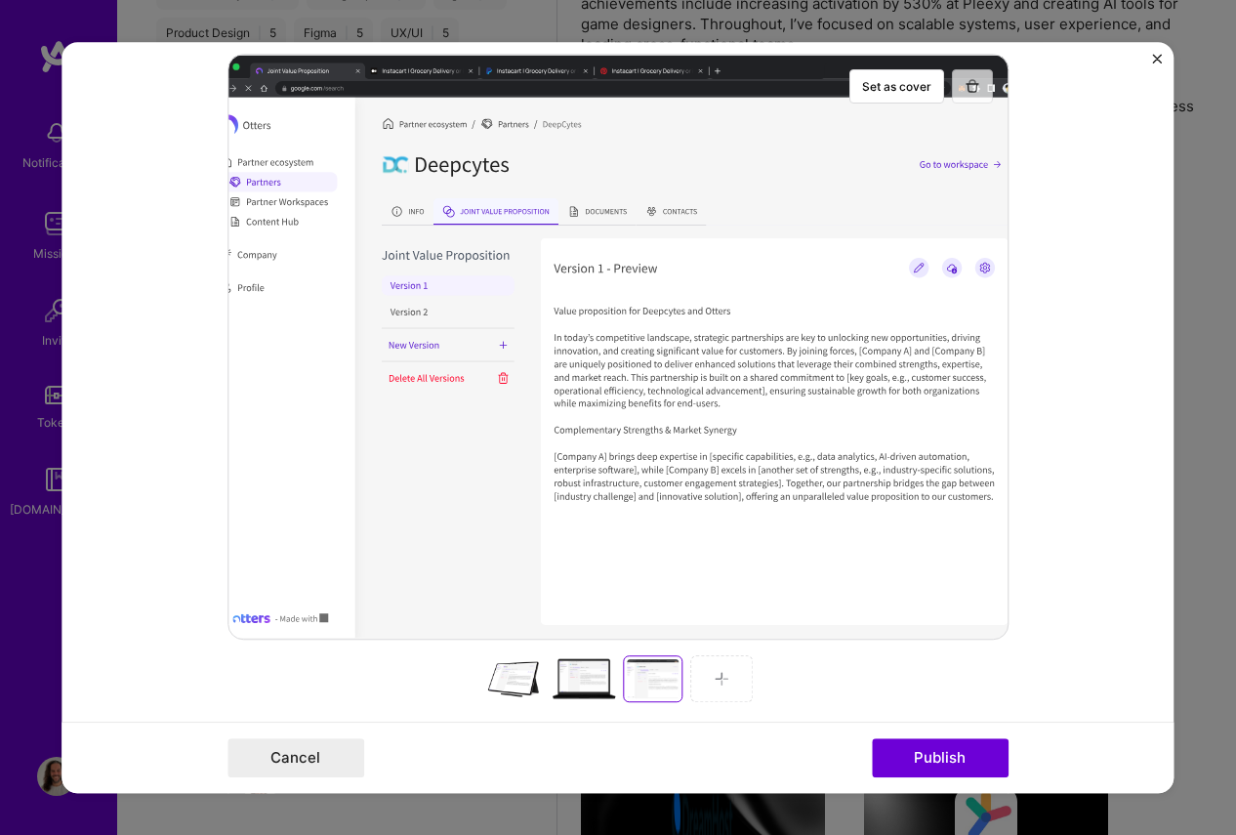
click at [972, 80] on img "button" at bounding box center [973, 86] width 16 height 16
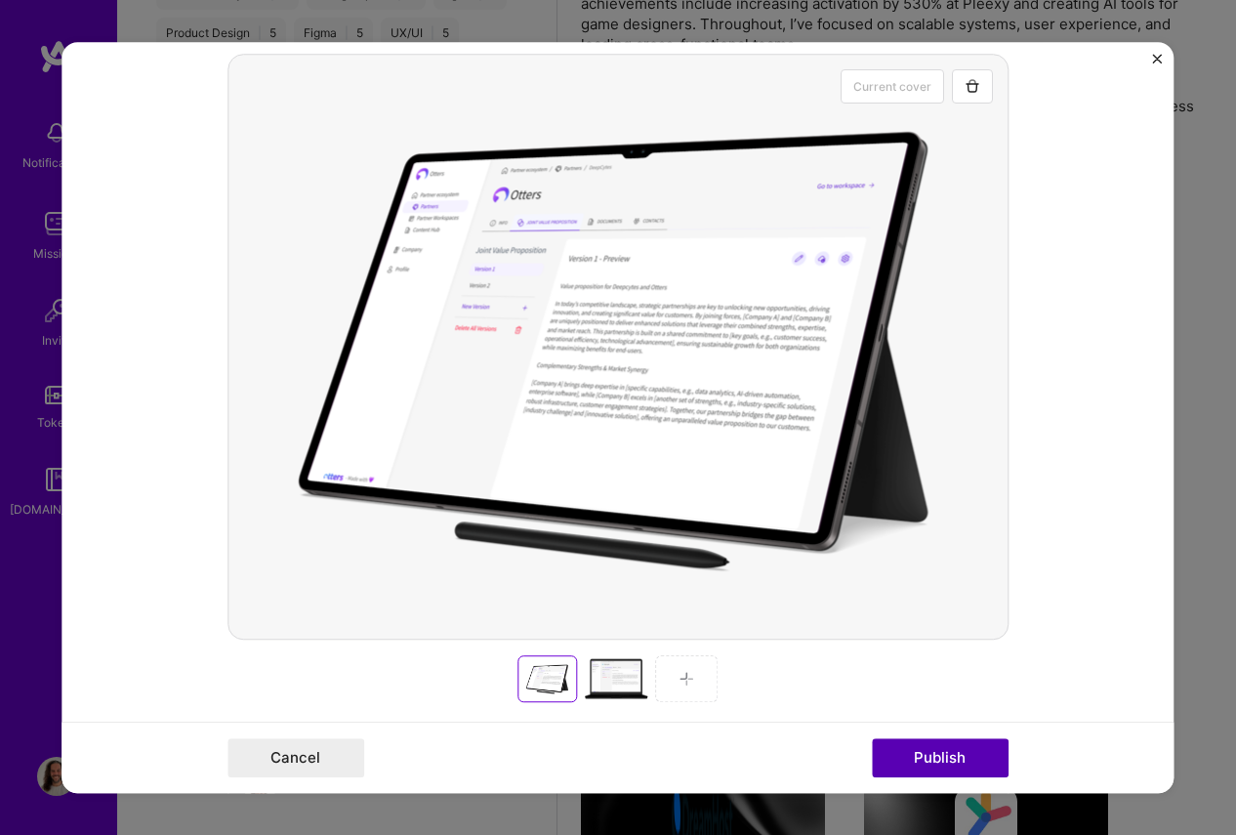
click at [958, 760] on button "Publish" at bounding box center [940, 757] width 137 height 39
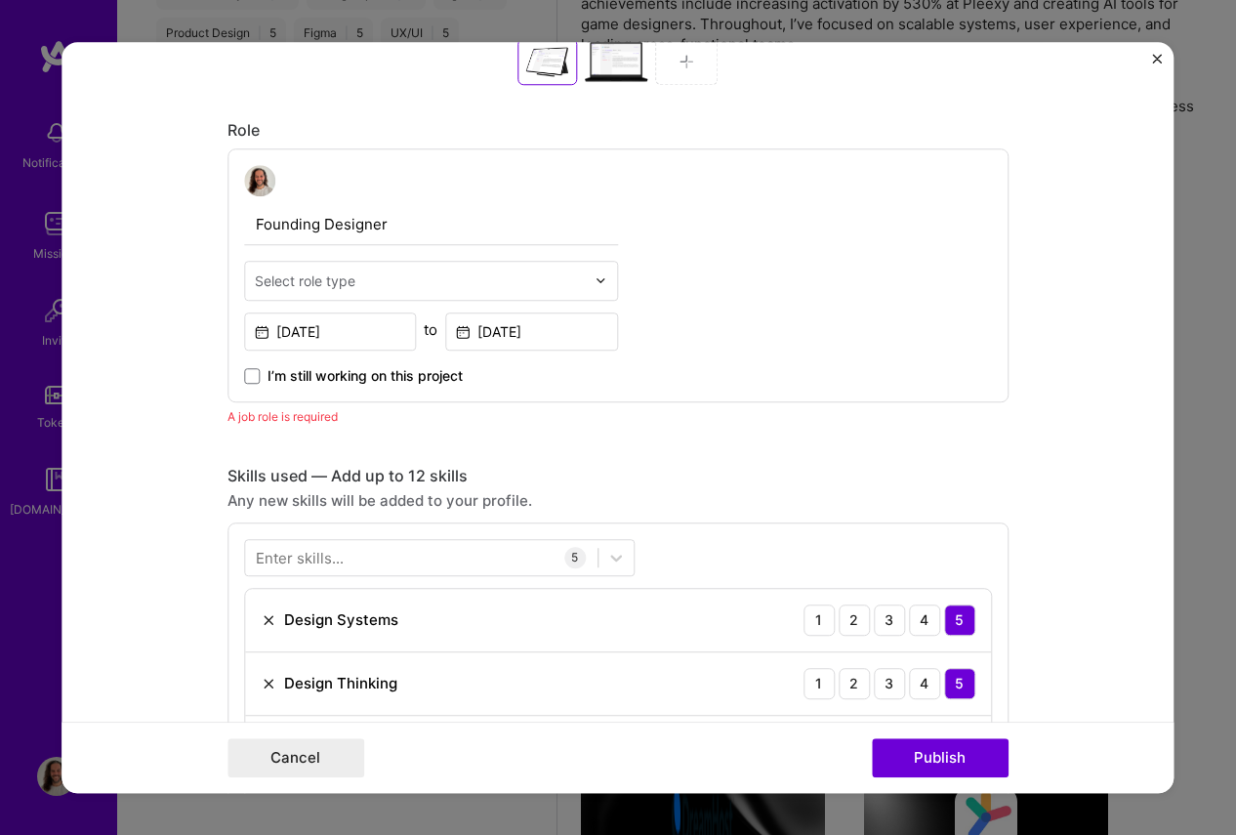
scroll to position [1023, 0]
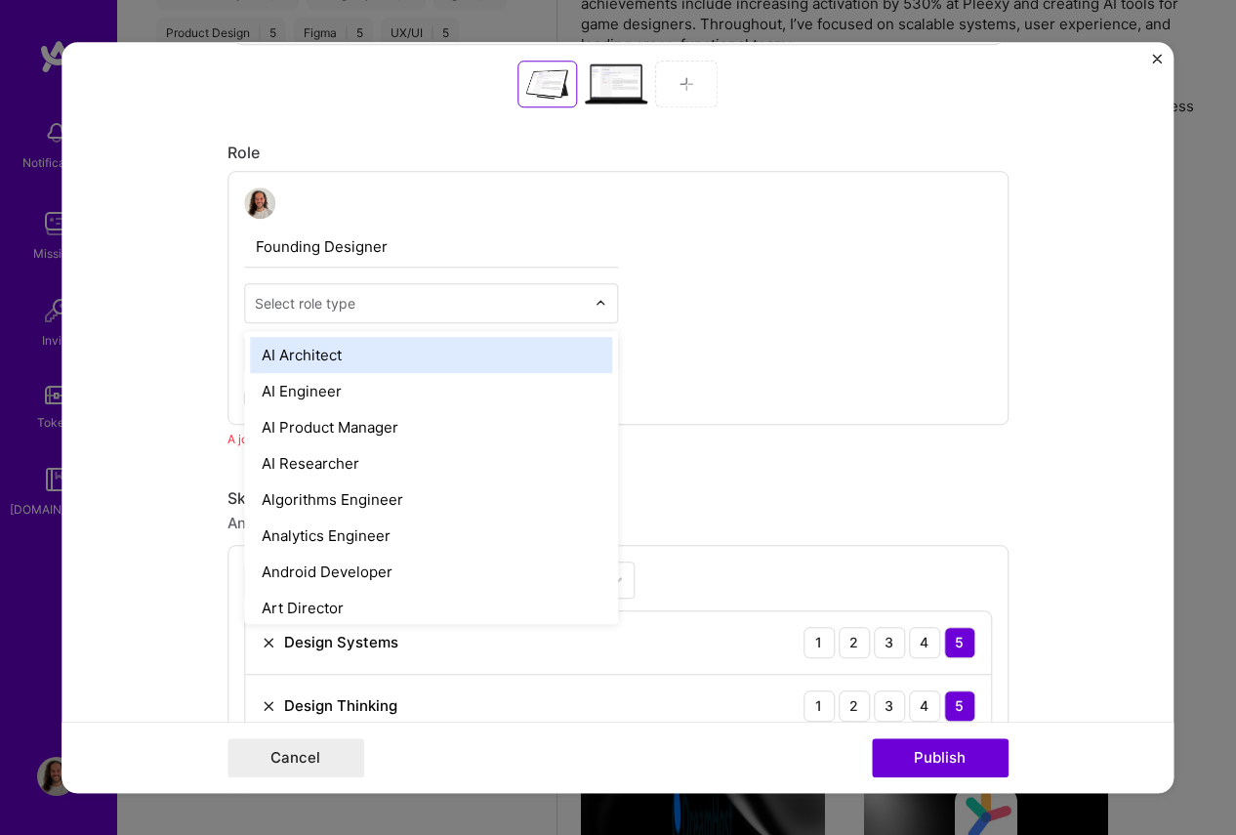
click at [353, 304] on div "Select role type" at bounding box center [305, 303] width 101 height 21
type input "pro"
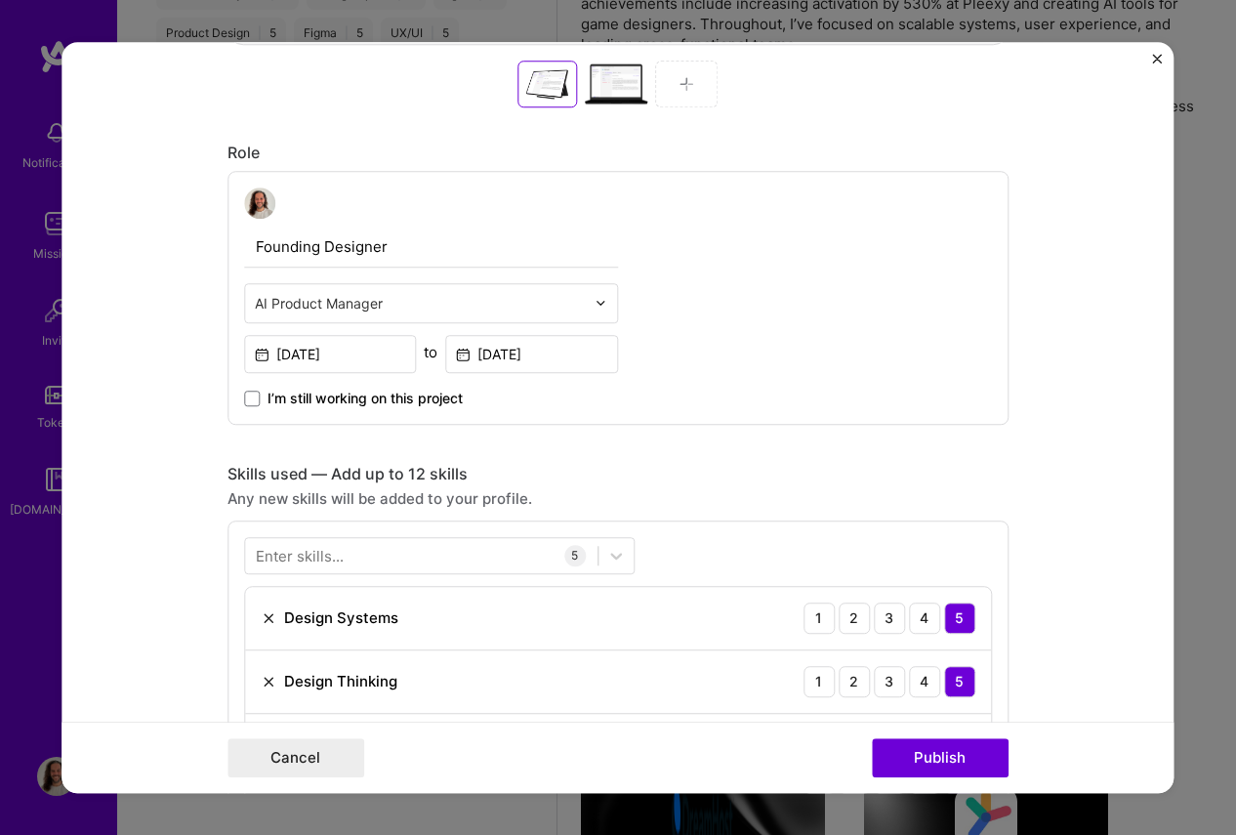
click at [437, 304] on input "text" at bounding box center [420, 303] width 330 height 21
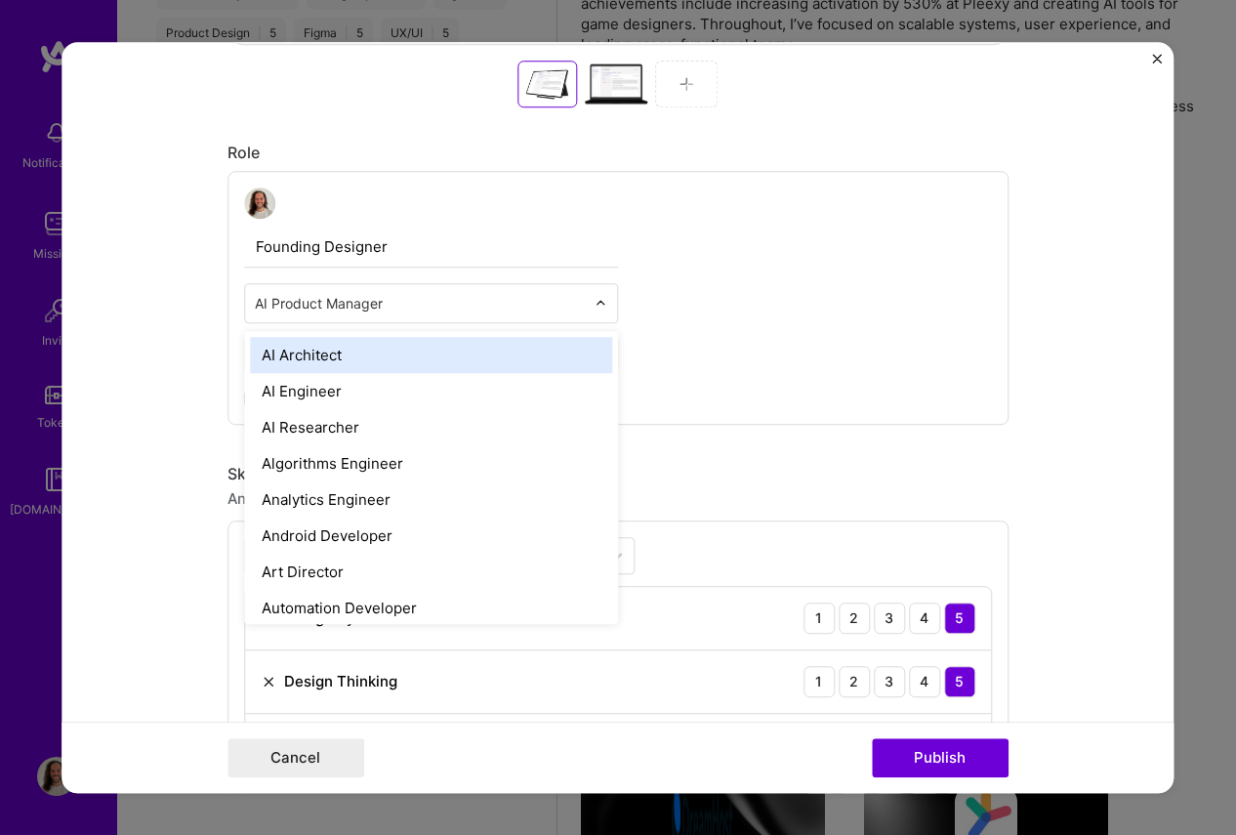
click at [818, 301] on div "Founding Designer option AI Product Manager, selected. option AI Architect focu…" at bounding box center [618, 298] width 781 height 254
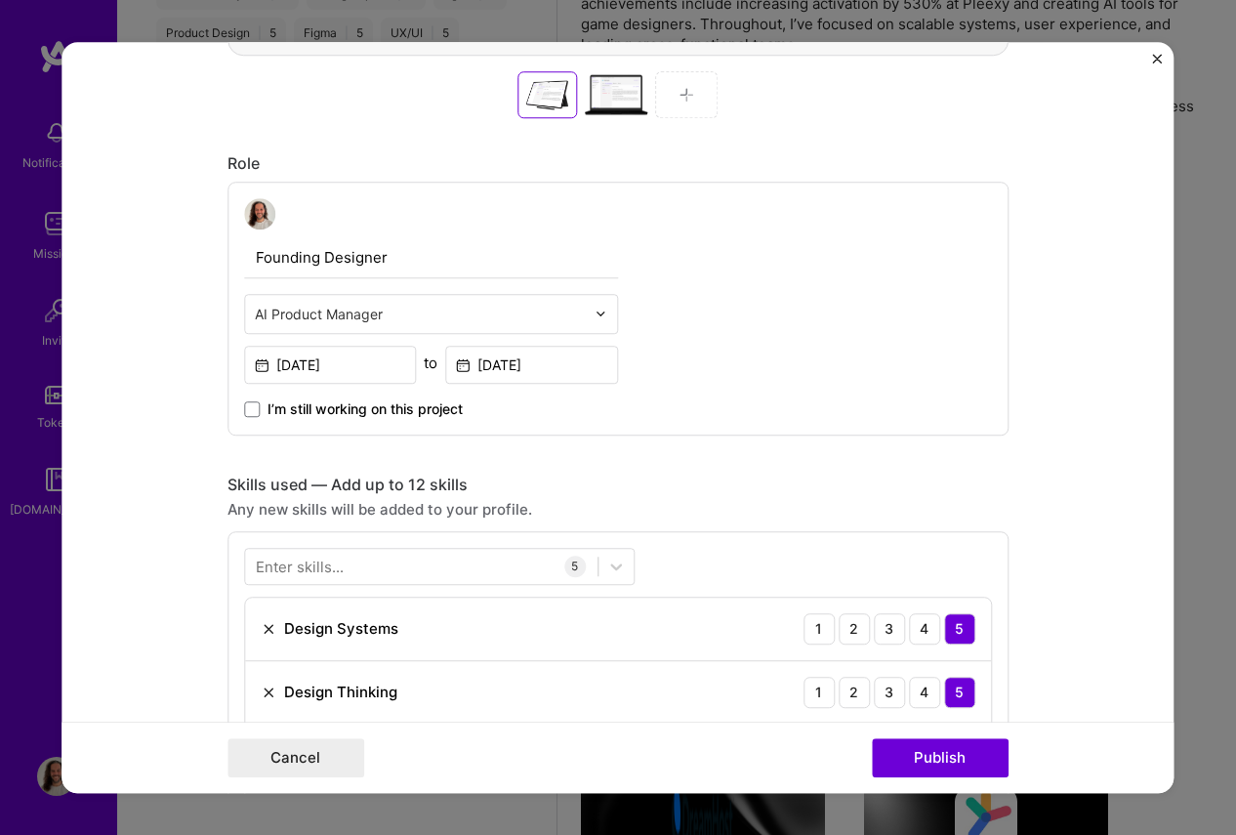
scroll to position [1071, 0]
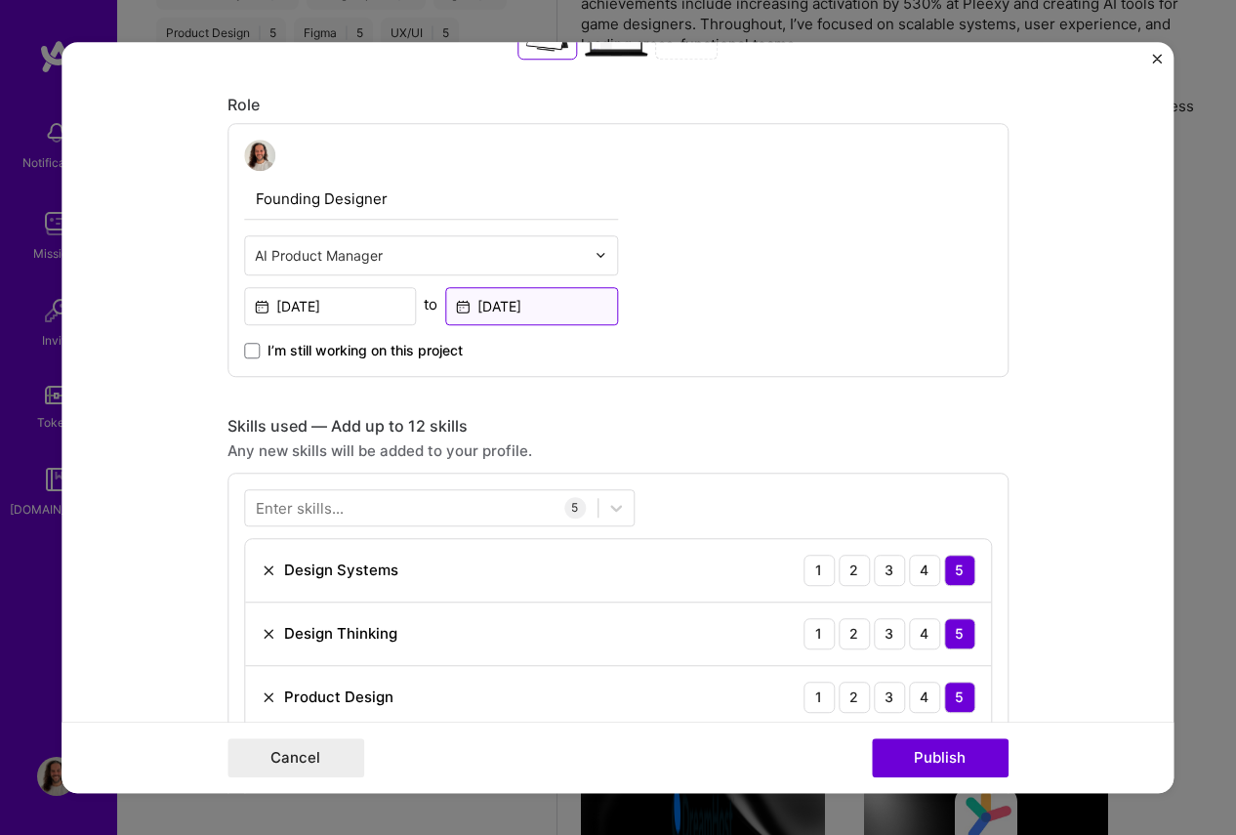
click at [506, 304] on input "[DATE]" at bounding box center [531, 306] width 173 height 38
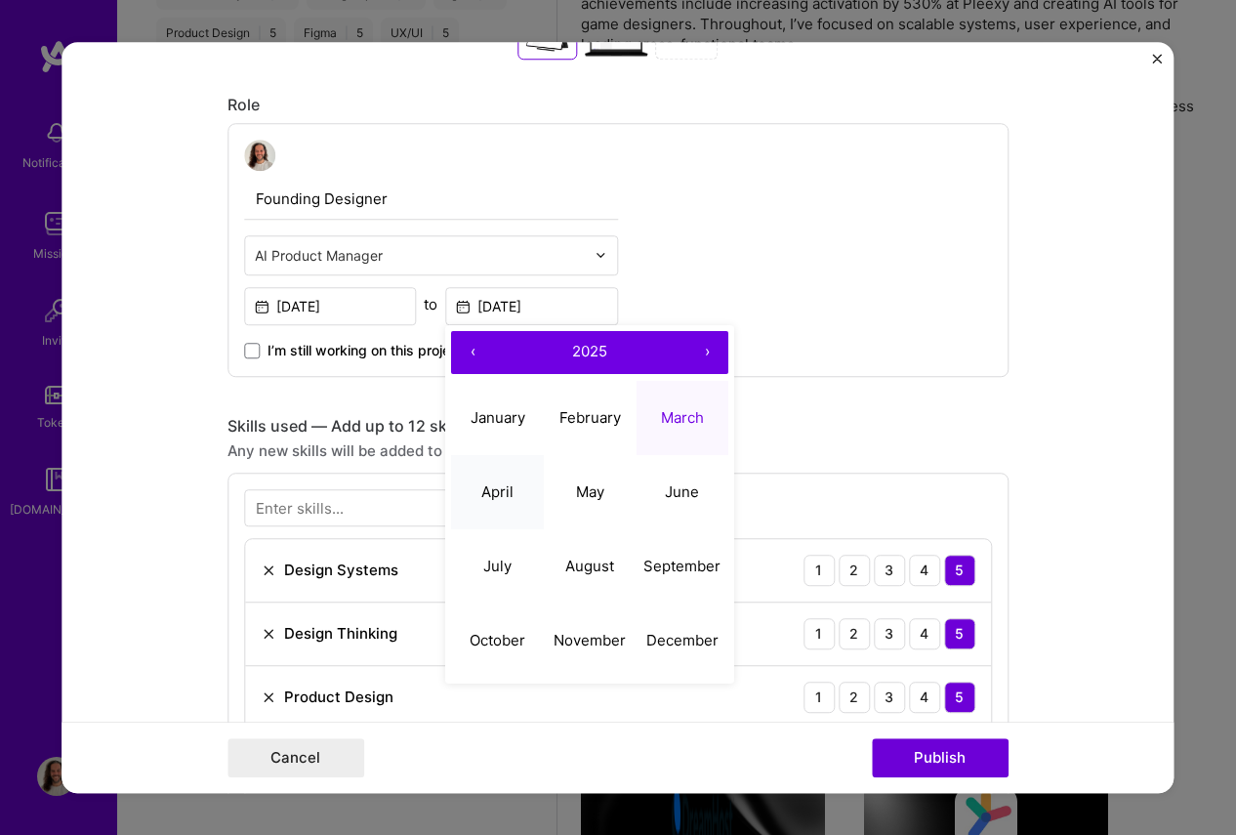
click at [511, 501] on abbr "April" at bounding box center [497, 491] width 32 height 19
type input "[DATE]"
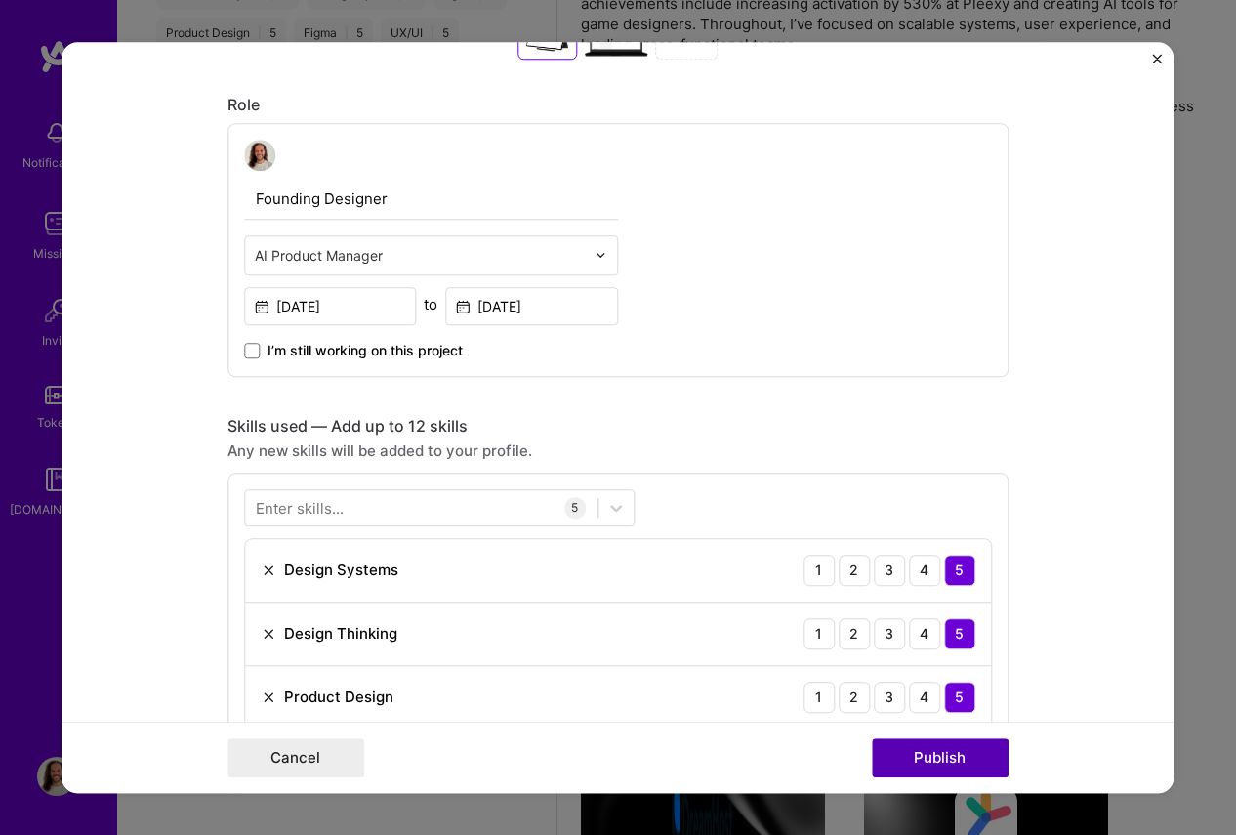
click at [955, 763] on button "Publish" at bounding box center [940, 757] width 137 height 39
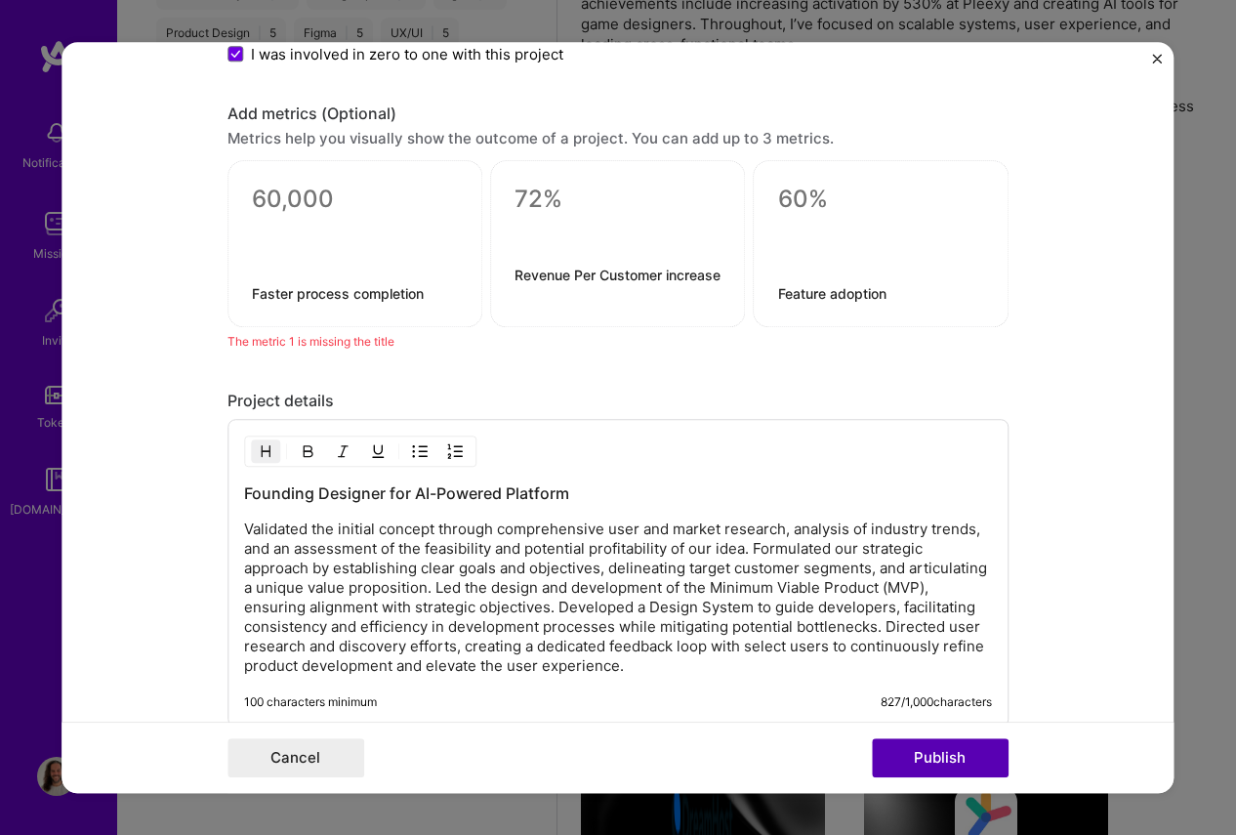
scroll to position [2186, 0]
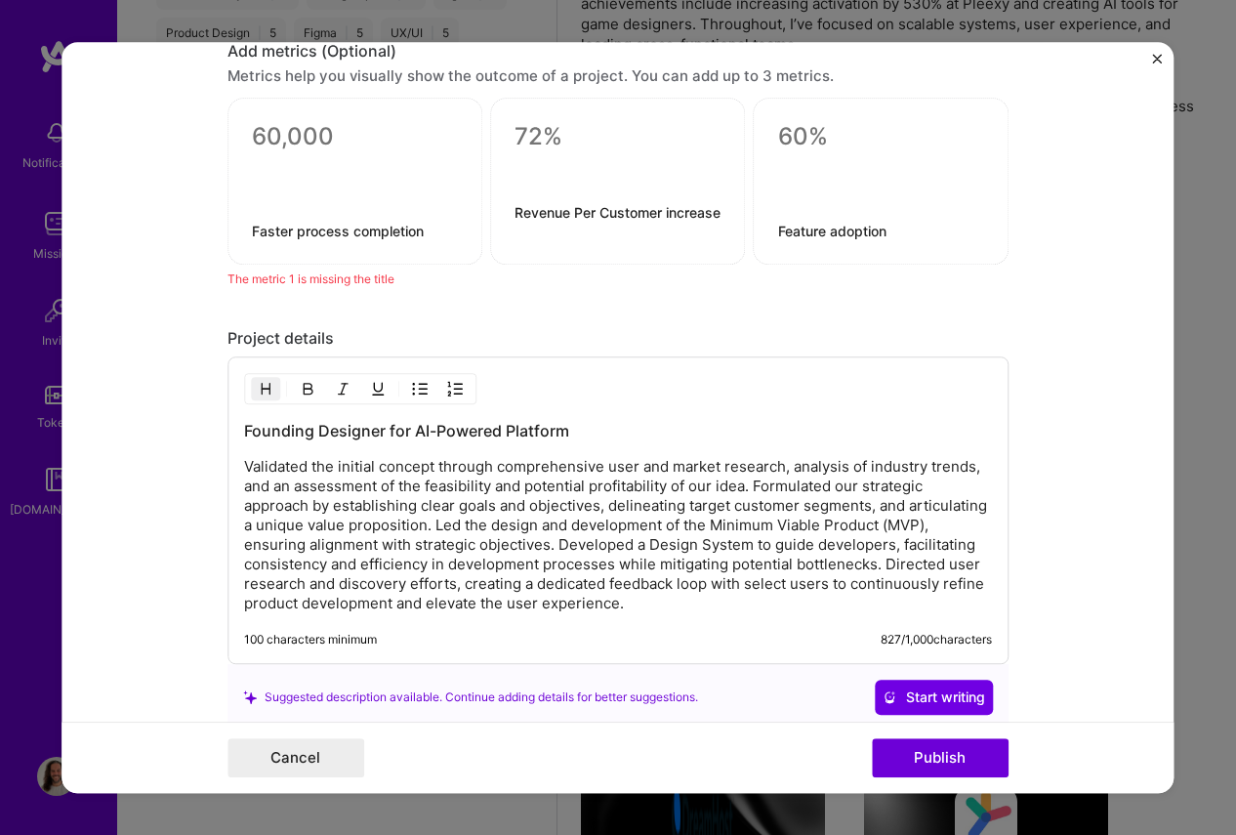
click at [339, 228] on textarea "Faster process completion" at bounding box center [355, 231] width 206 height 19
click at [591, 210] on textarea "Revenue Per Customer increase" at bounding box center [618, 221] width 206 height 37
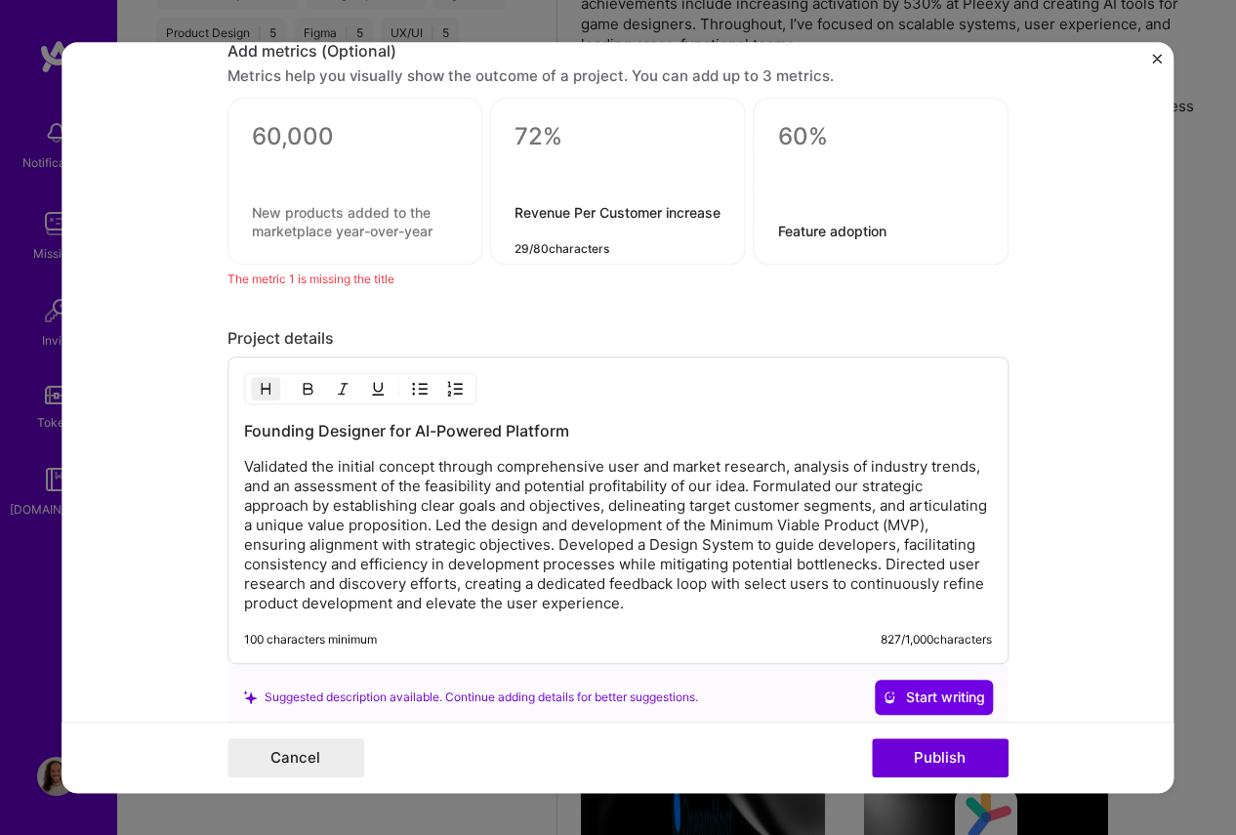
click at [591, 210] on textarea "Revenue Per Customer increase" at bounding box center [618, 221] width 206 height 37
click at [860, 226] on textarea "Feature adoption" at bounding box center [881, 231] width 206 height 19
click at [301, 144] on textarea at bounding box center [355, 141] width 206 height 38
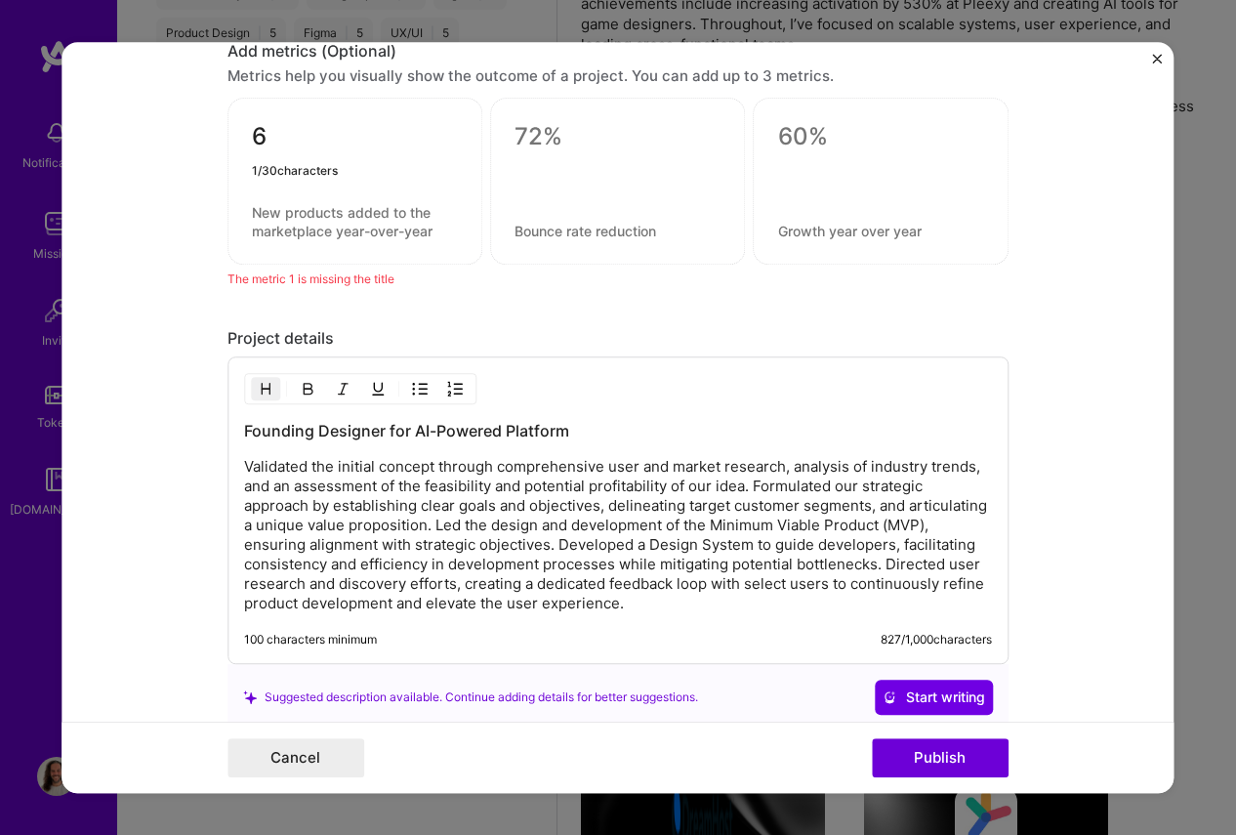
type textarea "6"
click at [314, 208] on textarea at bounding box center [355, 221] width 206 height 37
type textarea "Weeks MVP validation and launch"
click at [184, 337] on form "Editing suggested project This project is suggested based on your LinkedIn, res…" at bounding box center [618, 418] width 1112 height 752
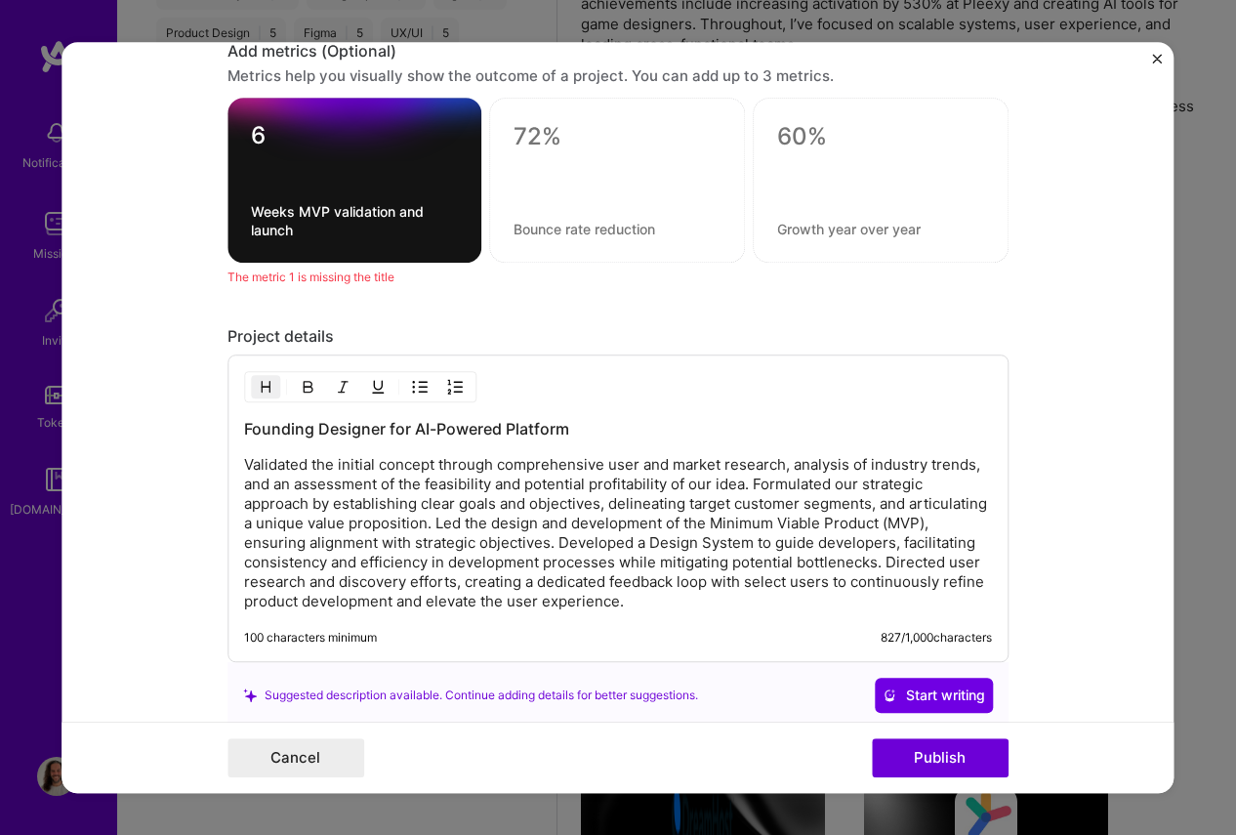
click at [1027, 383] on form "Editing suggested project This project is suggested based on your LinkedIn, res…" at bounding box center [618, 418] width 1112 height 752
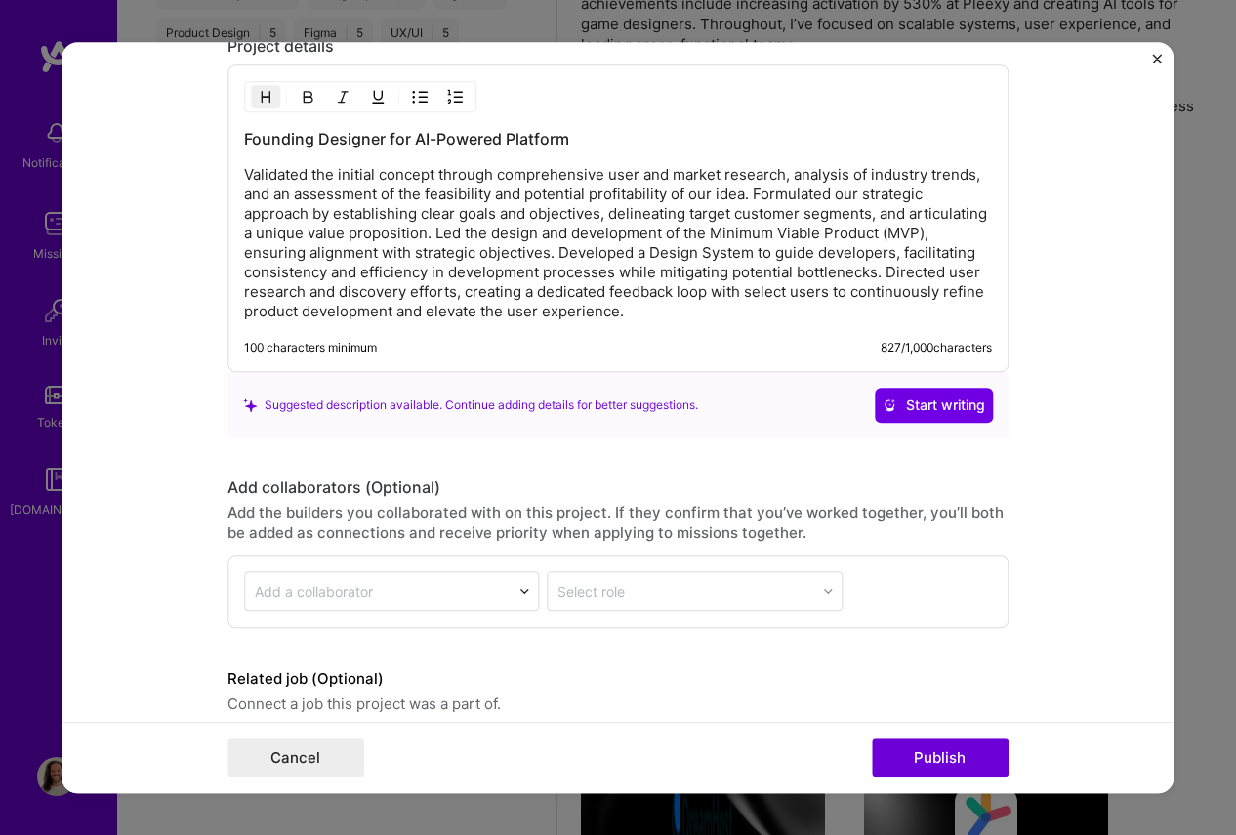
scroll to position [2559, 0]
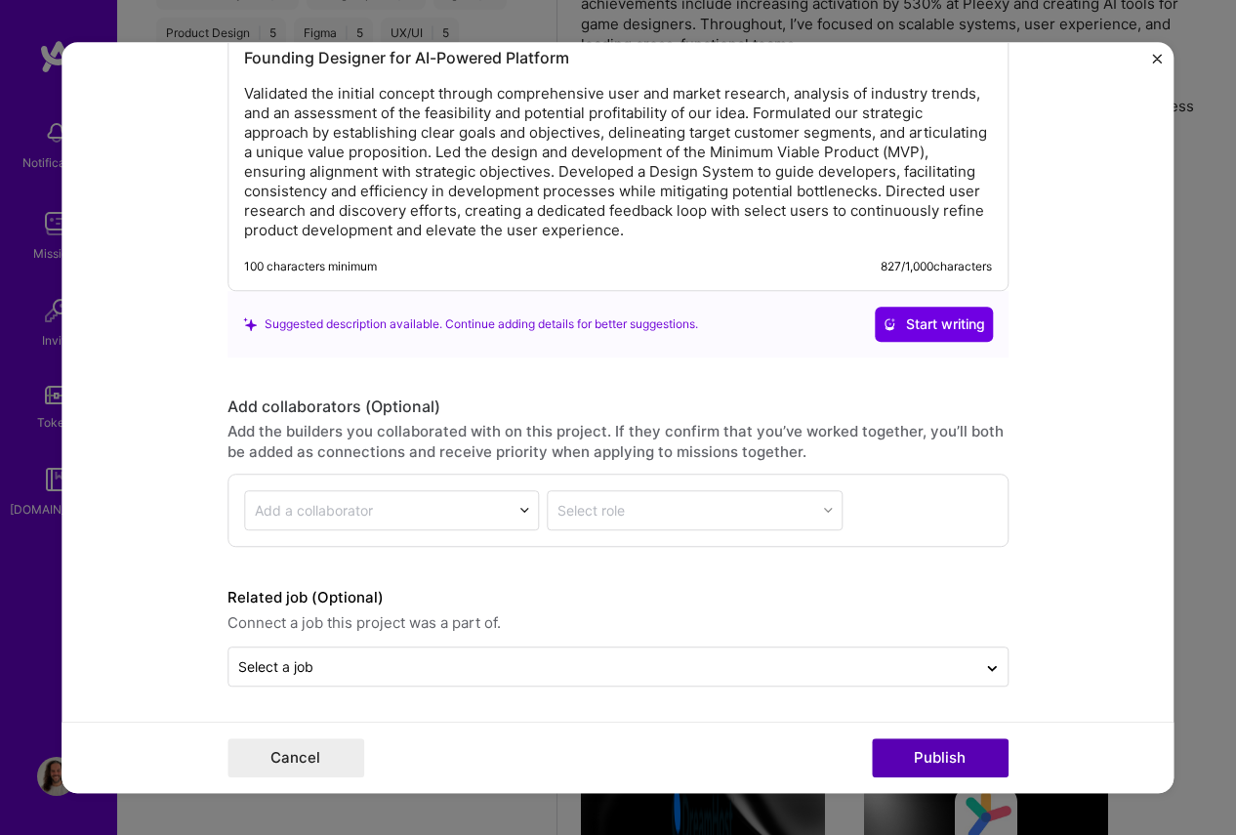
click at [981, 777] on button "Publish" at bounding box center [940, 757] width 137 height 39
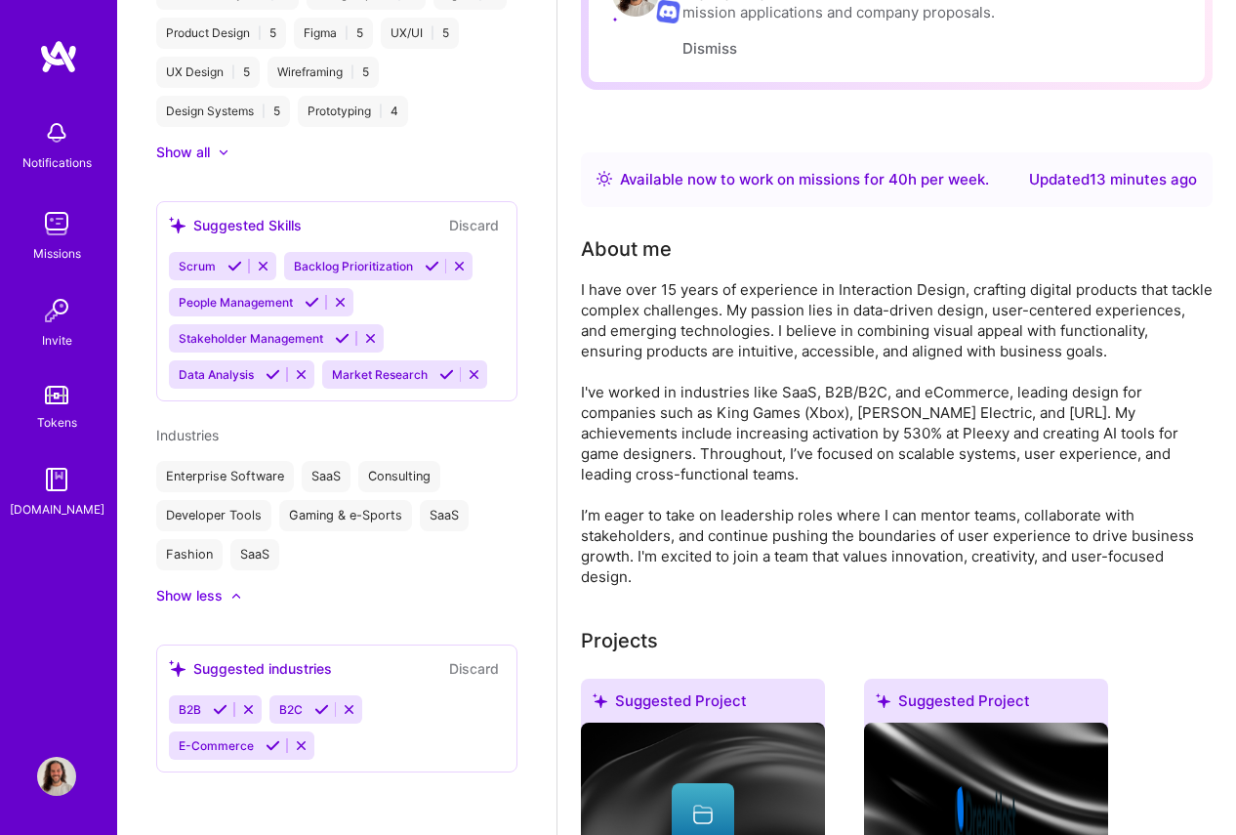
scroll to position [0, 0]
